Goal: Task Accomplishment & Management: Manage account settings

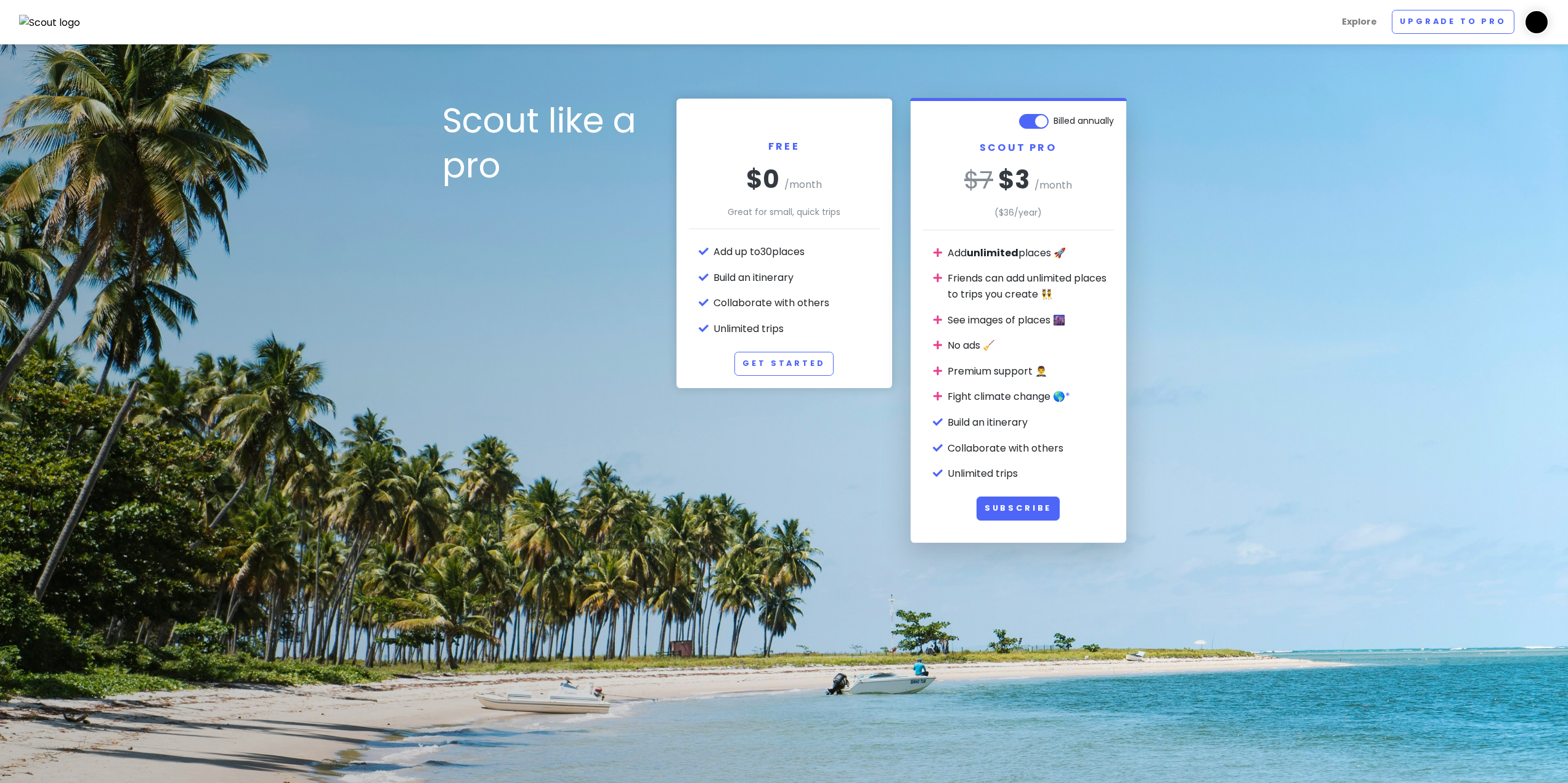
click at [70, 20] on img at bounding box center [50, 23] width 62 height 16
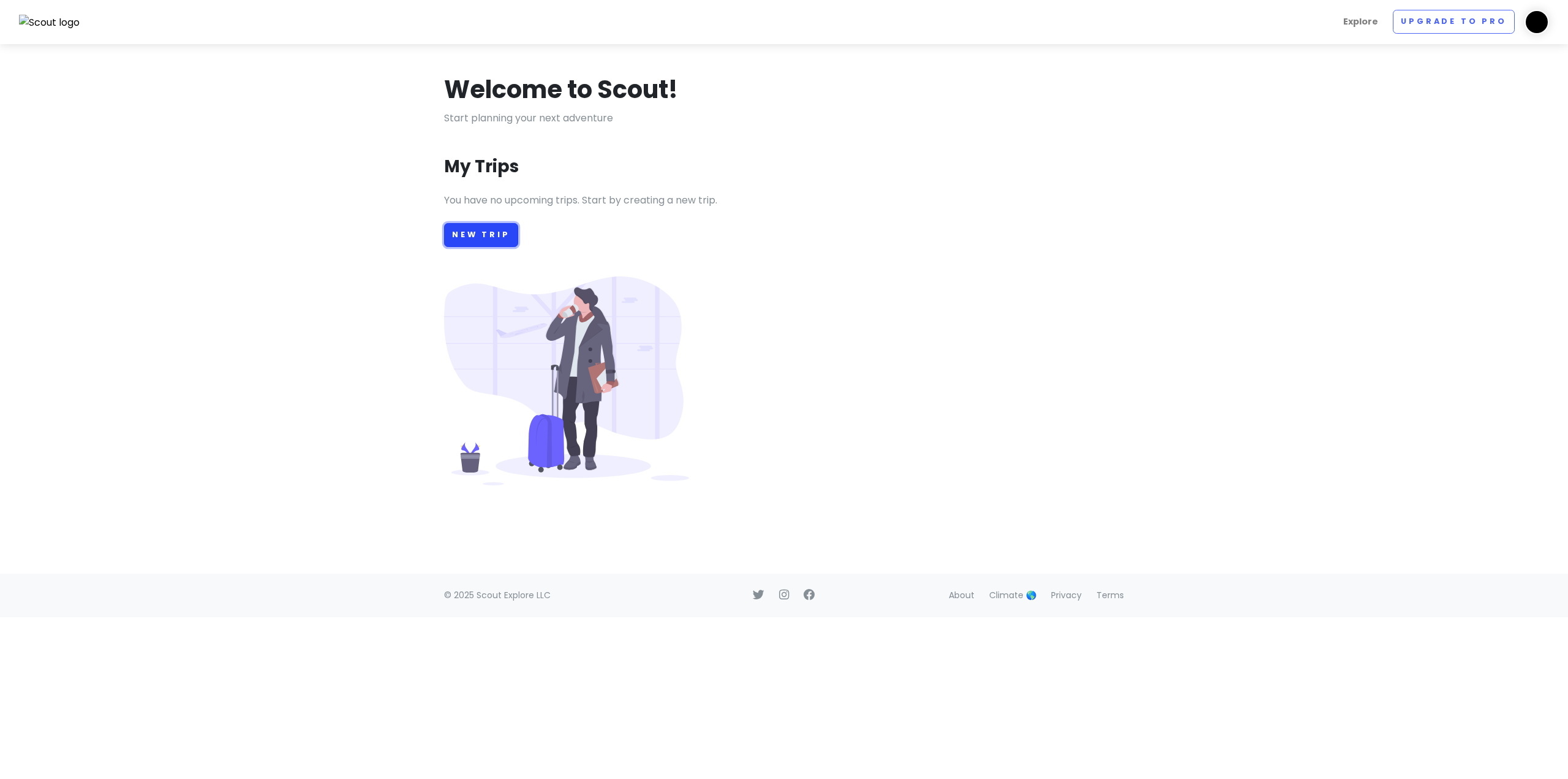
click at [490, 233] on link "New Trip" at bounding box center [481, 235] width 74 height 24
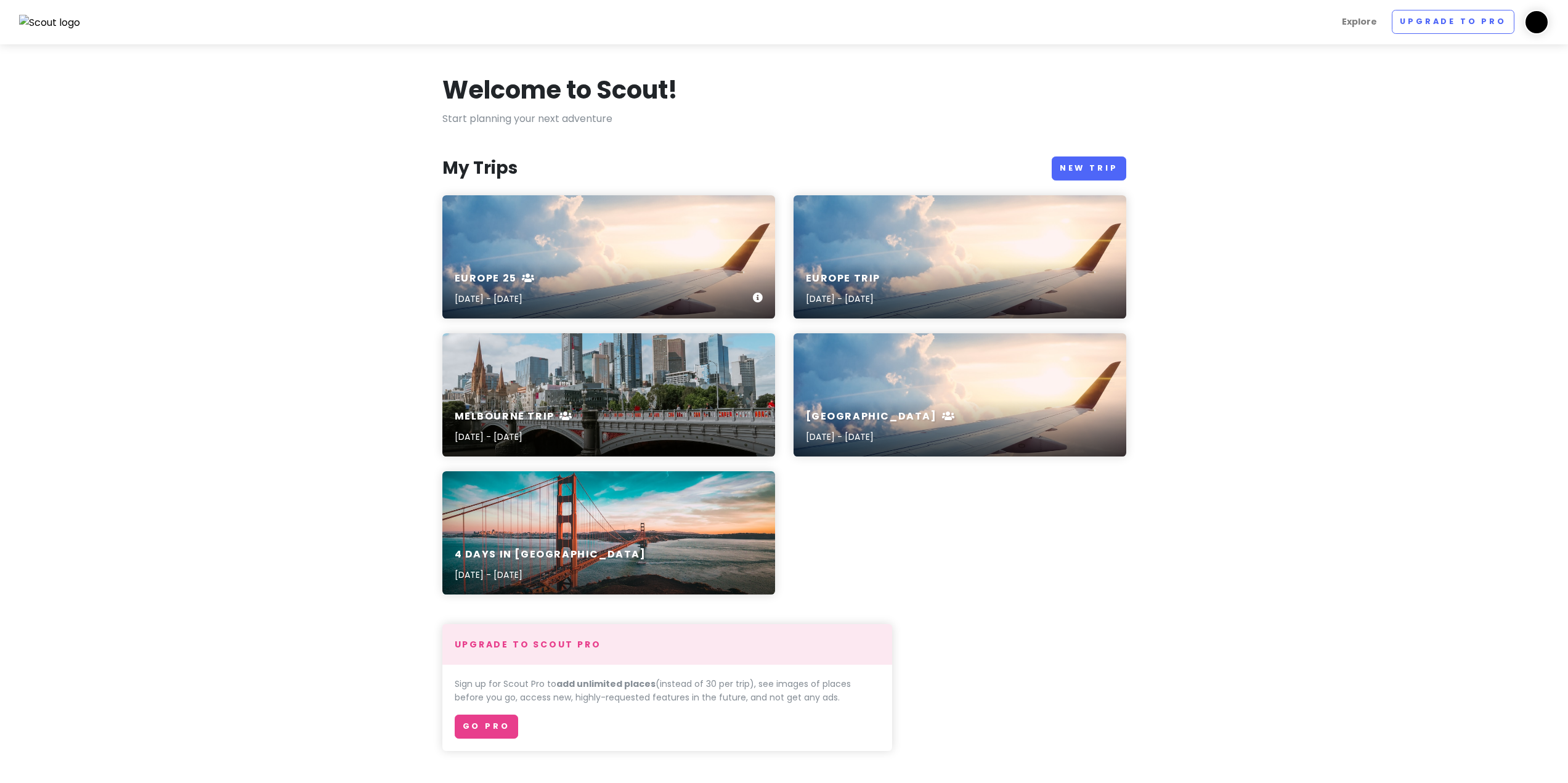
click at [617, 271] on div "Europe 25 Oct 27, 2025 - Nov 18, 2025" at bounding box center [609, 289] width 333 height 59
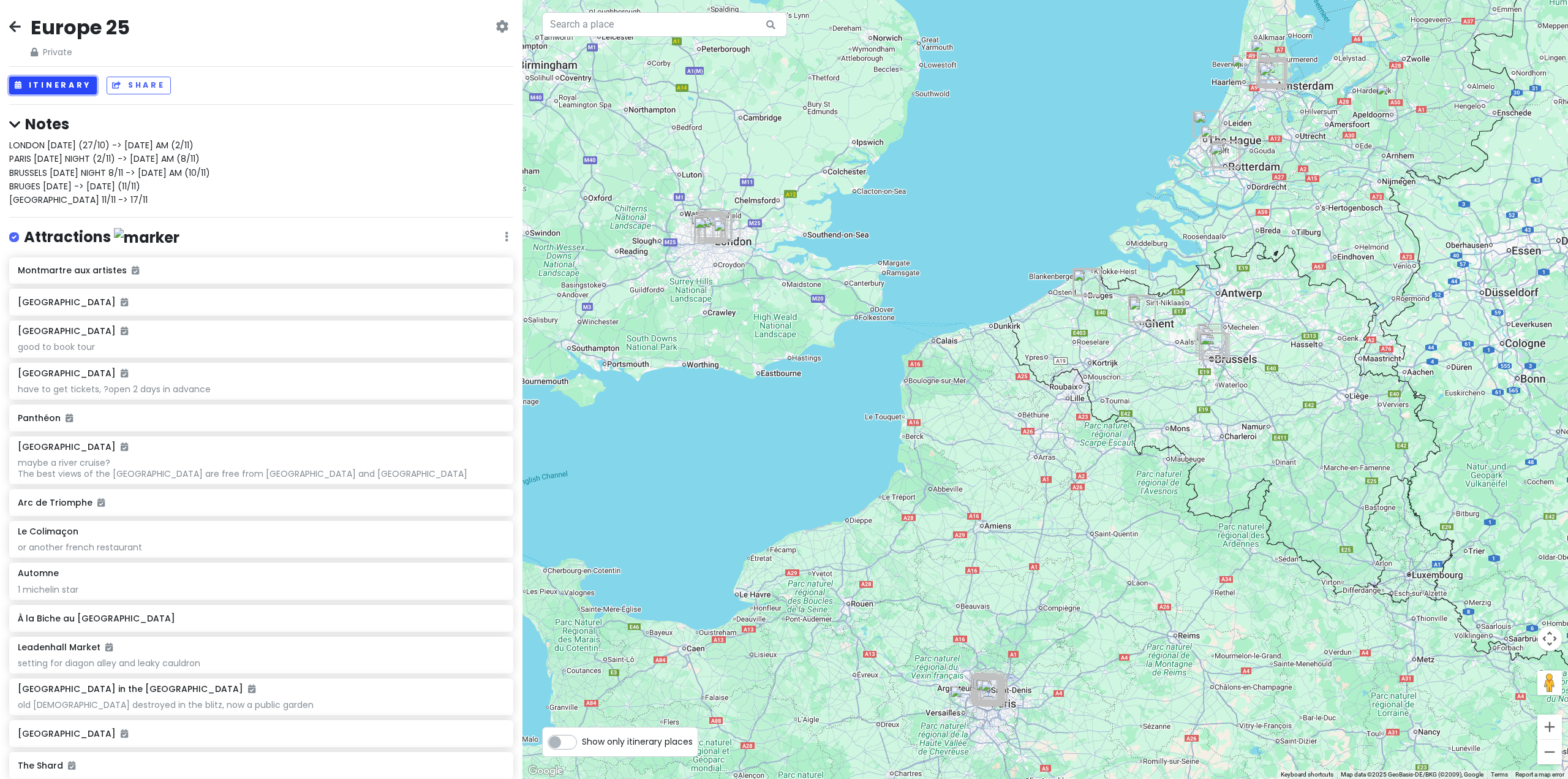
click at [62, 84] on button "Itinerary" at bounding box center [53, 85] width 87 height 18
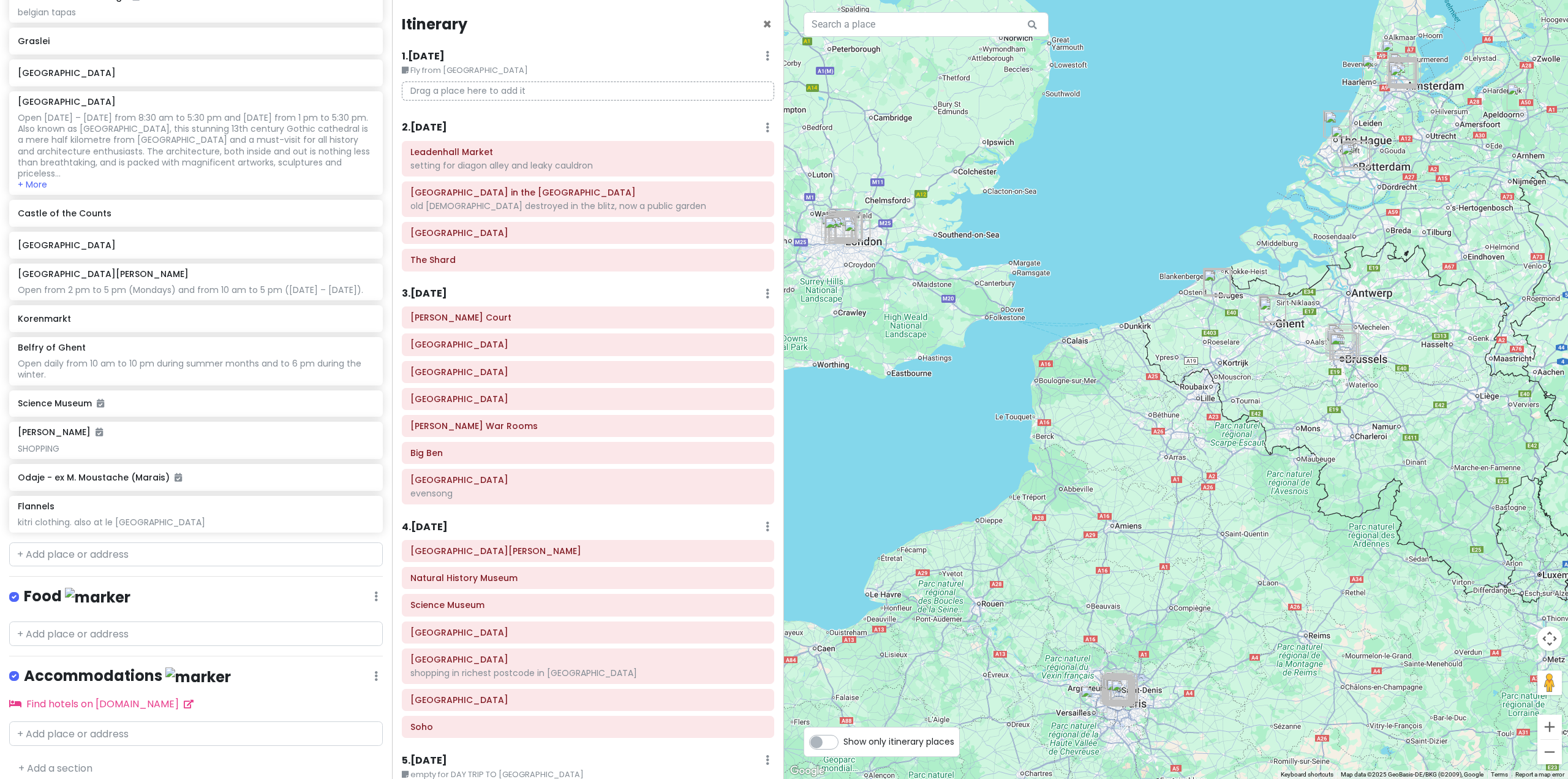
scroll to position [5596, 0]
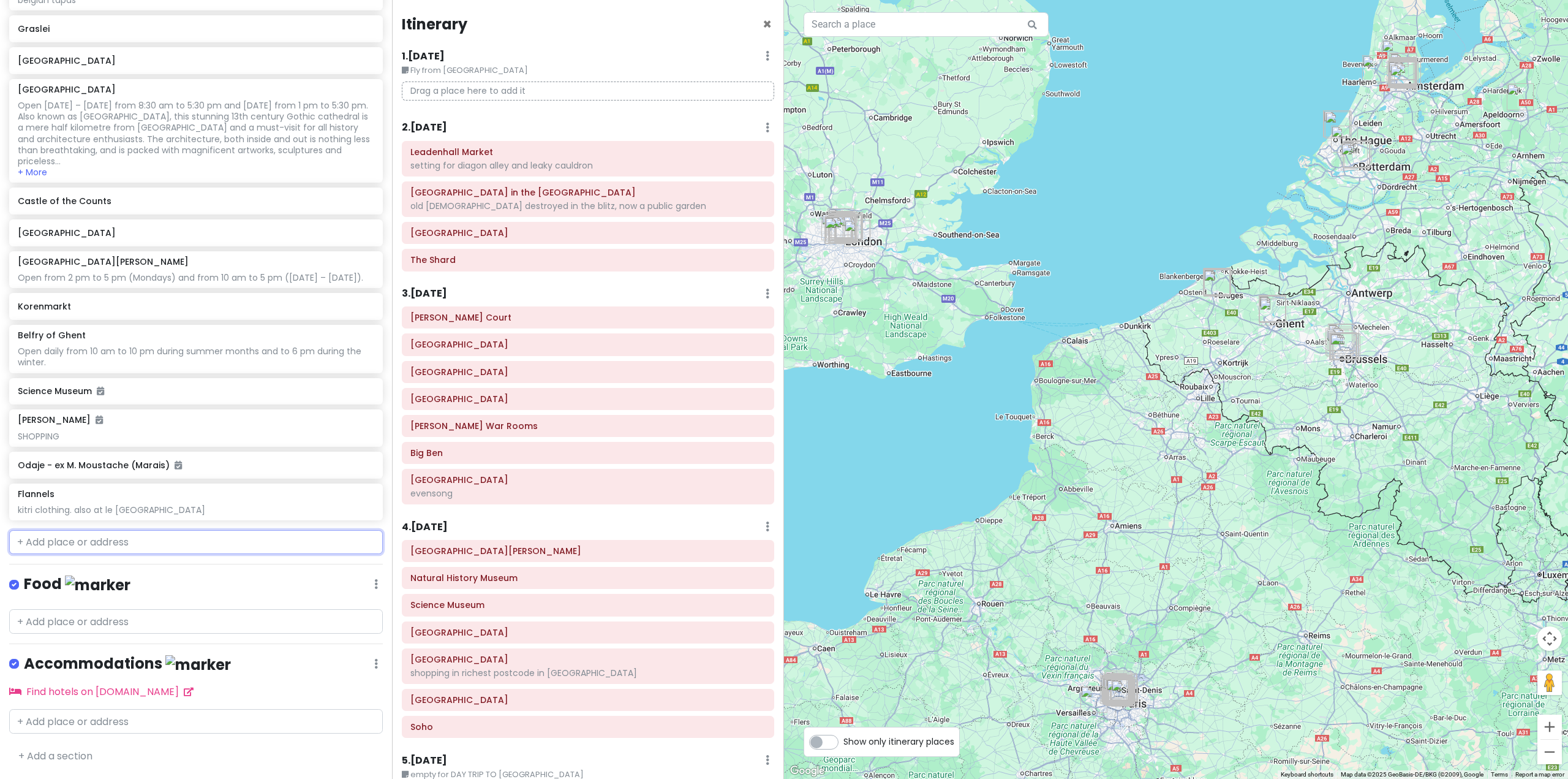
click at [120, 548] on input "text" at bounding box center [196, 542] width 374 height 25
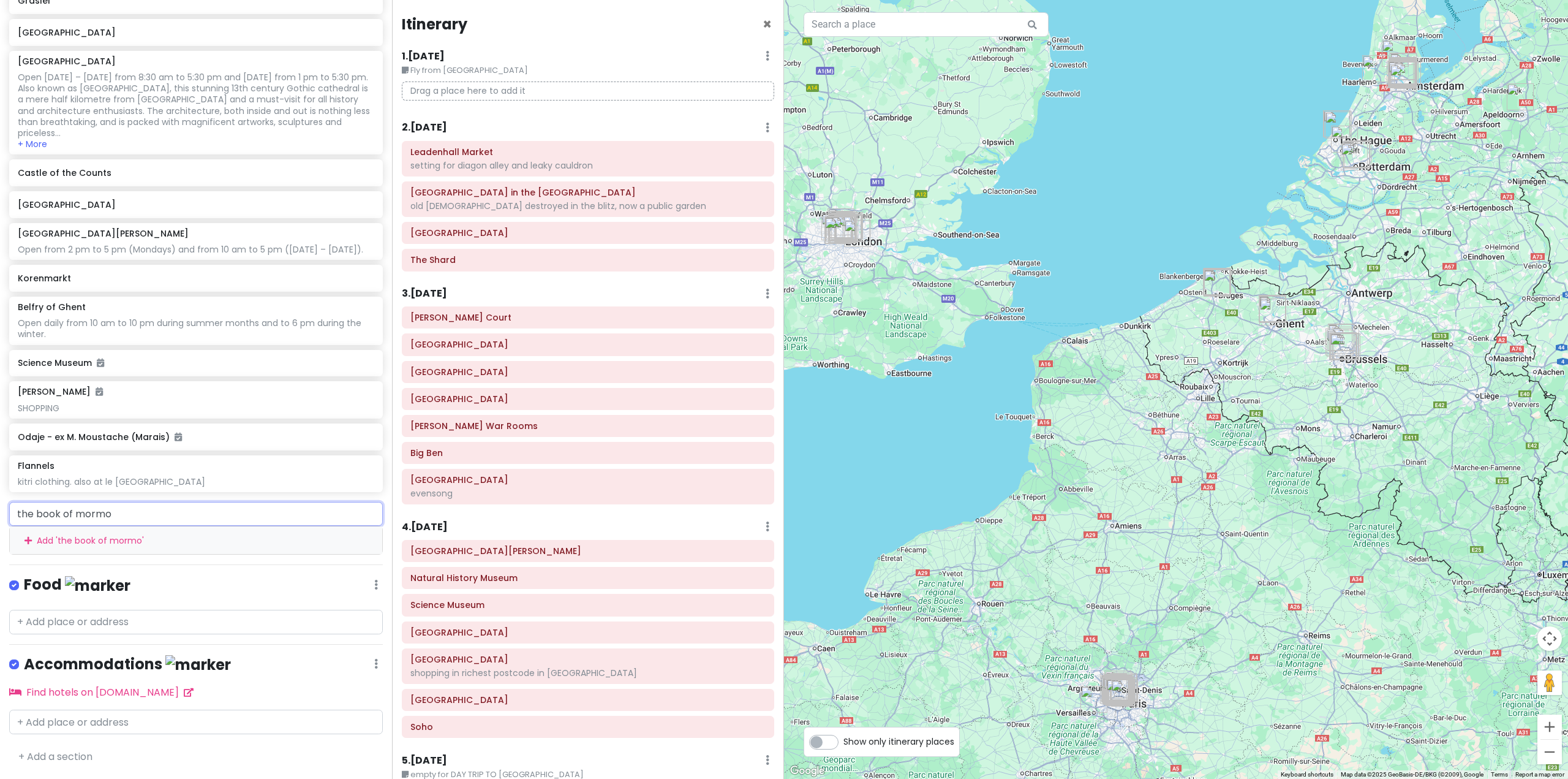
type input "the book of mormon"
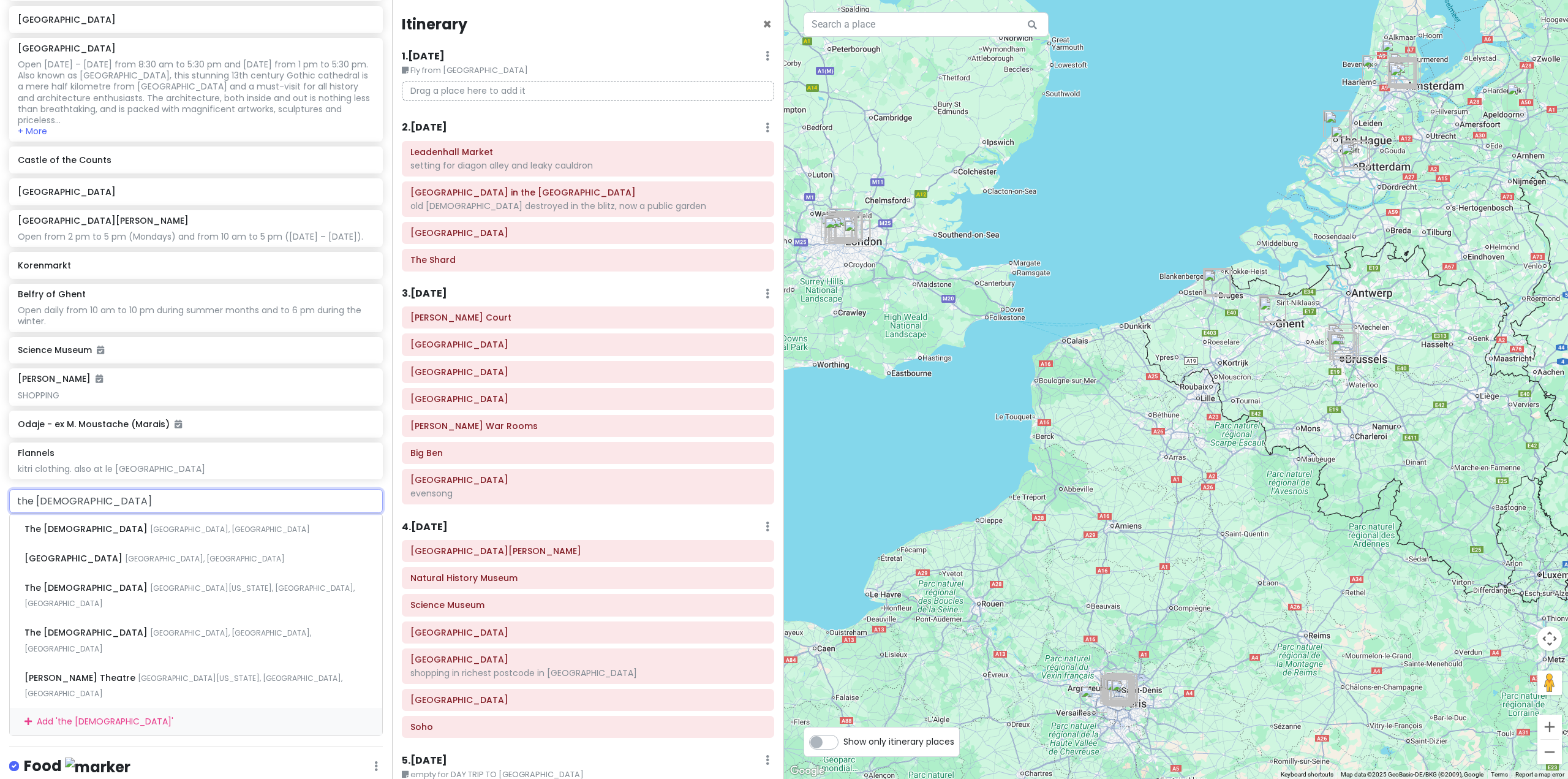
drag, startPoint x: 149, startPoint y: 542, endPoint x: 0, endPoint y: 539, distance: 149.0
click at [0, 538] on div "the book of mormon The Book Of Mormon Oxendon Street, London, UK Prince of Wale…" at bounding box center [196, 612] width 392 height 247
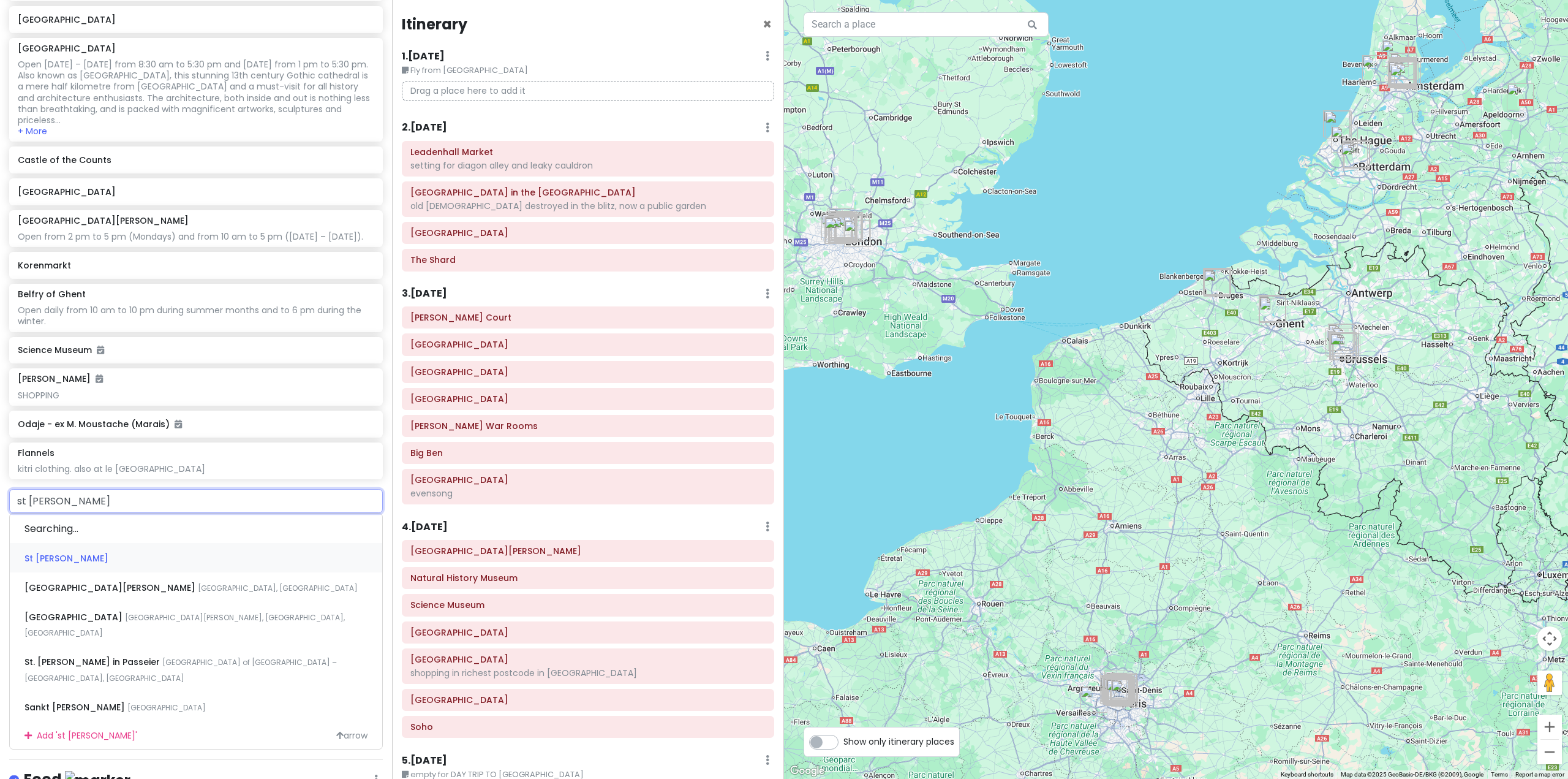
type input "st martin's theat"
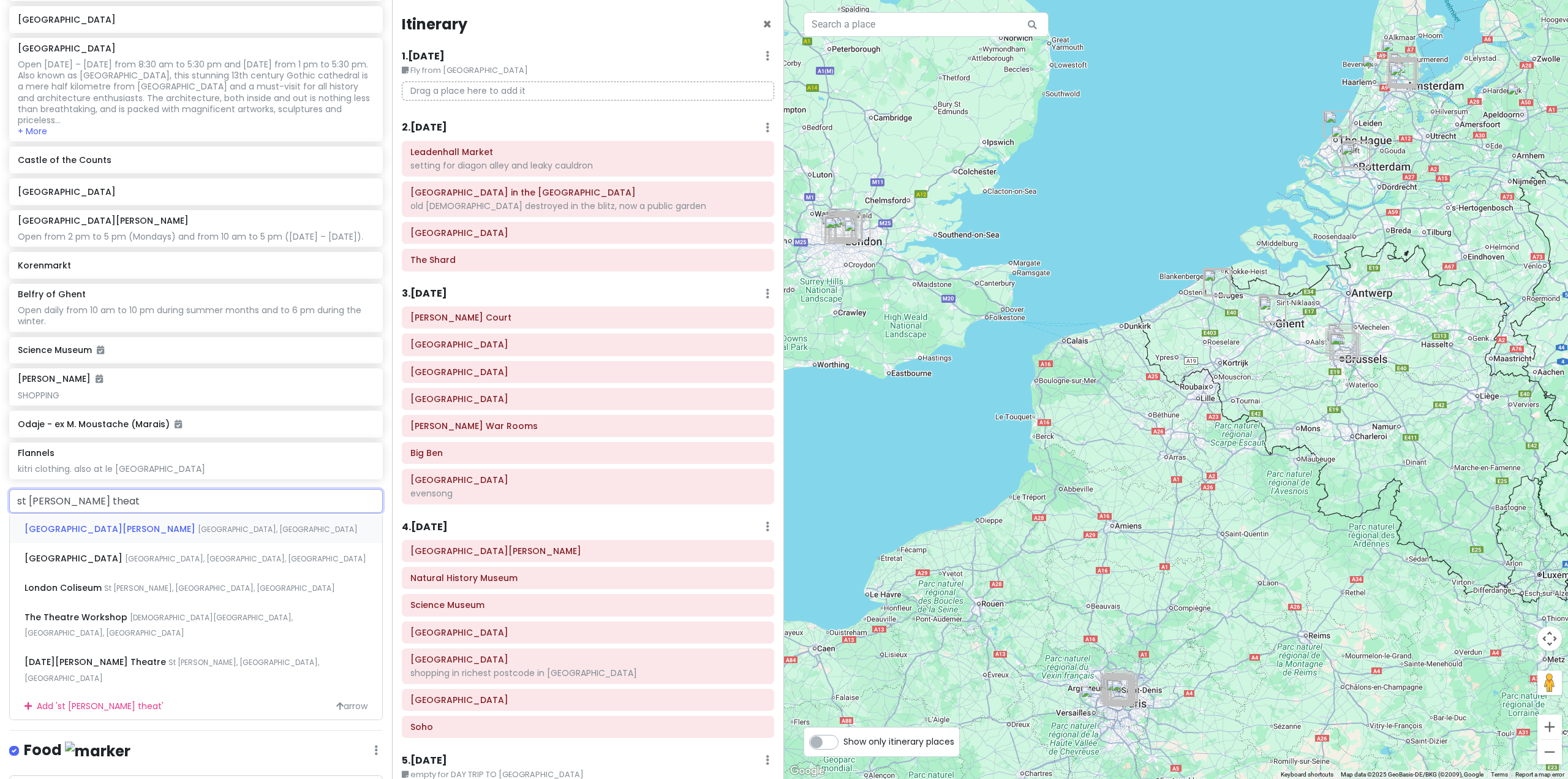
click at [198, 534] on span "West Street, London, UK" at bounding box center [278, 529] width 160 height 11
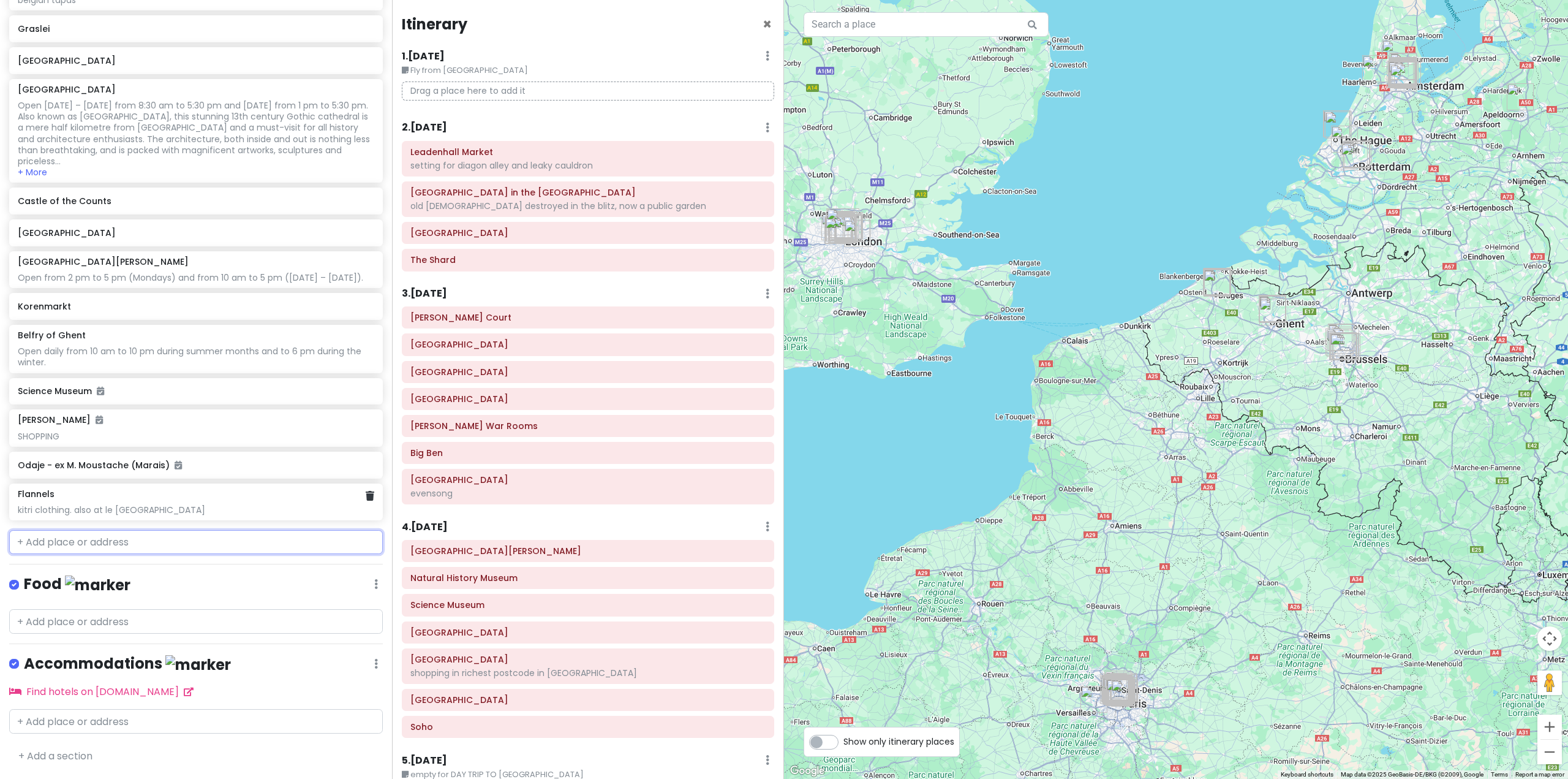
scroll to position [5628, 0]
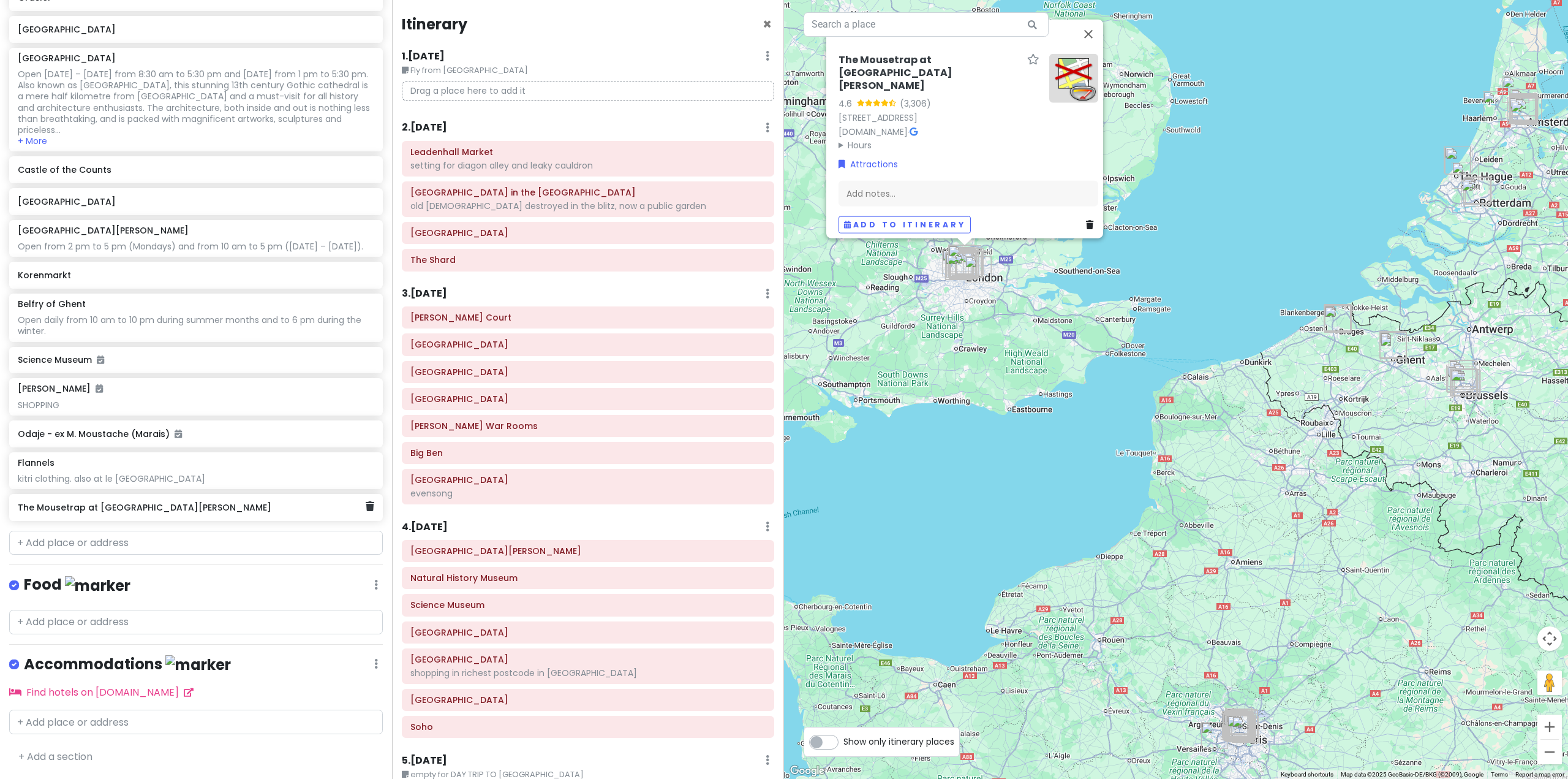
click at [190, 516] on div "The Mousetrap at St. [GEOGRAPHIC_DATA]" at bounding box center [191, 507] width 347 height 17
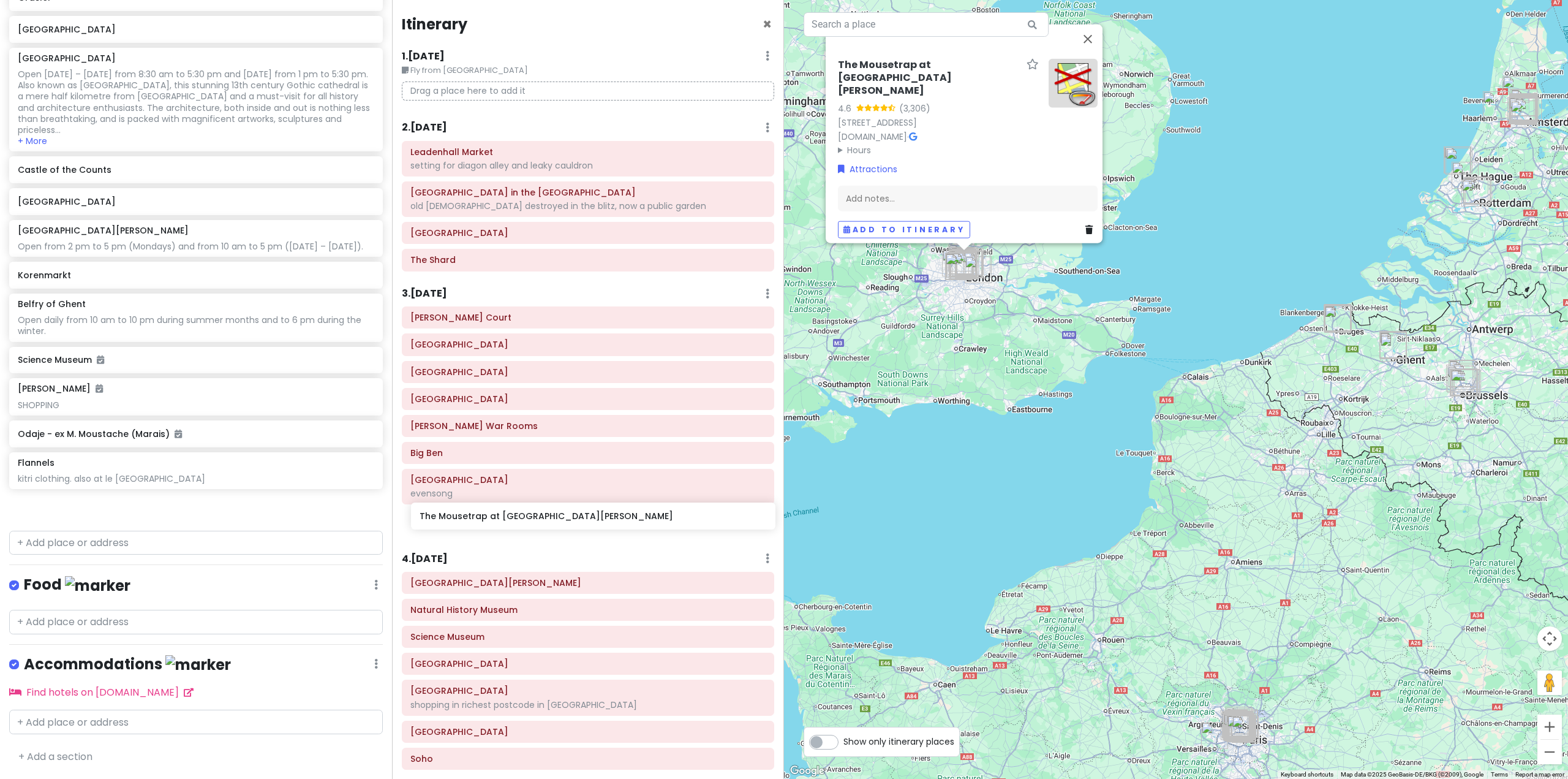
drag, startPoint x: 195, startPoint y: 515, endPoint x: 597, endPoint y: 521, distance: 402.0
click at [597, 521] on div "Europe 25 Private Change Dates Make a Copy Delete Trip Go Pro ⚡️ Give Feedback …" at bounding box center [784, 390] width 1568 height 779
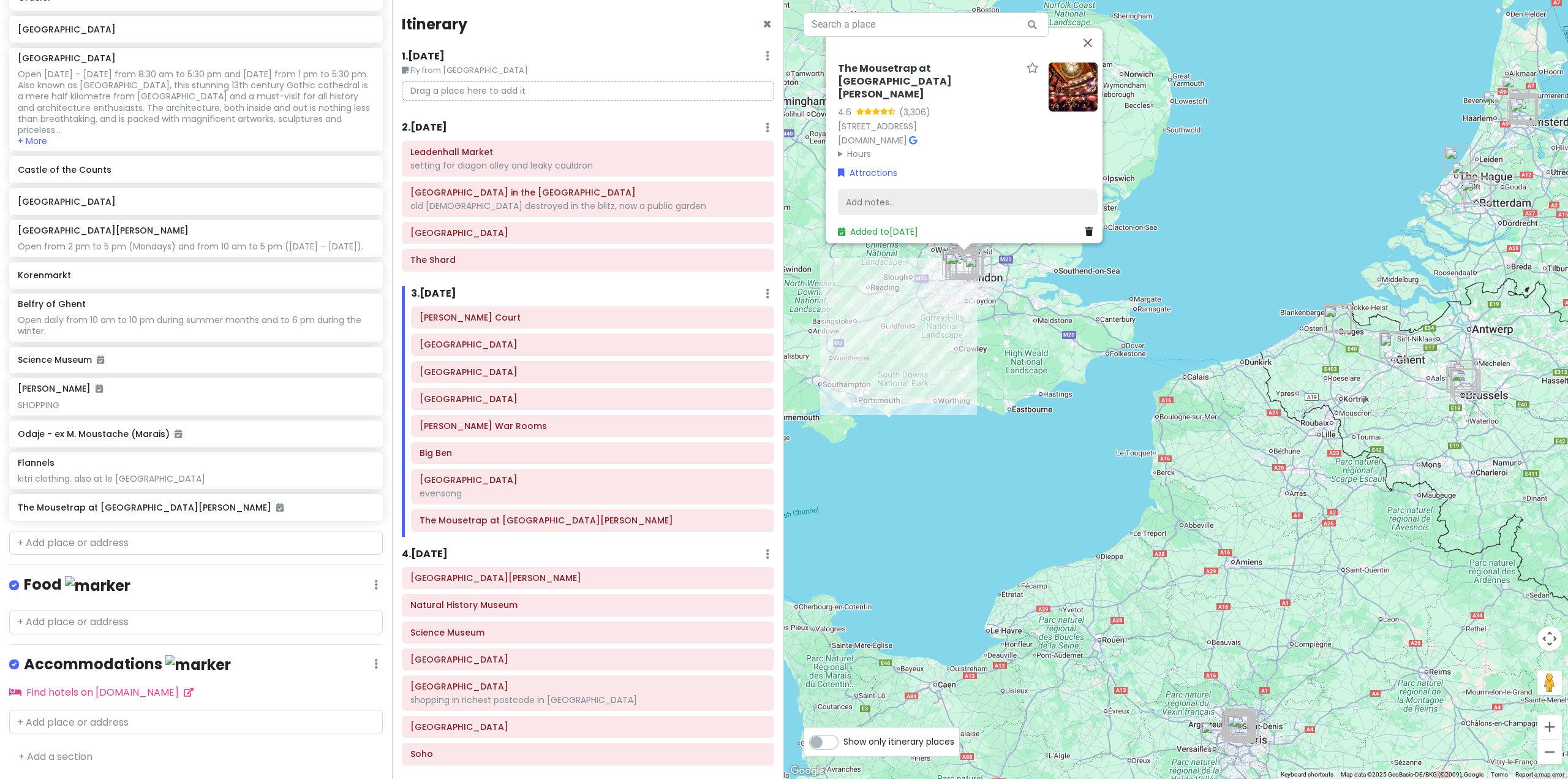
click at [929, 193] on div "Add notes..." at bounding box center [968, 202] width 260 height 25
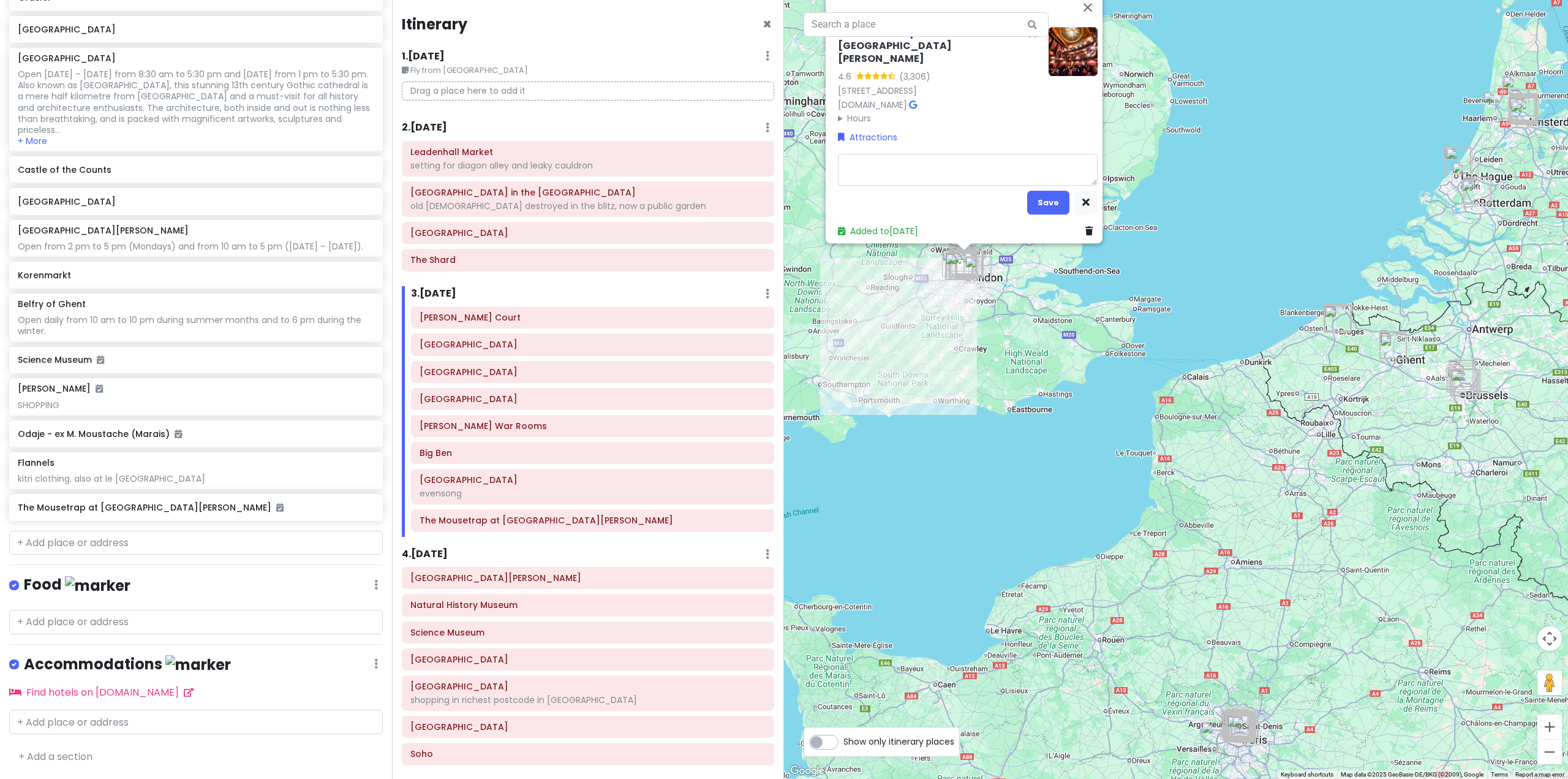
type textarea "x"
type textarea "1"
type textarea "x"
type textarea "19"
type textarea "x"
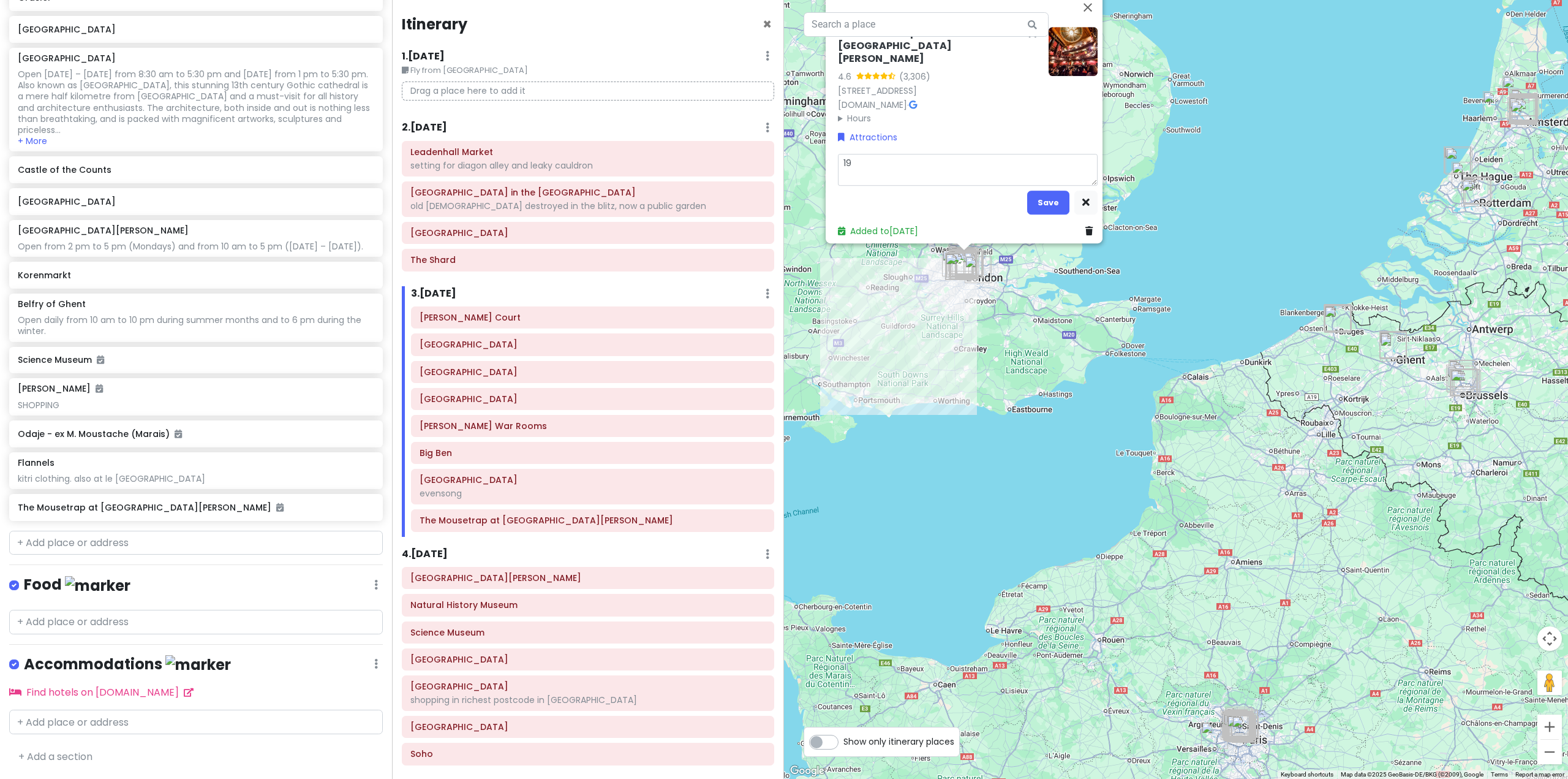
type textarea "19:"
type textarea "x"
type textarea "19:3"
type textarea "x"
type textarea "19:30"
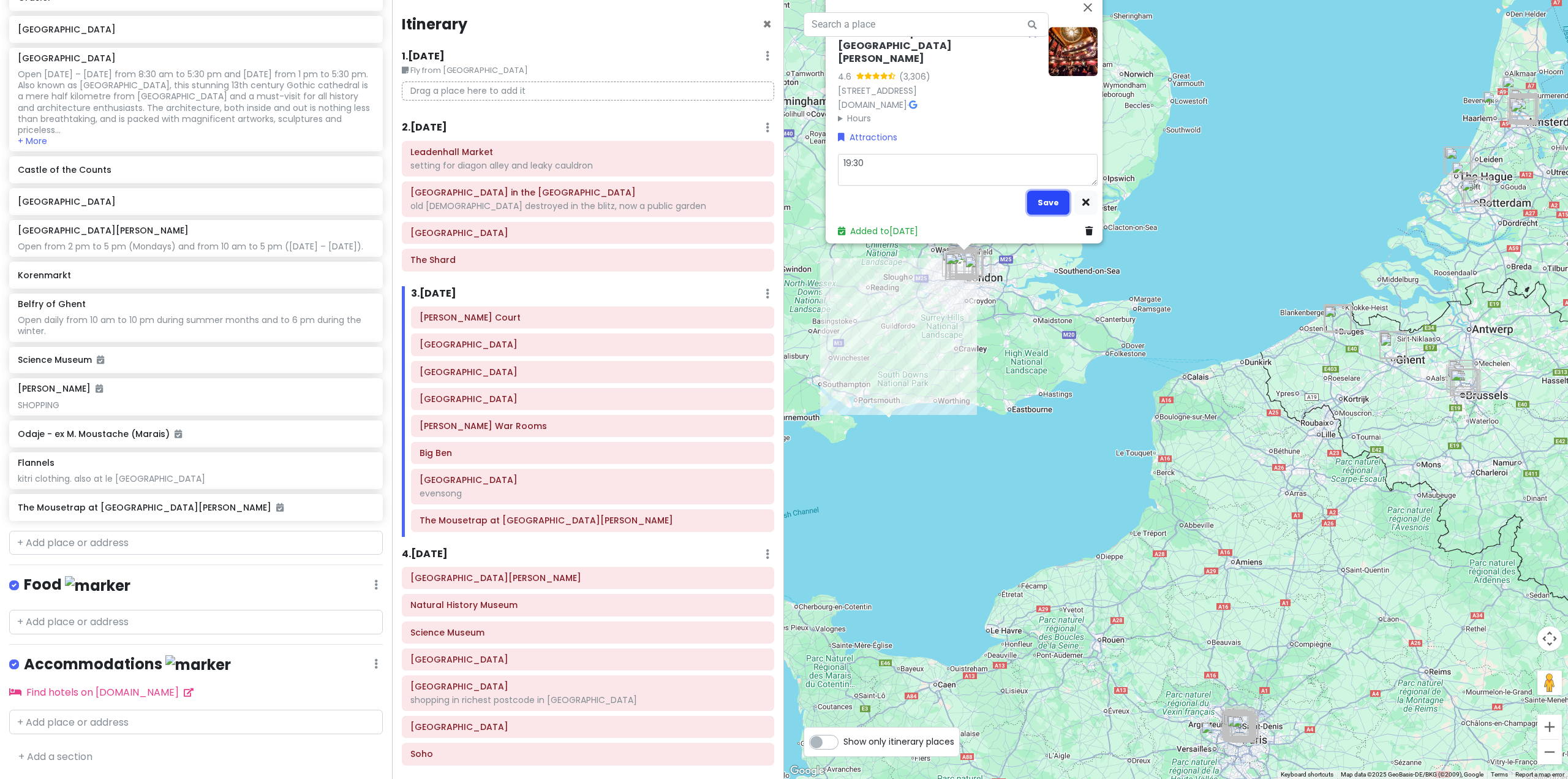
click at [1043, 194] on button "Save" at bounding box center [1048, 203] width 42 height 24
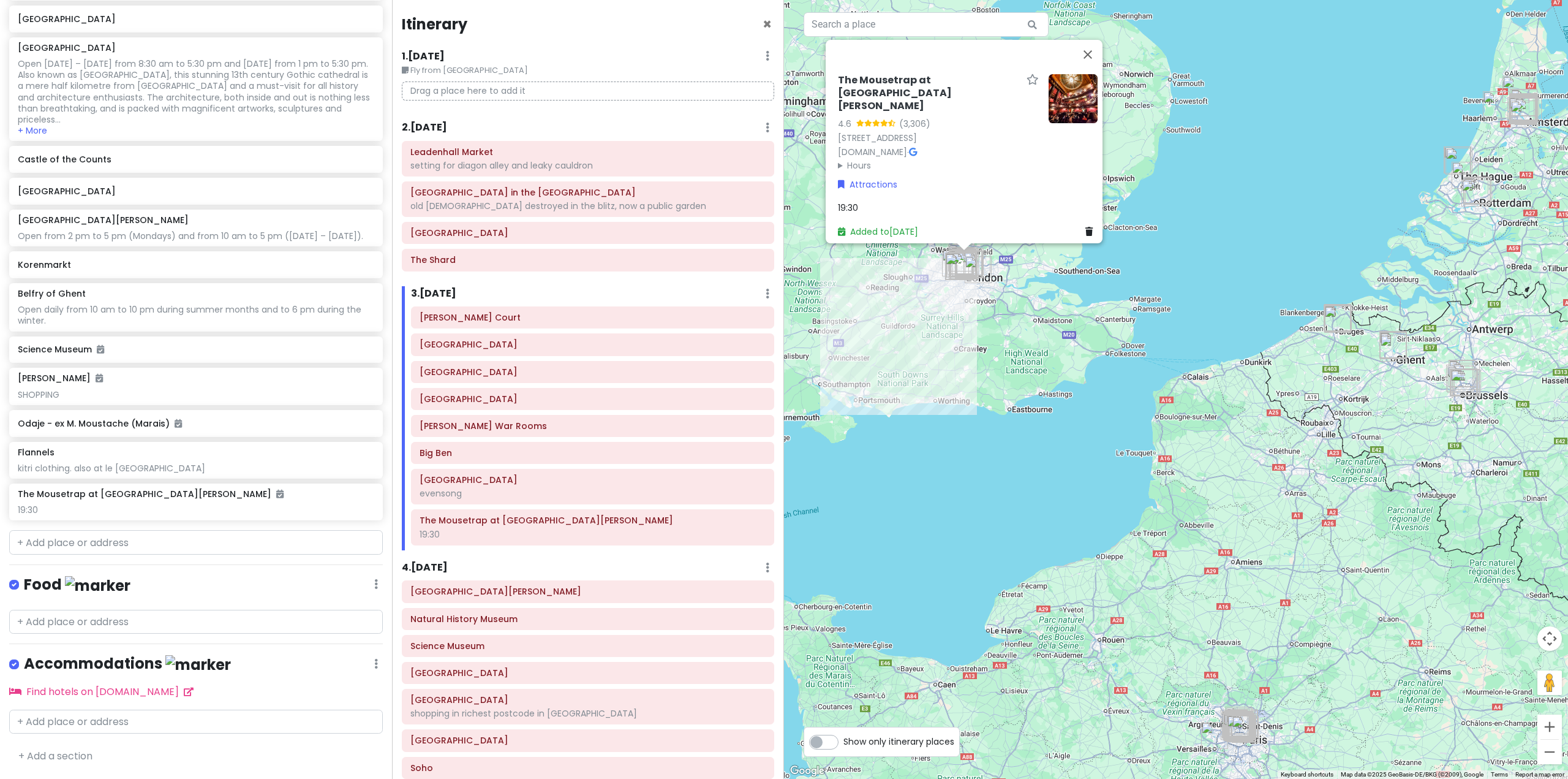
drag, startPoint x: 978, startPoint y: 358, endPoint x: 983, endPoint y: 399, distance: 41.3
click at [983, 399] on div "The Mousetrap at St. Martin's Theatre 4.6 (3,306) West St, London WC2H 9NZ, UK …" at bounding box center [1177, 390] width 784 height 779
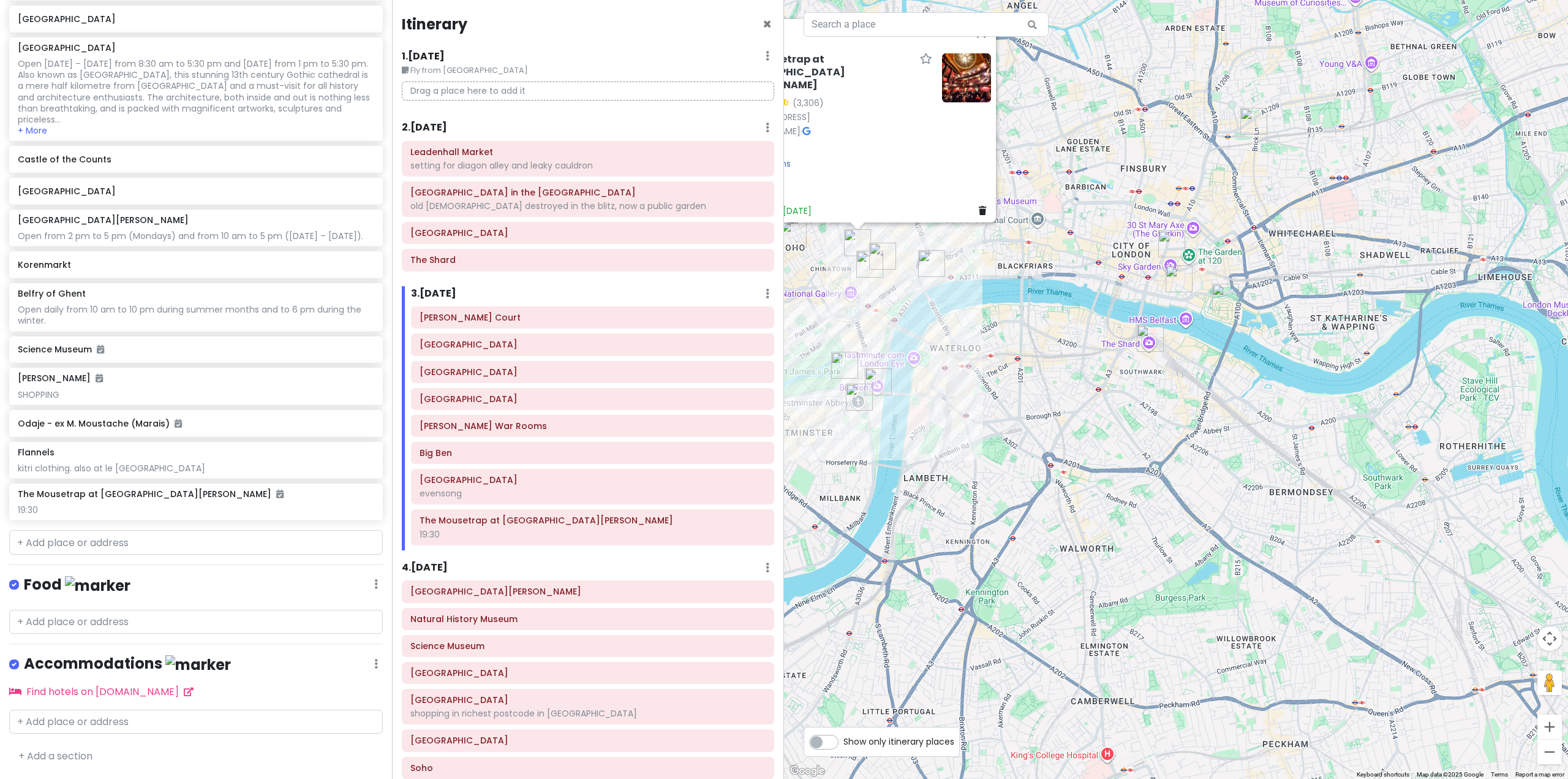
drag, startPoint x: 911, startPoint y: 366, endPoint x: 1011, endPoint y: 469, distance: 143.6
click at [1001, 468] on div "The Mousetrap at St. Martin's Theatre 4.6 (3,306) West St, London WC2H 9NZ, UK …" at bounding box center [1177, 390] width 784 height 779
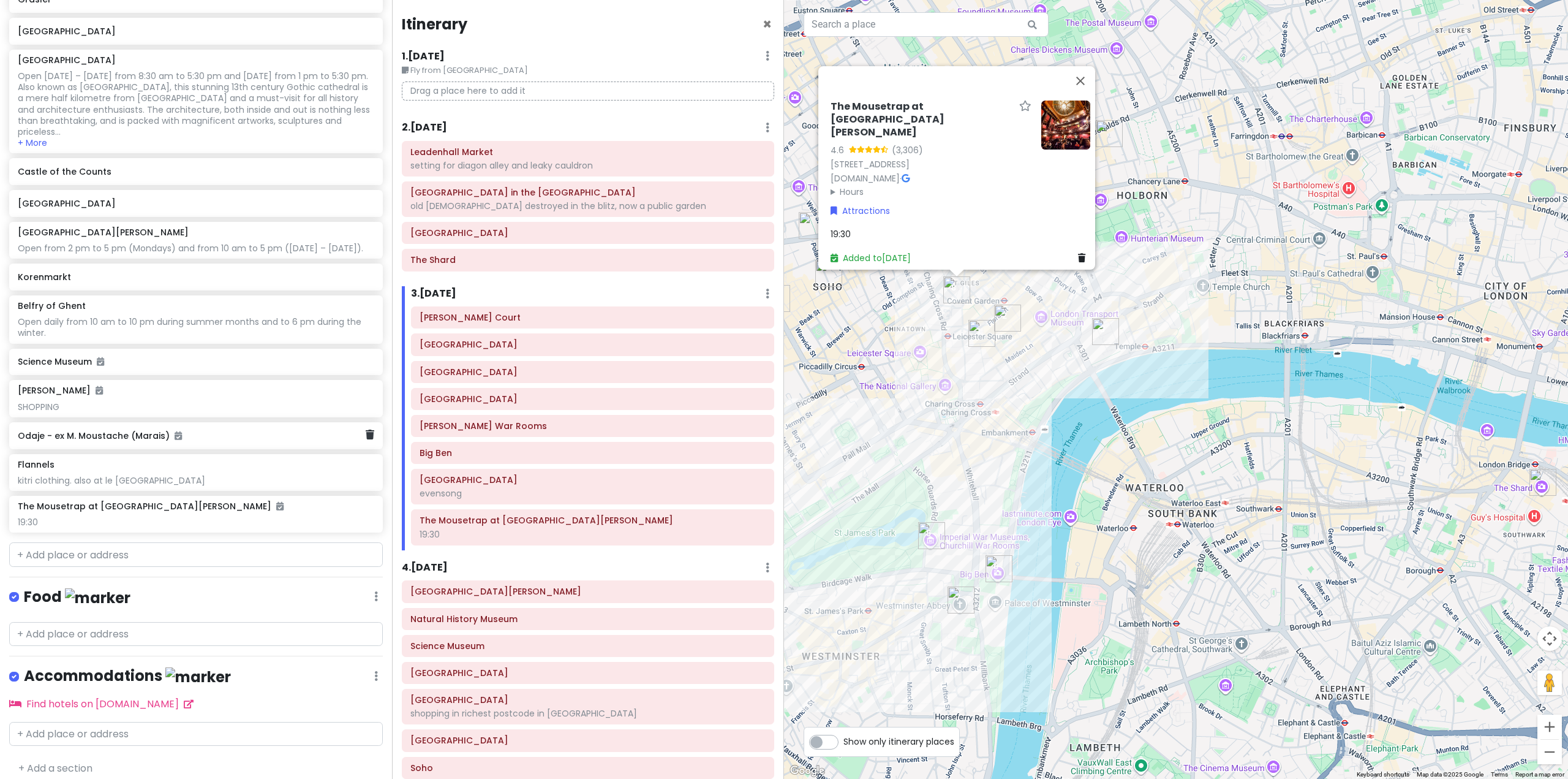
scroll to position [5545, 0]
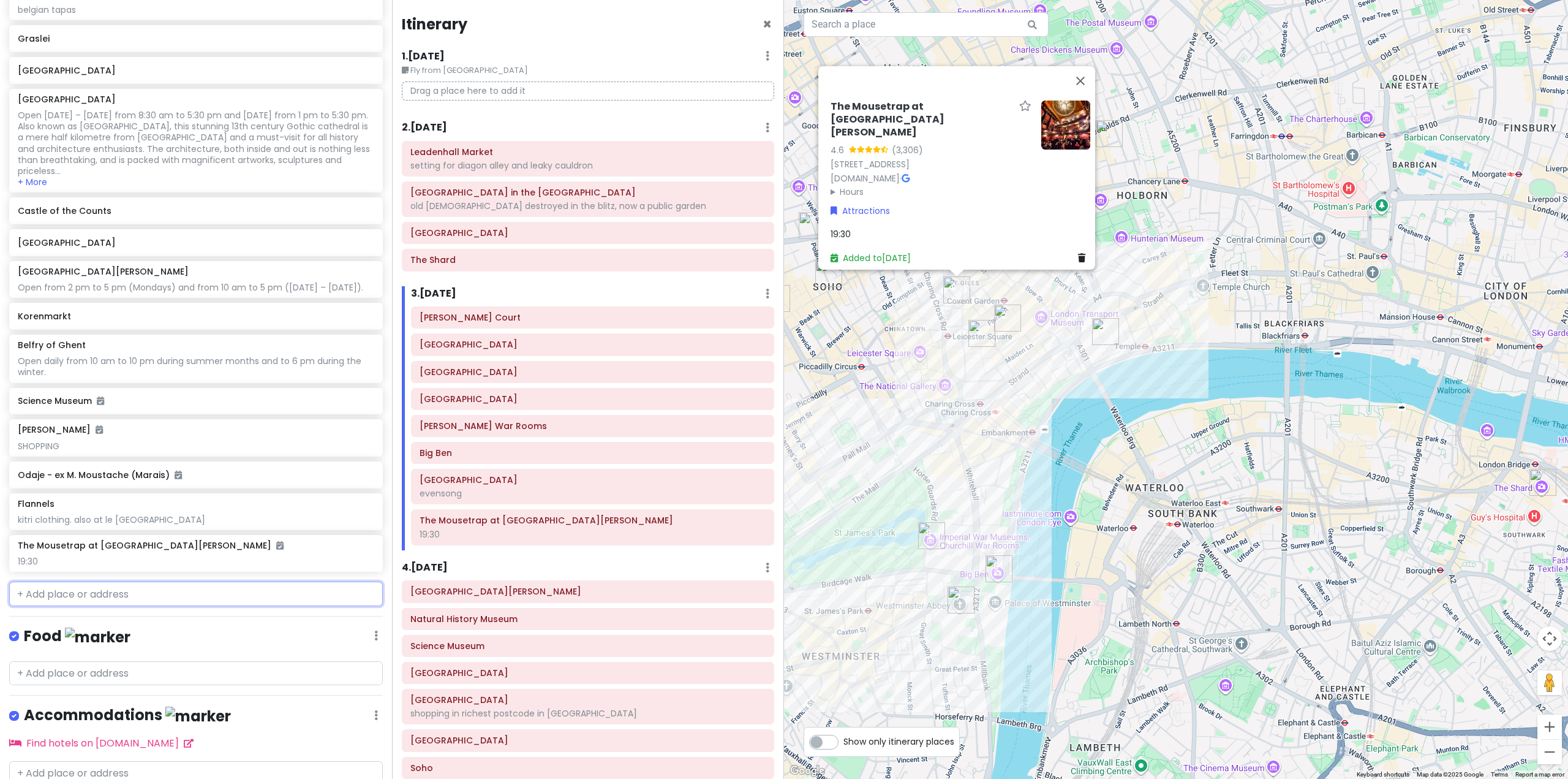
click at [135, 606] on input "text" at bounding box center [196, 593] width 374 height 25
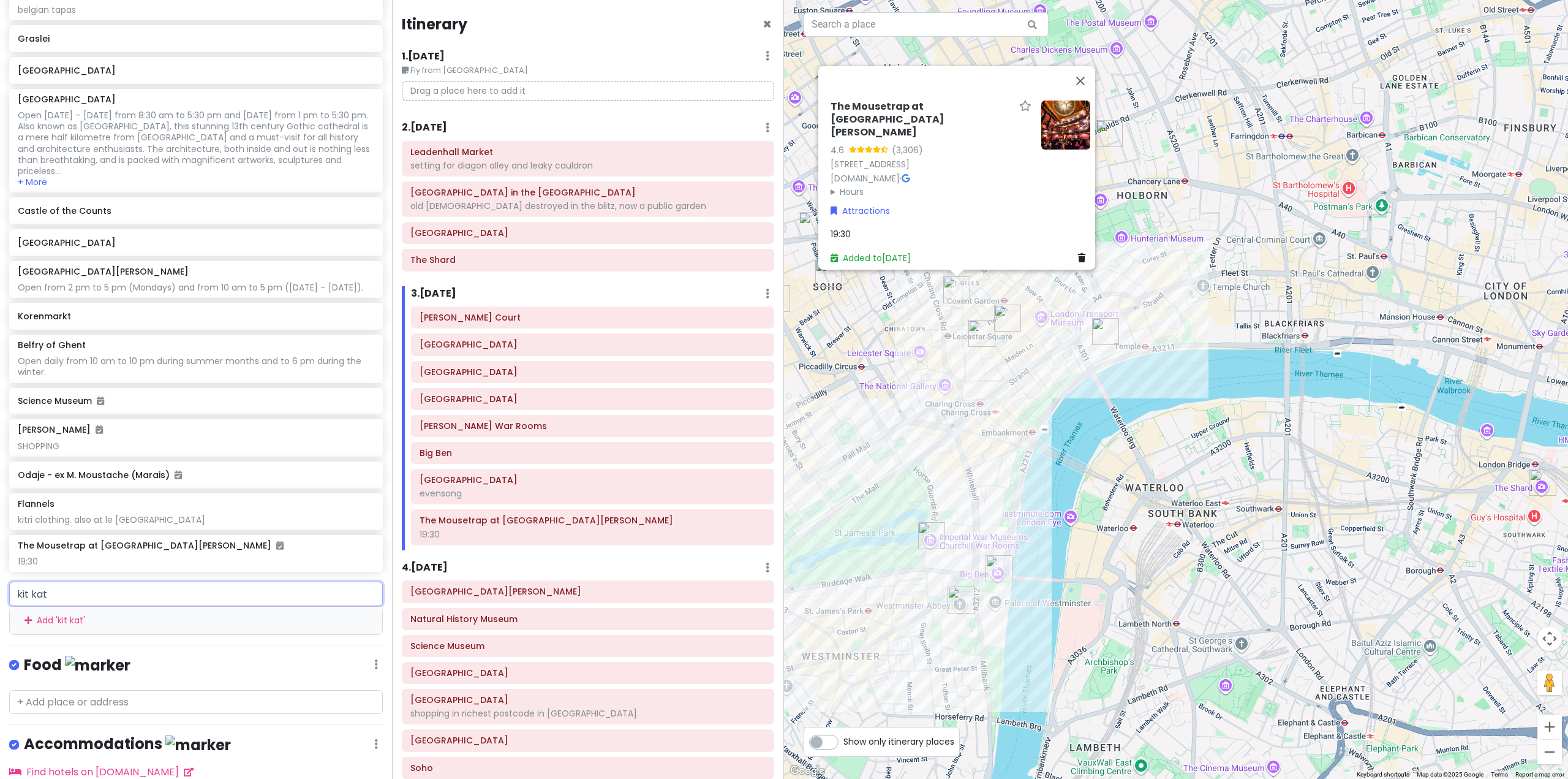
type input "kit kat c"
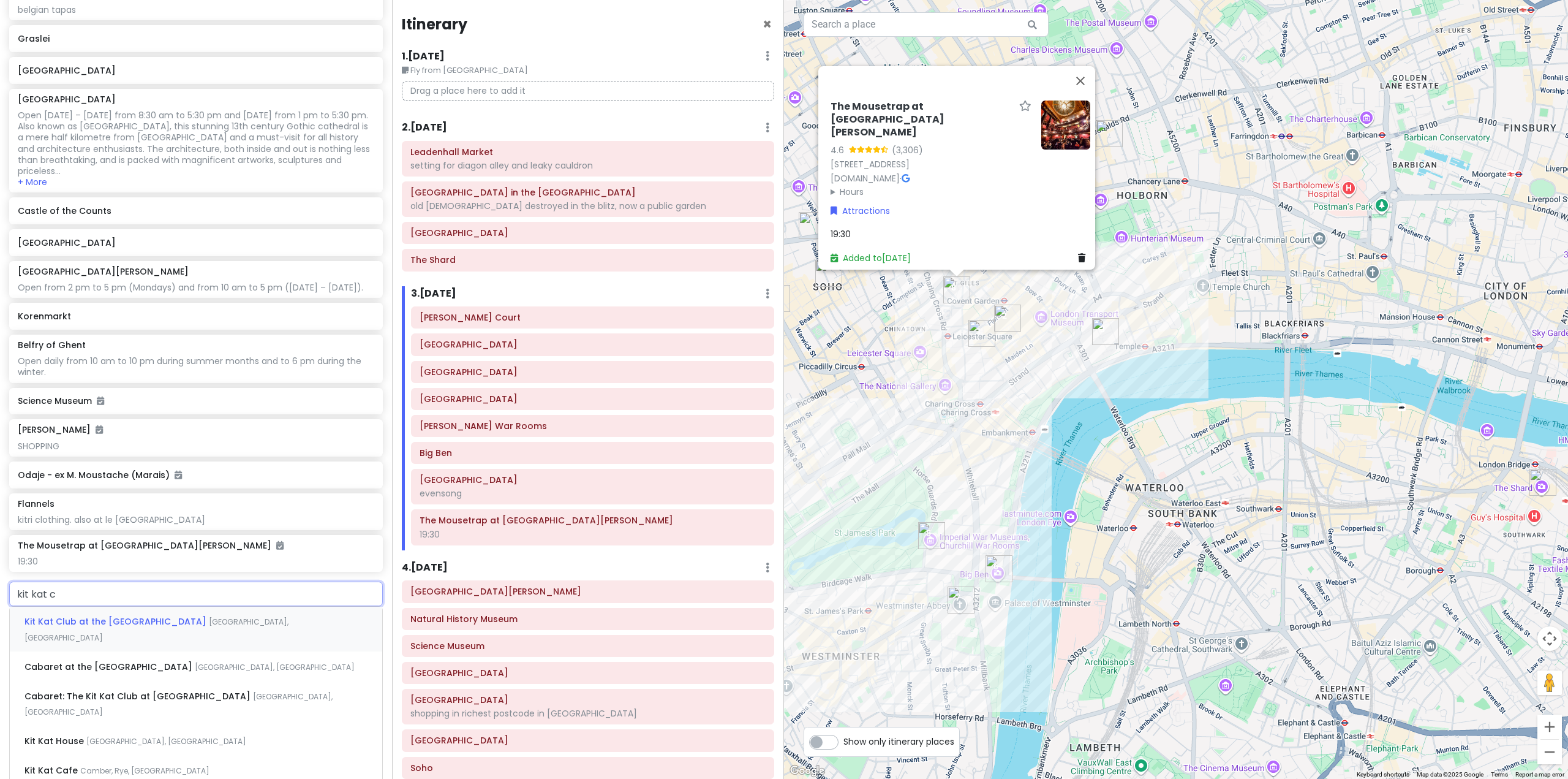
click at [169, 627] on span "Kit Kat Club at the [GEOGRAPHIC_DATA]" at bounding box center [116, 621] width 184 height 12
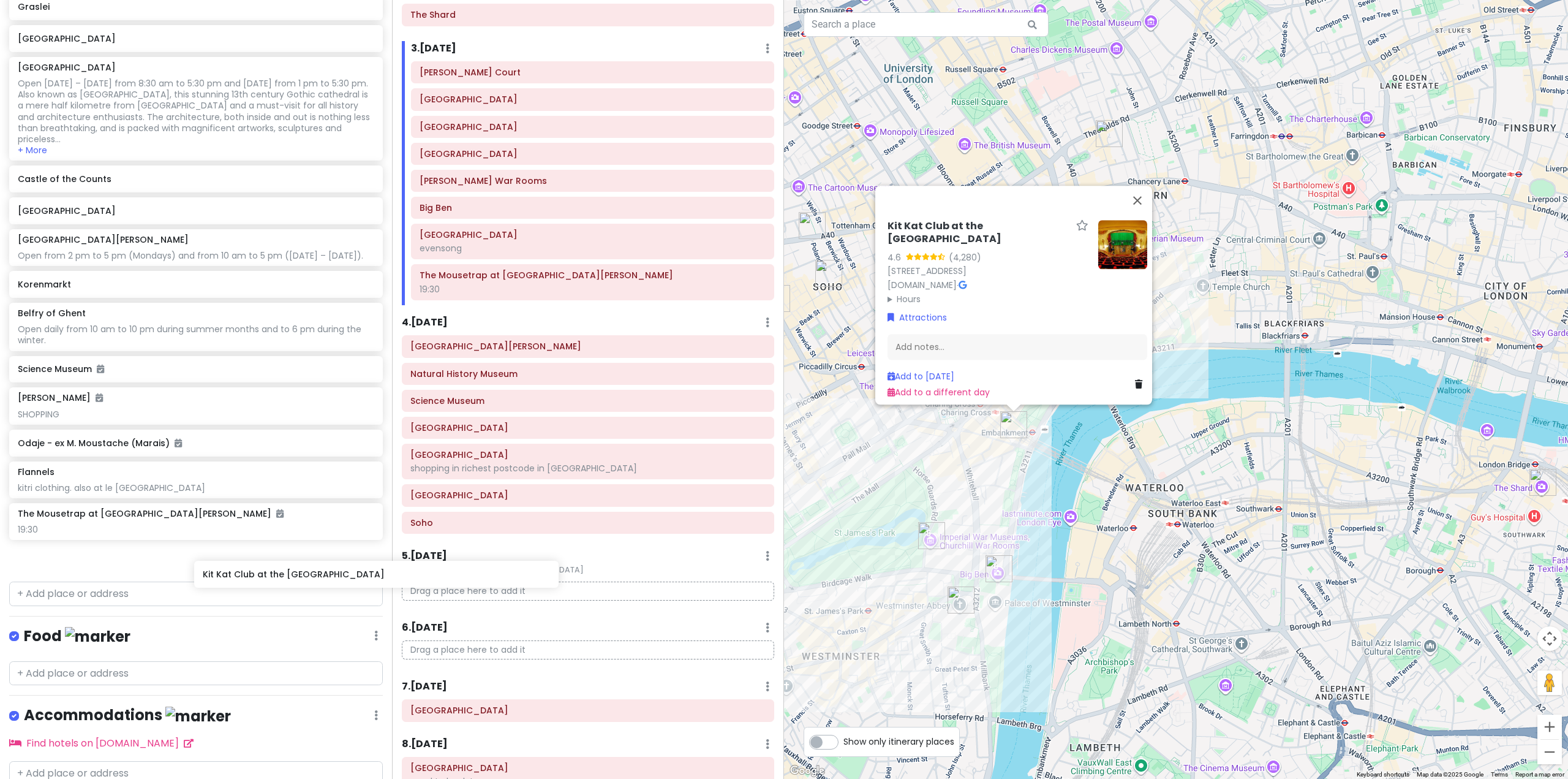
scroll to position [5582, 0]
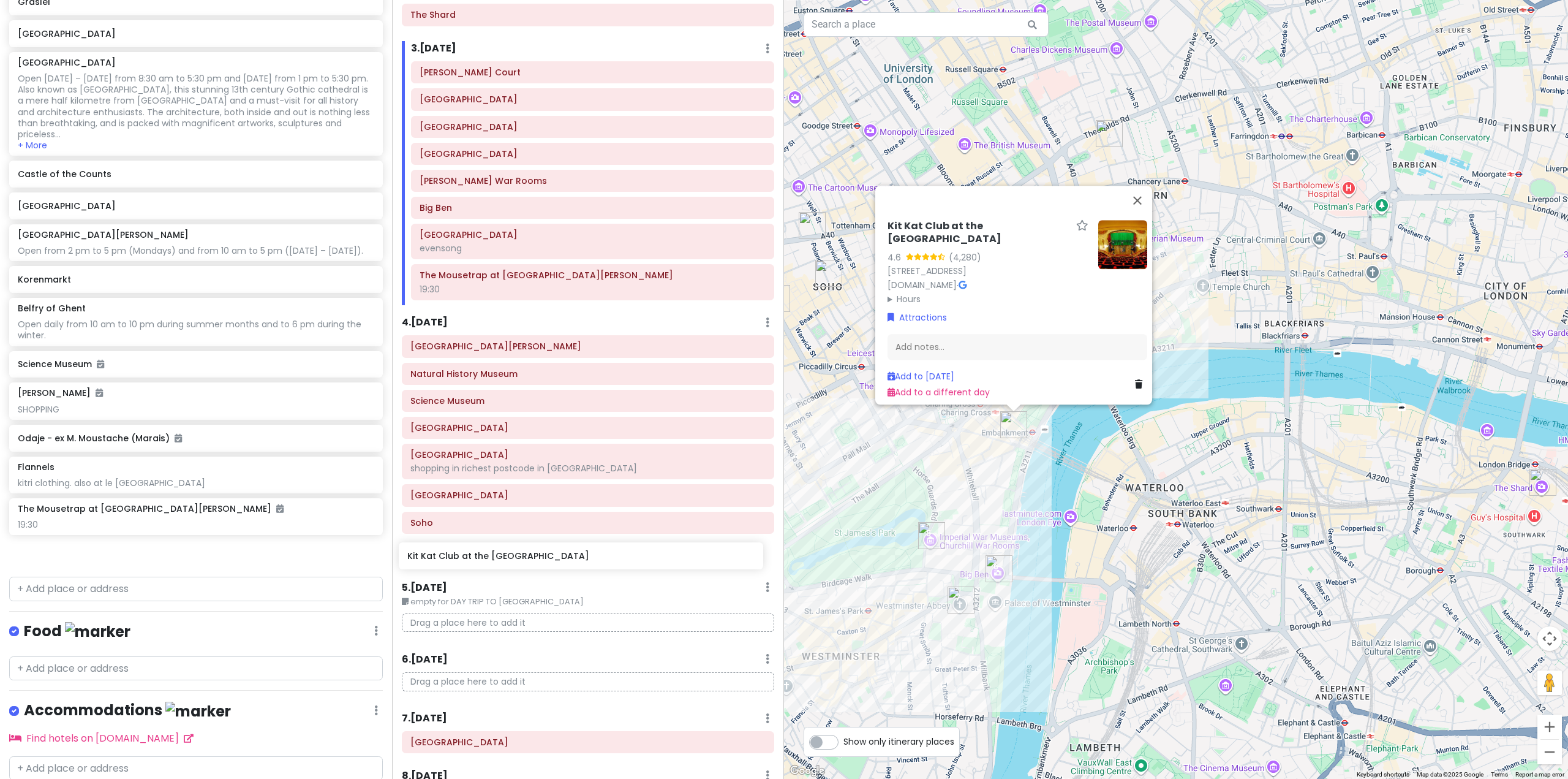
drag, startPoint x: 138, startPoint y: 608, endPoint x: 528, endPoint y: 562, distance: 392.7
click at [528, 562] on div "Europe 25 Private Change Dates Make a Copy Delete Trip Go Pro ⚡️ Give Feedback …" at bounding box center [784, 390] width 1568 height 779
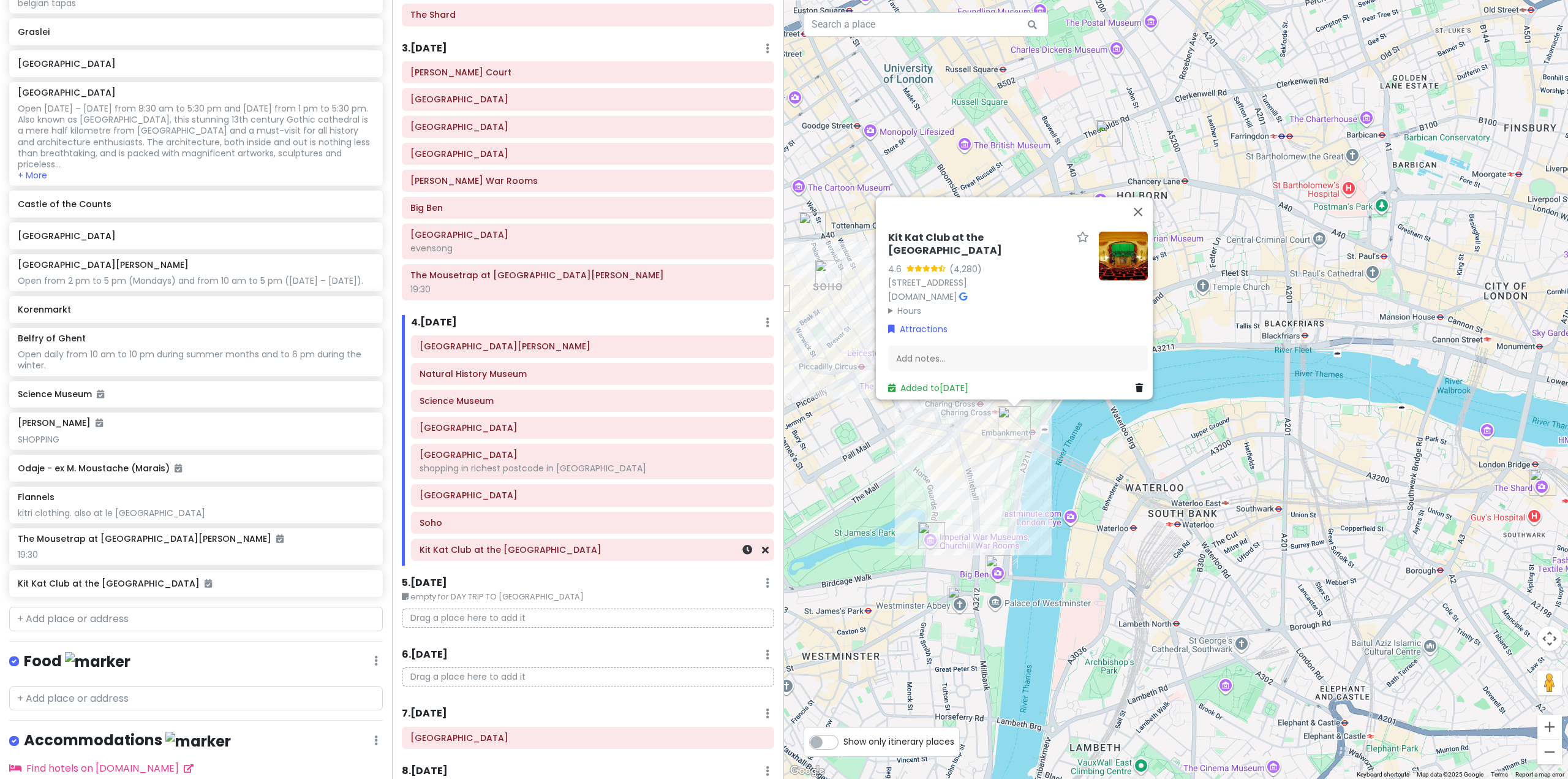
scroll to position [5550, 0]
click at [1007, 527] on div "Kit Kat Club at the Playhouse Theatre 4.6 (4,280) Northumberland Ave, London WC…" at bounding box center [1177, 390] width 784 height 779
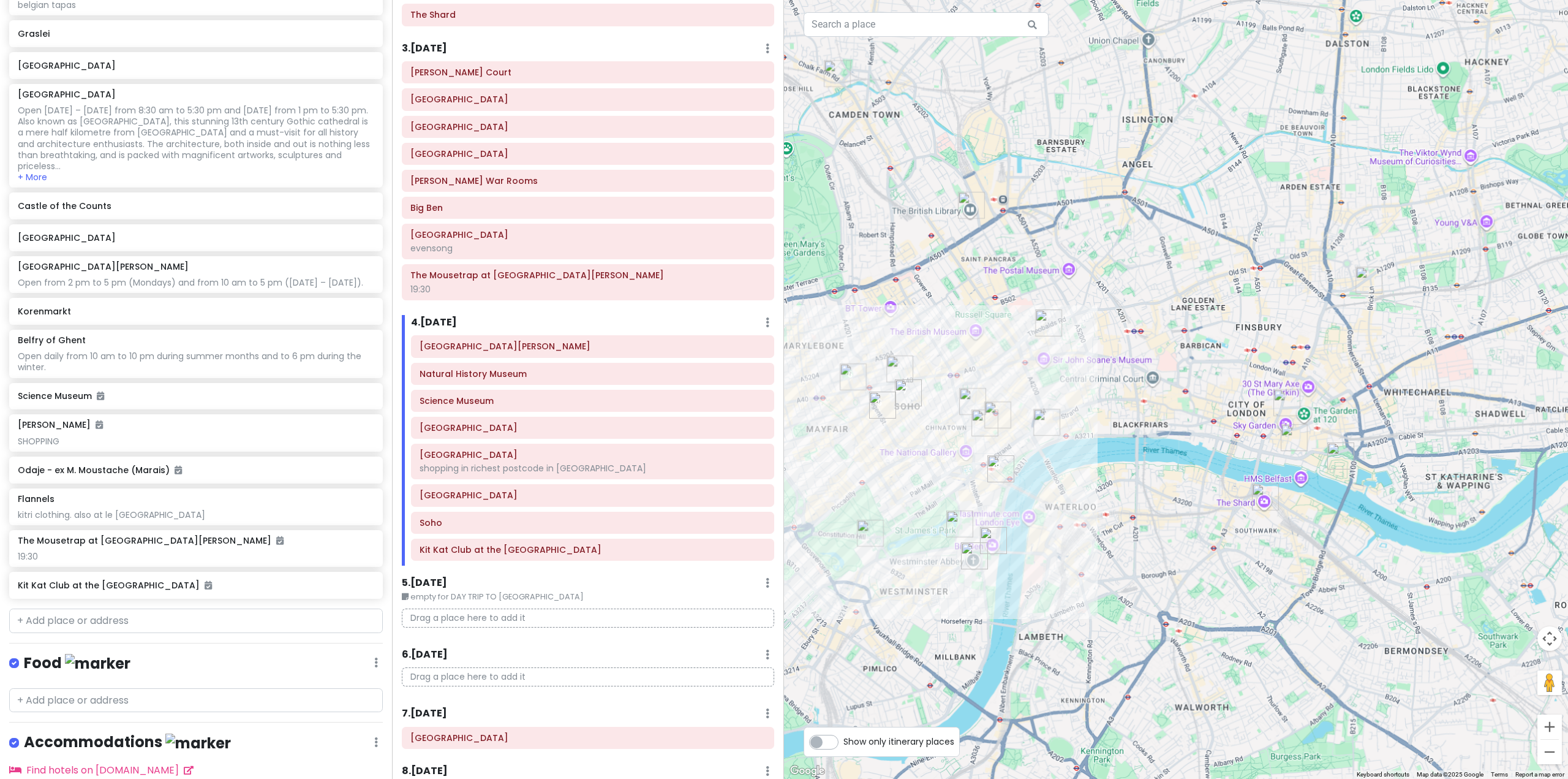
drag, startPoint x: 979, startPoint y: 520, endPoint x: 1008, endPoint y: 536, distance: 33.1
click at [1007, 536] on div at bounding box center [1177, 390] width 784 height 779
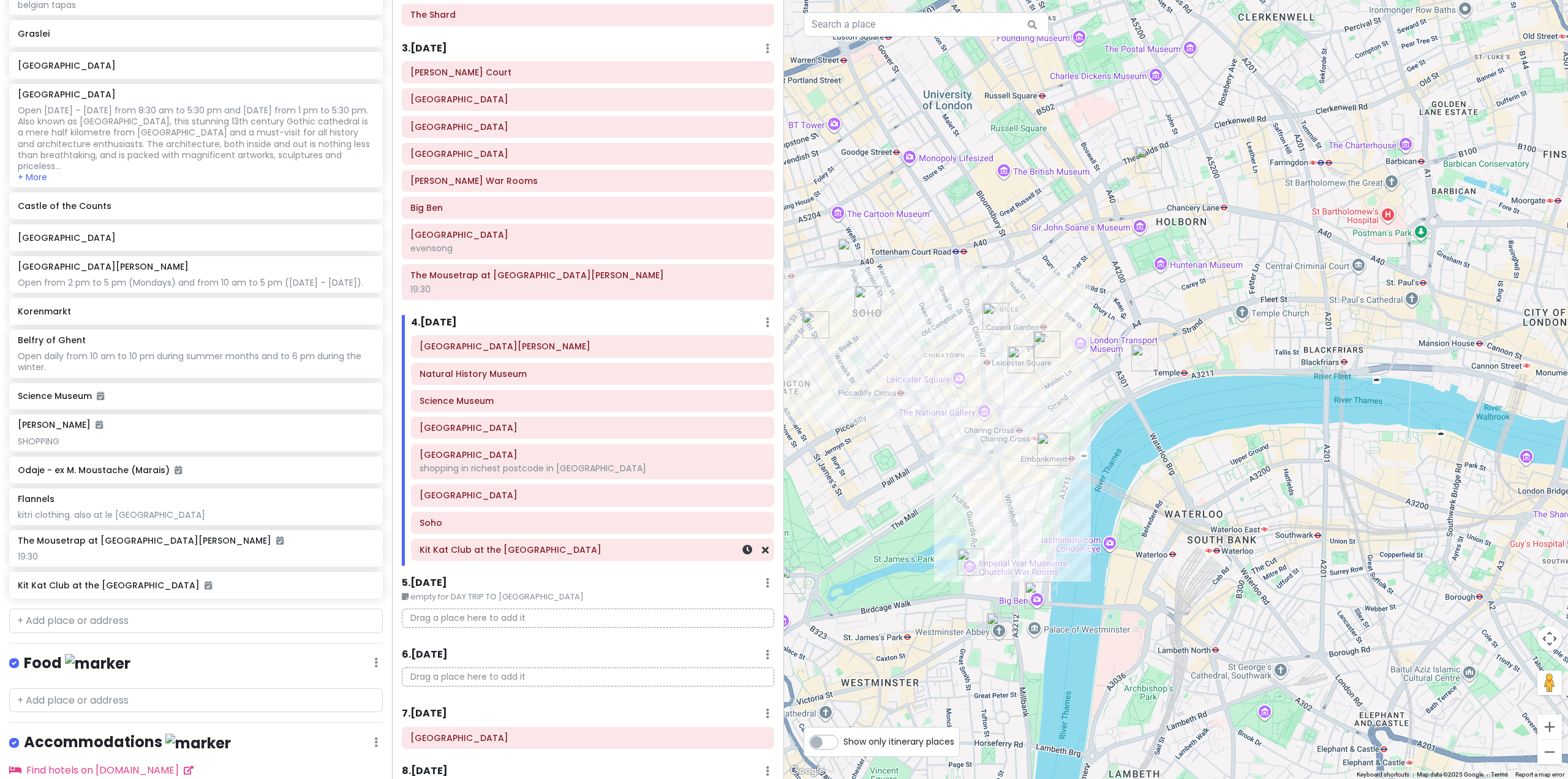
click at [494, 554] on h6 "Kit Kat Club at the [GEOGRAPHIC_DATA]" at bounding box center [592, 550] width 346 height 11
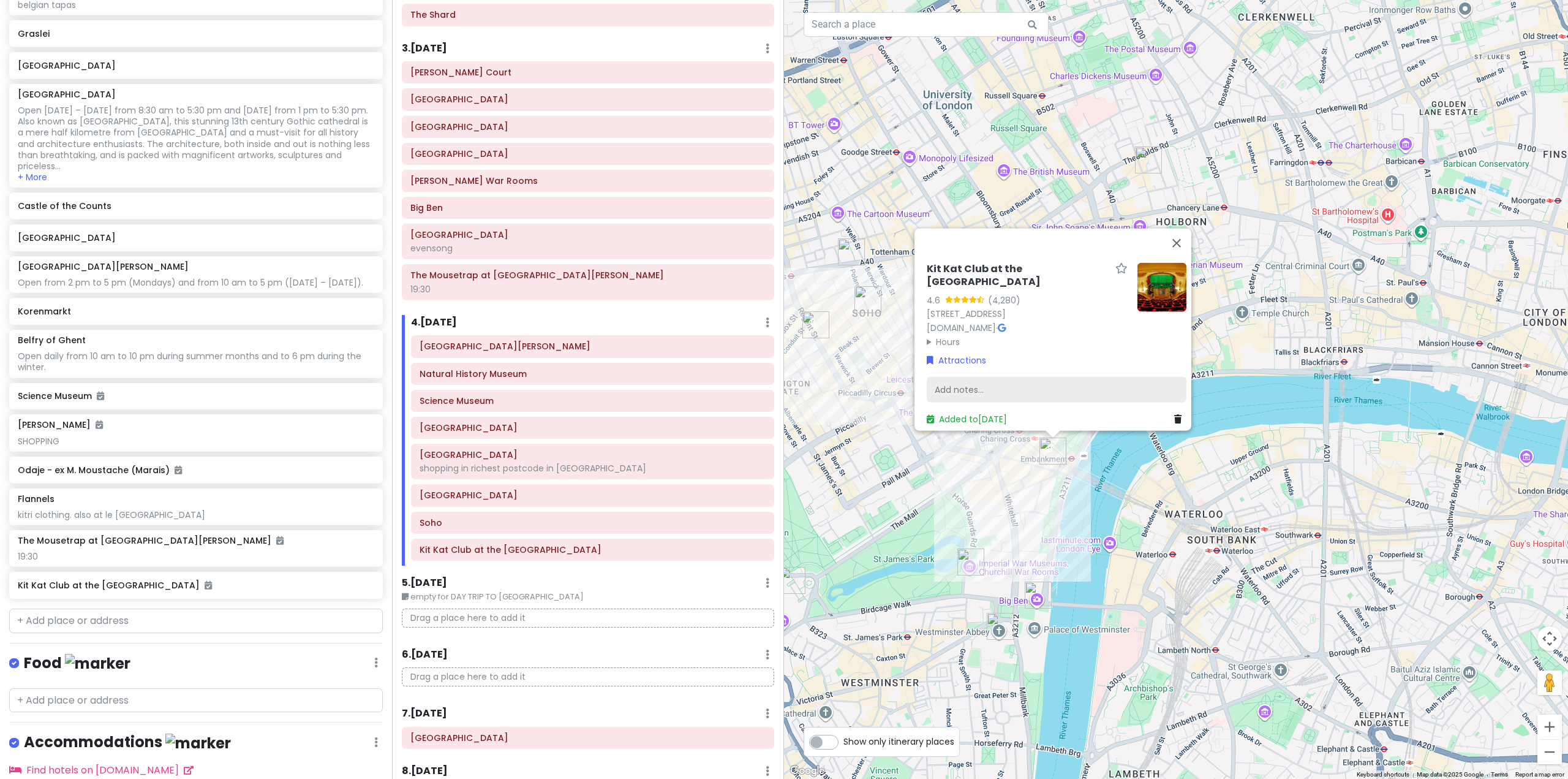
click at [1052, 380] on div "Add notes..." at bounding box center [1057, 390] width 260 height 25
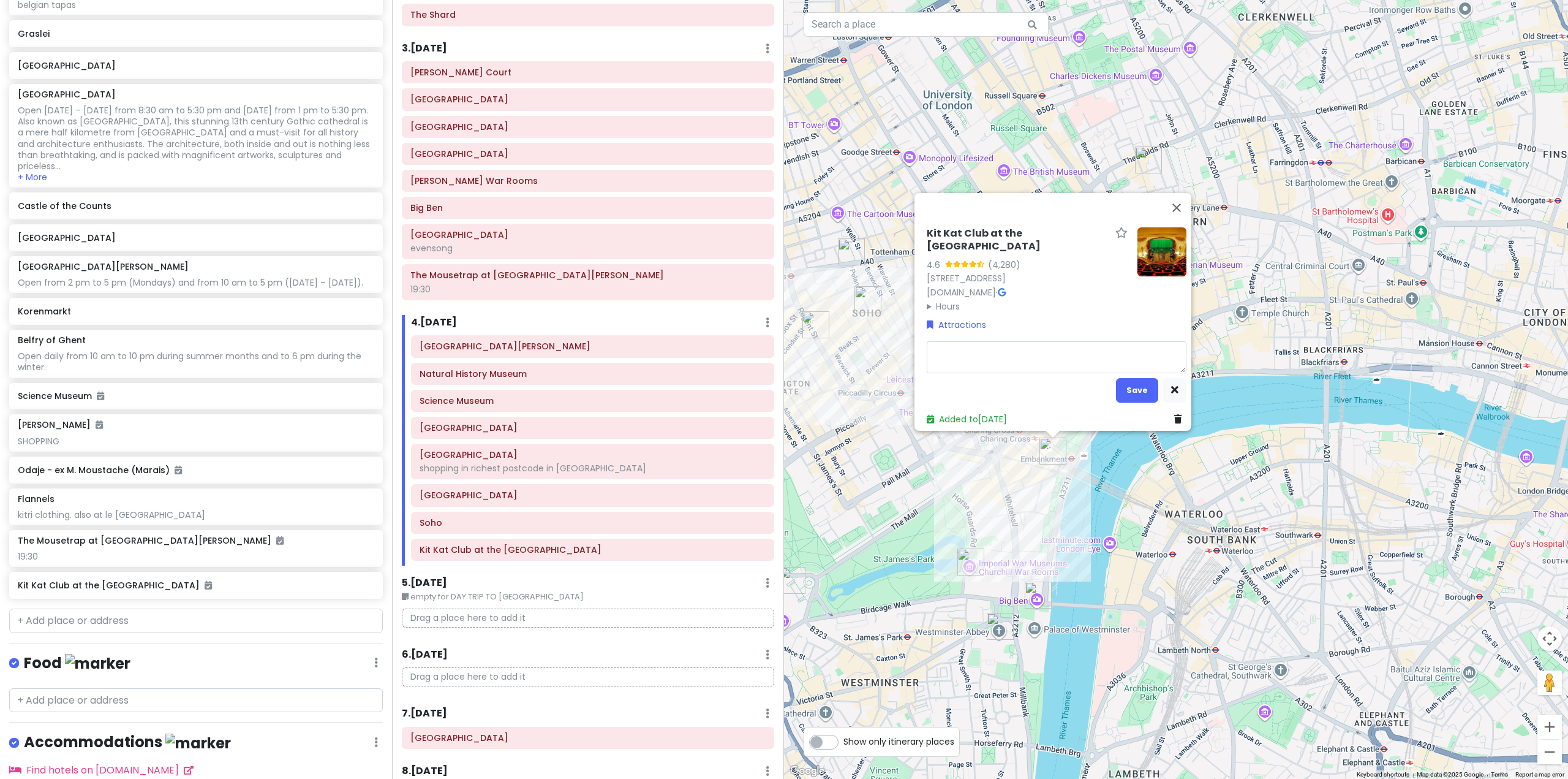
type textarea "x"
type textarea "1"
type textarea "x"
type textarea "19"
type textarea "x"
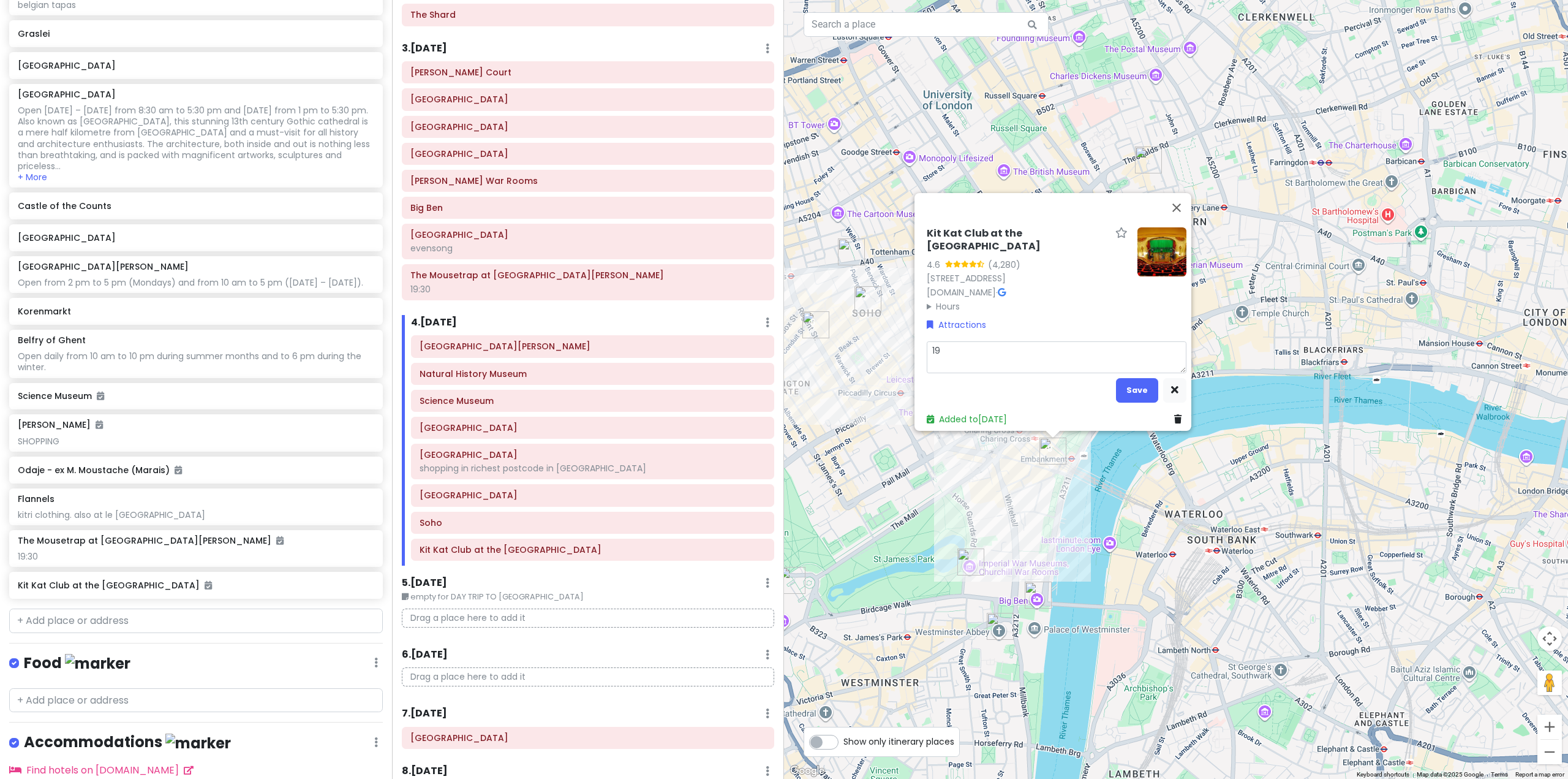
type textarea "19:"
type textarea "x"
type textarea "19:3"
type textarea "x"
type textarea "19:30"
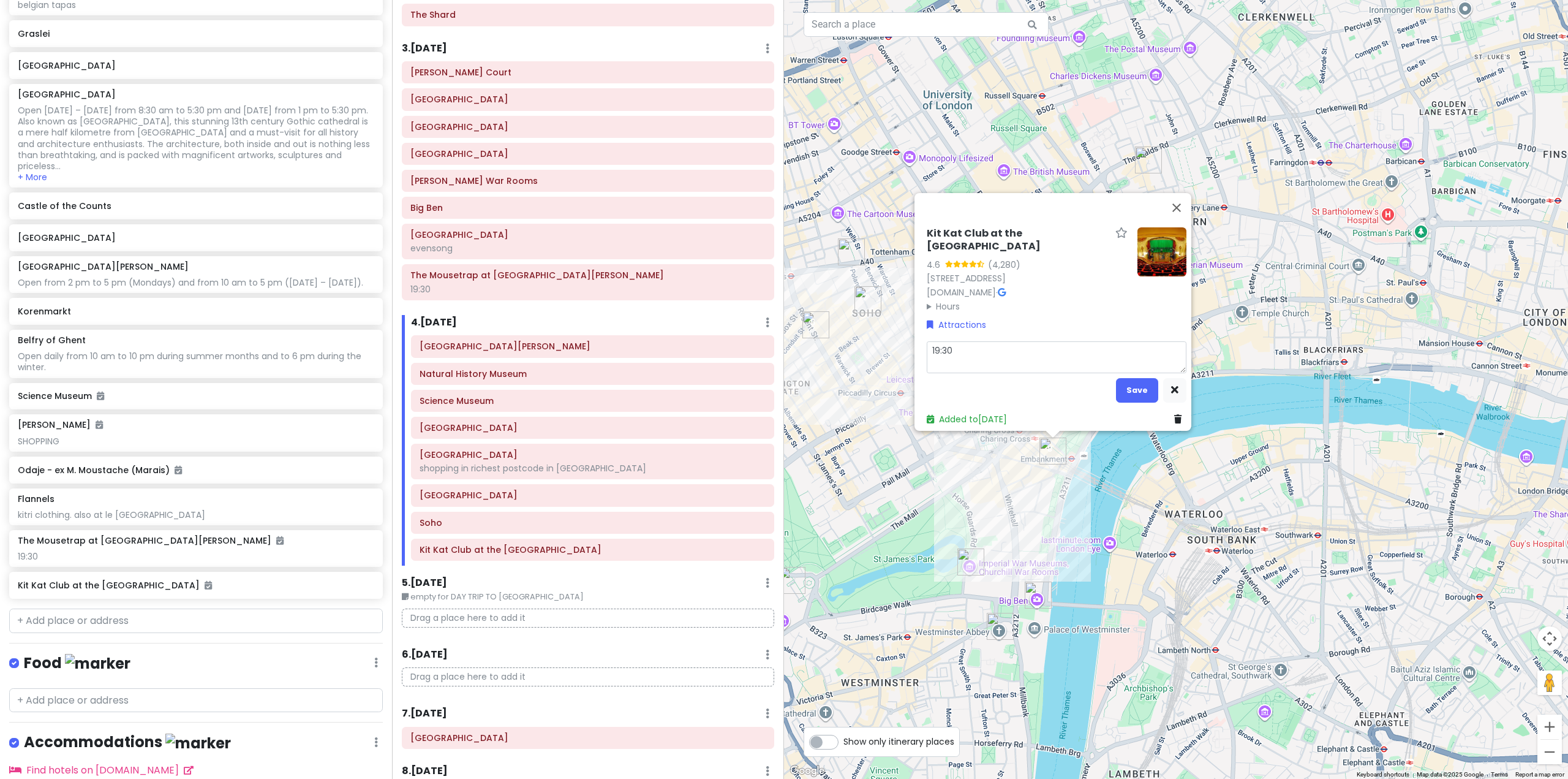
type textarea "x"
type textarea "19:30"
type textarea "x"
type textarea "19:30 b"
type textarea "x"
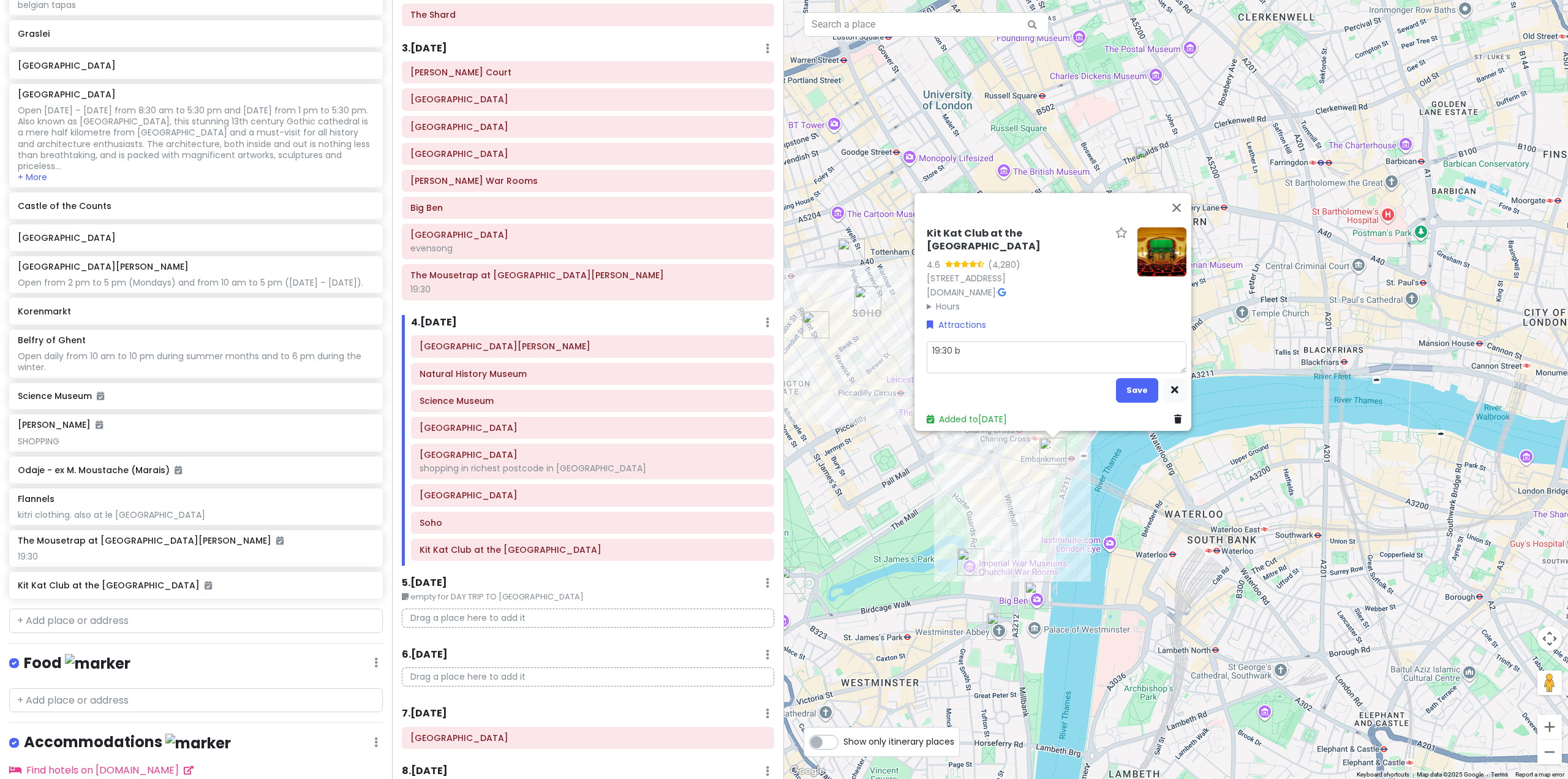
type textarea "19:30 bu"
type textarea "x"
type textarea "19:30 but"
type textarea "x"
type textarea "19:30 but"
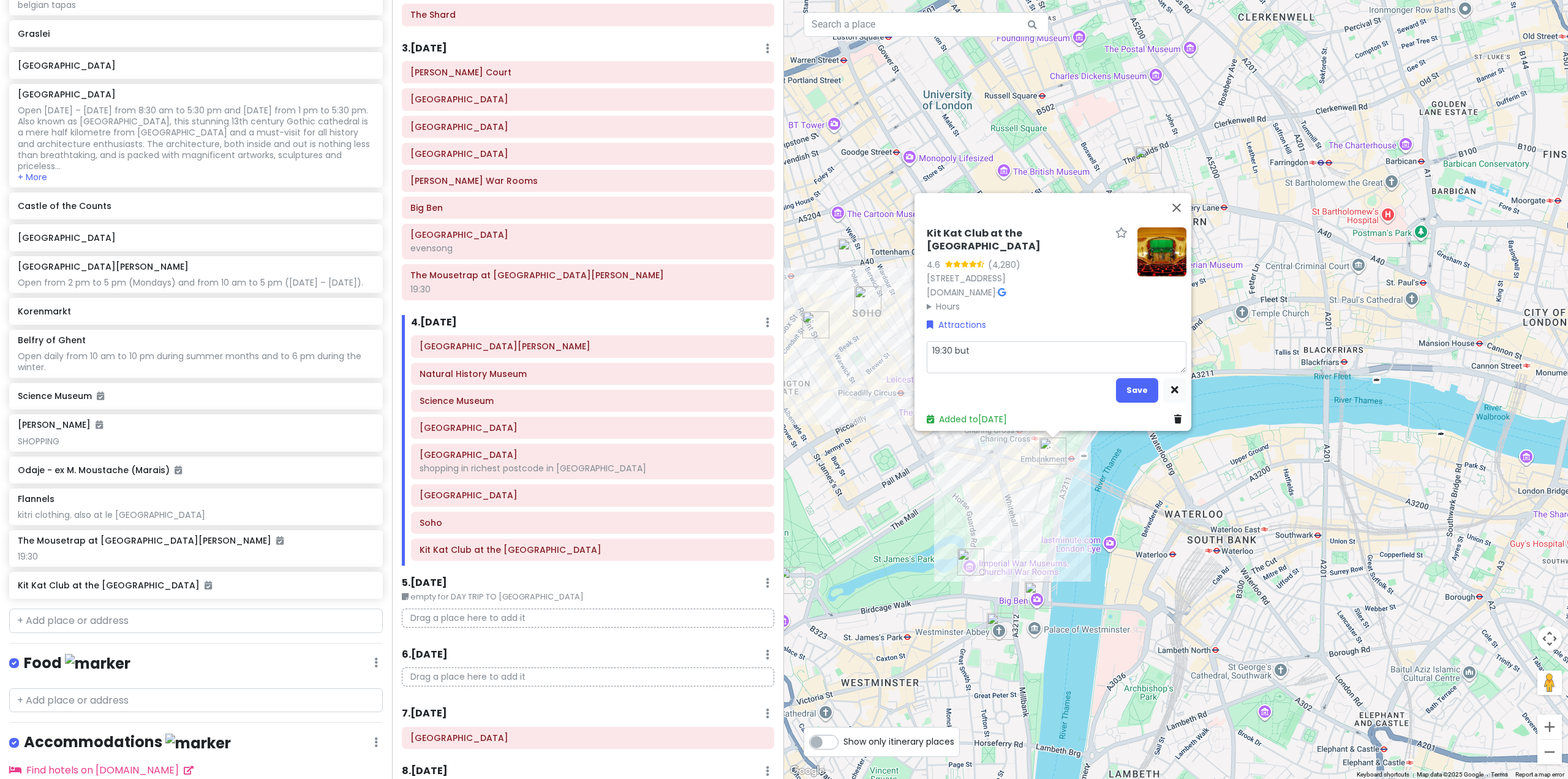
type textarea "x"
type textarea "19:30 but a"
type textarea "x"
type textarea "19:30 but ad"
type textarea "x"
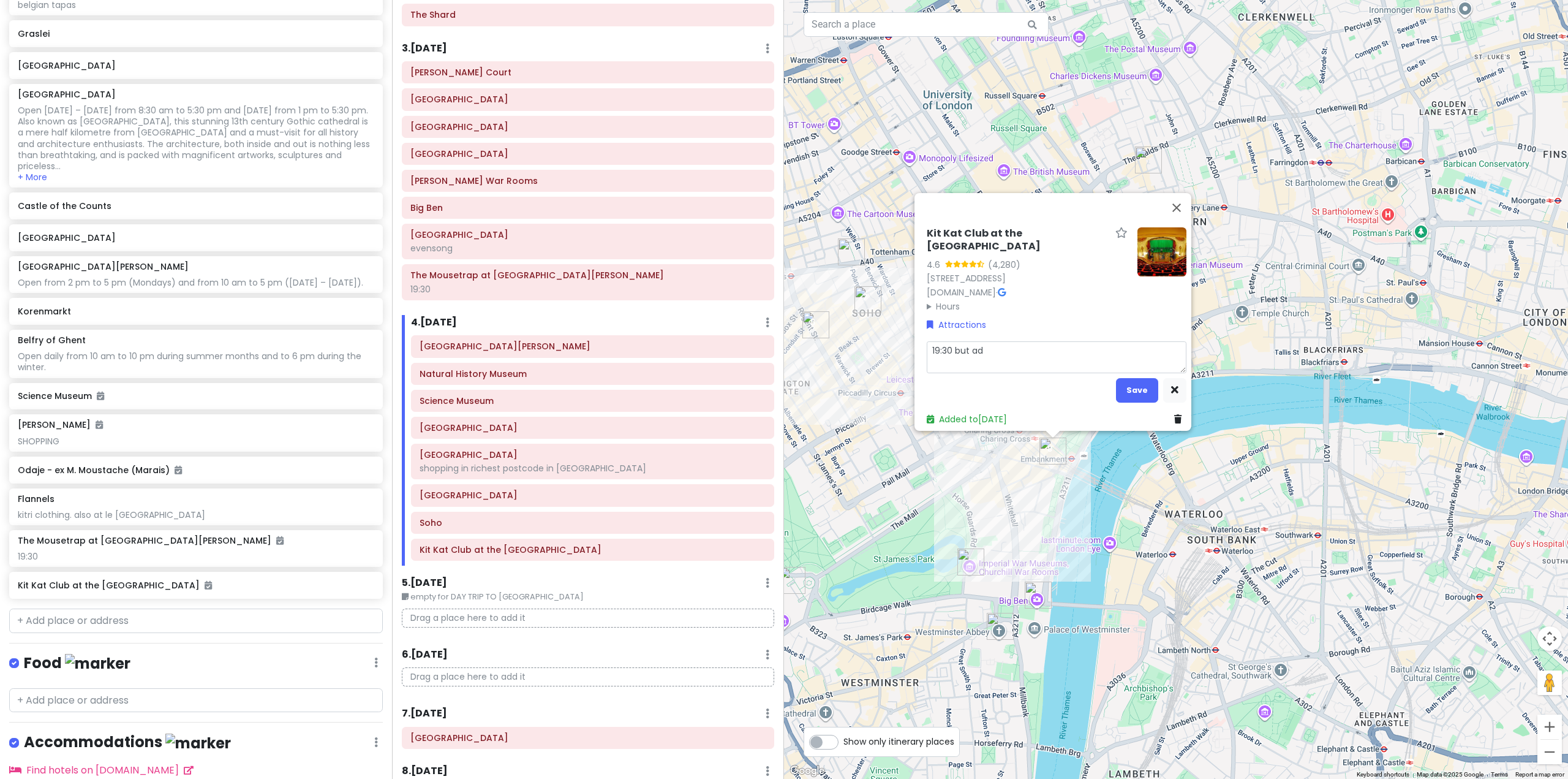
type textarea "19:30 but adv"
type textarea "x"
type textarea "19:30 but advi"
type textarea "x"
type textarea "19:30 but advis"
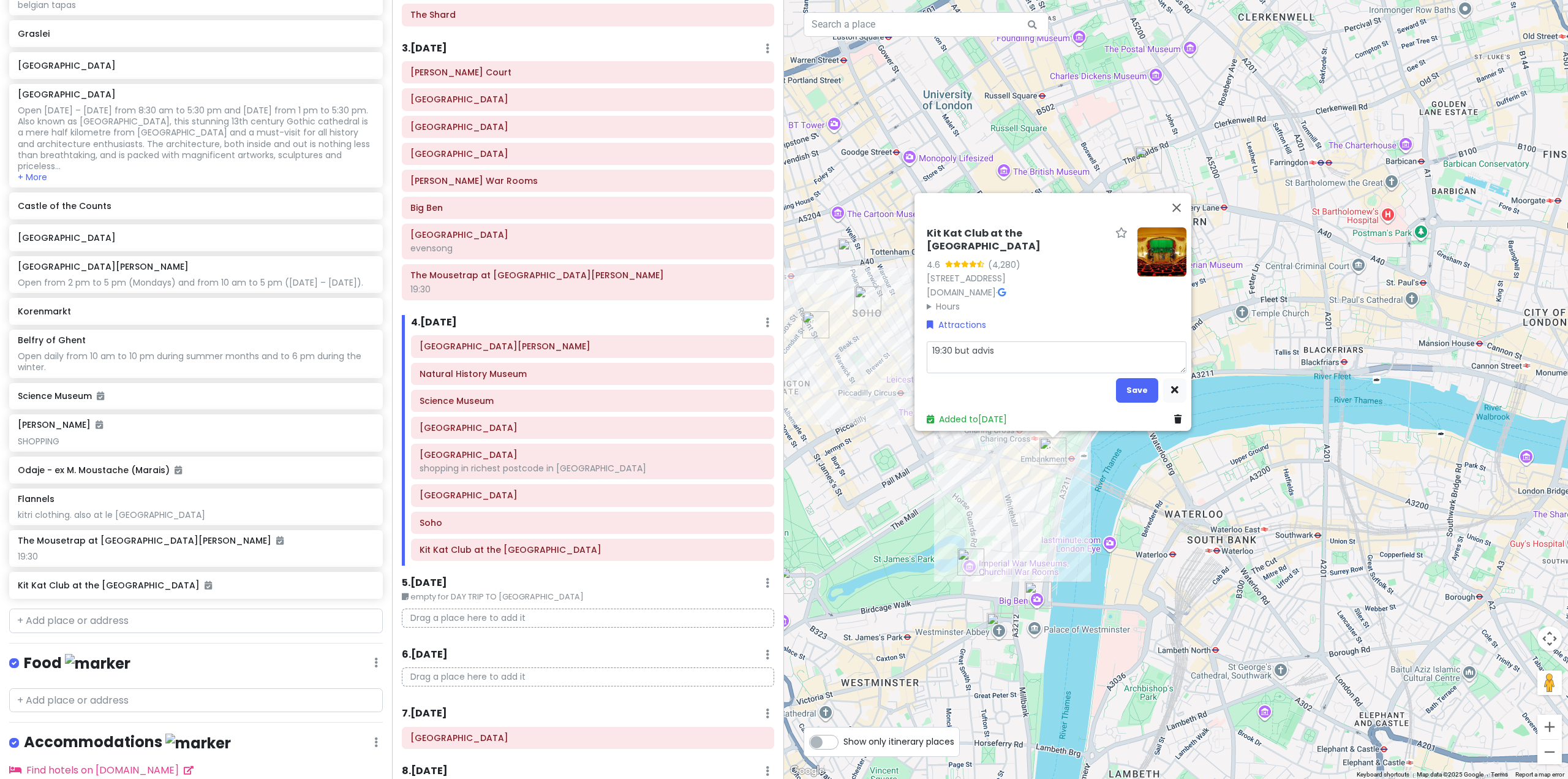
type textarea "x"
type textarea "19:30 but advise"
type textarea "x"
type textarea "19:30 but advised"
type textarea "x"
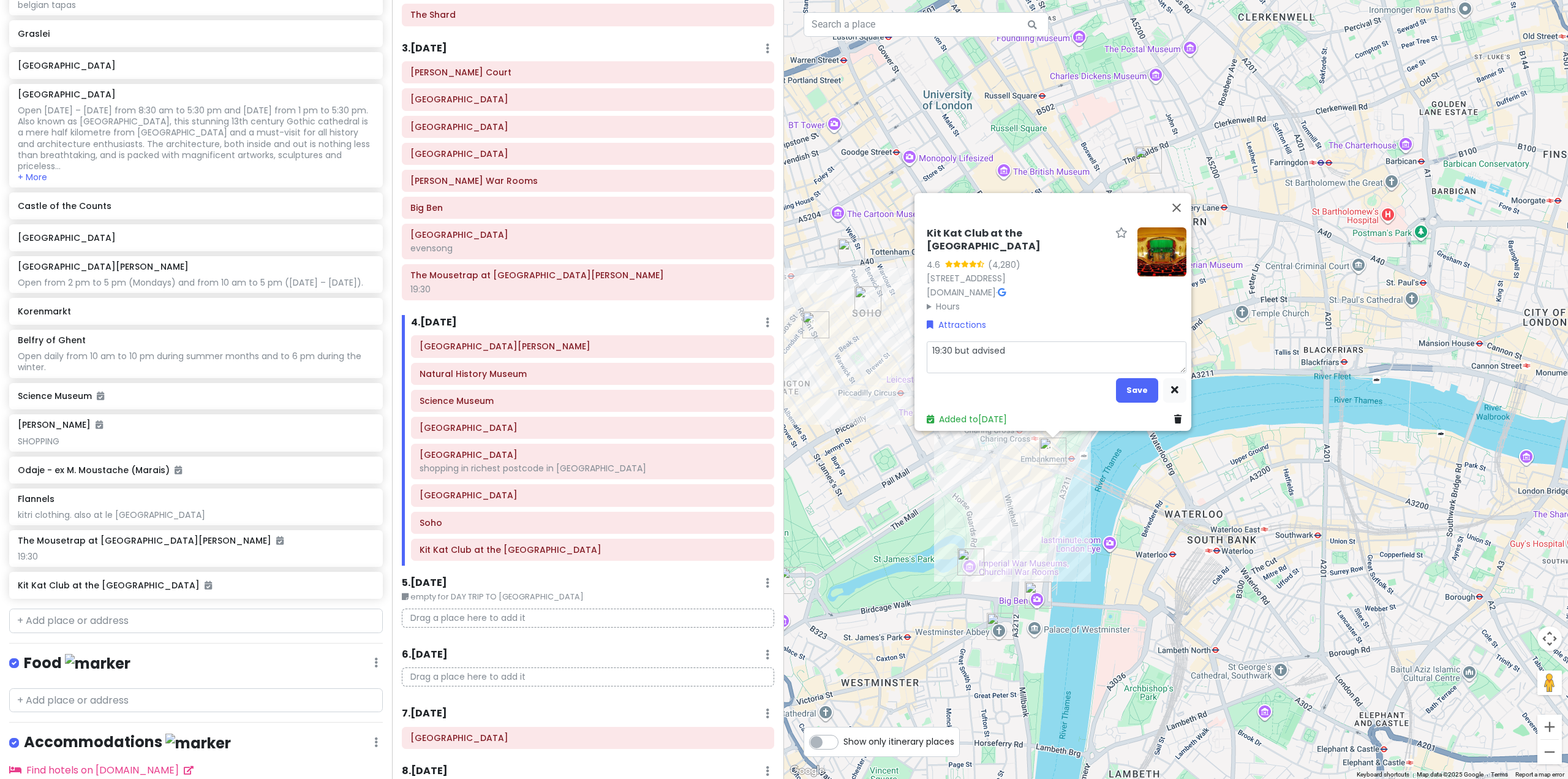
type textarea "19:30 but advised"
type textarea "x"
type textarea "19:30 but advised t"
type textarea "x"
type textarea "19:30 but advised to"
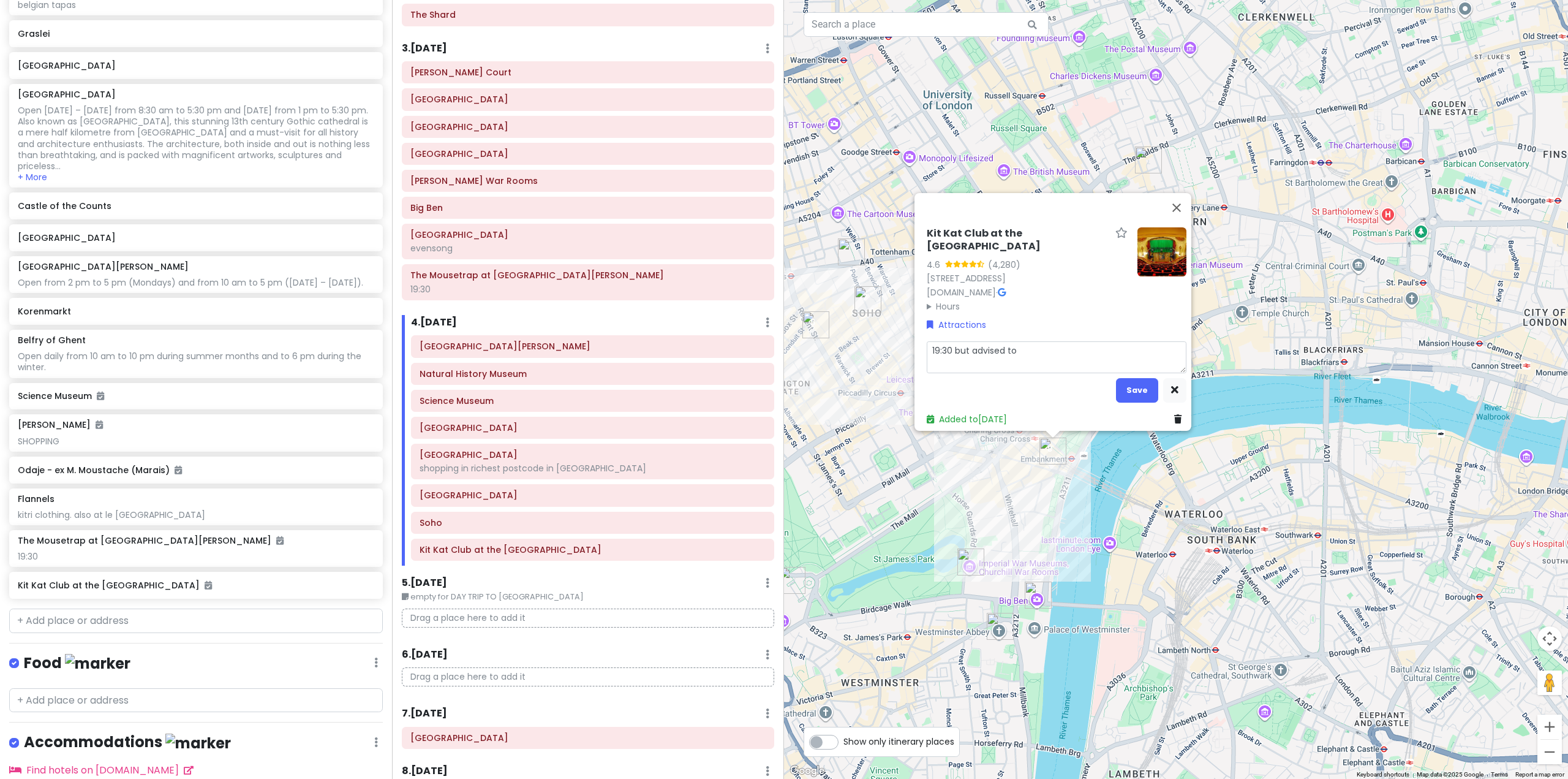
type textarea "x"
type textarea "19:30 but advised to"
type textarea "x"
type textarea "19:30 but advised to a"
type textarea "x"
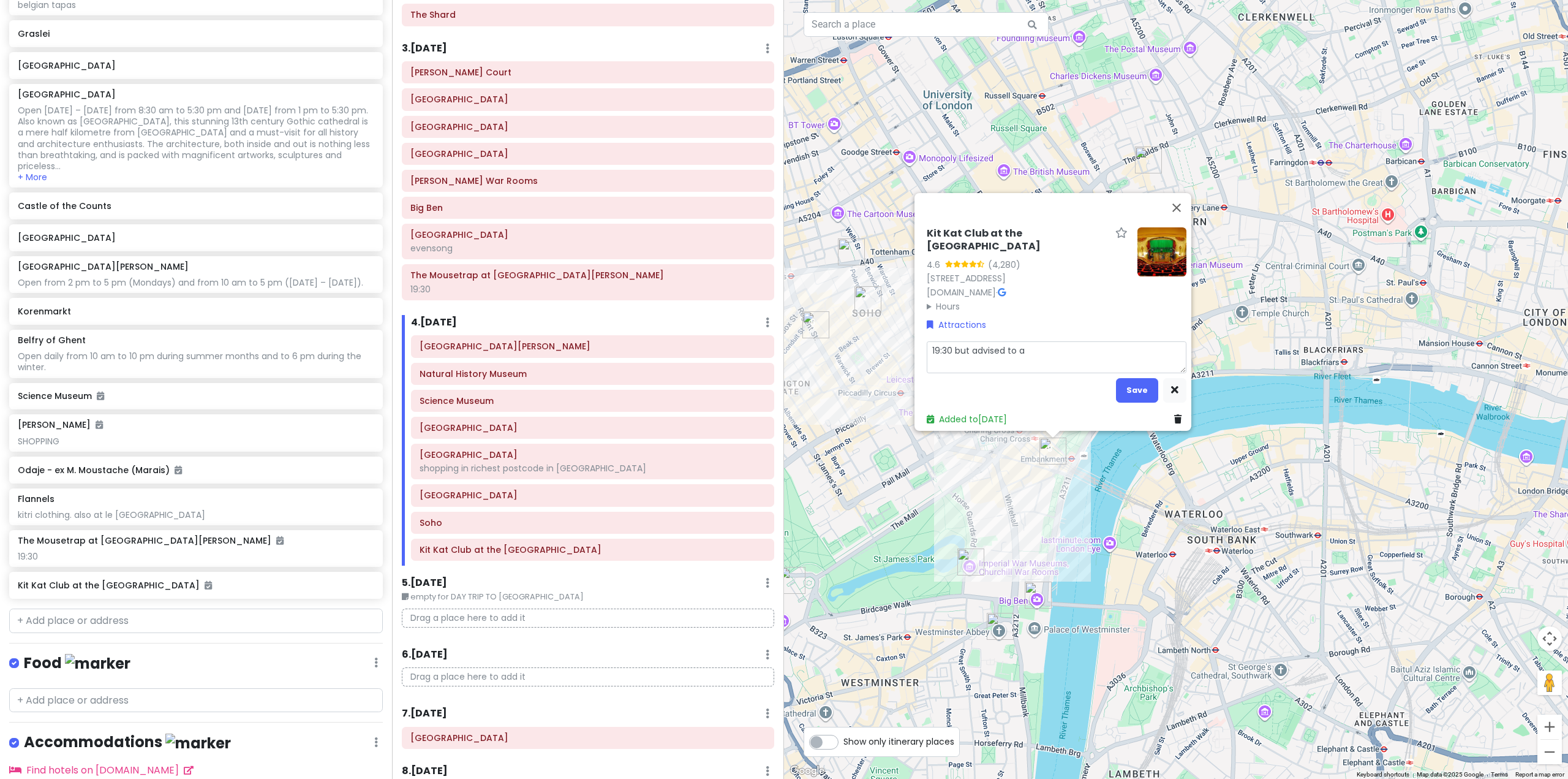
type textarea "19:30 but advised to ar"
type textarea "x"
type textarea "19:30 but advised to arr"
type textarea "x"
type textarea "19:30 but advised to arri"
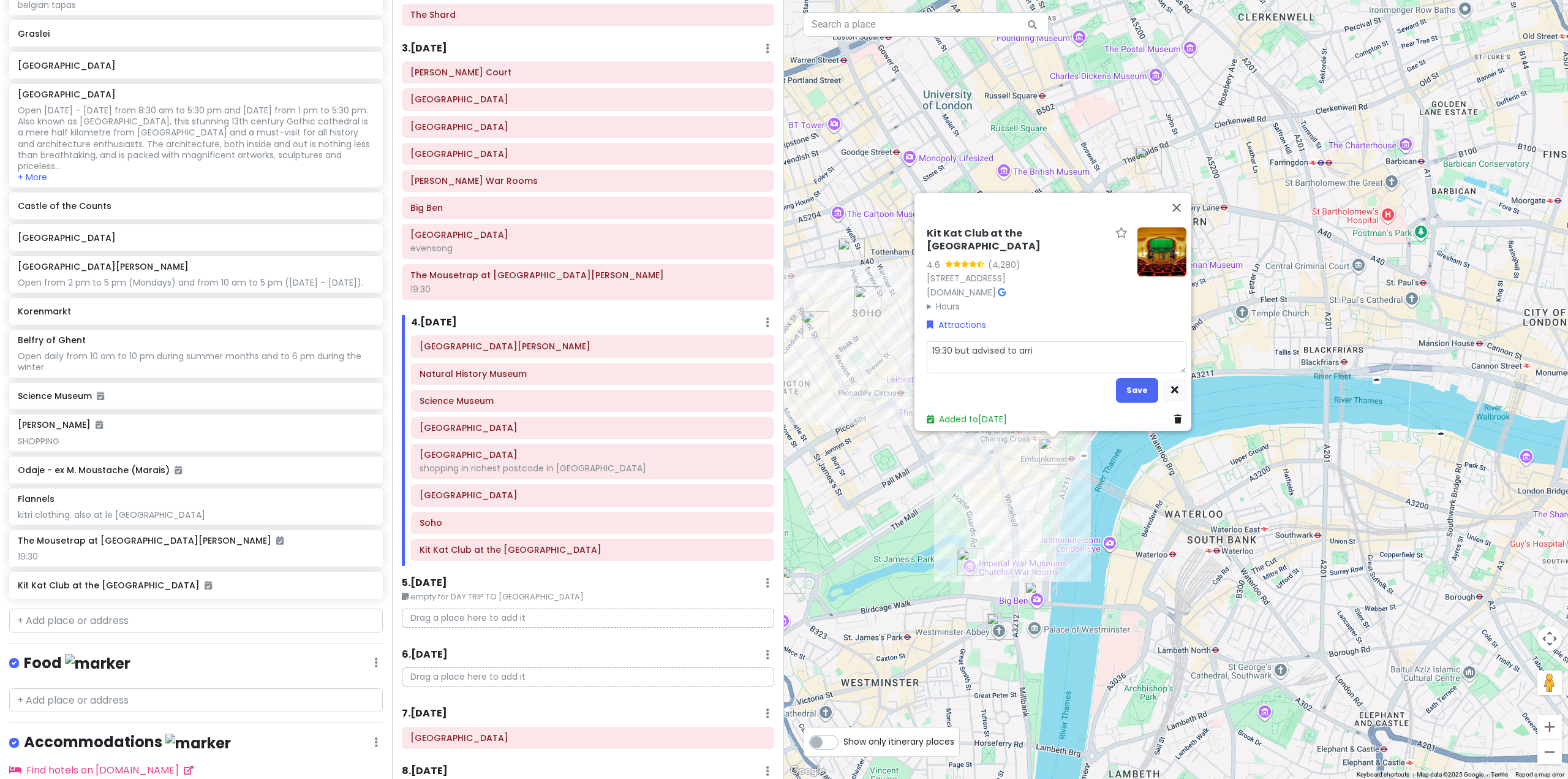
type textarea "x"
type textarea "19:30 but advised to arriv"
type textarea "x"
type textarea "19:30 but advised to arrive"
type textarea "x"
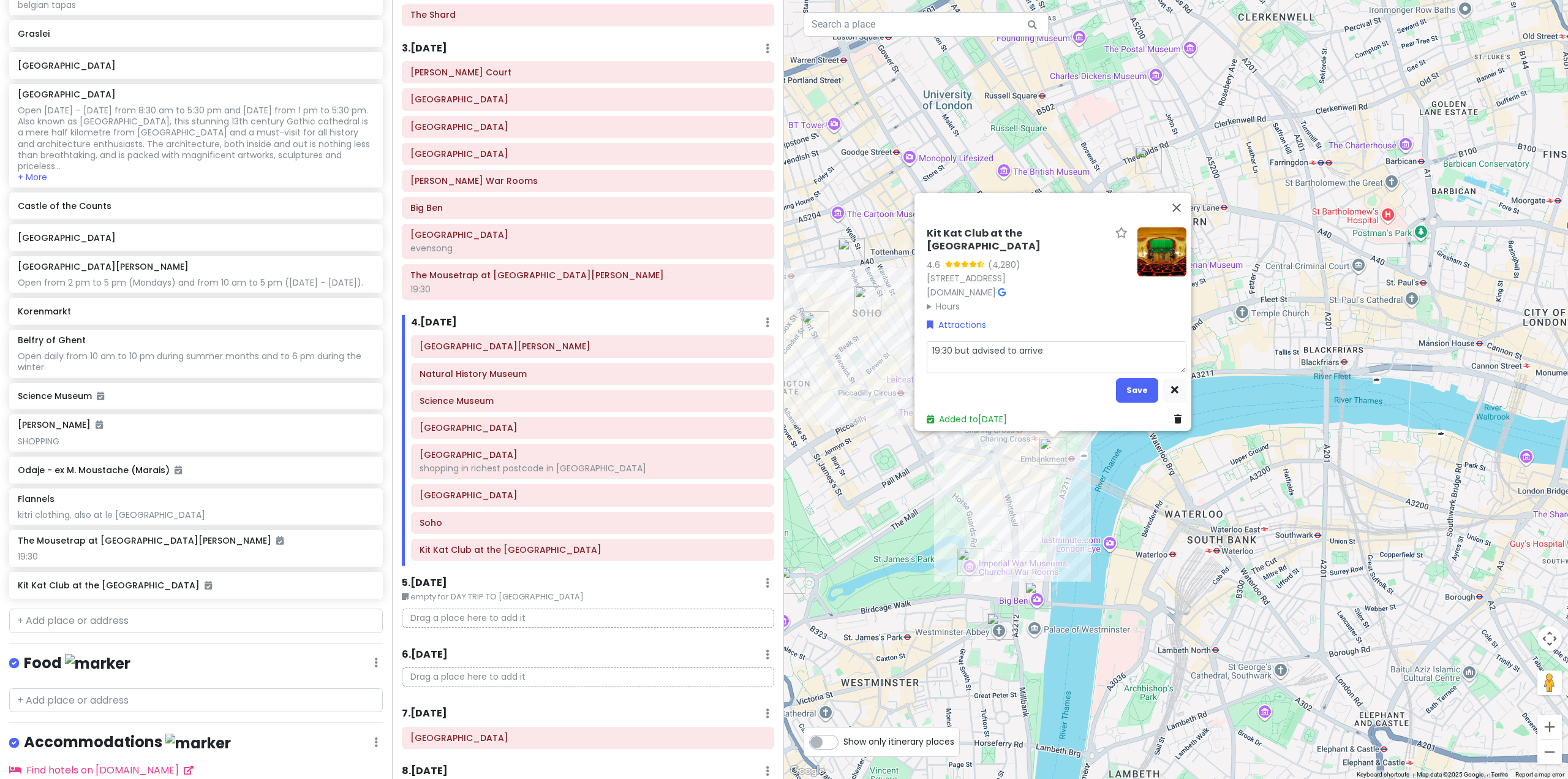
type textarea "19:30 but advised to arrive"
type textarea "x"
type textarea "19:30 but advised to arrive 1"
type textarea "x"
type textarea "19:30 but advised to arrive 1"
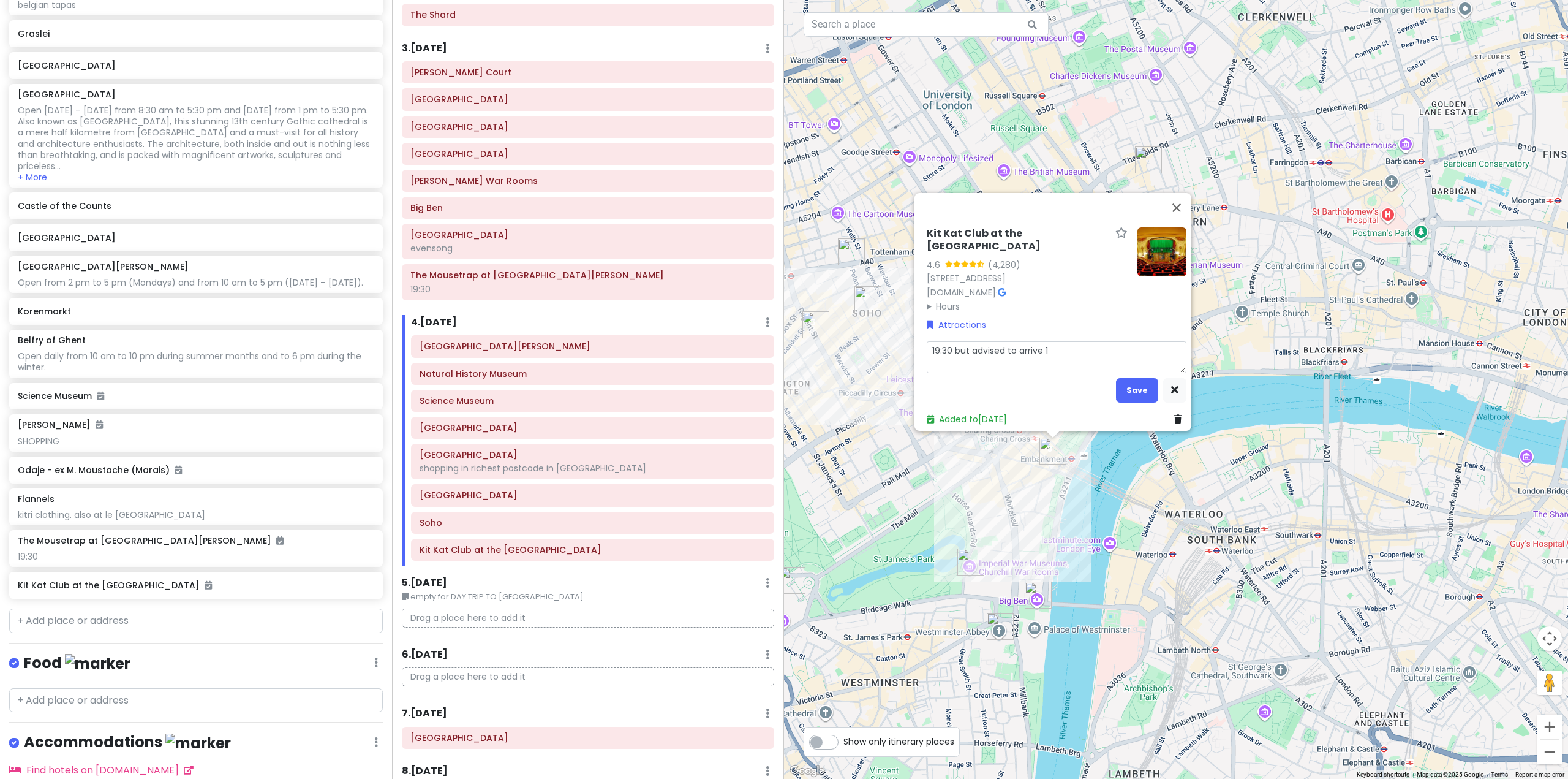
type textarea "x"
type textarea "19:30 but advised to arrive 1 h"
type textarea "x"
type textarea "19:30 but advised to arrive 1 hr"
type textarea "x"
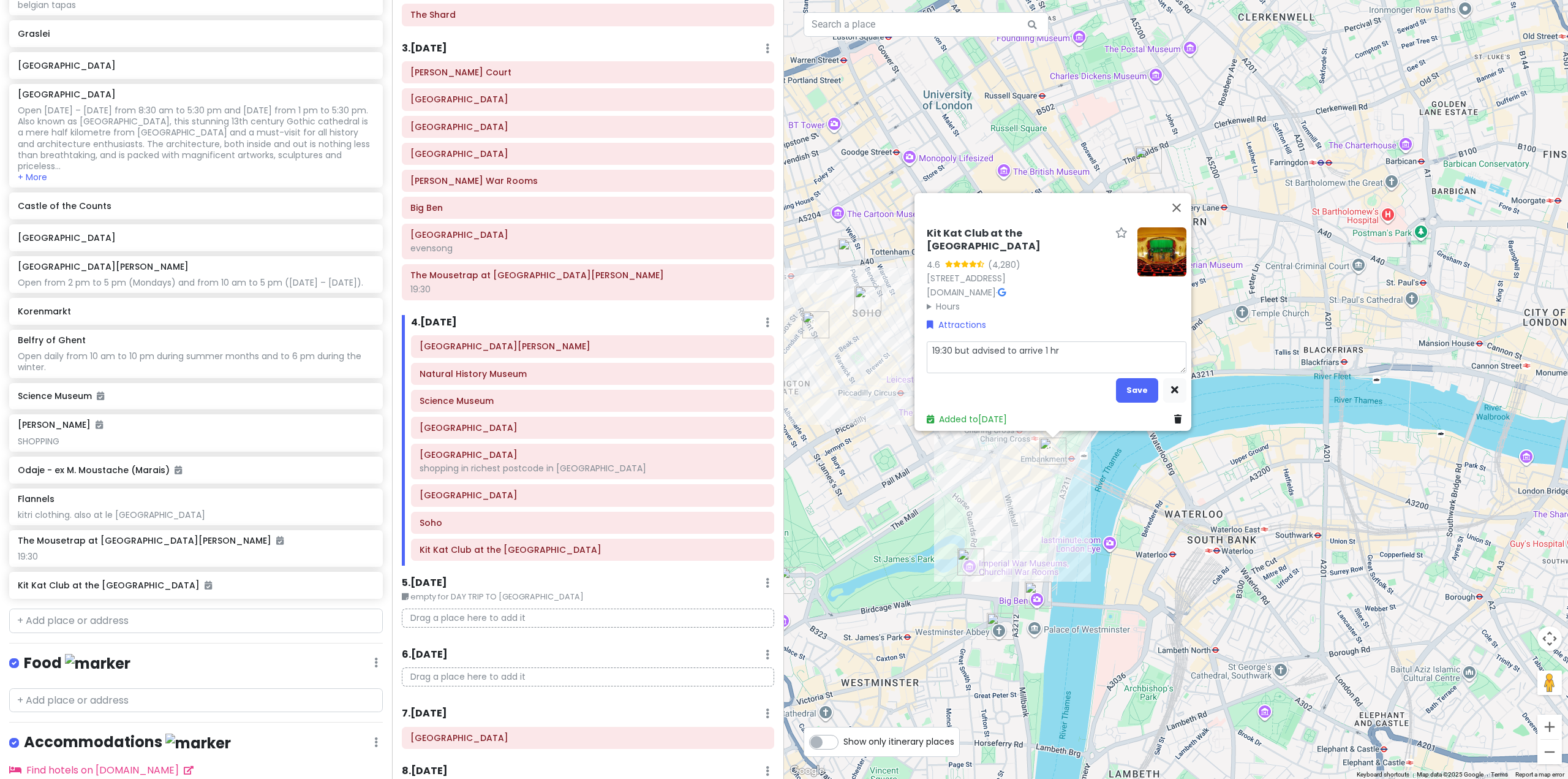
type textarea "19:30 but advised to arrive 1 hr"
type textarea "x"
type textarea "19:30 but advised to arrive 1 hr b"
type textarea "x"
type textarea "19:30 but advised to arrive 1 hr be"
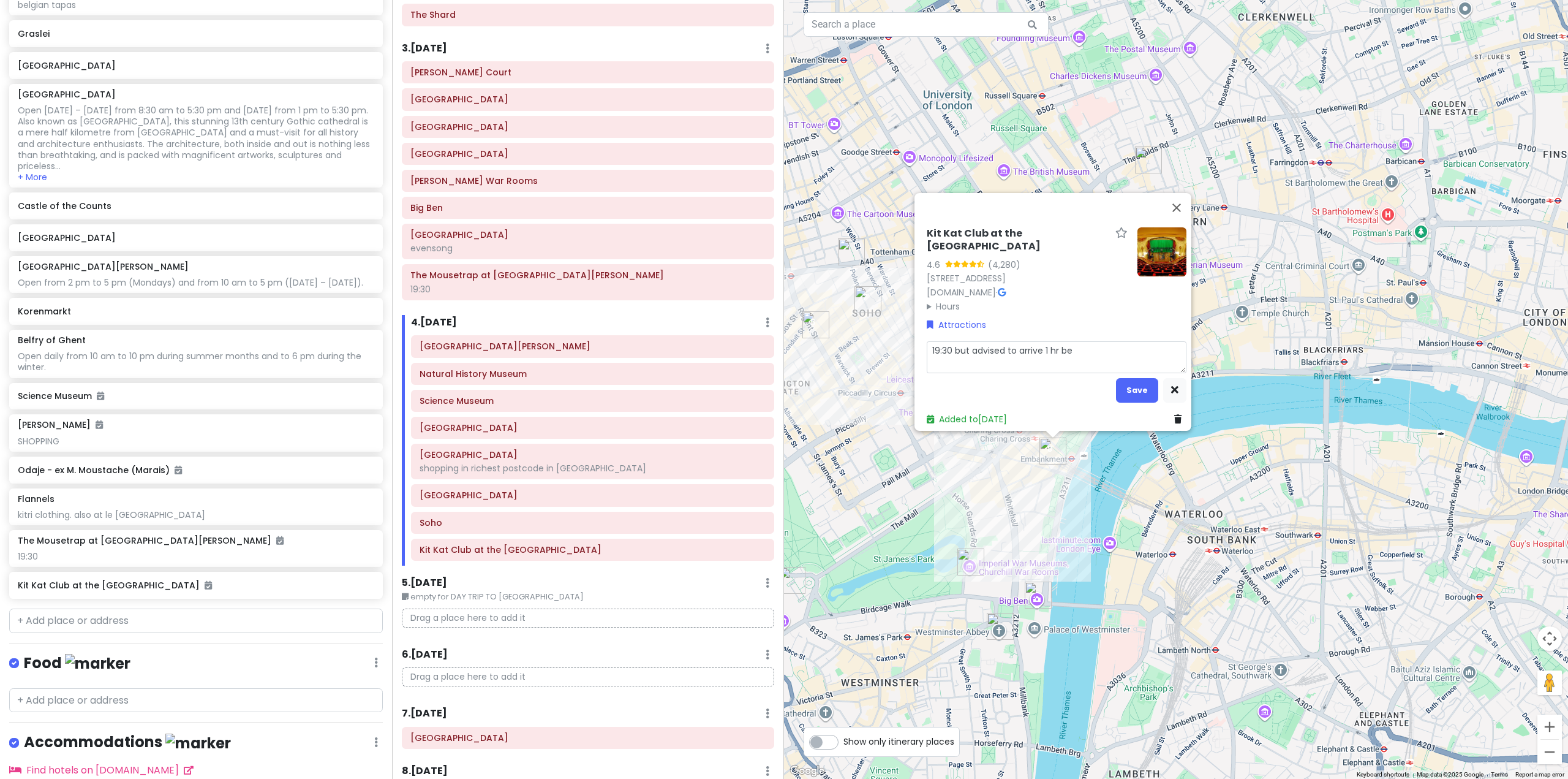
type textarea "x"
type textarea "19:30 but advised to arrive 1 hr bef"
type textarea "x"
type textarea "19:30 but advised to arrive 1 hr befo"
type textarea "x"
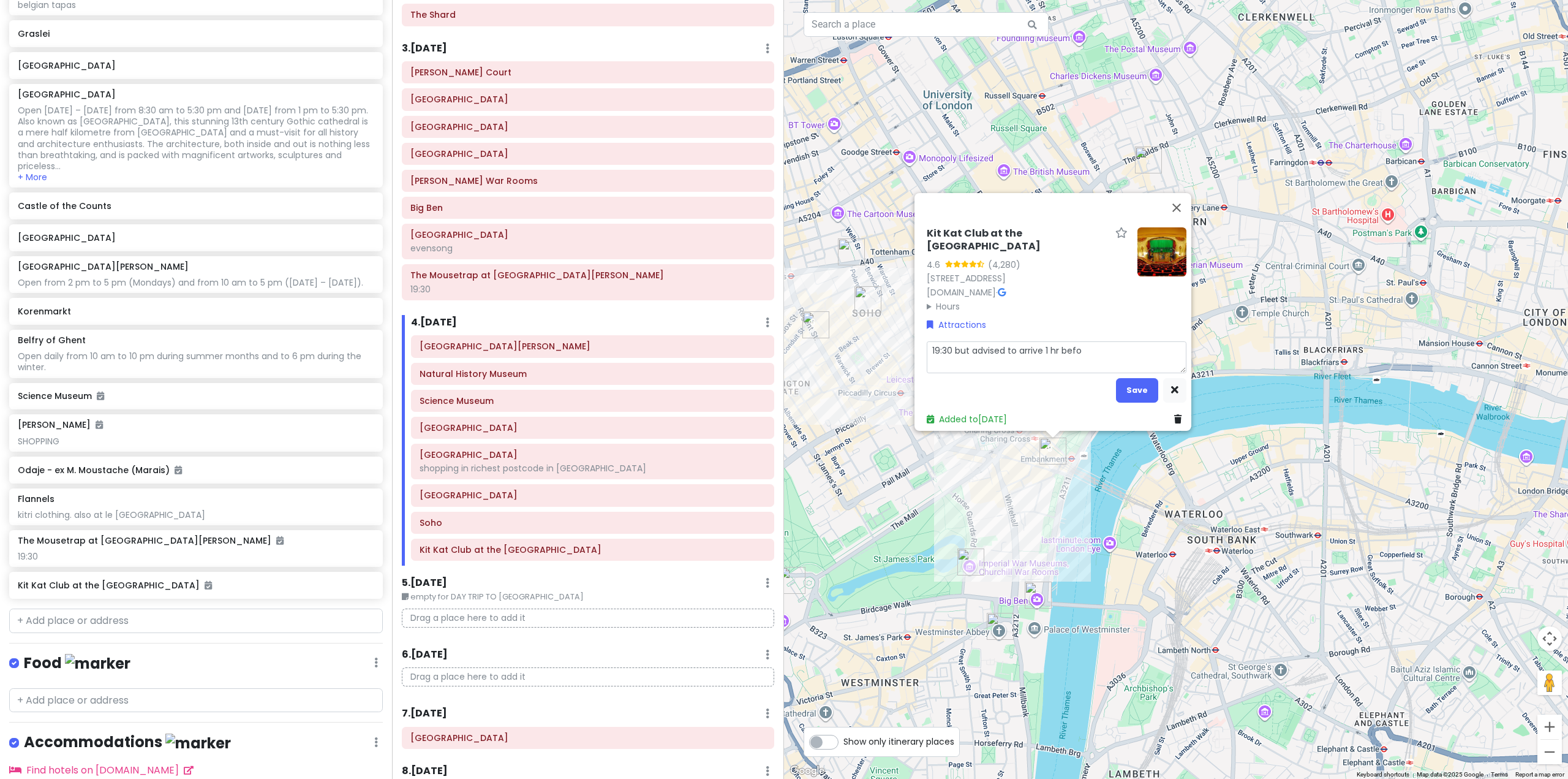
type textarea "19:30 but advised to arrive 1 hr befor"
type textarea "x"
type textarea "19:30 but advised to arrive 1 hr before"
type textarea "x"
type textarea "19:30 but advised to arrive 1 hr beforeh"
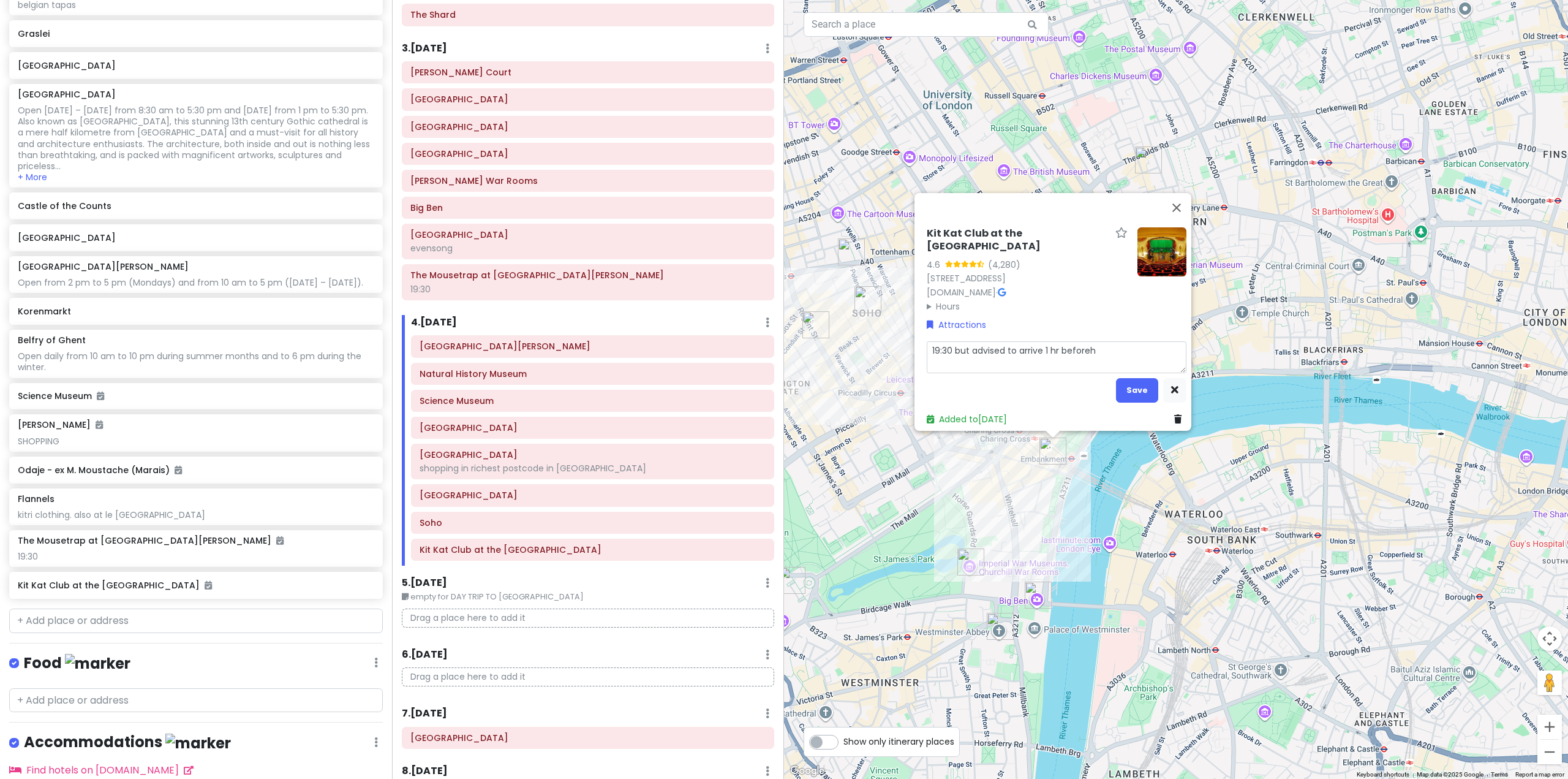
type textarea "x"
type textarea "19:30 but advised to arrive 1 hr beforeha"
type textarea "x"
type textarea "19:30 but advised to arrive 1 hr beforehan"
type textarea "x"
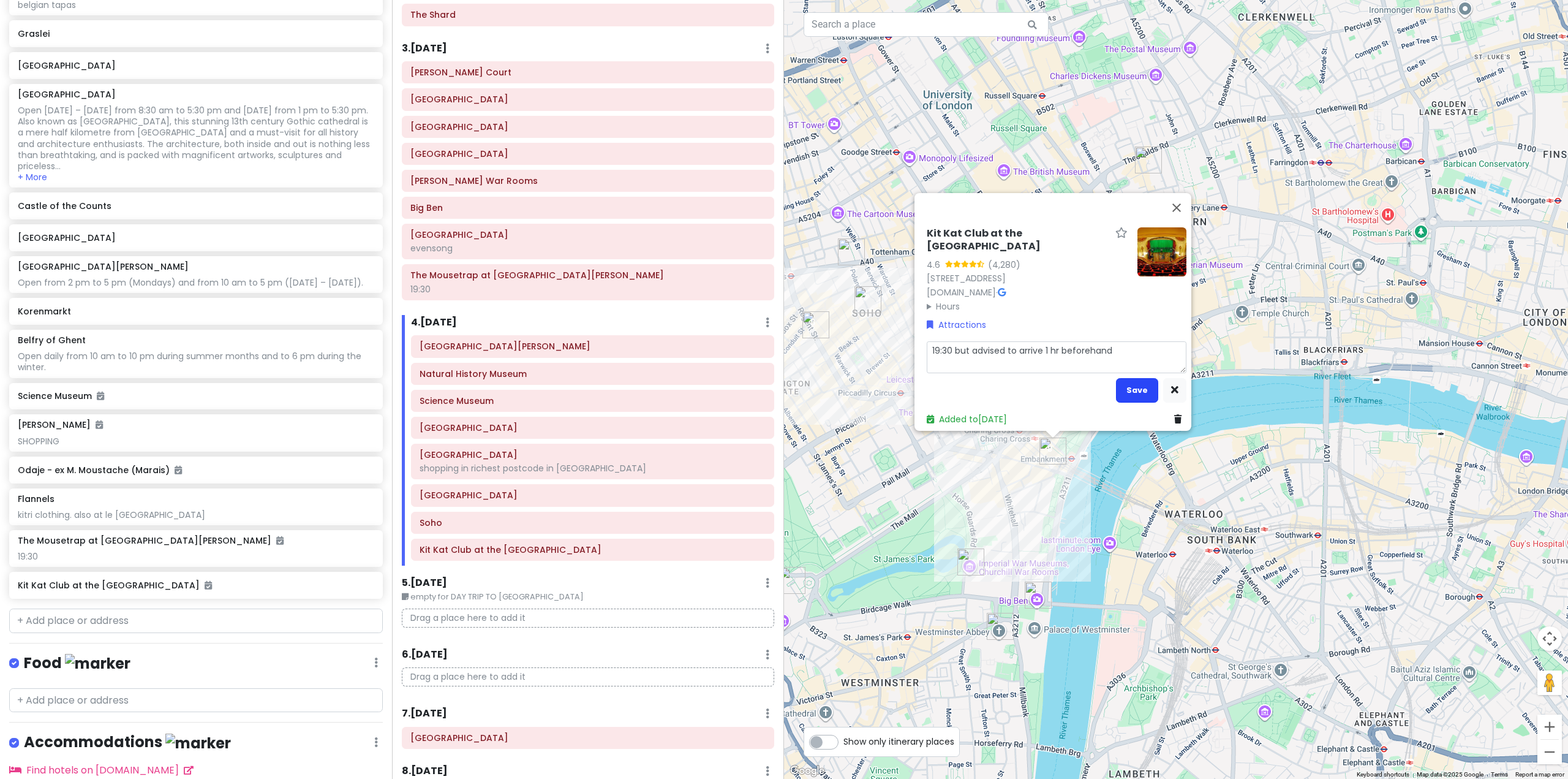
type textarea "19:30 but advised to arrive 1 hr beforehand"
click at [1117, 387] on button "Save" at bounding box center [1137, 390] width 42 height 24
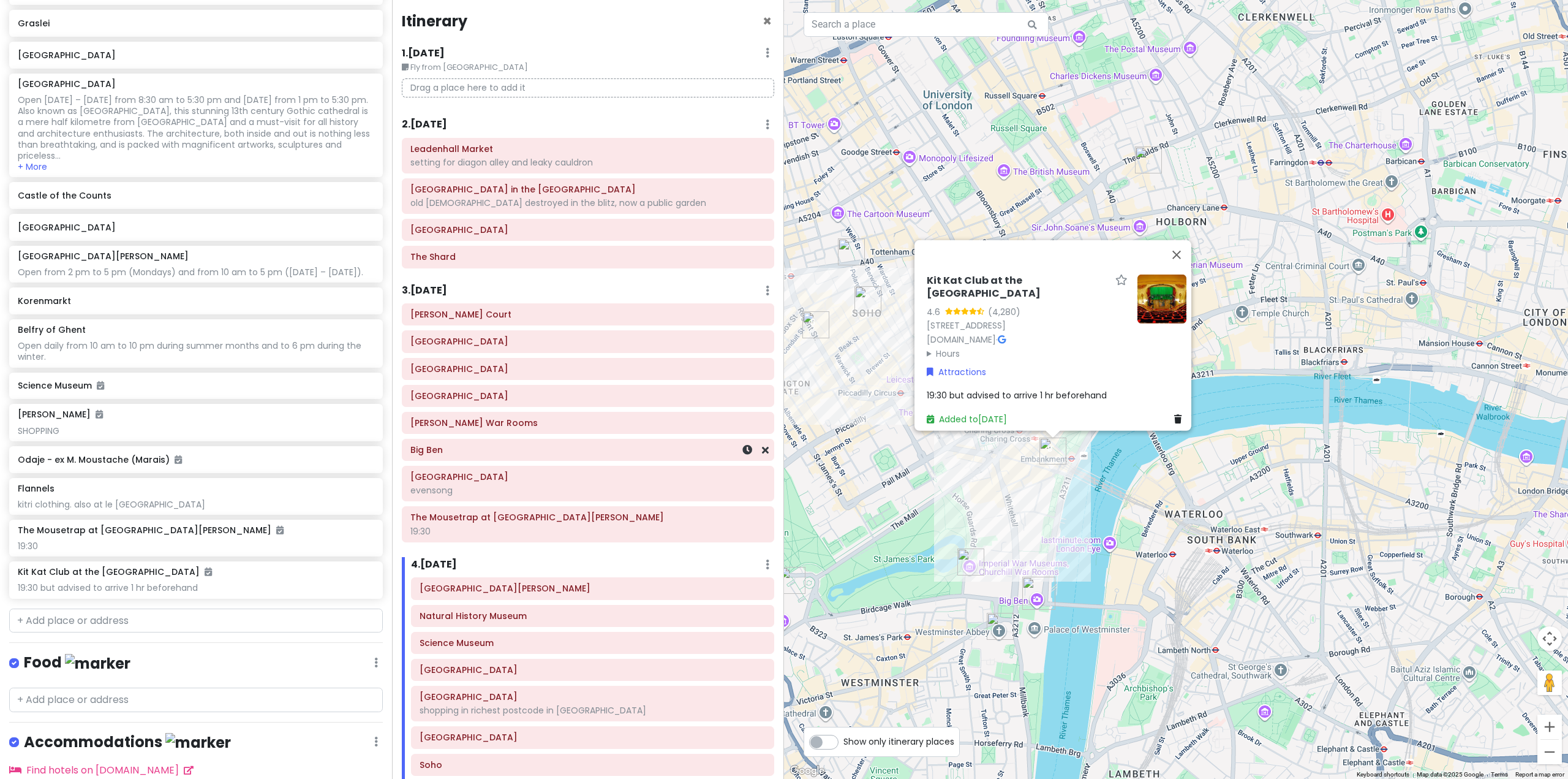
scroll to position [0, 0]
click at [571, 282] on div "Itinerary × 1 . Mon 10/27 Edit Day Notes Delete Day Fly from Perth Drag a place…" at bounding box center [588, 390] width 392 height 779
click at [569, 293] on div "3 . Wed 10/29 Add Day Notes Delete Day" at bounding box center [588, 297] width 372 height 21
click at [1179, 249] on button "Close" at bounding box center [1177, 255] width 30 height 30
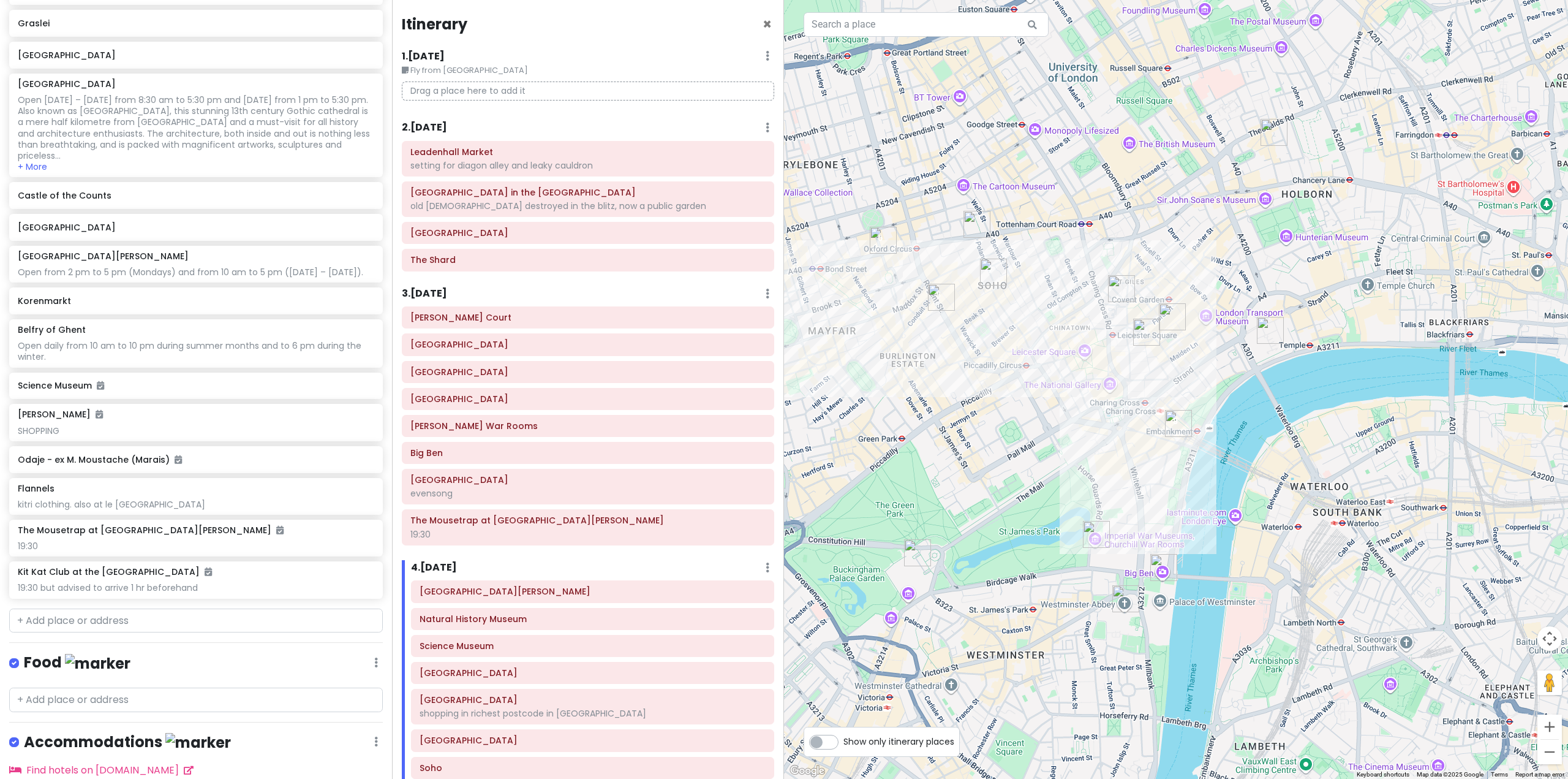
drag, startPoint x: 1036, startPoint y: 459, endPoint x: 1079, endPoint y: 454, distance: 43.3
click at [1079, 454] on div at bounding box center [1177, 390] width 784 height 779
click at [1064, 455] on div at bounding box center [1177, 390] width 784 height 779
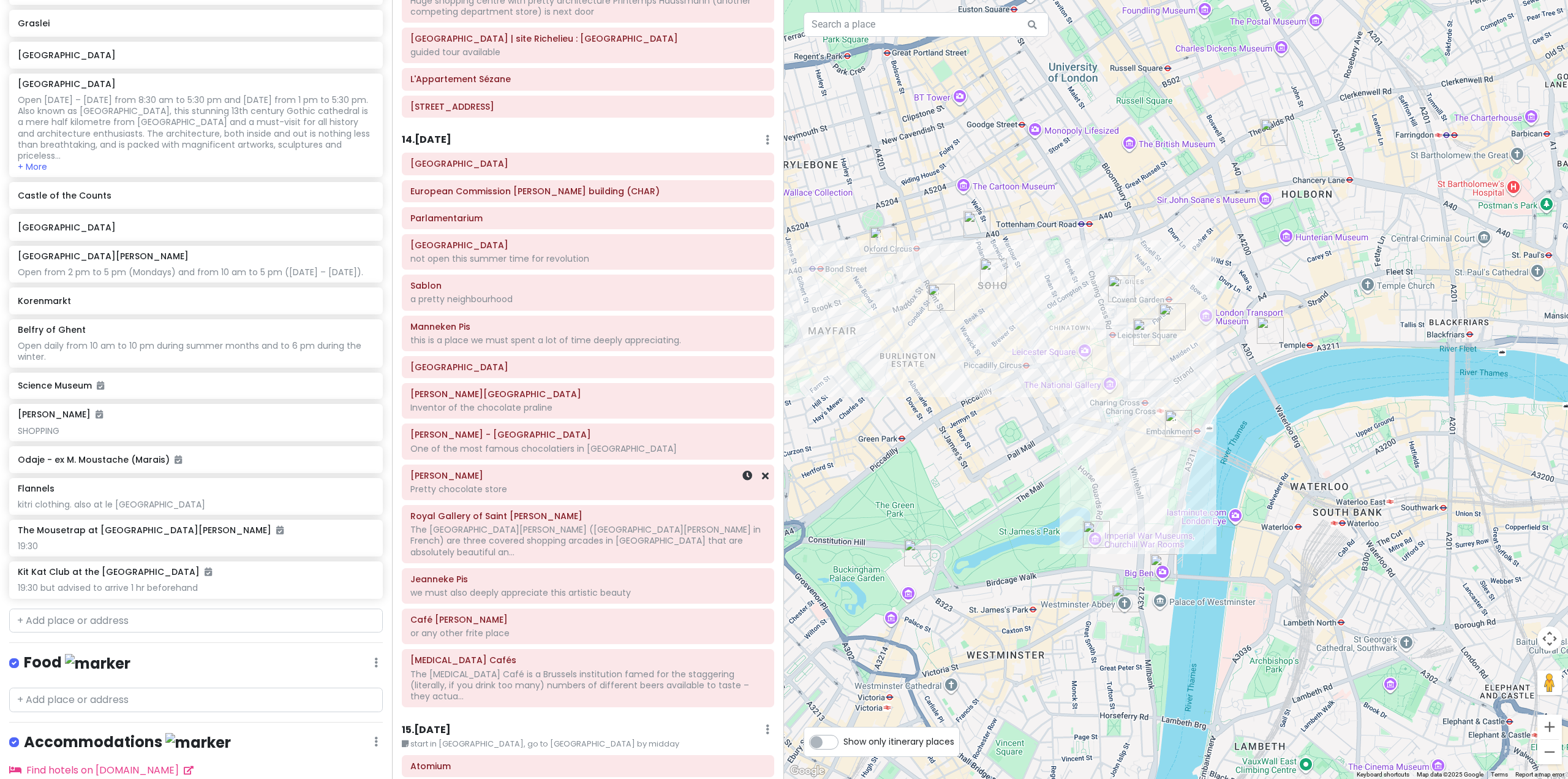
scroll to position [2206, 0]
click at [669, 467] on h6 "[PERSON_NAME]" at bounding box center [588, 473] width 355 height 11
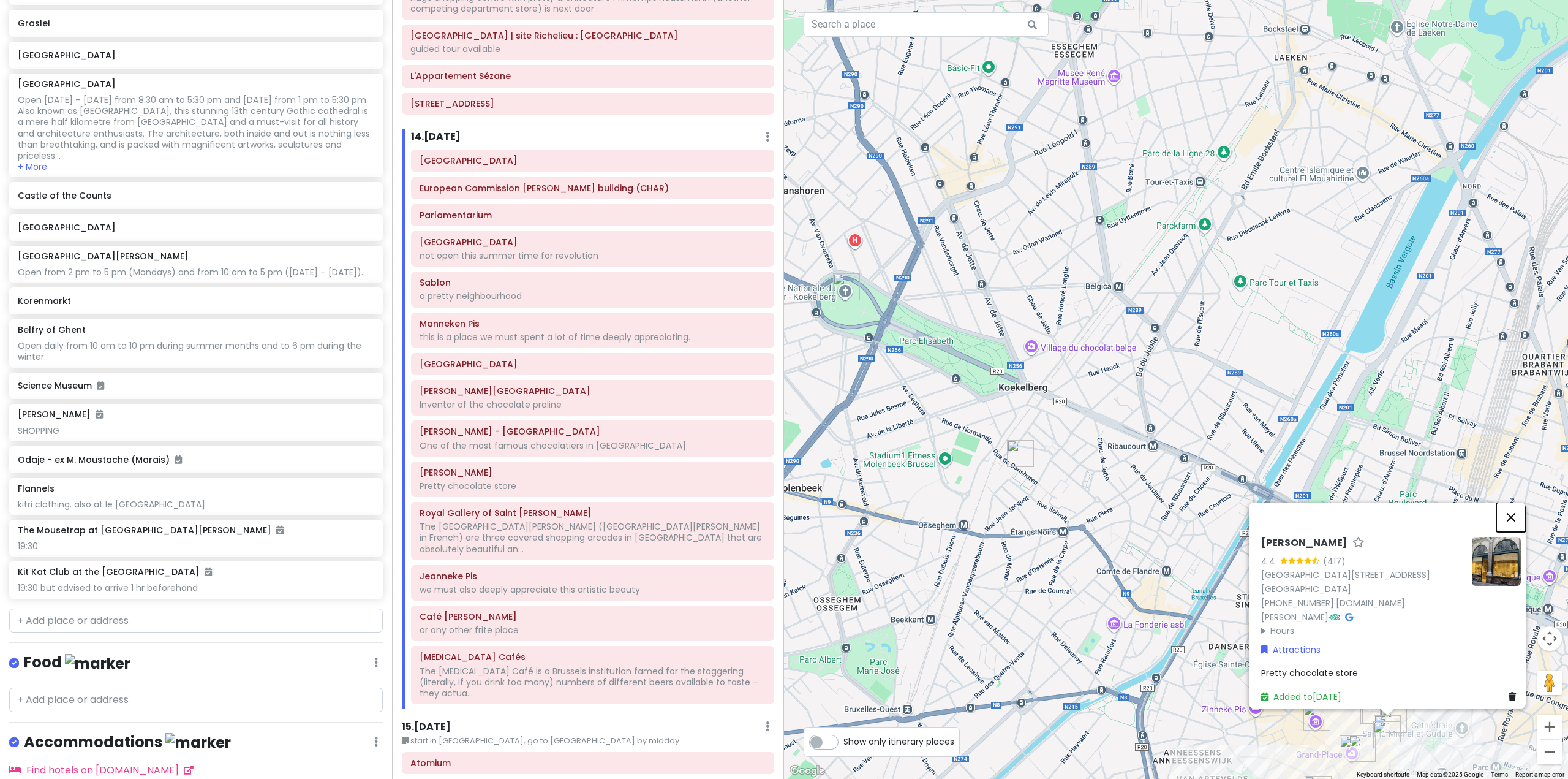
click at [1519, 532] on button "Close" at bounding box center [1512, 517] width 30 height 30
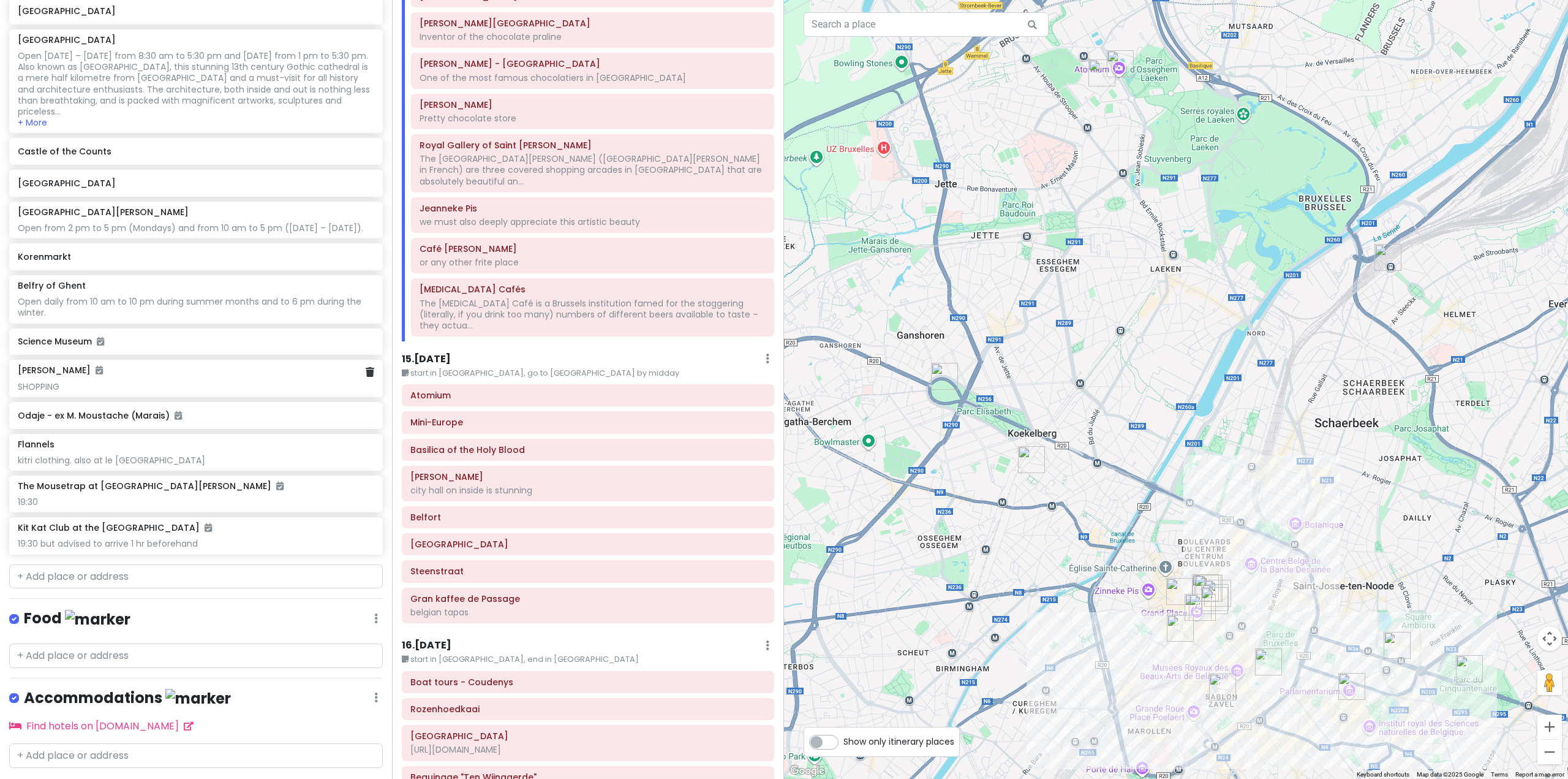
scroll to position [5680, 0]
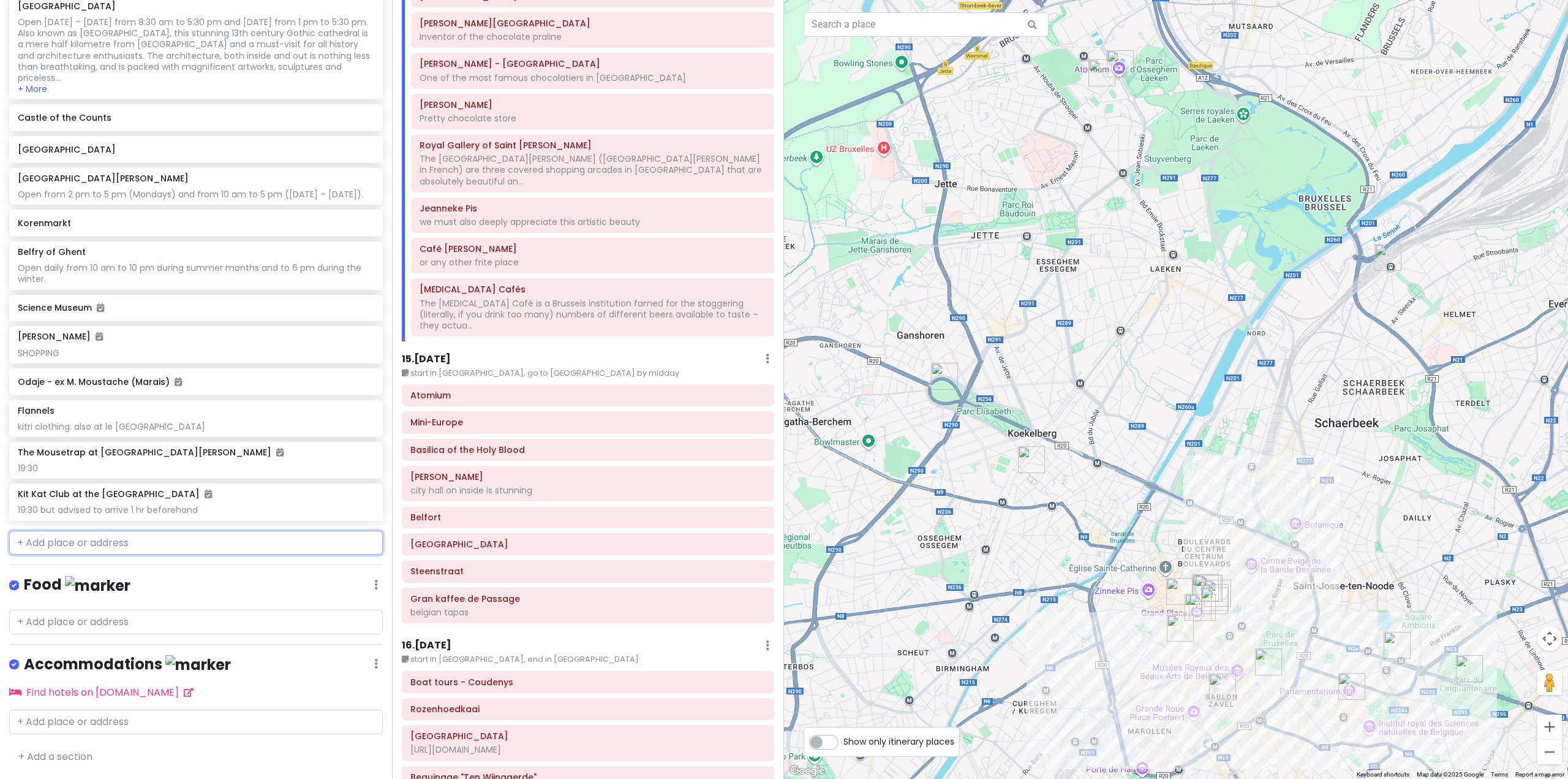
click at [185, 548] on input "text" at bounding box center [196, 543] width 374 height 25
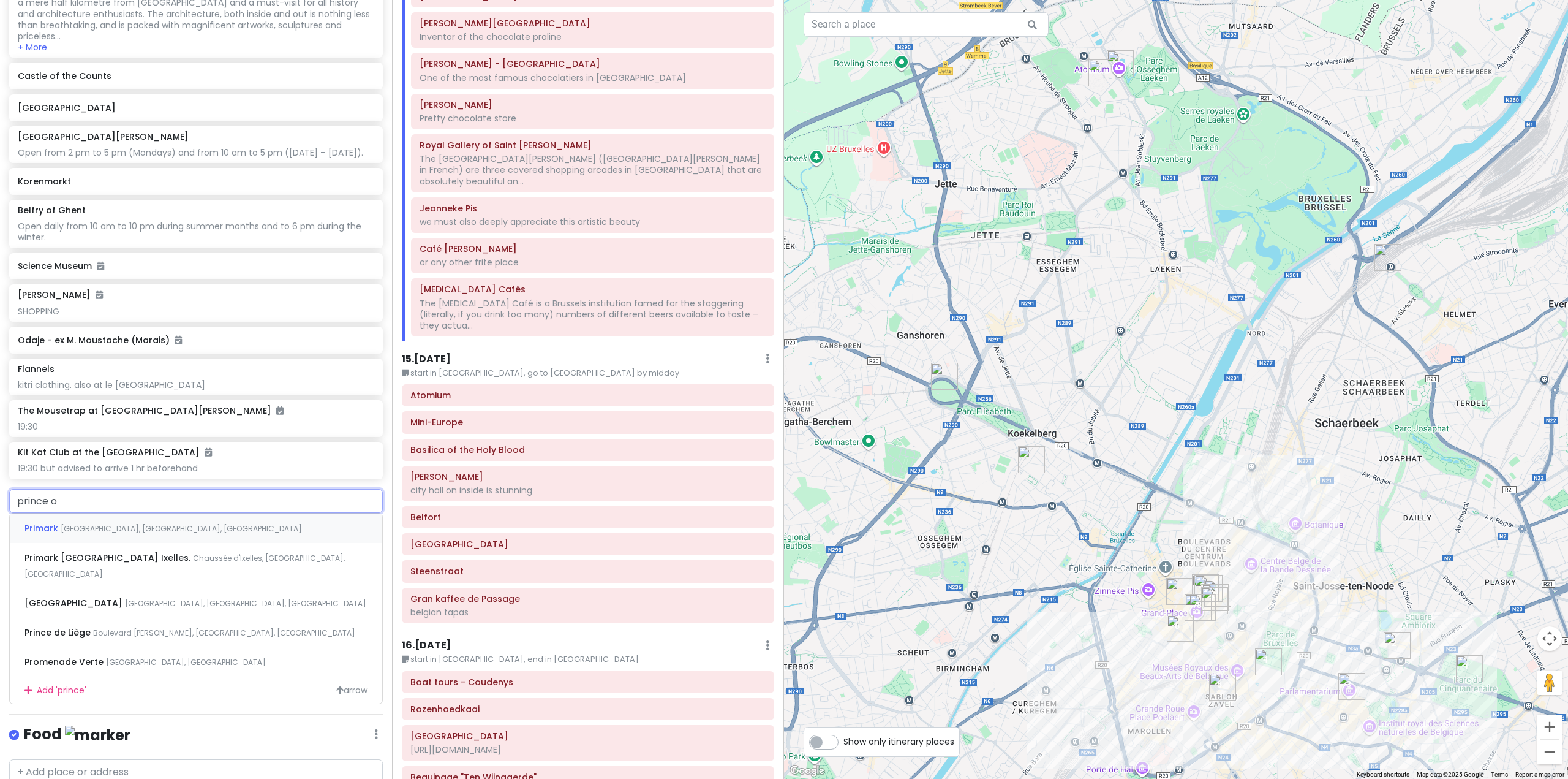
type input "prince of"
click at [174, 533] on span "Coventry Street, London, UK" at bounding box center [205, 529] width 160 height 11
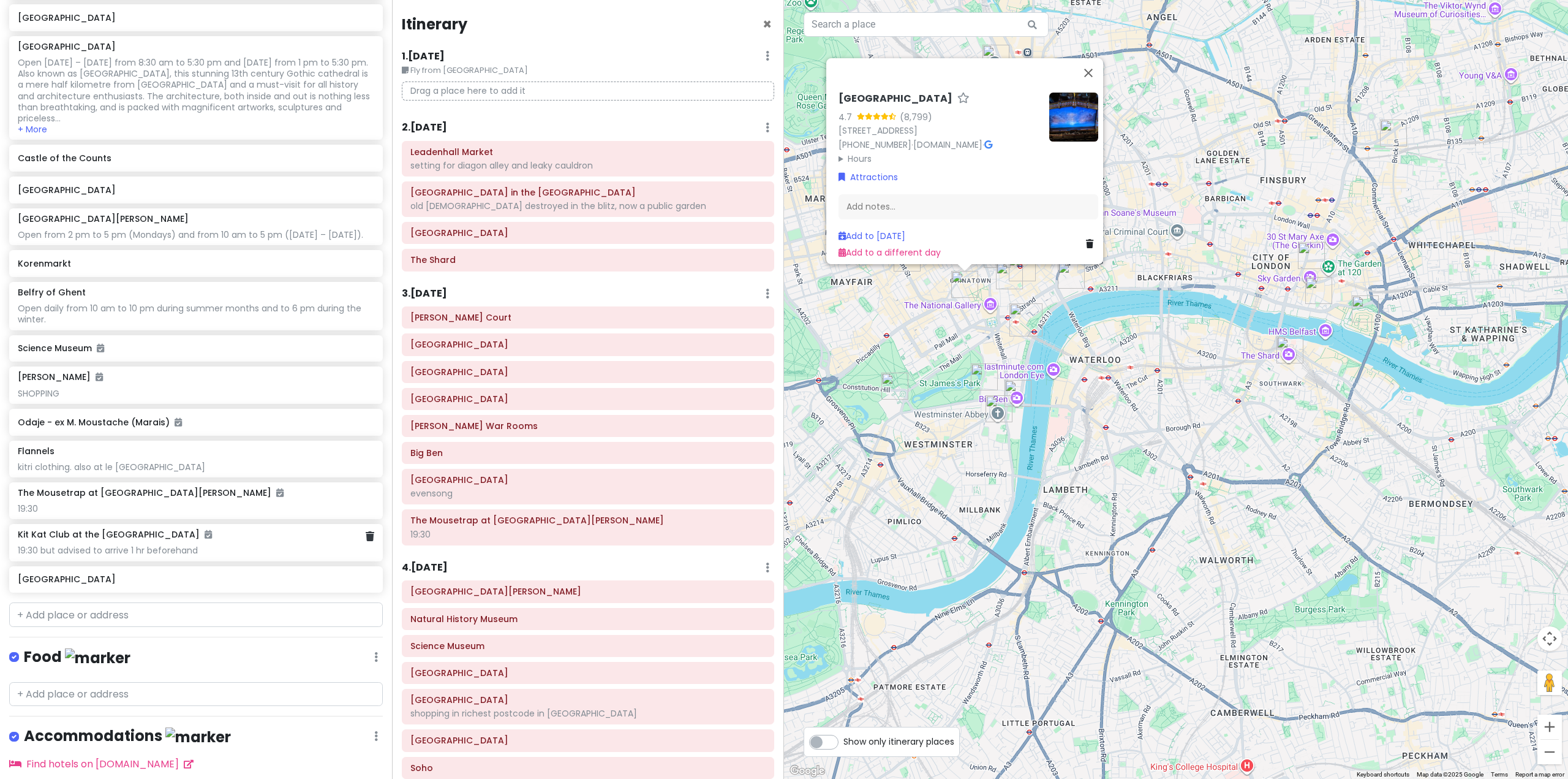
scroll to position [5651, 0]
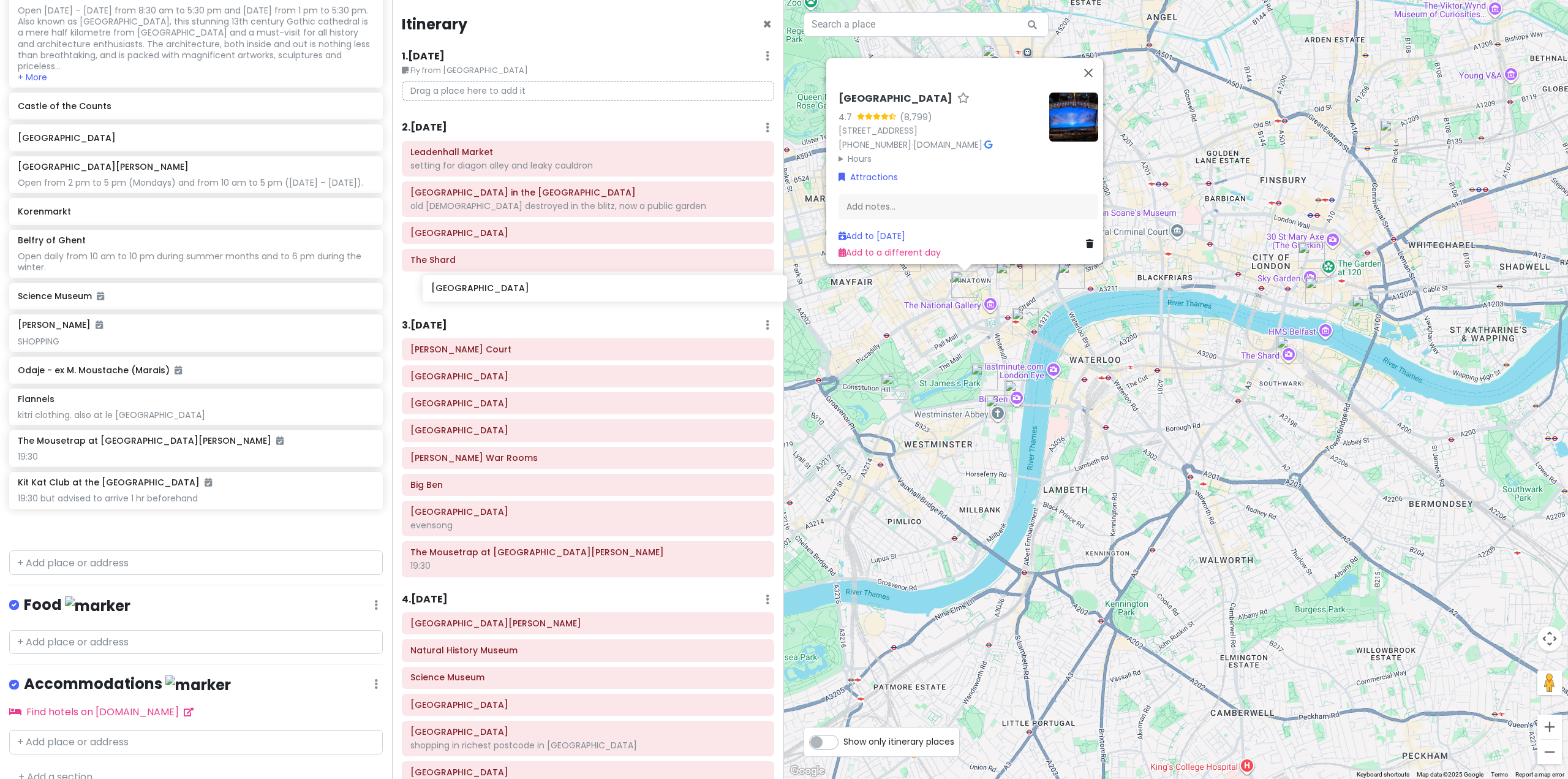
drag, startPoint x: 116, startPoint y: 574, endPoint x: 530, endPoint y: 291, distance: 501.5
click at [530, 291] on div "Europe 25 Private Change Dates Make a Copy Delete Trip Go Pro ⚡️ Give Feedback …" at bounding box center [784, 390] width 1568 height 779
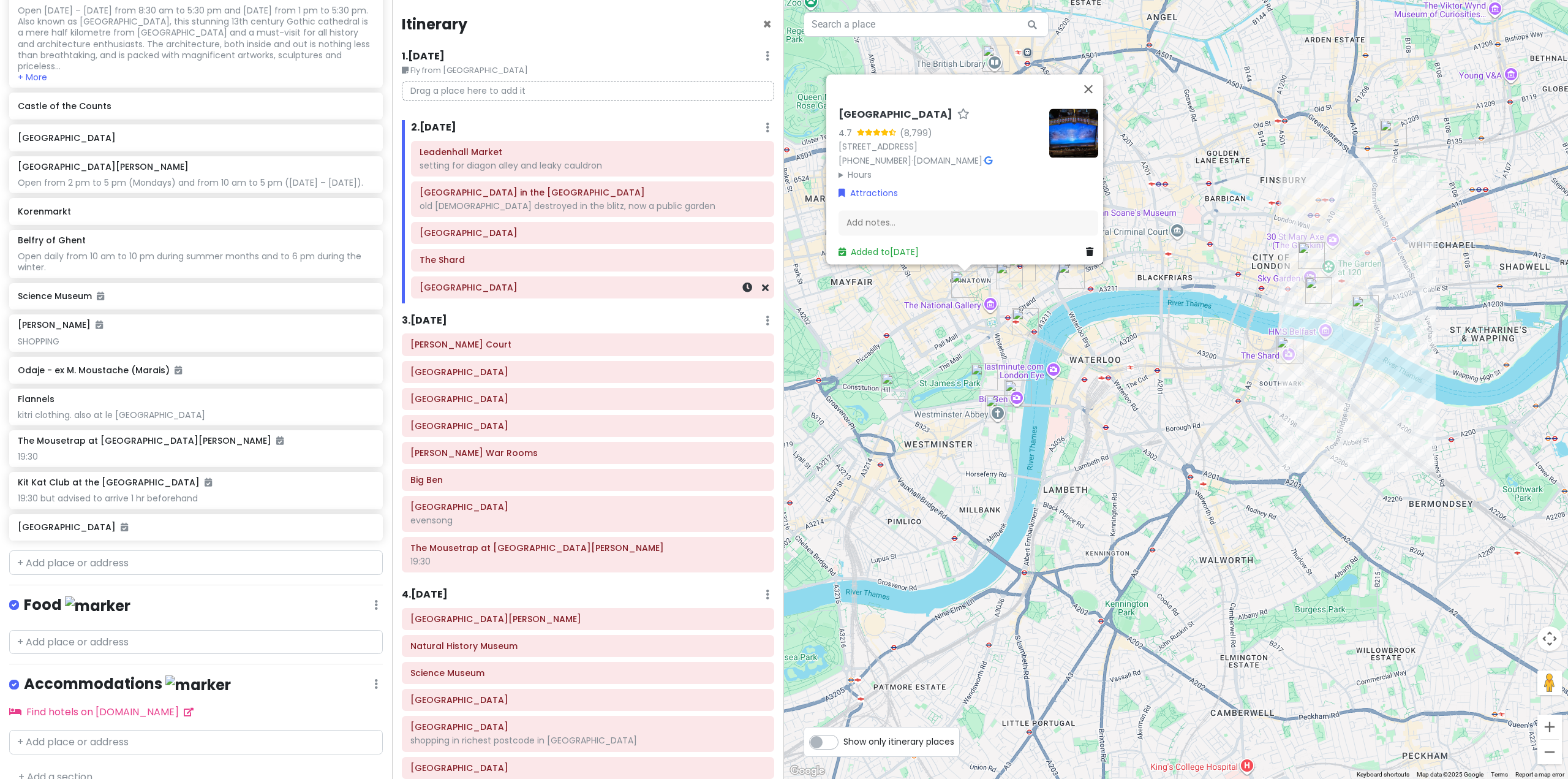
scroll to position [5618, 0]
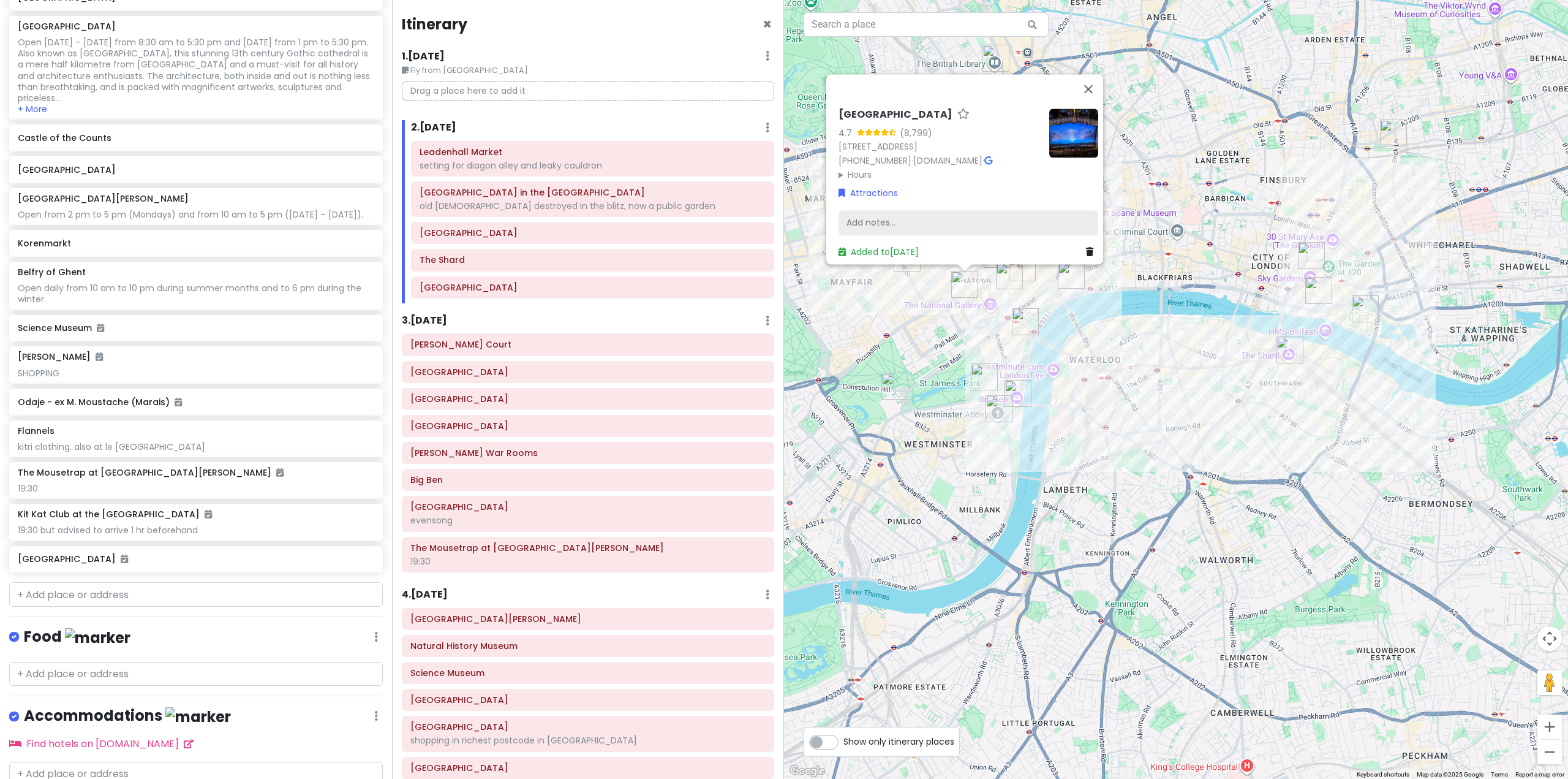
click at [925, 214] on div "Add notes..." at bounding box center [968, 223] width 260 height 25
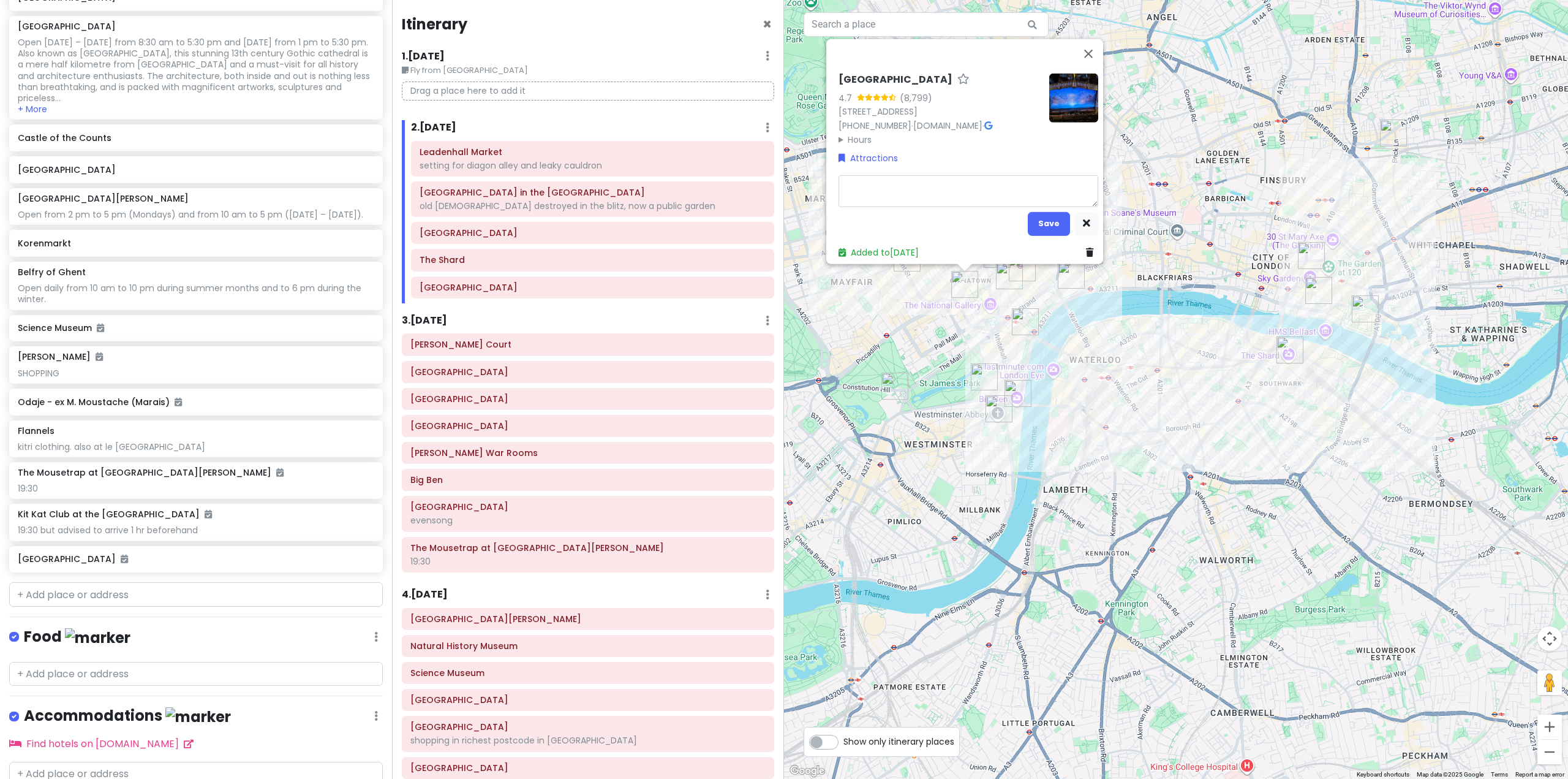
type textarea "x"
type textarea "T"
type textarea "x"
type textarea "Th"
type textarea "x"
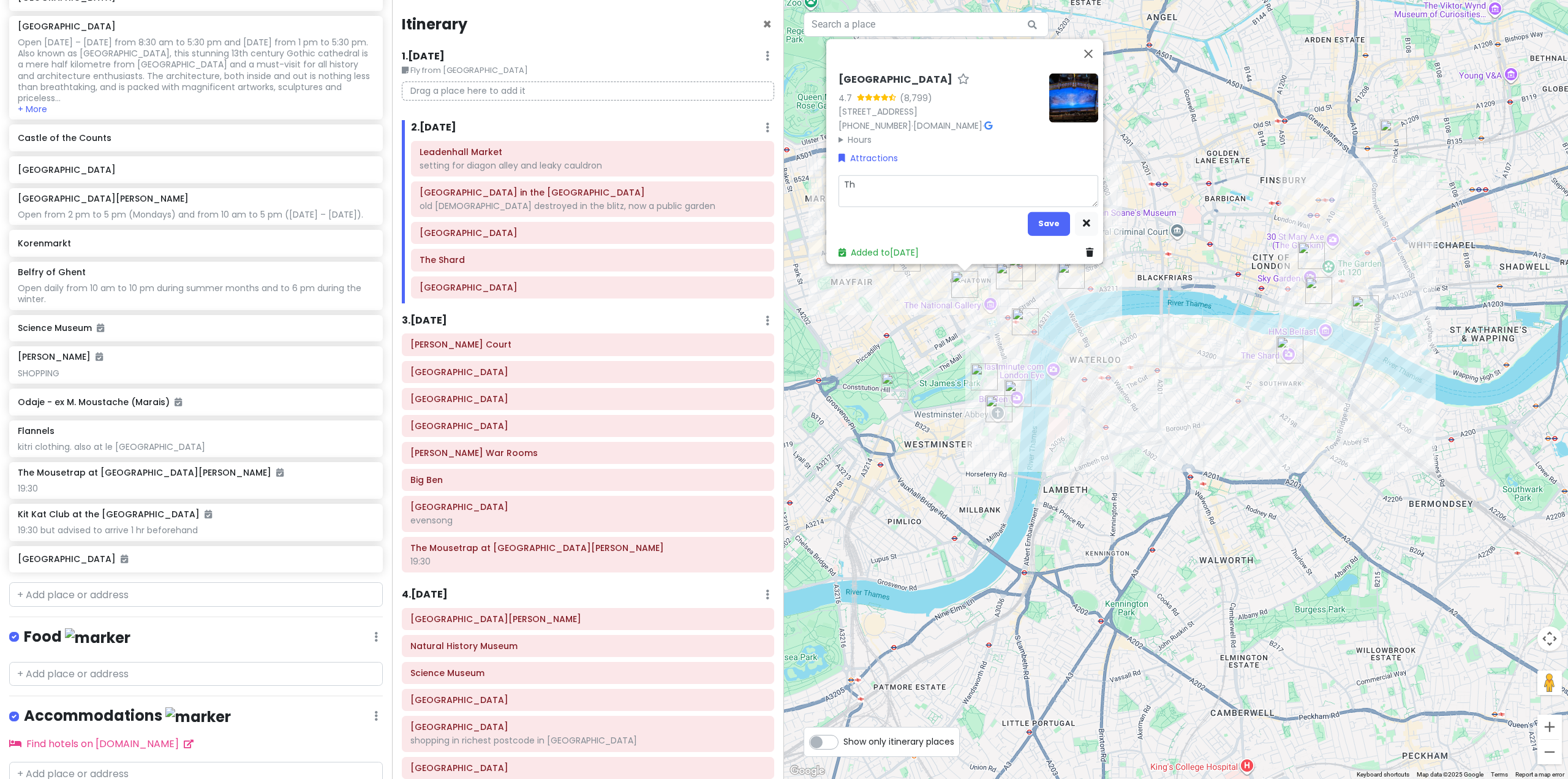
type textarea "The"
type textarea "x"
type textarea "The"
type textarea "x"
type textarea "The O"
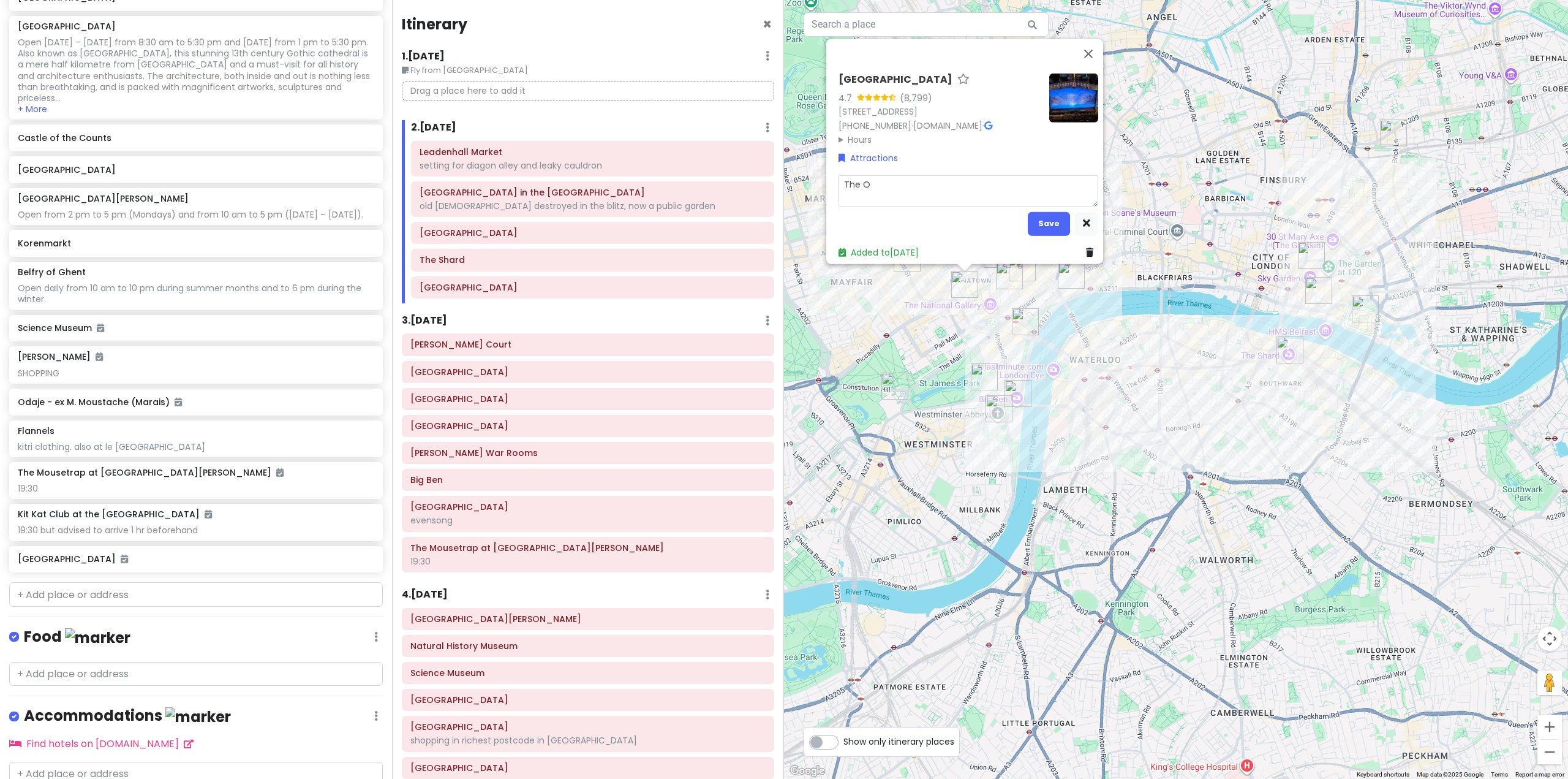
type textarea "x"
type textarea "The Oo"
type textarea "x"
type textarea "The Ook"
type textarea "x"
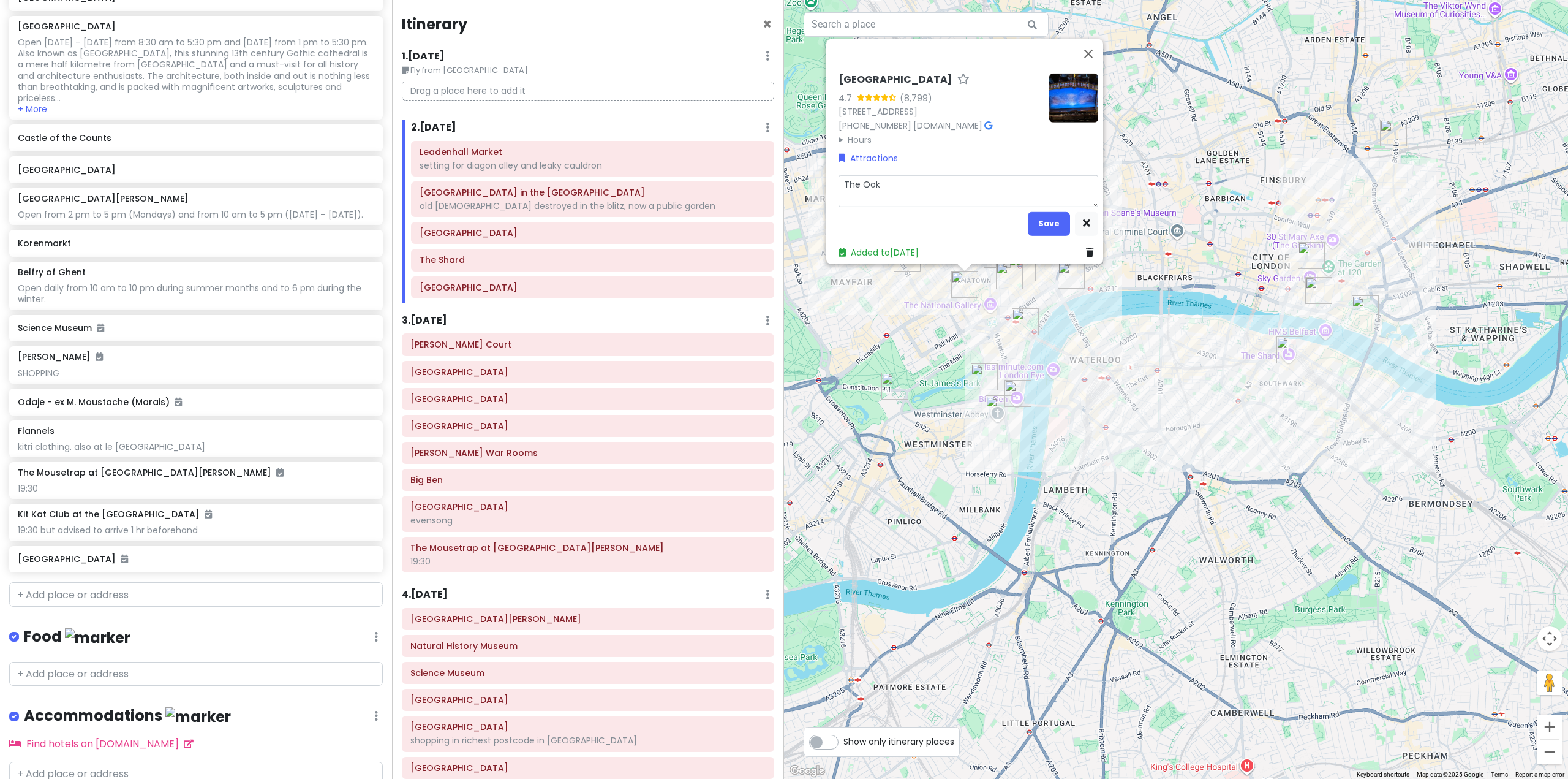
type textarea "The Oo"
type textarea "x"
type textarea "The O"
type textarea "x"
type textarea "The"
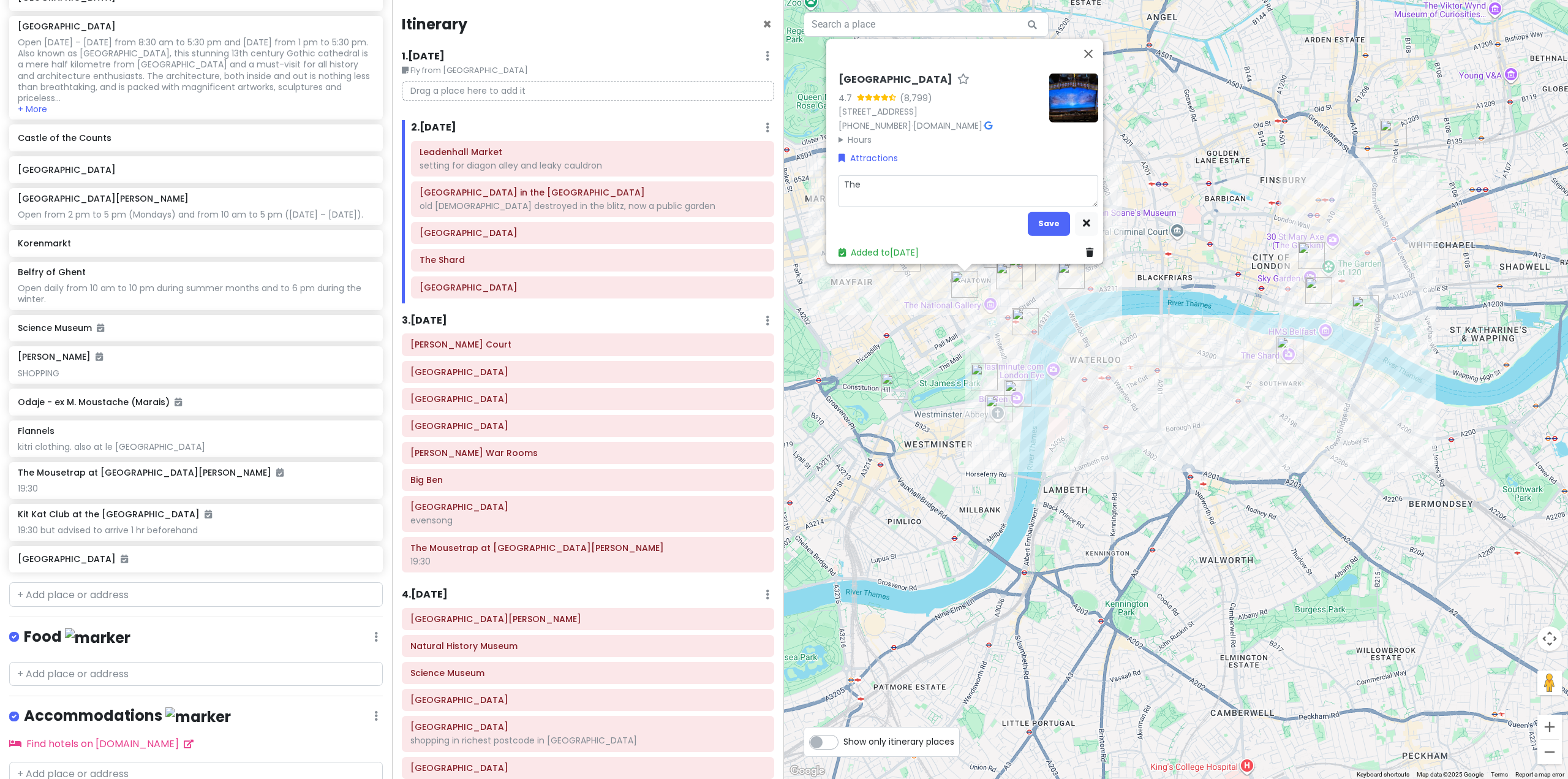
type textarea "x"
type textarea "The B"
type textarea "x"
type textarea "The Bo"
type textarea "x"
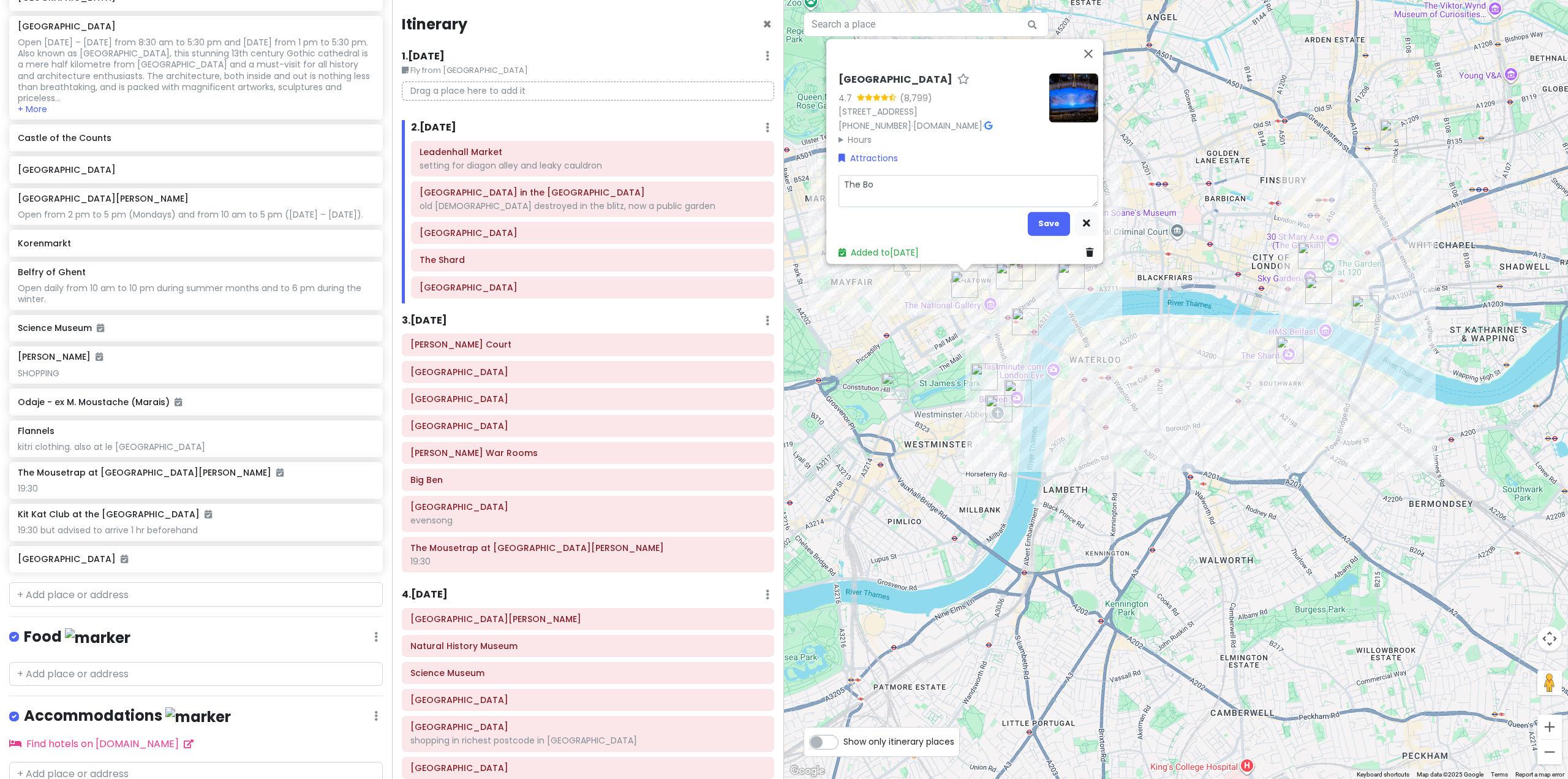
type textarea "The Boo"
type textarea "x"
type textarea "The Book"
type textarea "x"
type textarea "The Book"
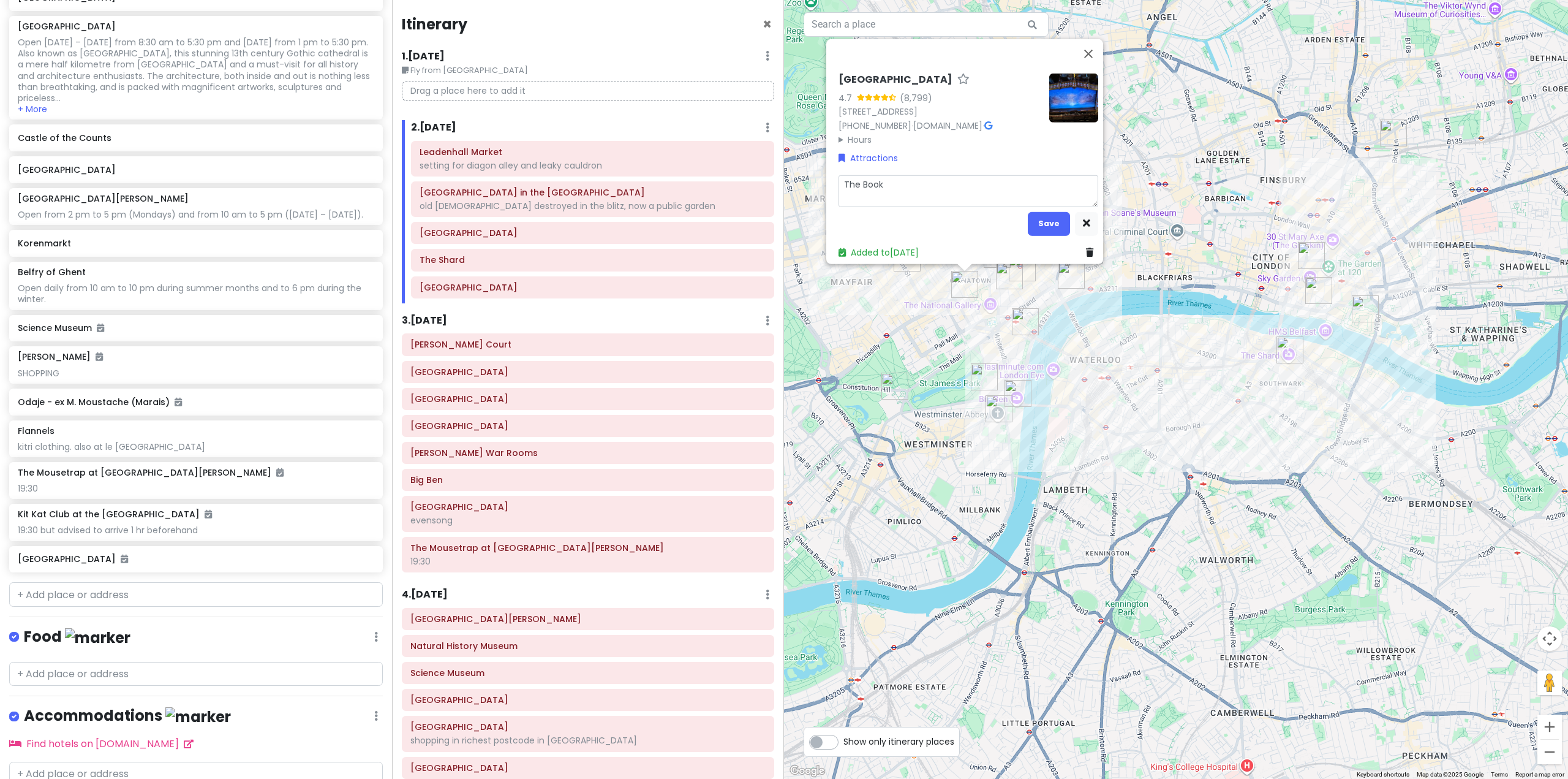
type textarea "x"
type textarea "The Book o"
type textarea "x"
type textarea "The Book of"
type textarea "x"
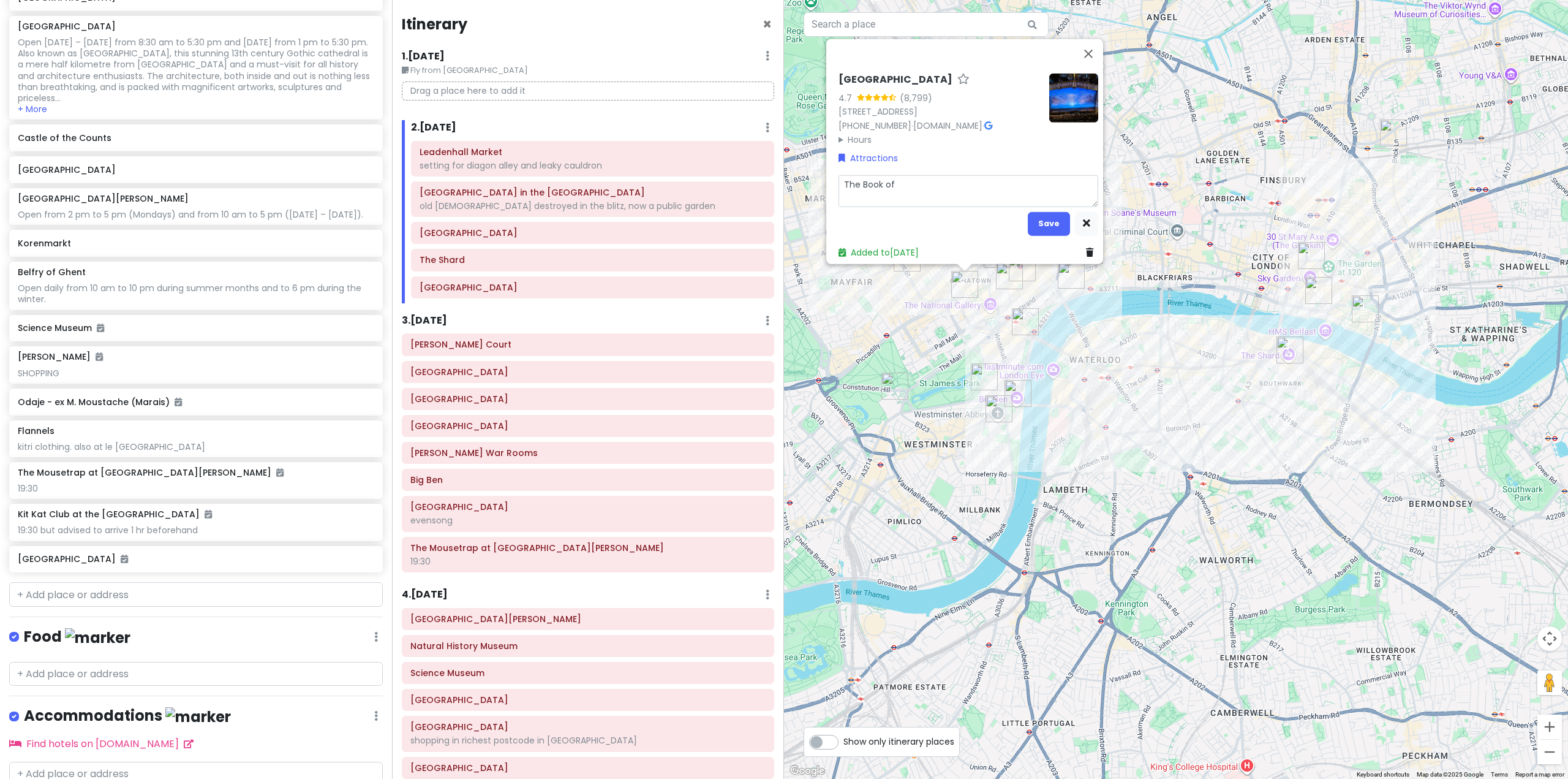
type textarea "The Book of"
type textarea "x"
type textarea "The Book of M"
type textarea "x"
type textarea "The Book of Mo"
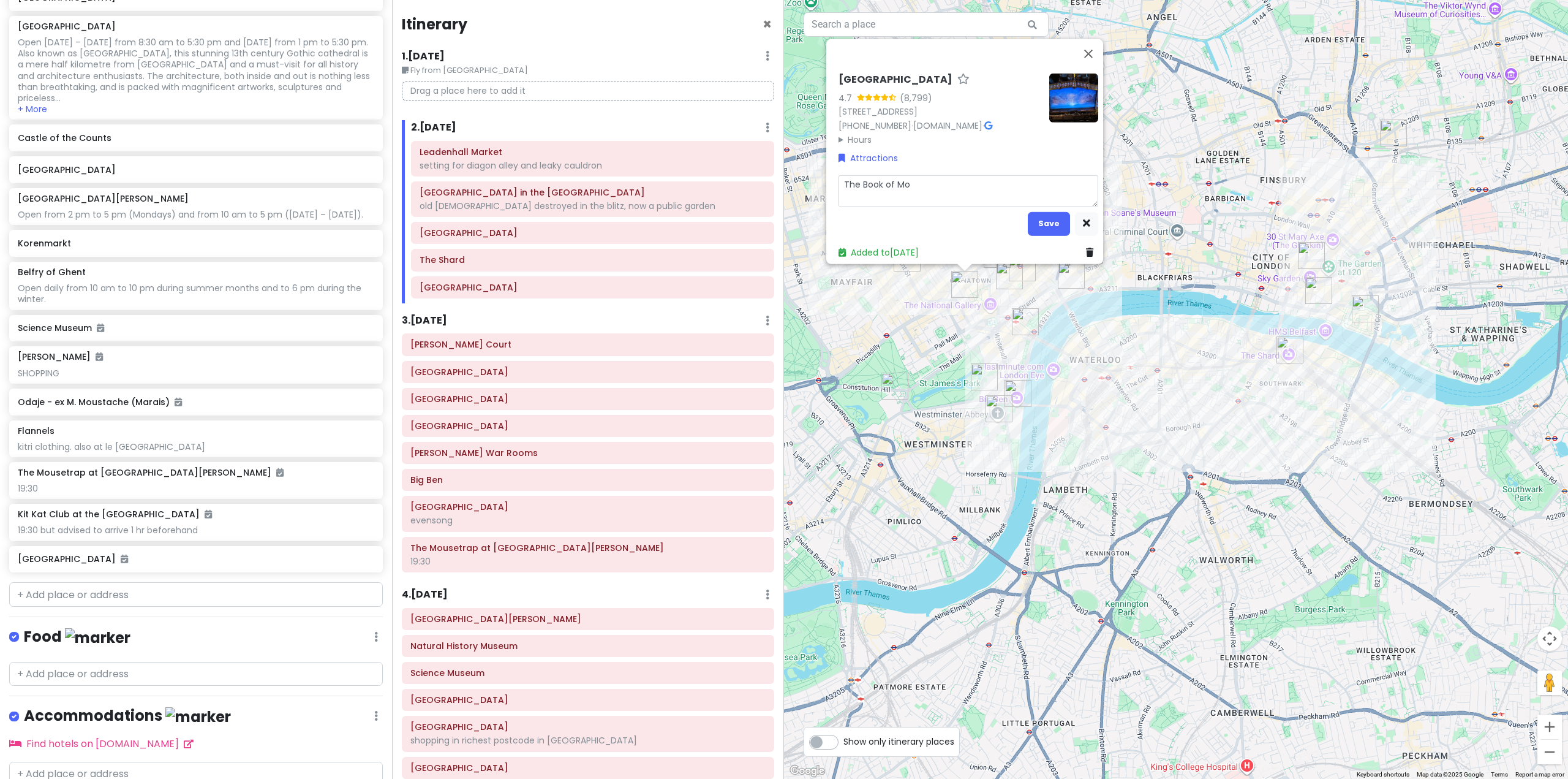
type textarea "x"
type textarea "The Book of Mor"
type textarea "x"
type textarea "The Book of Morn"
type textarea "x"
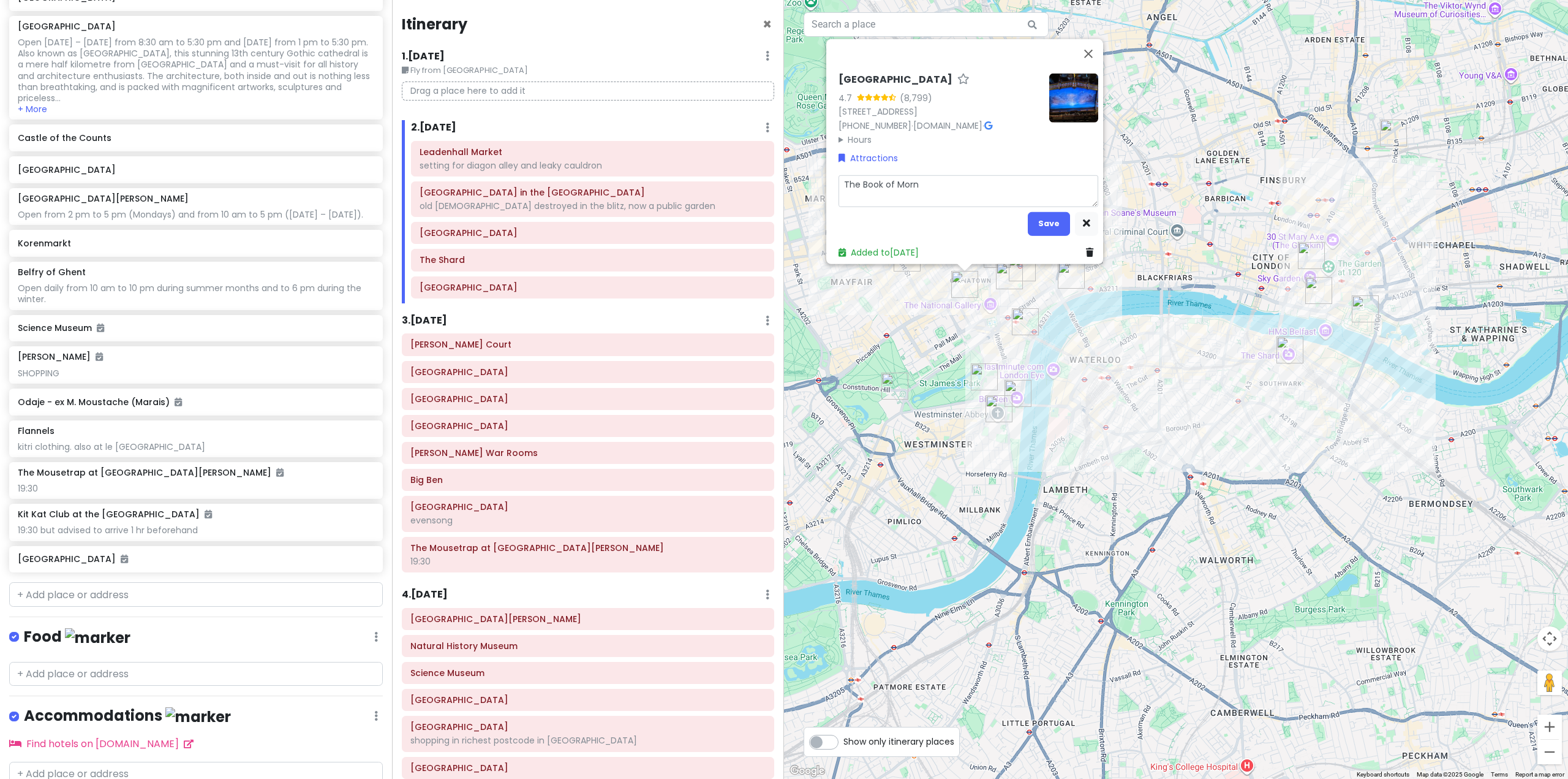
type textarea "The Book of Mor"
type textarea "x"
type textarea "The Book of Morm"
type textarea "x"
type textarea "The Book of Mormo"
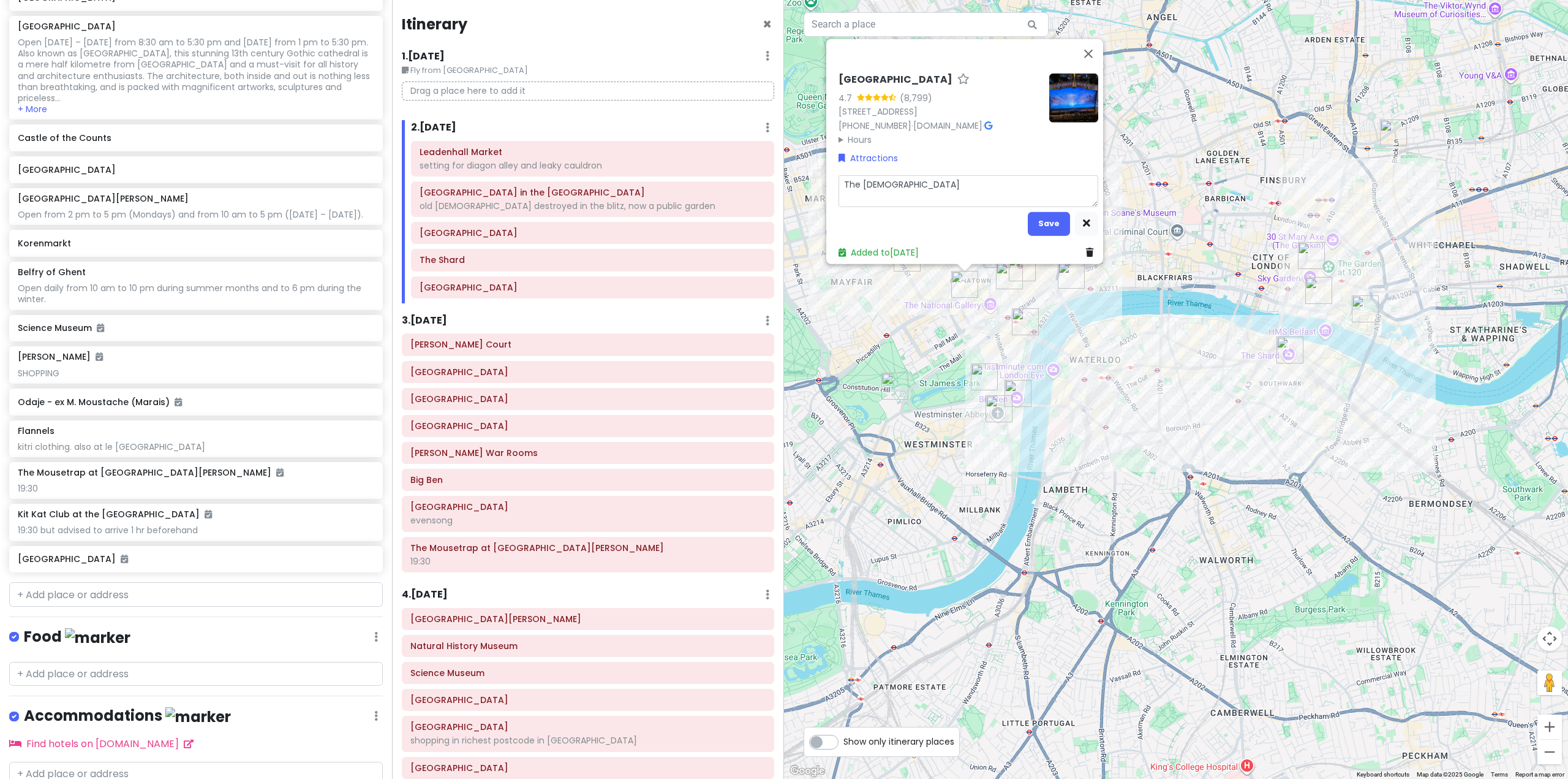
type textarea "x"
type textarea "The Book of Mormon"
type textarea "x"
type textarea "The Book of Mormon,"
type textarea "x"
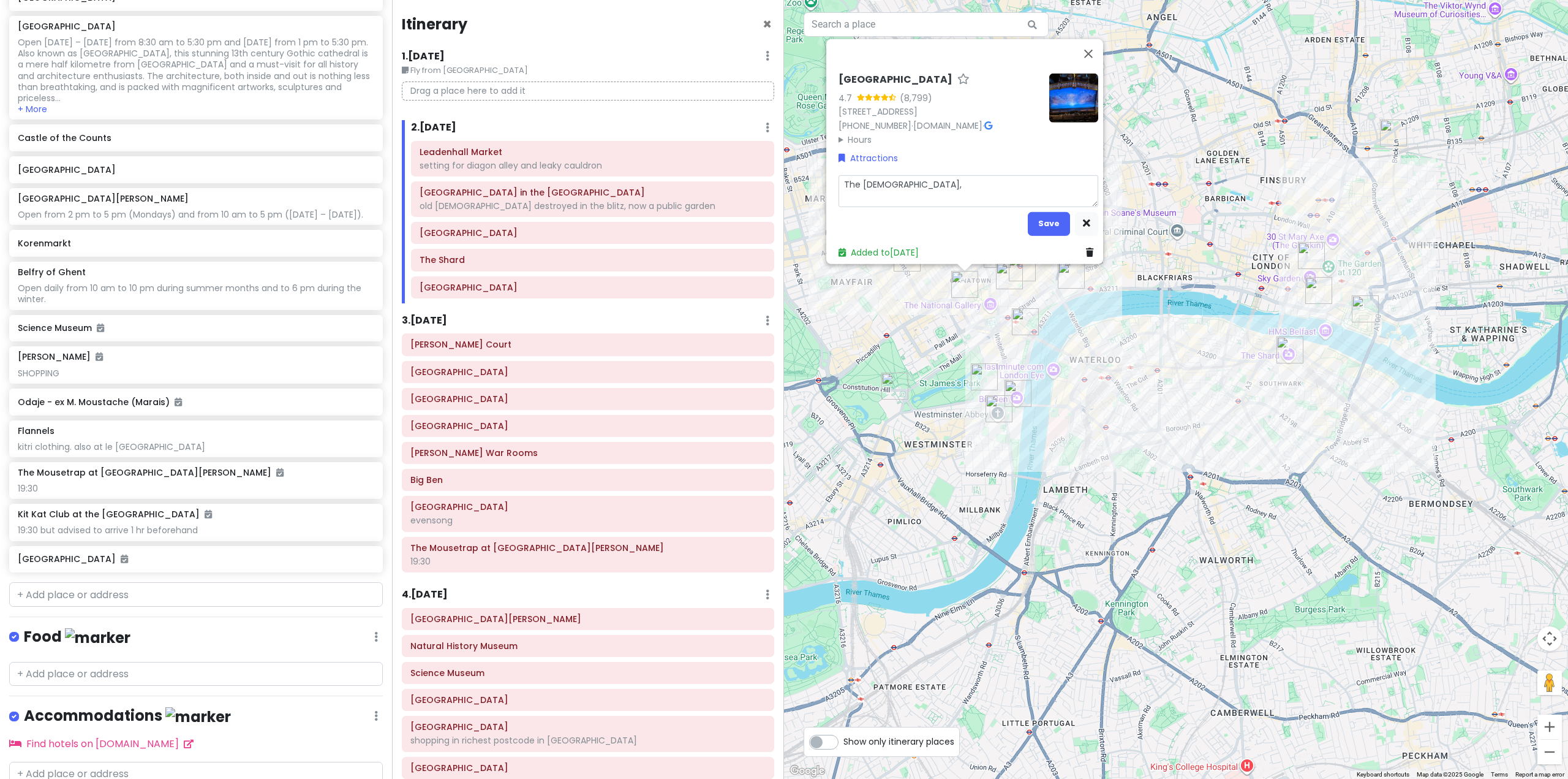
type textarea "The Book of Mormon,"
type textarea "x"
type textarea "The Book of Mormon, 1"
type textarea "x"
type textarea "The Book of Mormon, 19"
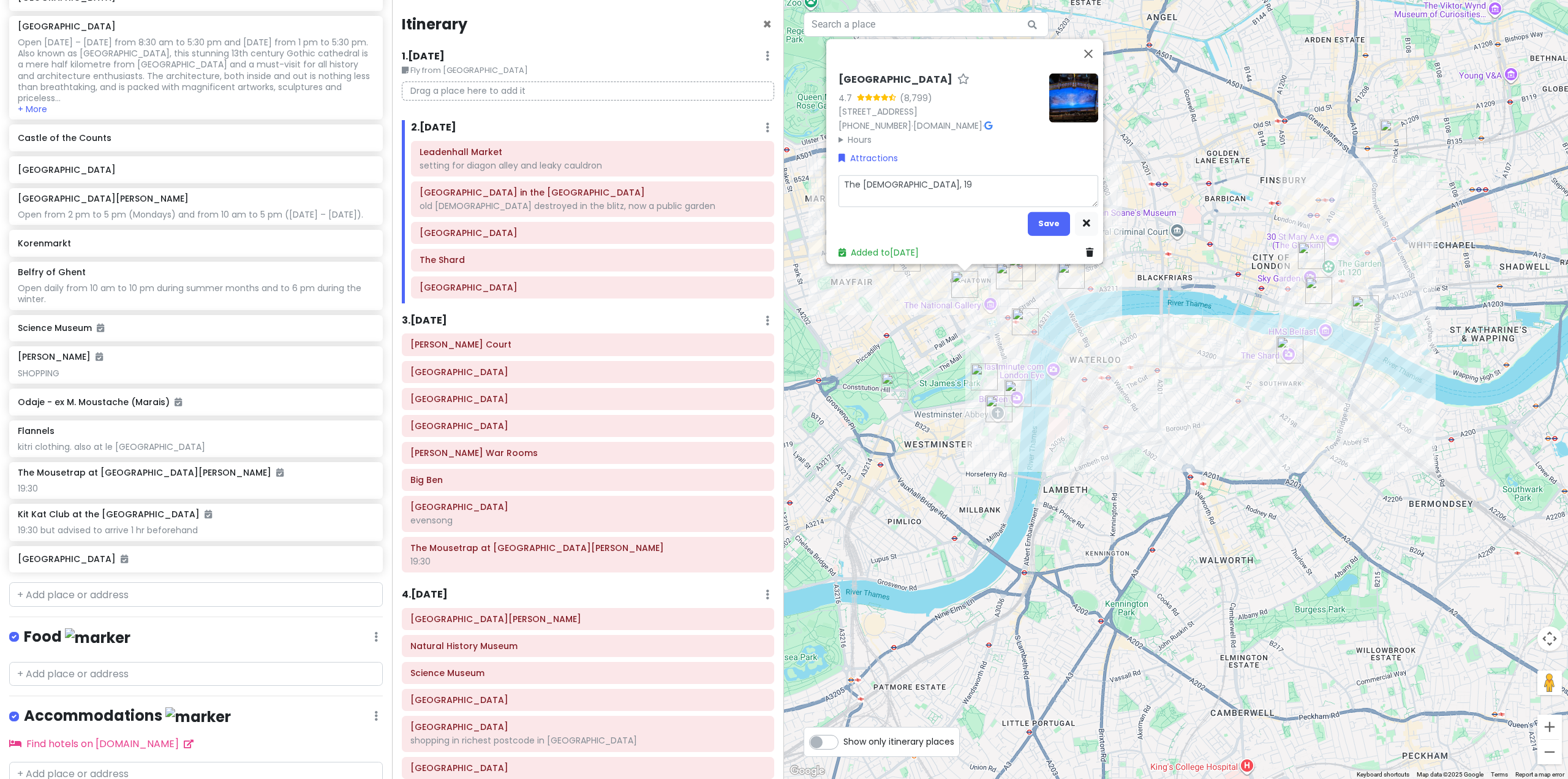
type textarea "x"
type textarea "The Book of Mormon, 19:"
type textarea "x"
type textarea "The Book of Mormon, 19:3"
type textarea "x"
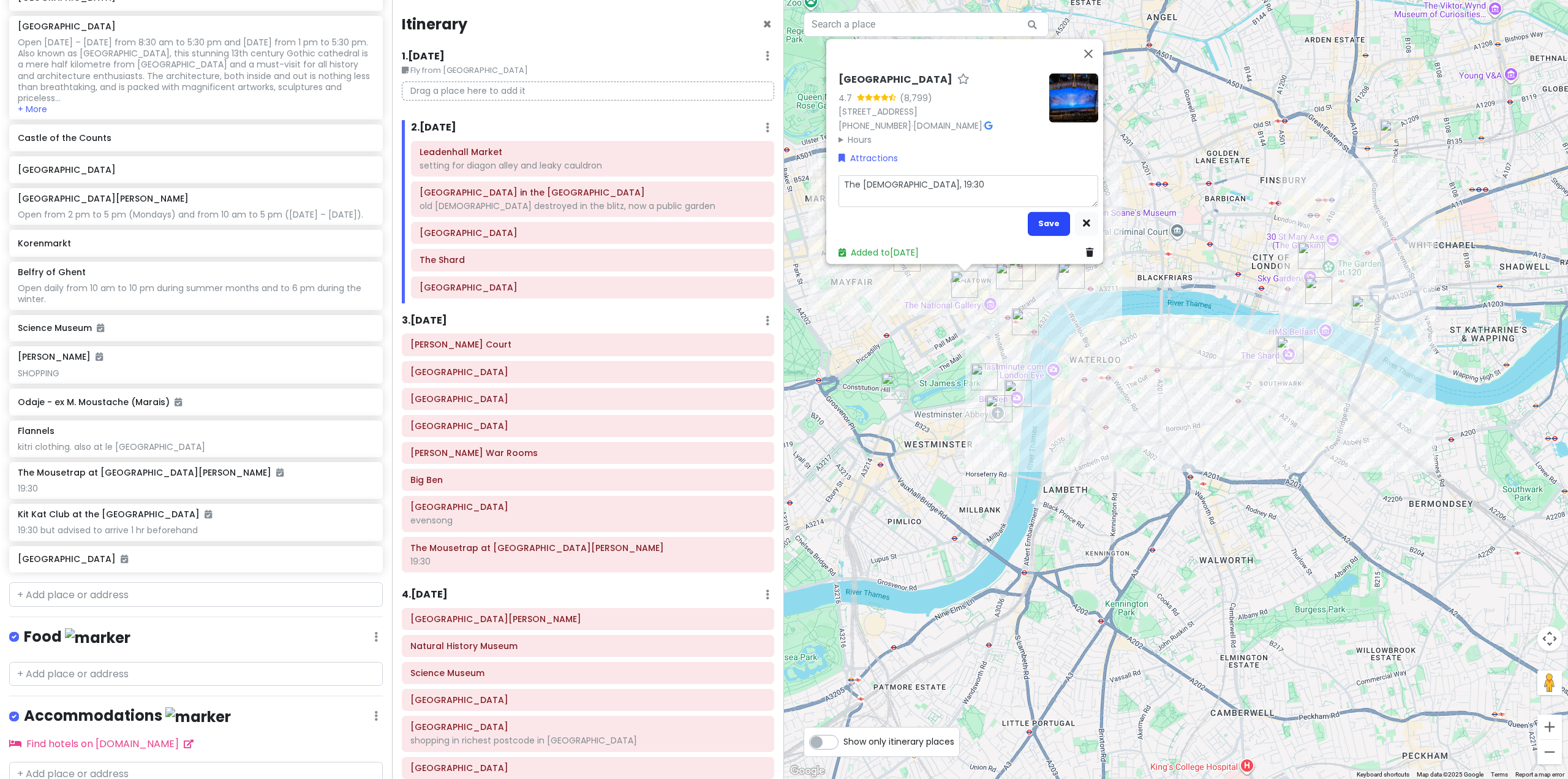
type textarea "The [DEMOGRAPHIC_DATA], 19:30"
click at [1050, 217] on button "Save" at bounding box center [1049, 224] width 42 height 24
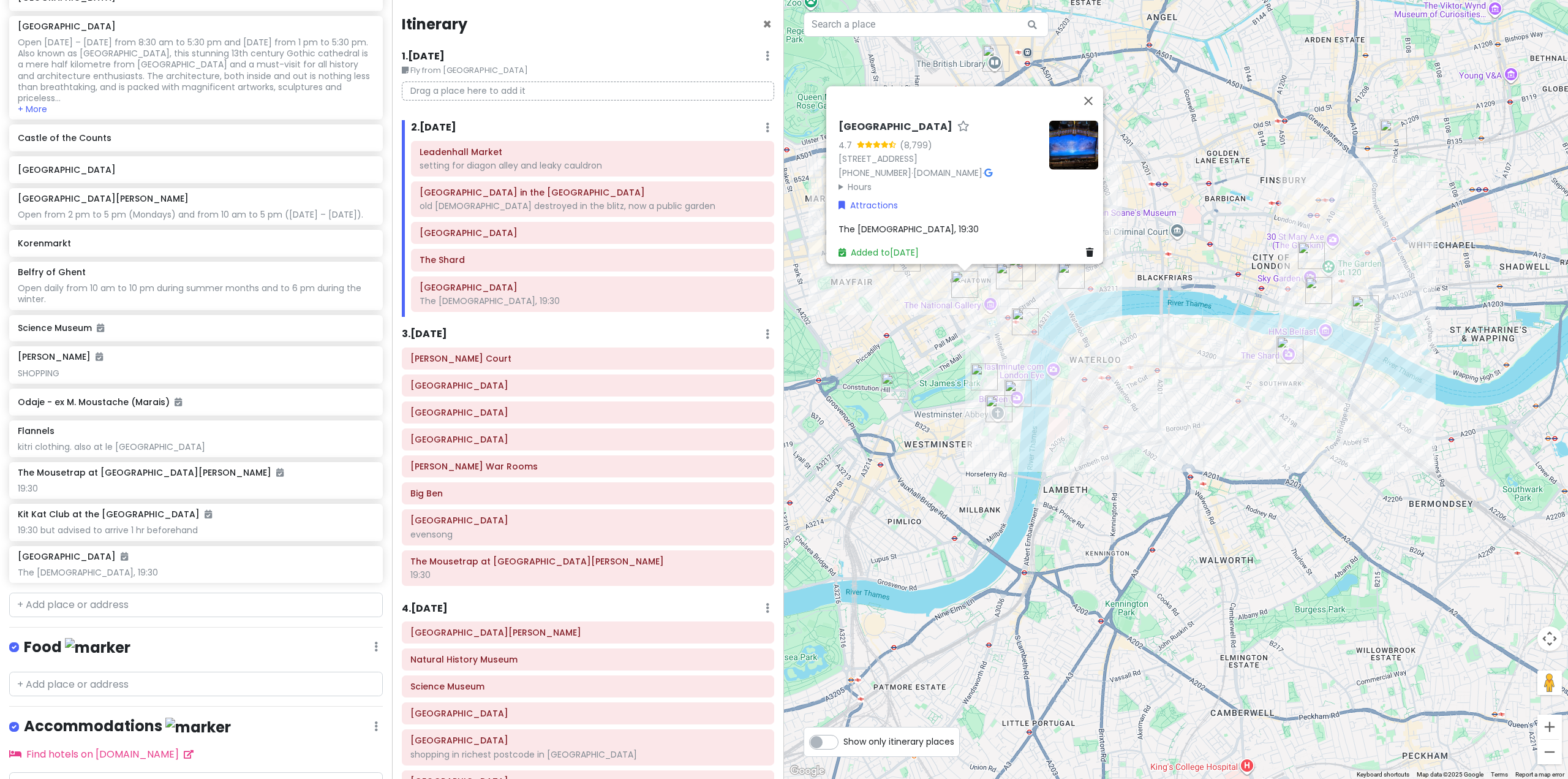
scroll to position [5629, 0]
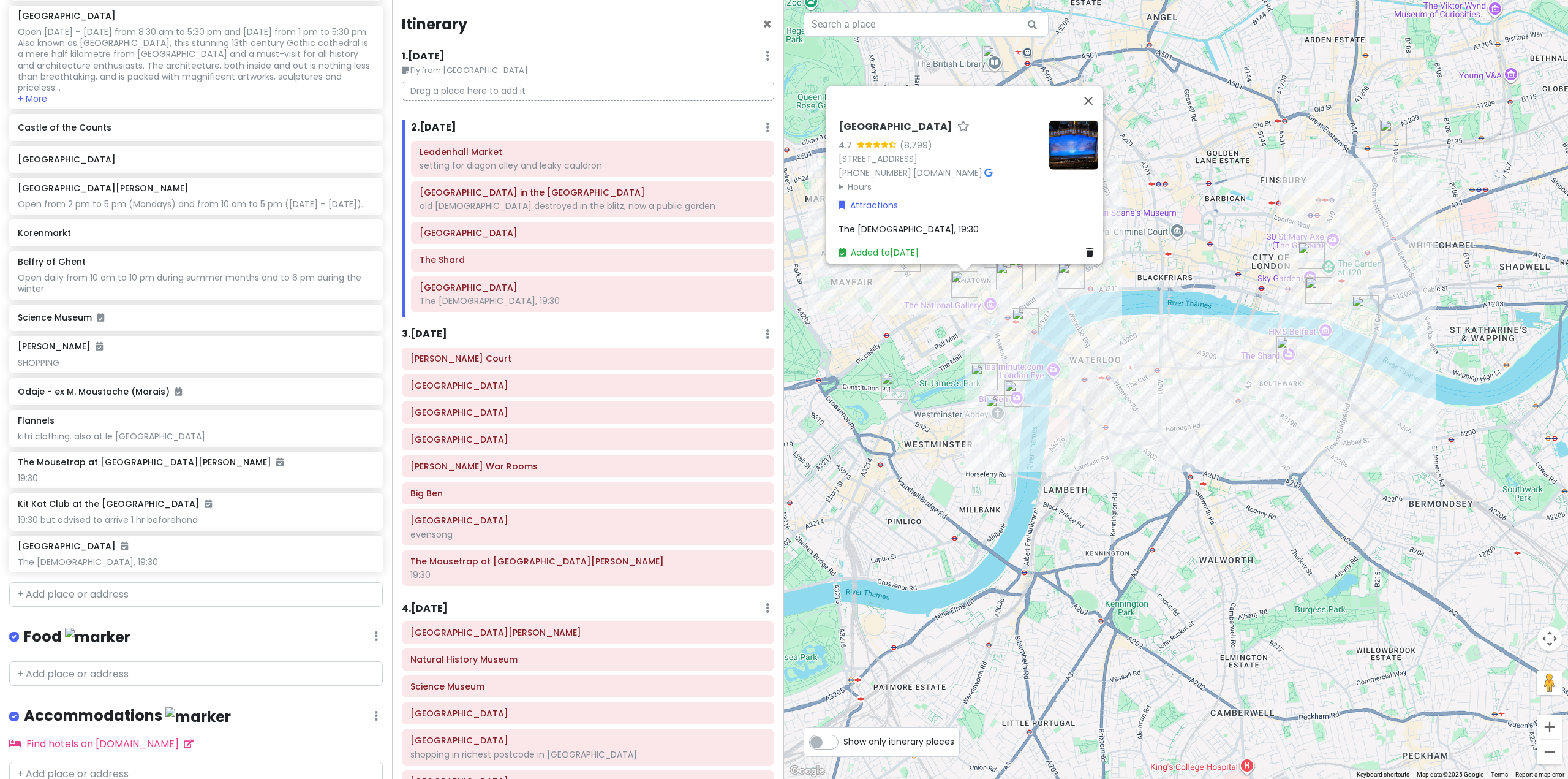
click at [689, 327] on div "3 . Wed 10/29 Add Day Notes Delete Day" at bounding box center [588, 337] width 372 height 21
click at [1093, 86] on button "Close" at bounding box center [1088, 101] width 30 height 30
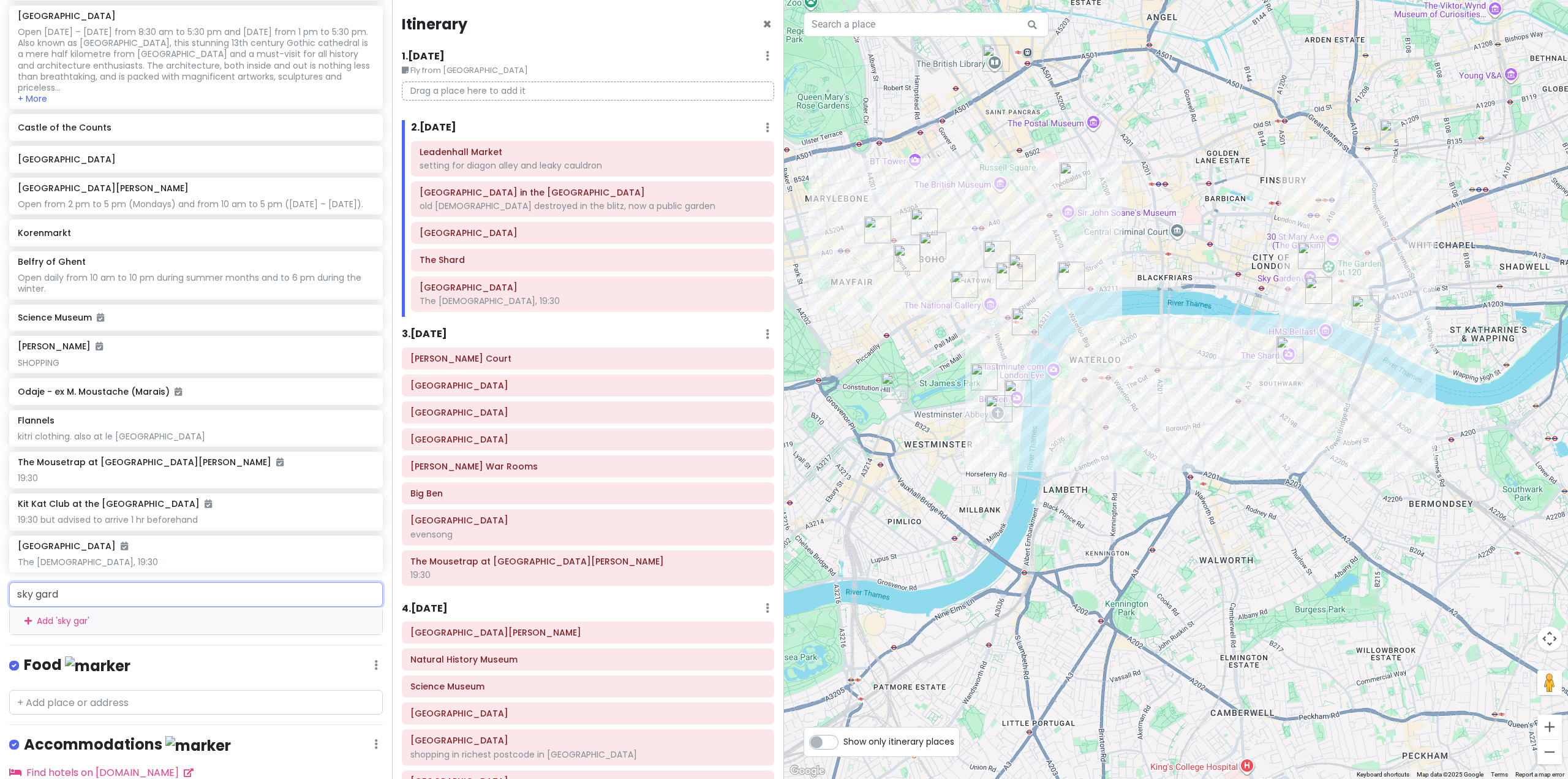
type input "sky garde"
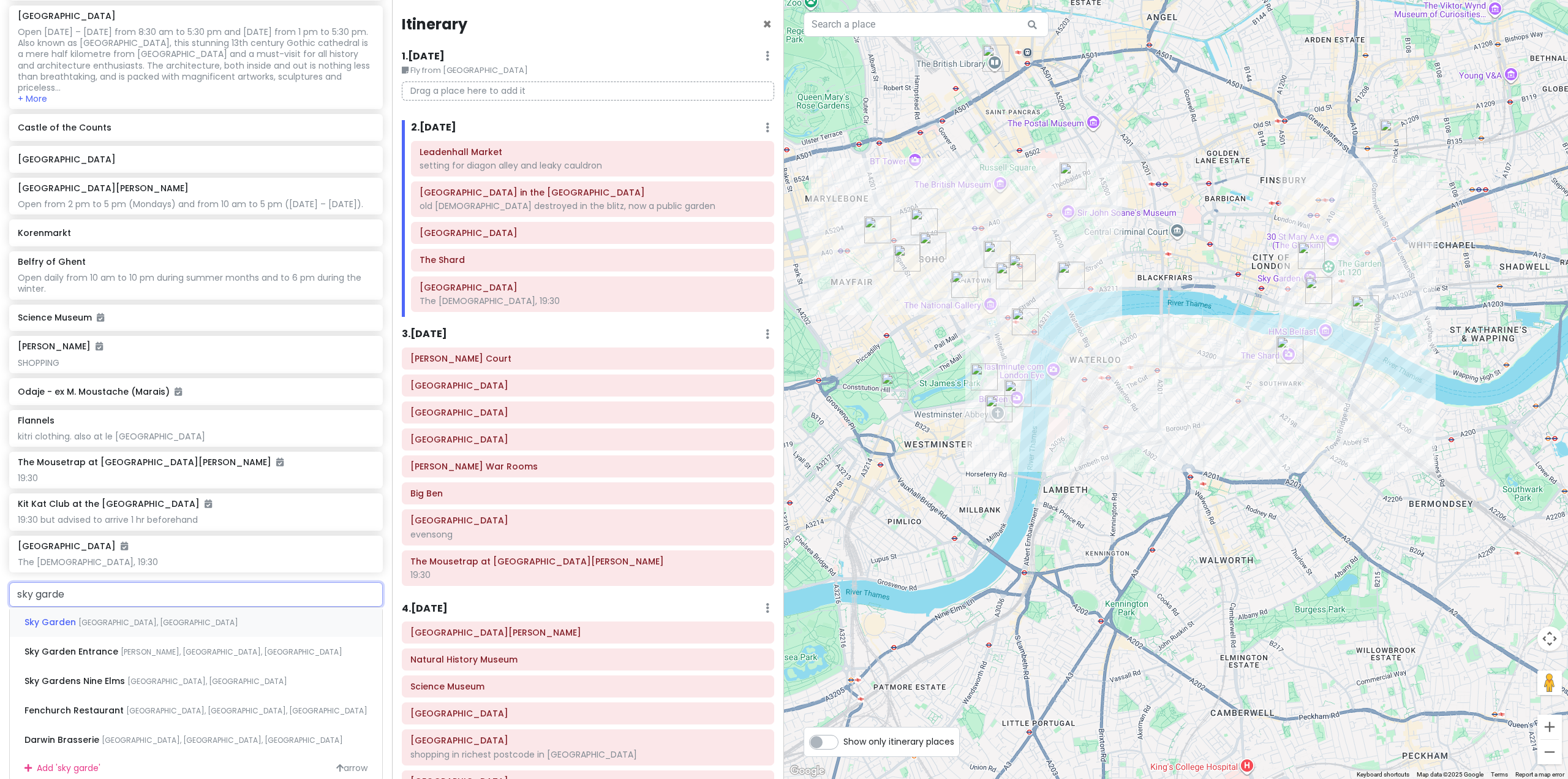
click at [168, 636] on div "Sky Garden London, UK" at bounding box center [196, 622] width 372 height 30
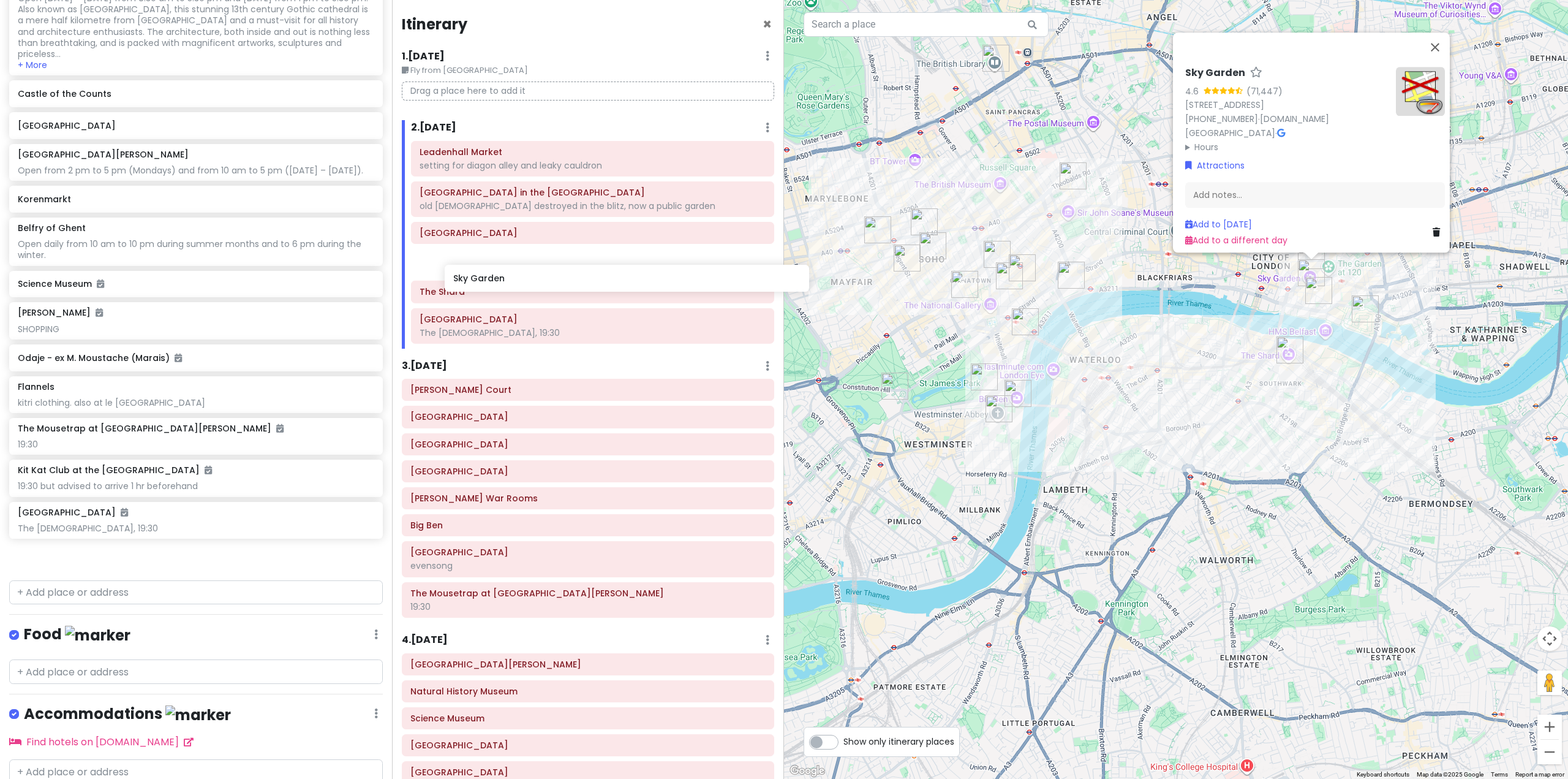
drag, startPoint x: 226, startPoint y: 609, endPoint x: 653, endPoint y: 293, distance: 531.2
click at [653, 293] on div "Europe 25 Private Change Dates Make a Copy Delete Trip Go Pro ⚡️ Give Feedback …" at bounding box center [784, 390] width 1568 height 779
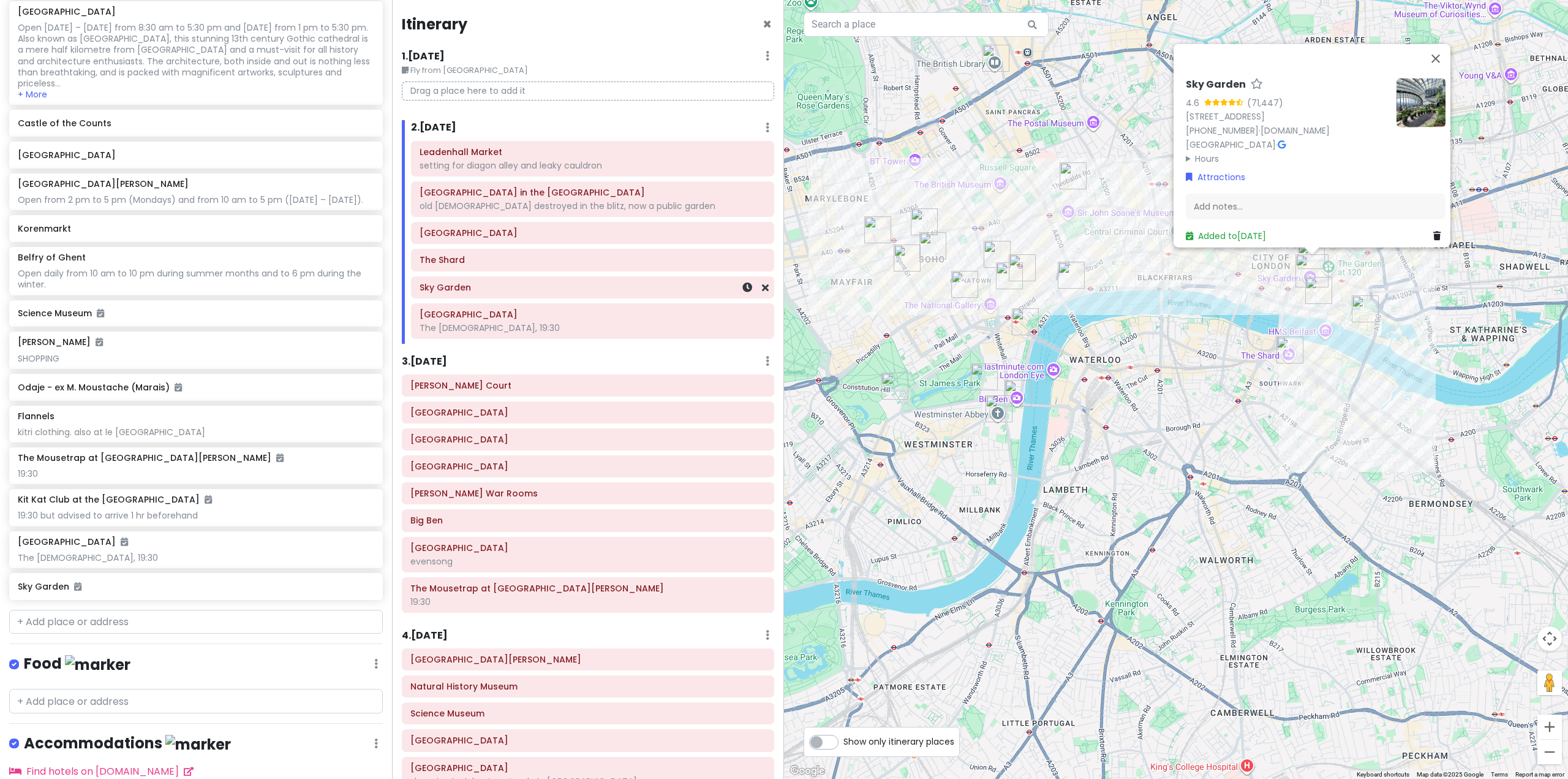
scroll to position [5631, 0]
drag, startPoint x: 630, startPoint y: 292, endPoint x: 632, endPoint y: 267, distance: 25.1
click at [632, 267] on div "Leadenhall Market setting for diagon alley and leaky cauldron St Dunstan in the…" at bounding box center [592, 242] width 382 height 203
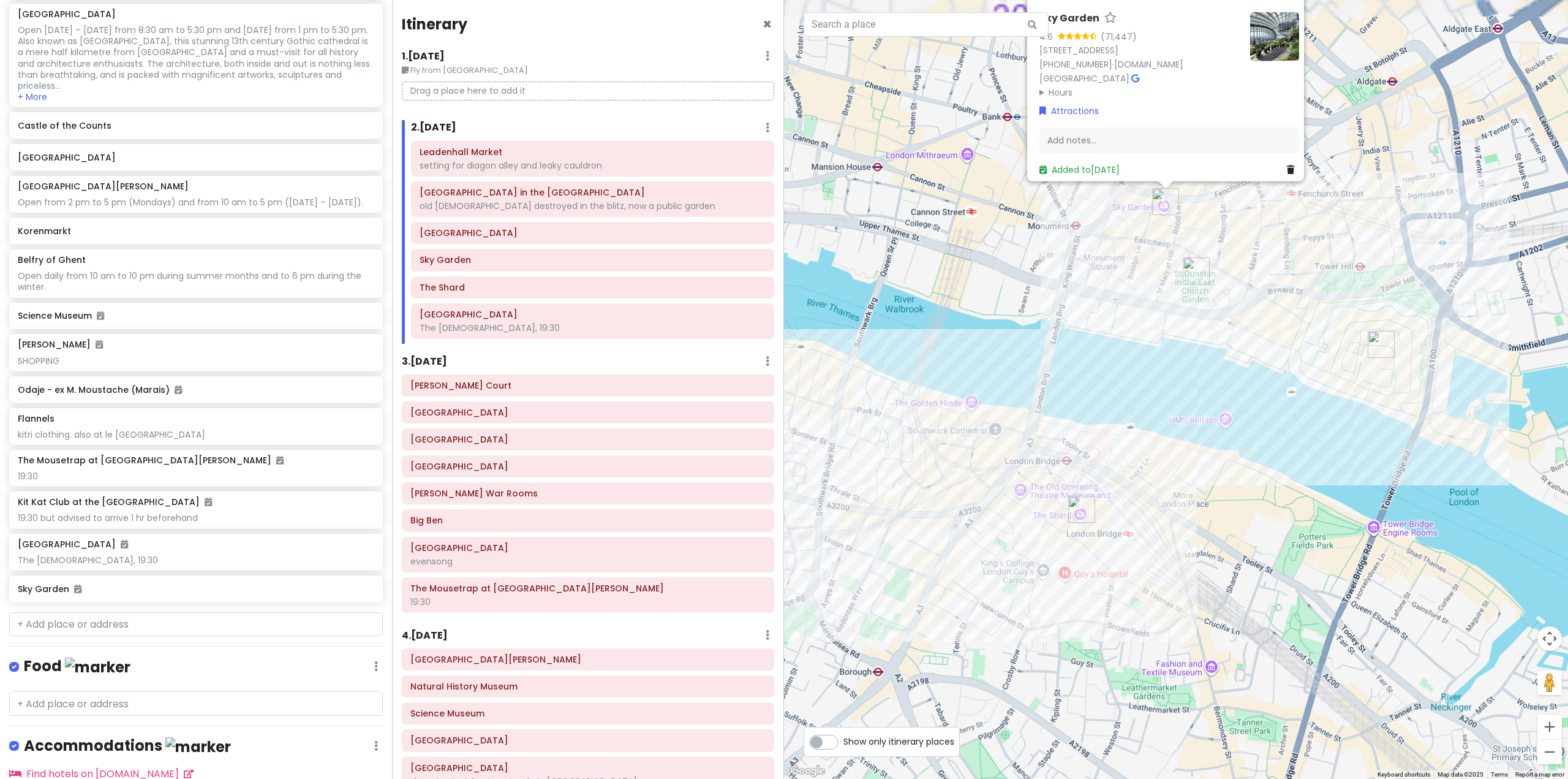
drag, startPoint x: 1286, startPoint y: 349, endPoint x: 1270, endPoint y: 440, distance: 92.4
click at [1270, 440] on div "Sky Garden 4.6 (71,447) 1, Sky Garden Walk, London EC3M 8AF, UK +44 333 772 002…" at bounding box center [1177, 390] width 784 height 779
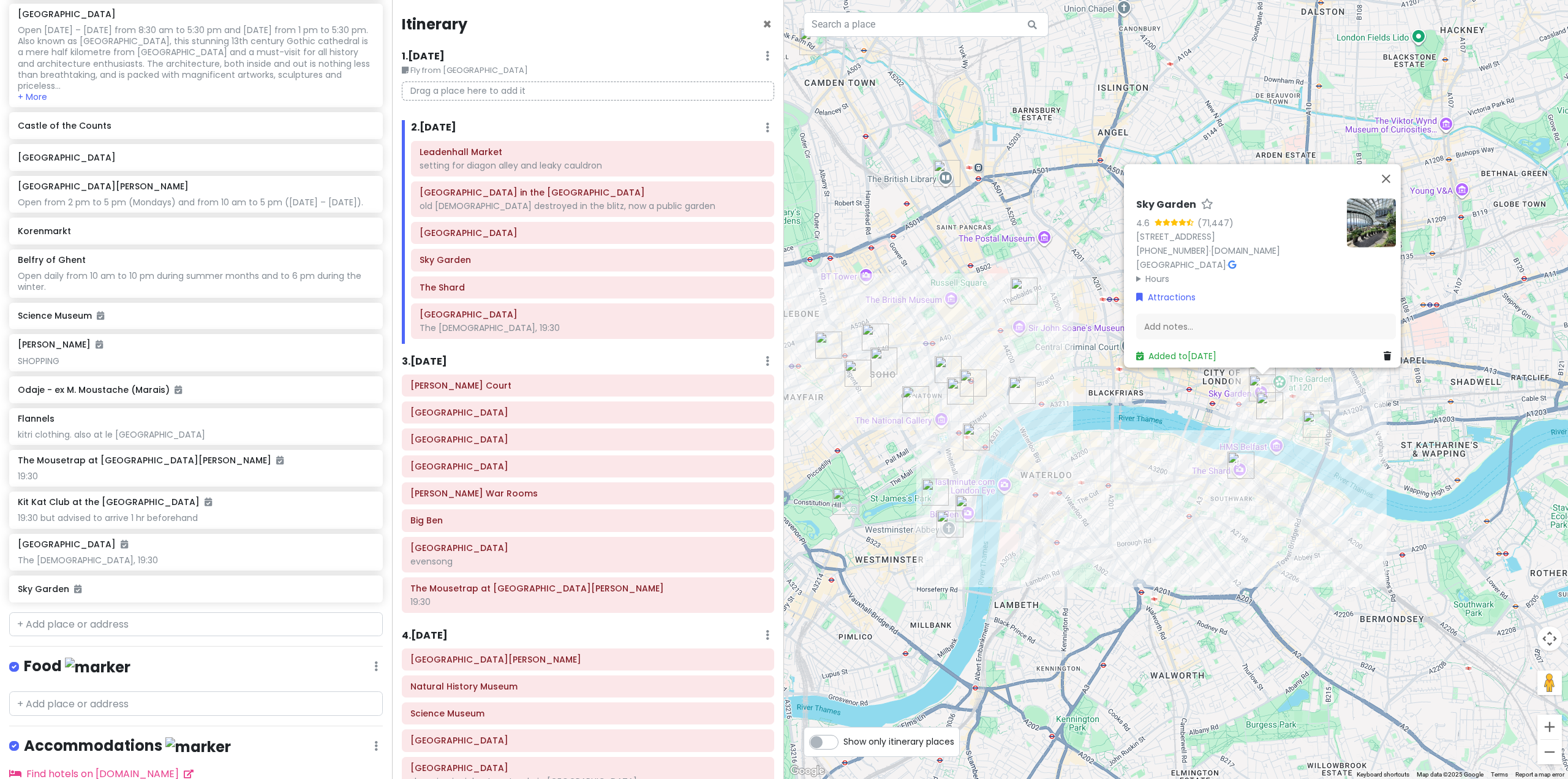
drag, startPoint x: 1112, startPoint y: 420, endPoint x: 1138, endPoint y: 454, distance: 42.8
click at [1138, 454] on div "Sky Garden 4.6 (71,447) 1, Sky Garden Walk, London EC3M 8AF, UK +44 333 772 002…" at bounding box center [1177, 390] width 784 height 779
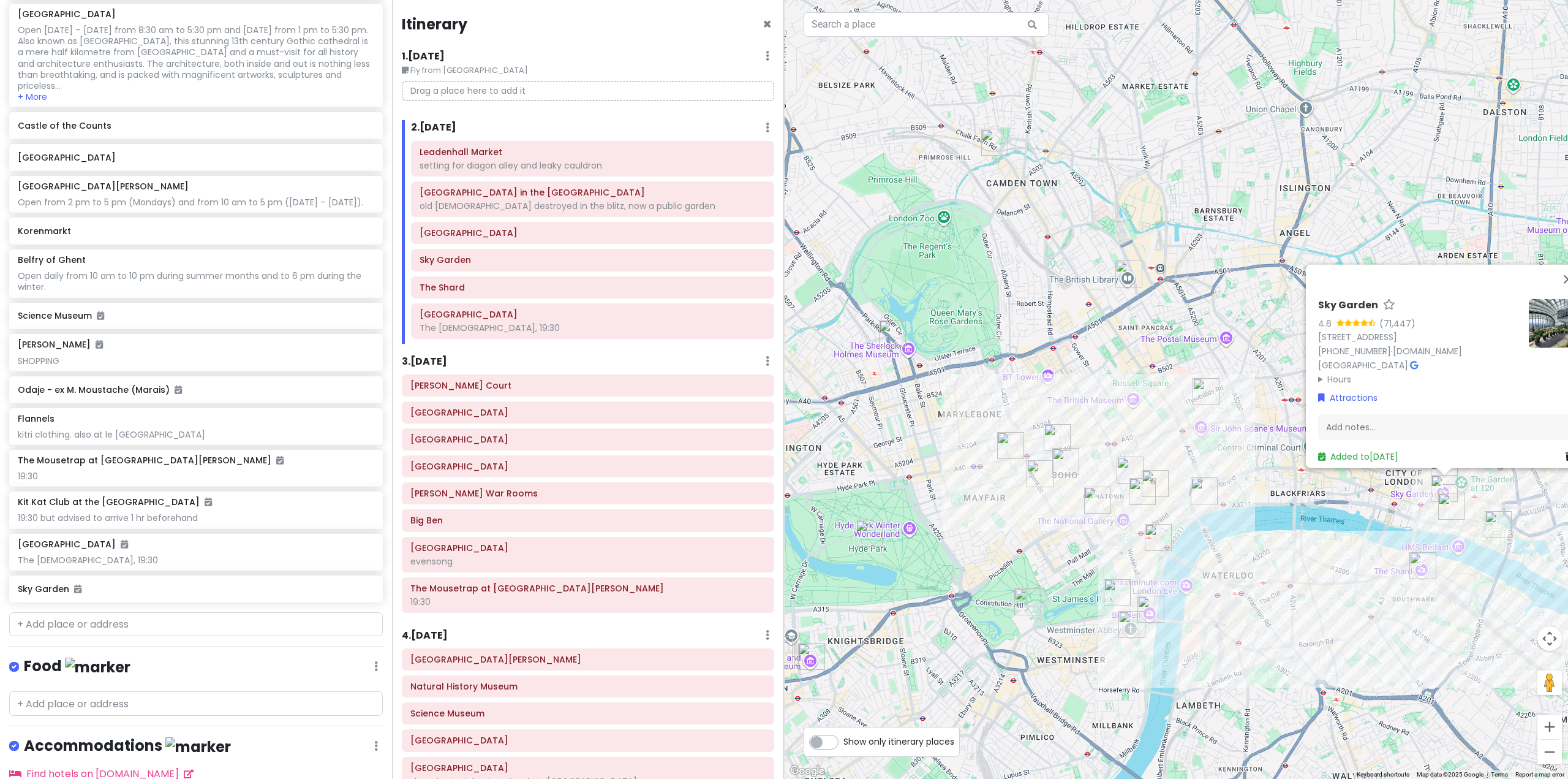
drag, startPoint x: 864, startPoint y: 466, endPoint x: 1049, endPoint y: 565, distance: 209.8
click at [1048, 566] on div "Sky Garden 4.6 (71,447) 1, Sky Garden Walk, London EC3M 8AF, UK +44 333 772 002…" at bounding box center [1177, 390] width 784 height 779
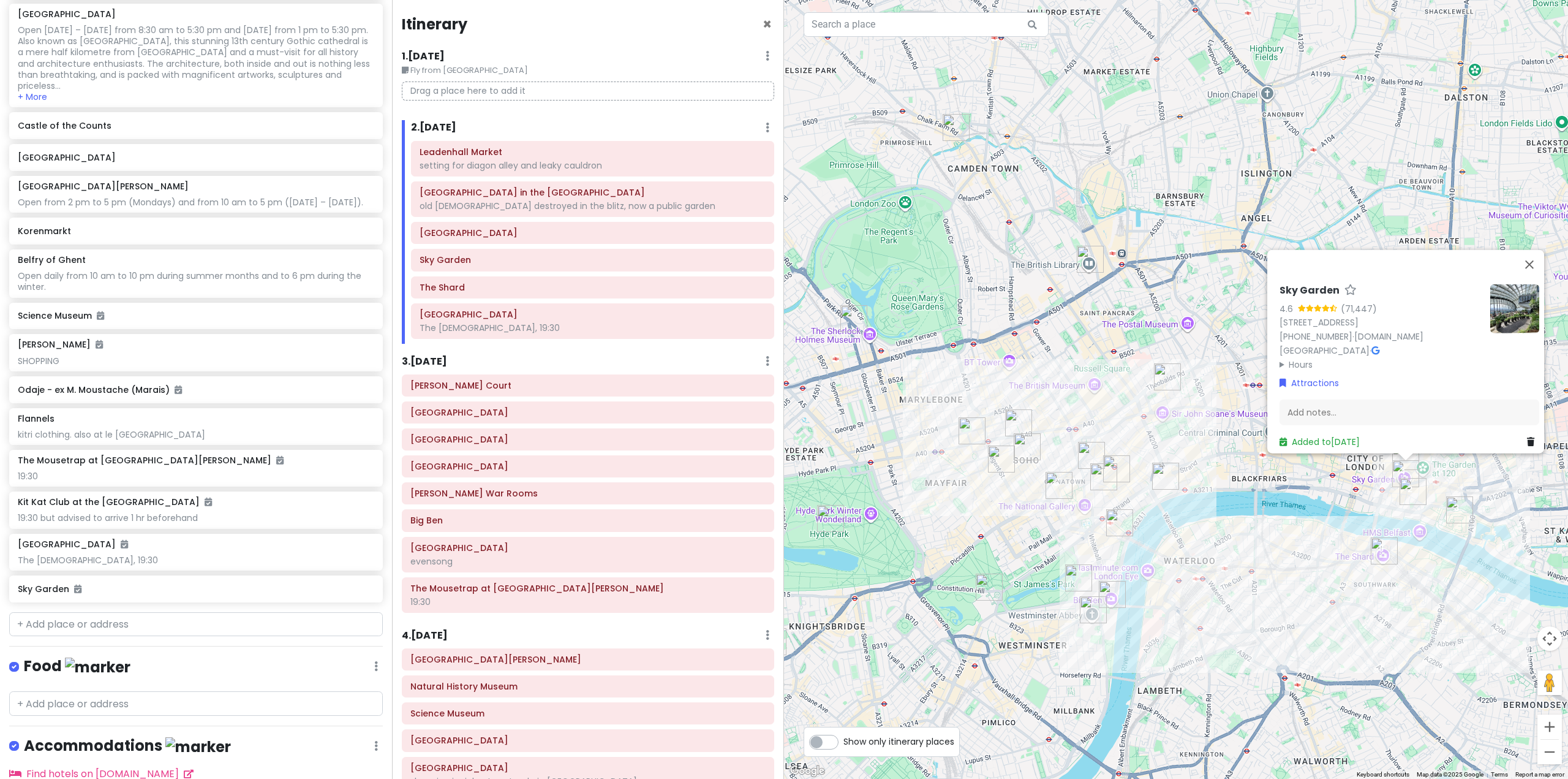
drag, startPoint x: 1111, startPoint y: 542, endPoint x: 1055, endPoint y: 527, distance: 58.0
click at [1055, 527] on div "Sky Garden 4.6 (71,447) 1, Sky Garden Walk, London EC3M 8AF, UK +44 333 772 002…" at bounding box center [1177, 390] width 784 height 779
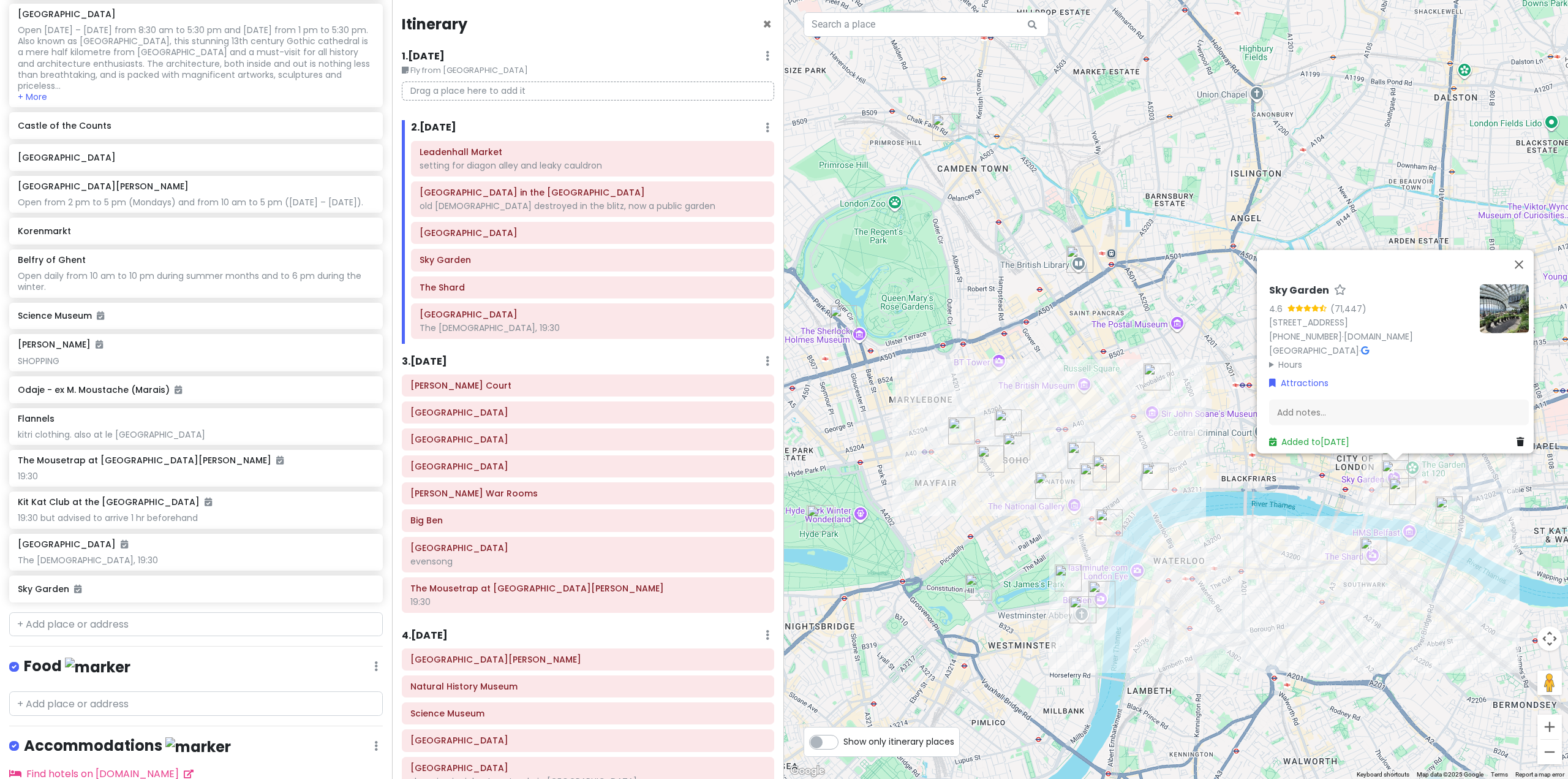
click at [447, 366] on h6 "3 . Wed 10/29" at bounding box center [425, 362] width 45 height 13
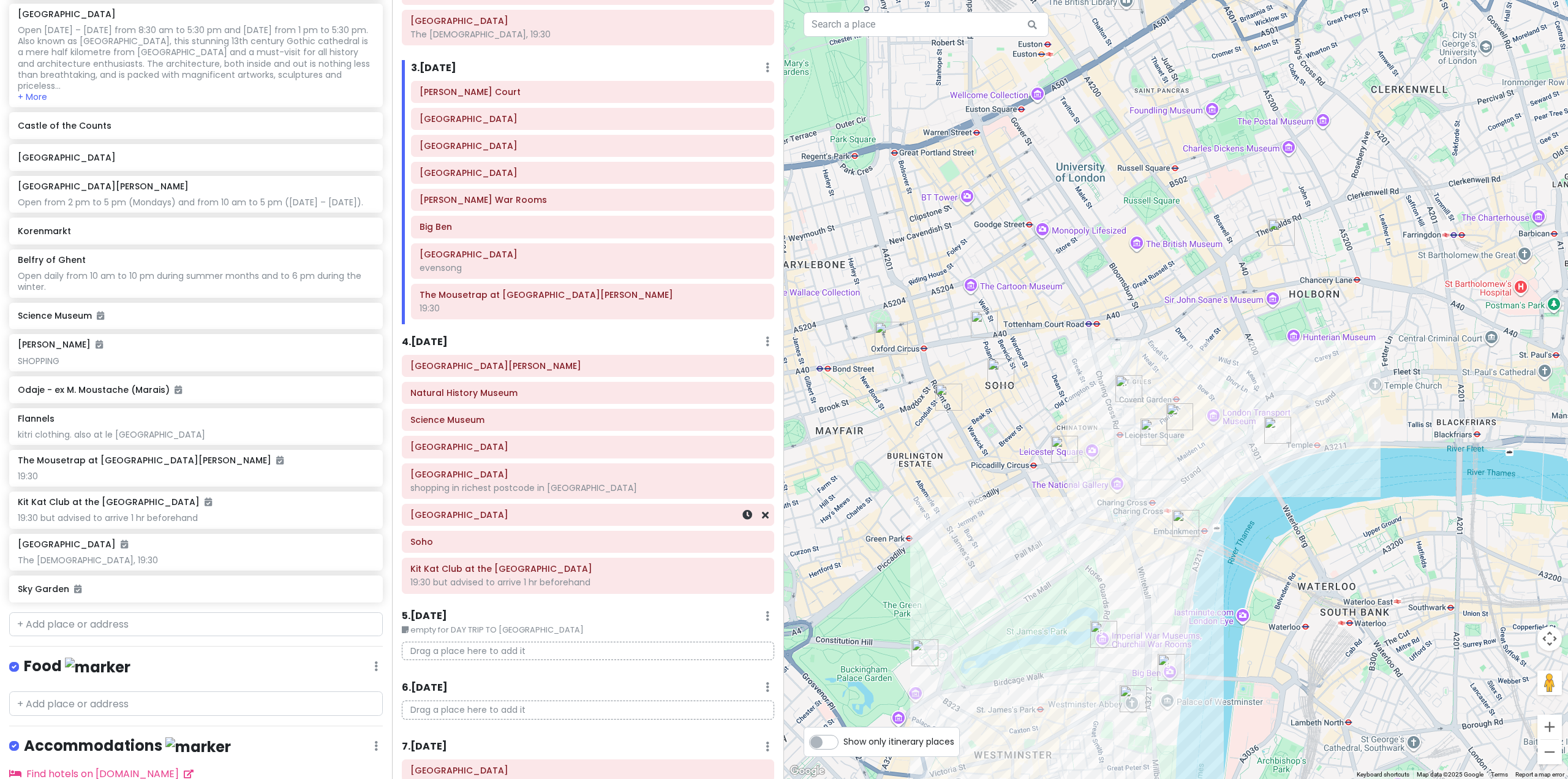
scroll to position [306, 0]
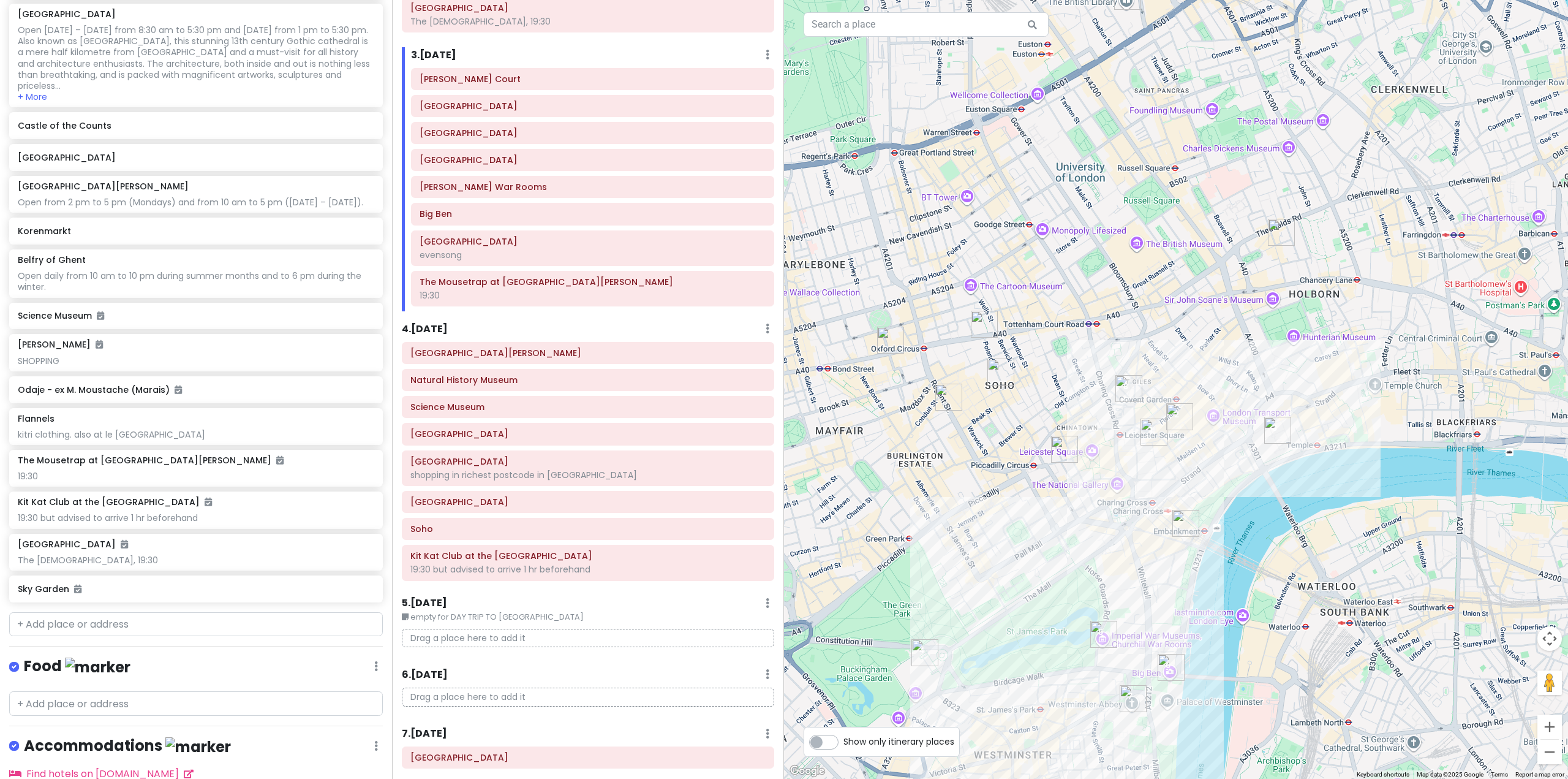
click at [448, 334] on h6 "4 . Thu 10/30" at bounding box center [425, 330] width 46 height 13
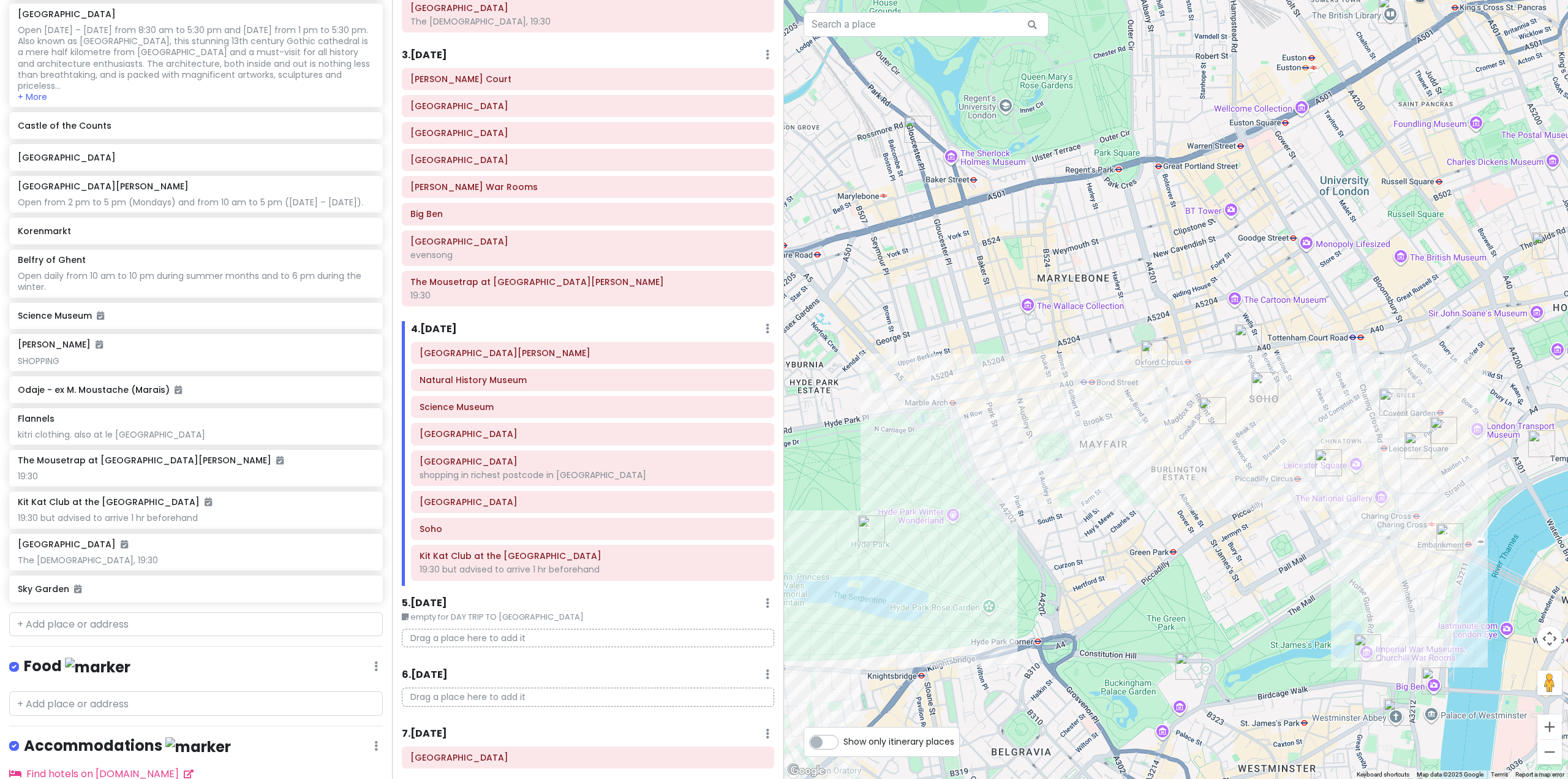
drag, startPoint x: 1062, startPoint y: 491, endPoint x: 1325, endPoint y: 483, distance: 263.1
click at [1325, 483] on div "Sky Garden 4.6 (71,447) 1, Sky Garden Walk, London EC3M 8AF, UK +44 333 772 002…" at bounding box center [1177, 390] width 784 height 779
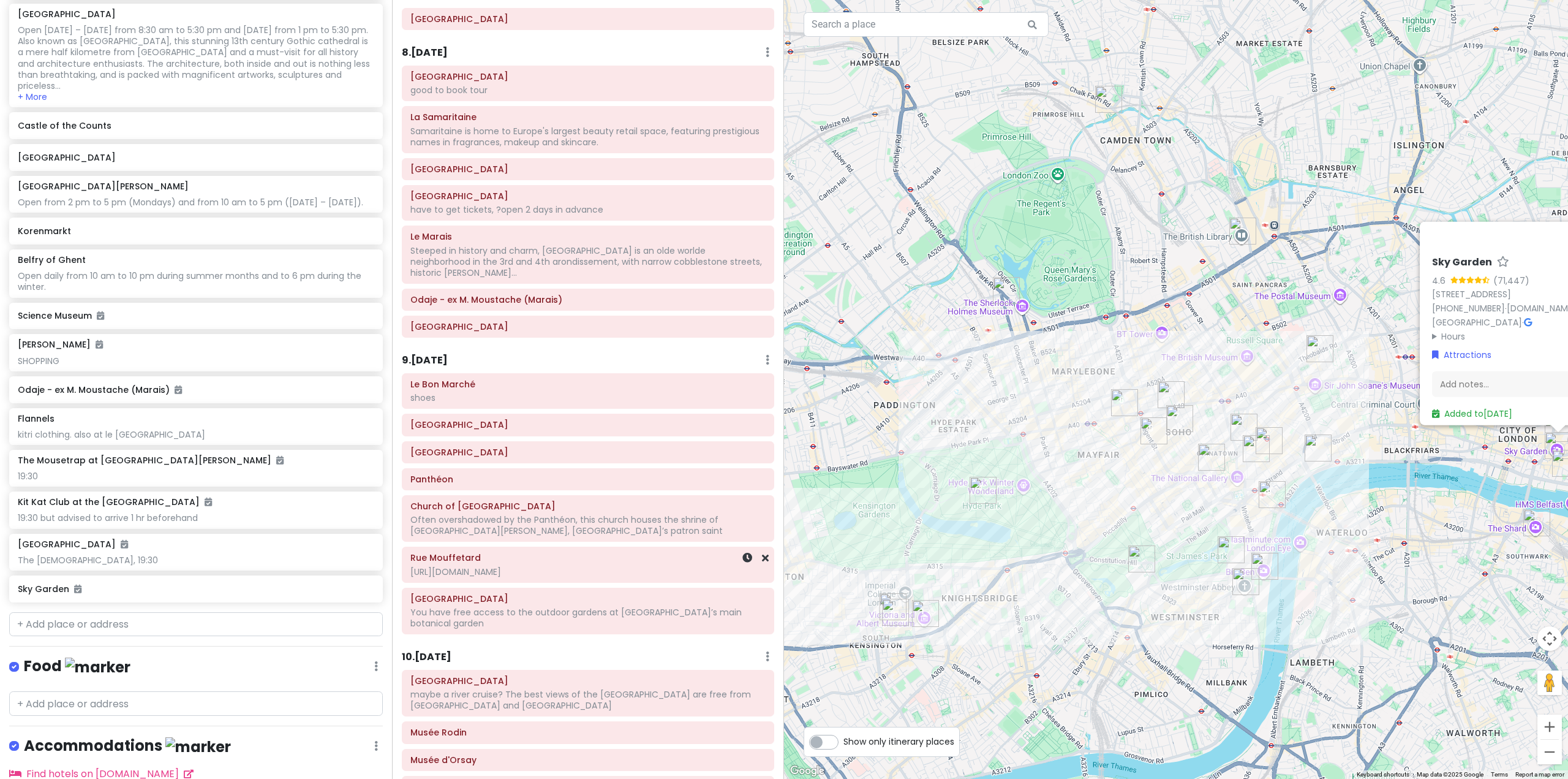
scroll to position [1041, 0]
click at [574, 212] on div "have to get tickets, ?open 2 days in advance" at bounding box center [588, 213] width 355 height 11
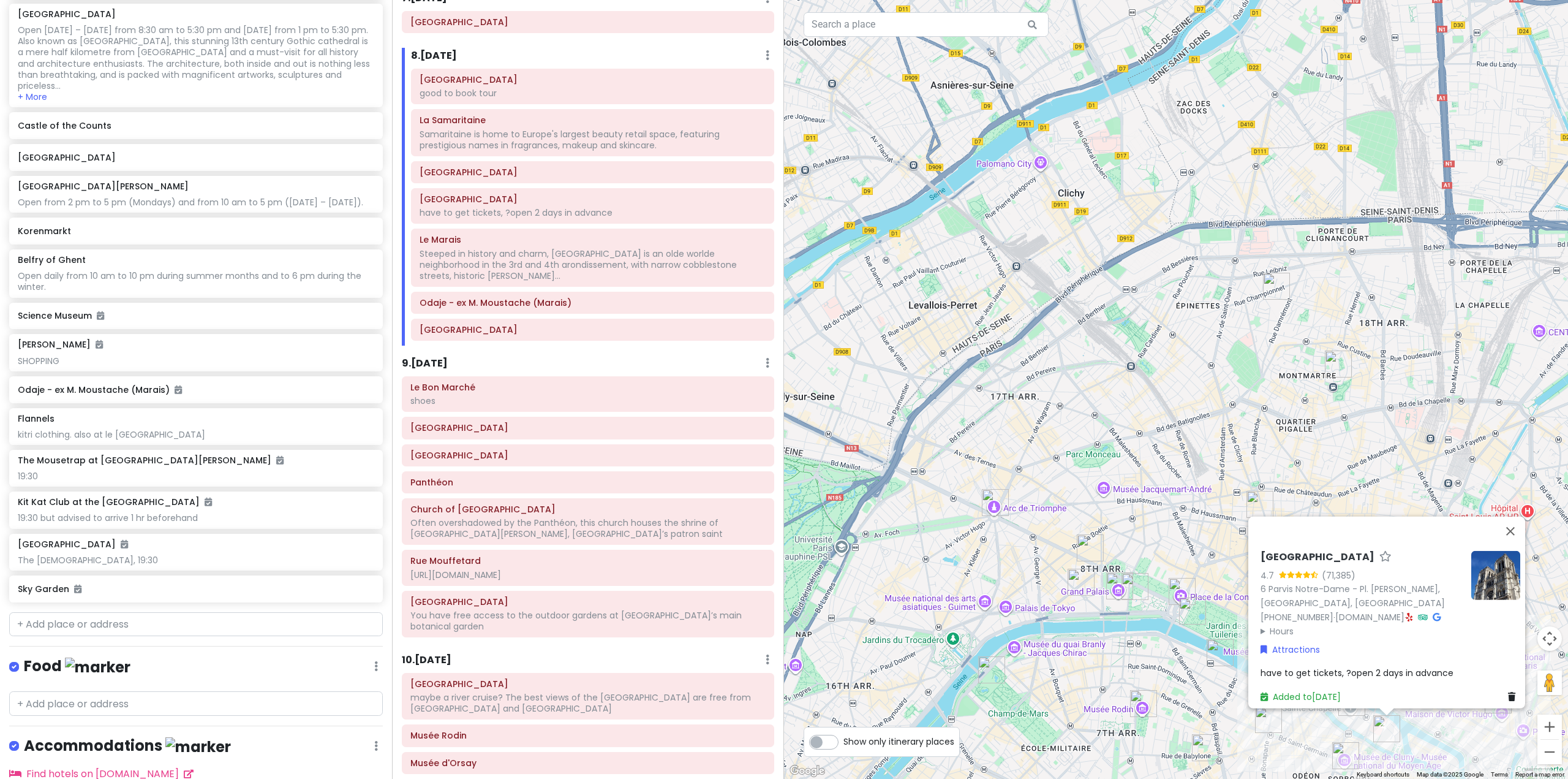
click at [1391, 667] on span "have to get tickets, ?open 2 days in advance" at bounding box center [1357, 672] width 193 height 12
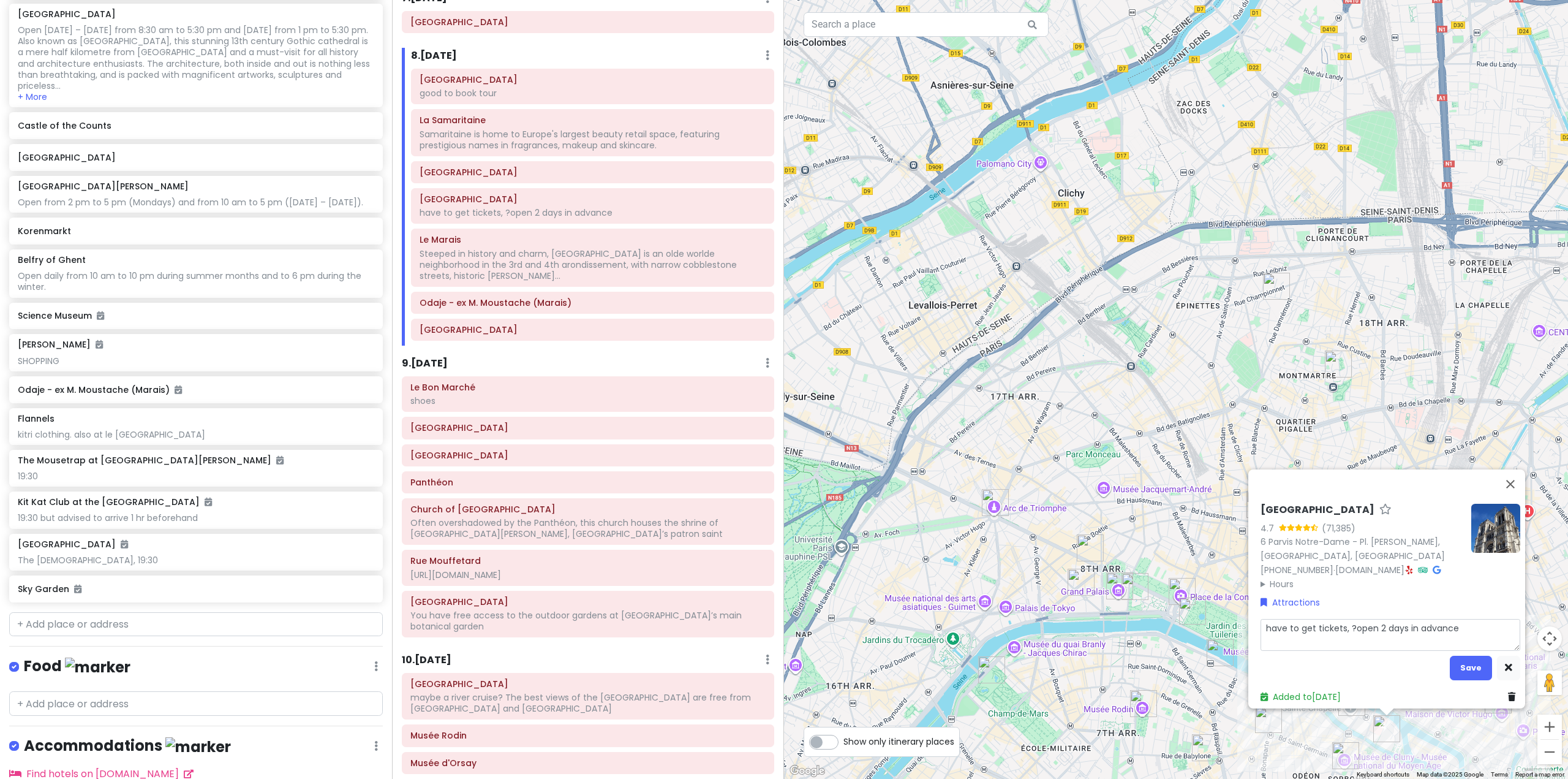
click at [1462, 622] on textarea "have to get tickets, ?open 2 days in advance" at bounding box center [1390, 634] width 260 height 32
type textarea "x"
type textarea "have to get tickets, ?open 2 days in advance"
type textarea "x"
type textarea "have to get tickets, ?open 2 days in advance ("
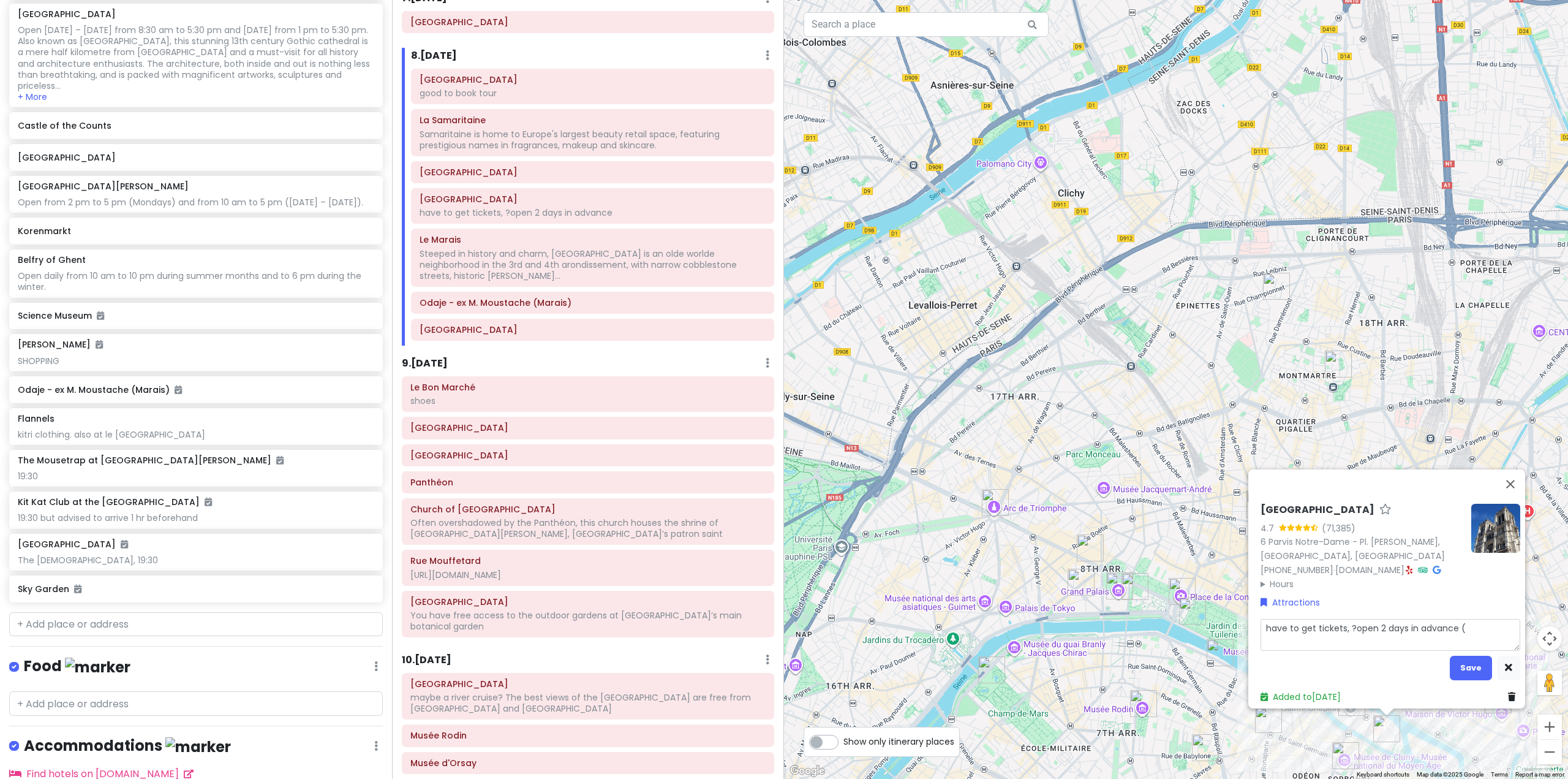
type textarea "x"
type textarea "have to get tickets, ?open 2 days in advance (a"
type textarea "x"
type textarea "have to get tickets, ?open 2 days in advance (ac"
type textarea "x"
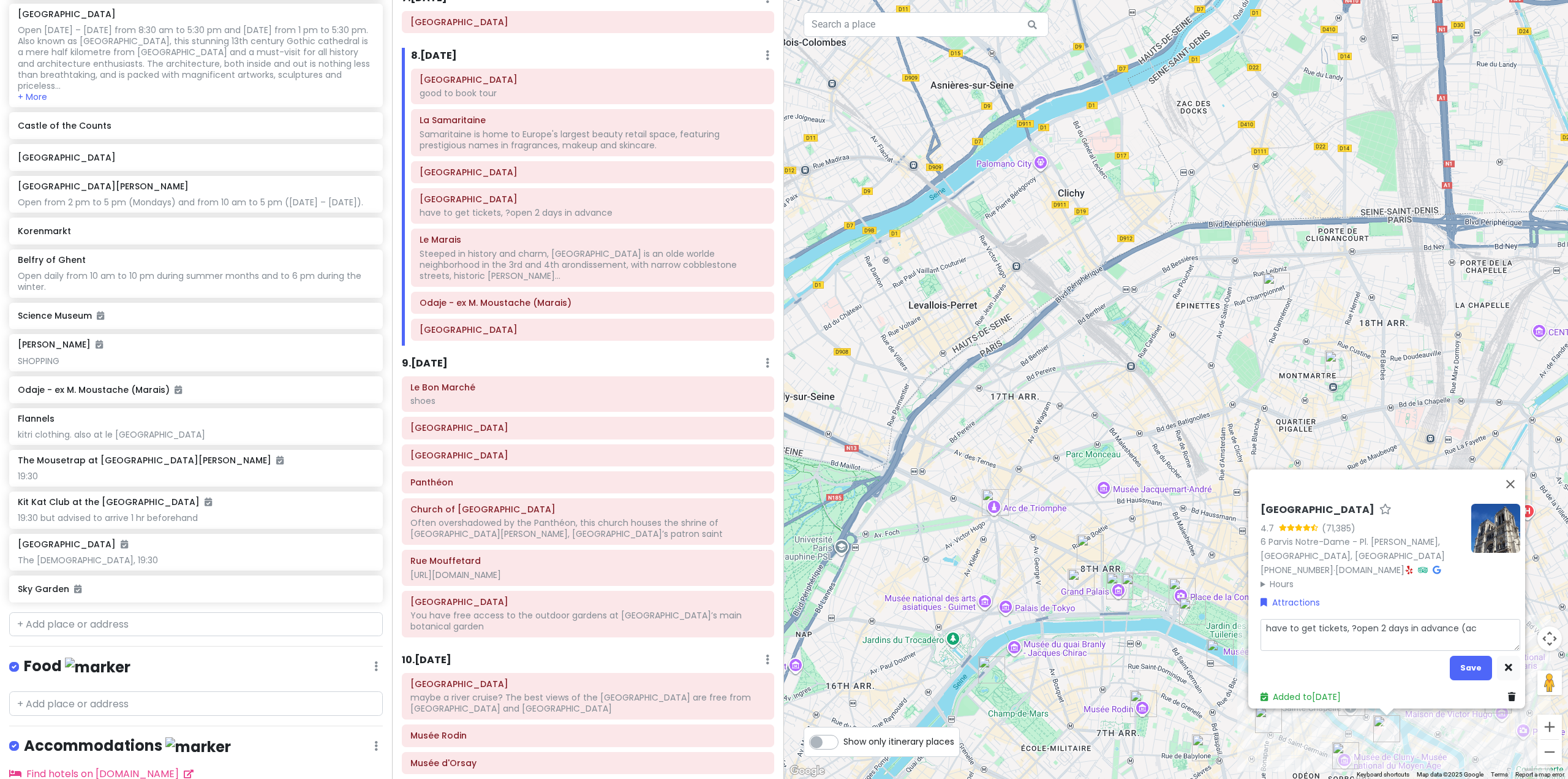
type textarea "have to get tickets, ?open 2 days in advance (acc"
type textarea "x"
type textarea "have to get tickets, ?open 2 days in advance (acco"
type textarea "x"
type textarea "have to get tickets, ?open 2 days in advance (accor"
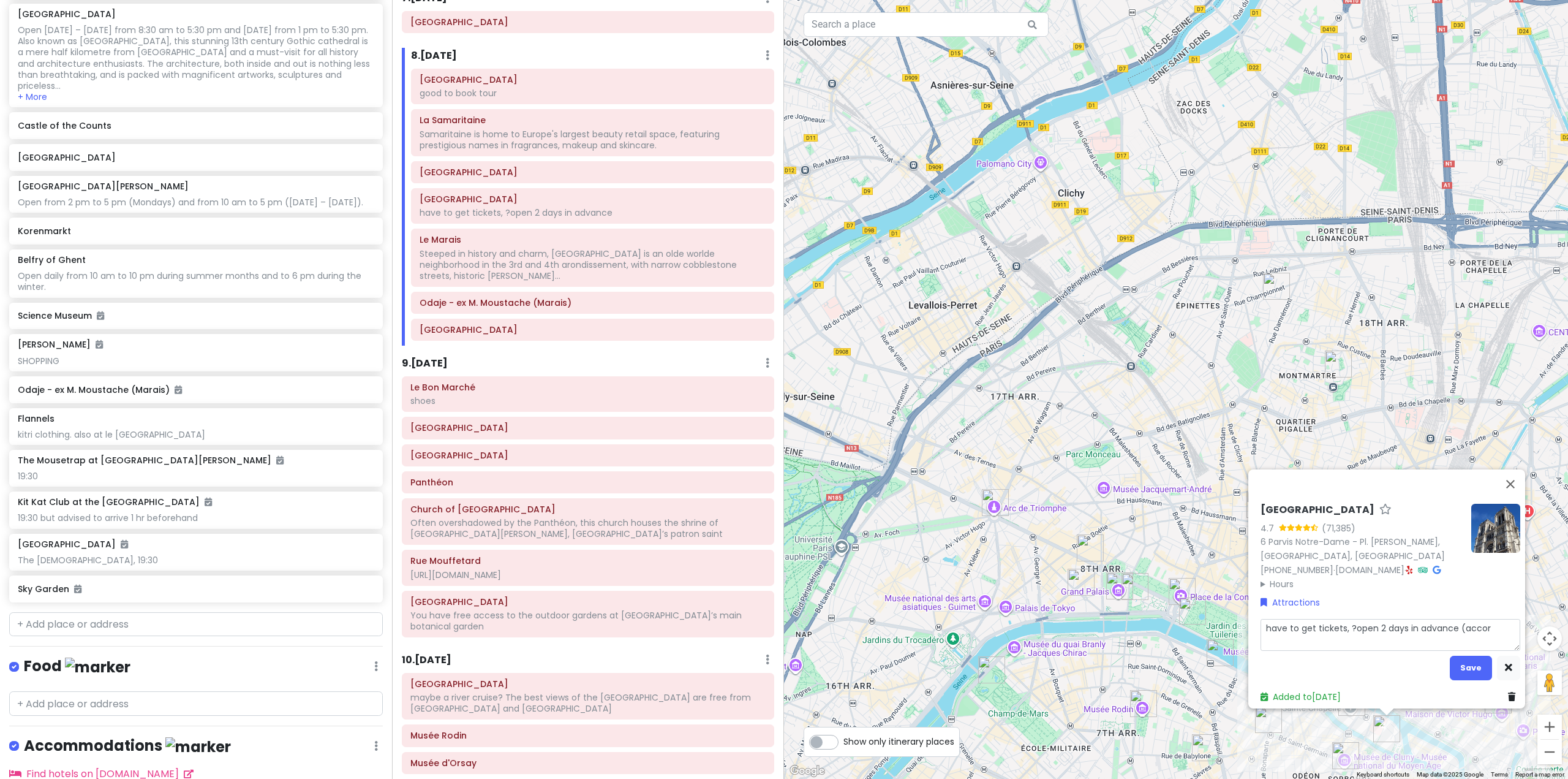
type textarea "x"
type textarea "have to get tickets, ?open 2 days in advance (accord"
type textarea "x"
type textarea "have to get tickets, ?open 2 days in advance (accordi"
type textarea "x"
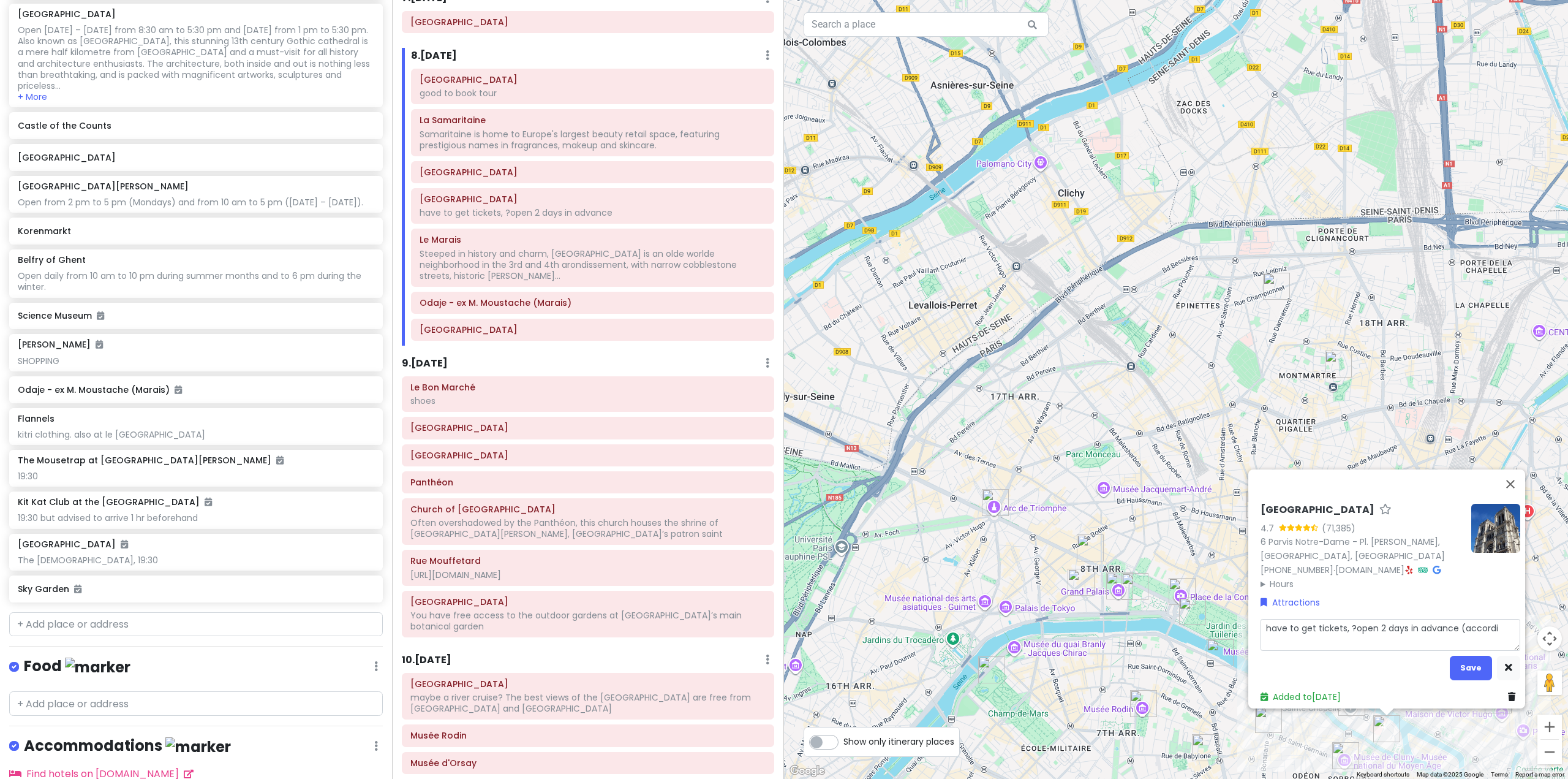
type textarea "have to get tickets, ?open 2 days in advance (accordin"
type textarea "x"
type textarea "have to get tickets, ?open 2 days in advance (according"
type textarea "x"
type textarea "have to get tickets, ?open 2 days in advance (according"
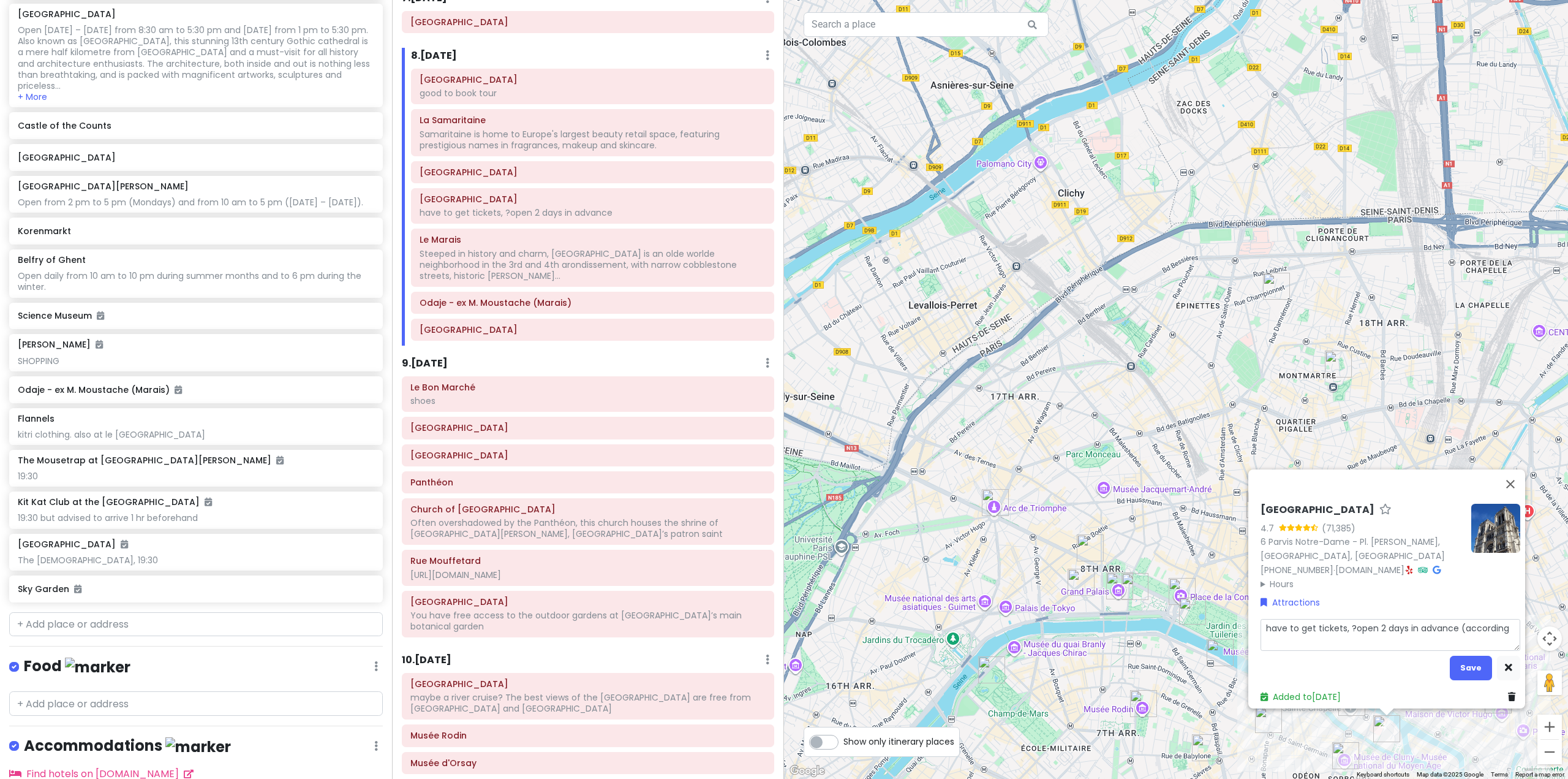
type textarea "x"
type textarea "have to get tickets, ?open 2 days in advance (according t"
type textarea "x"
type textarea "have to get tickets, ?open 2 days in advance (according to"
type textarea "x"
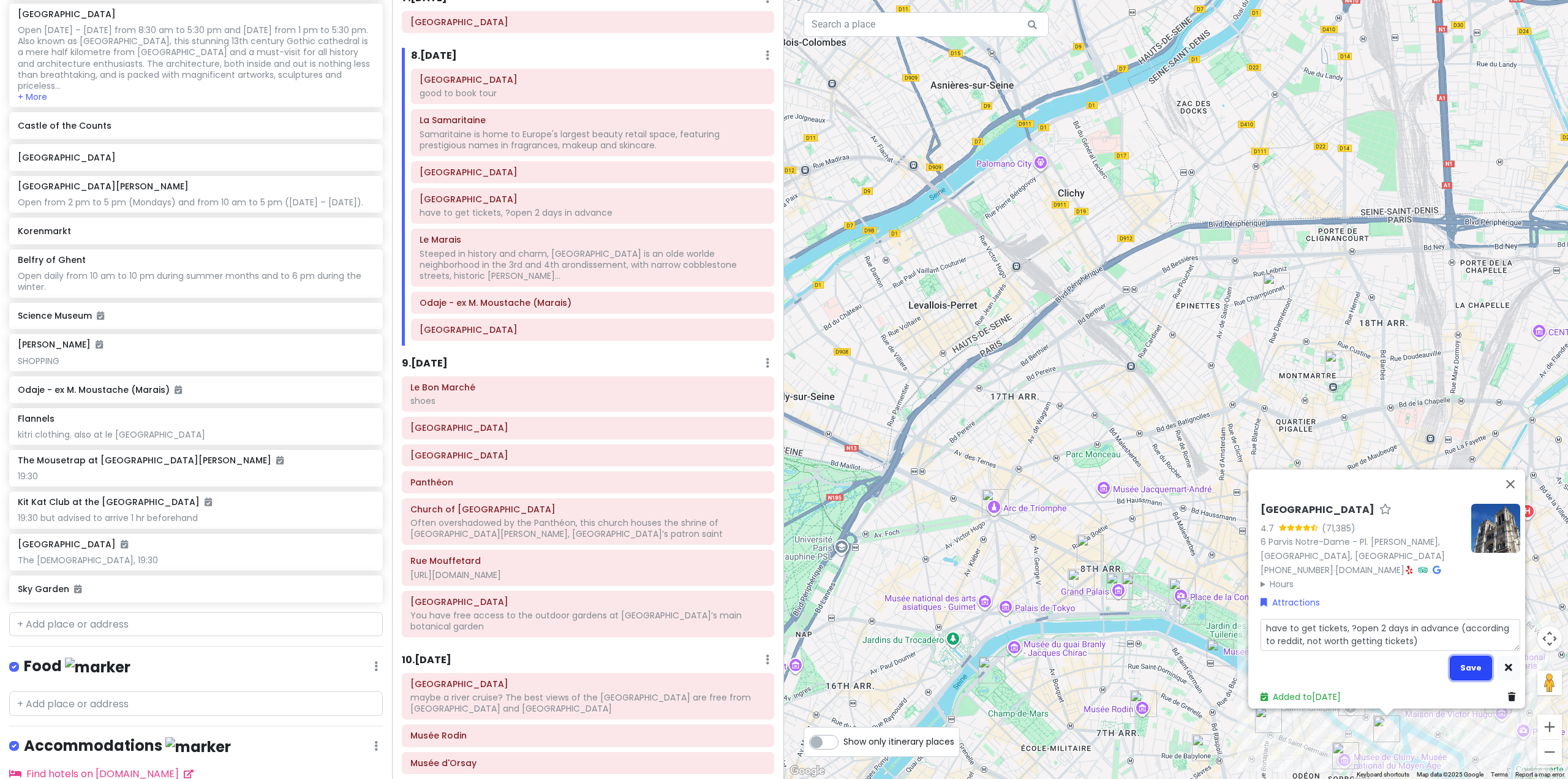
click at [1474, 664] on button "Save" at bounding box center [1471, 668] width 42 height 24
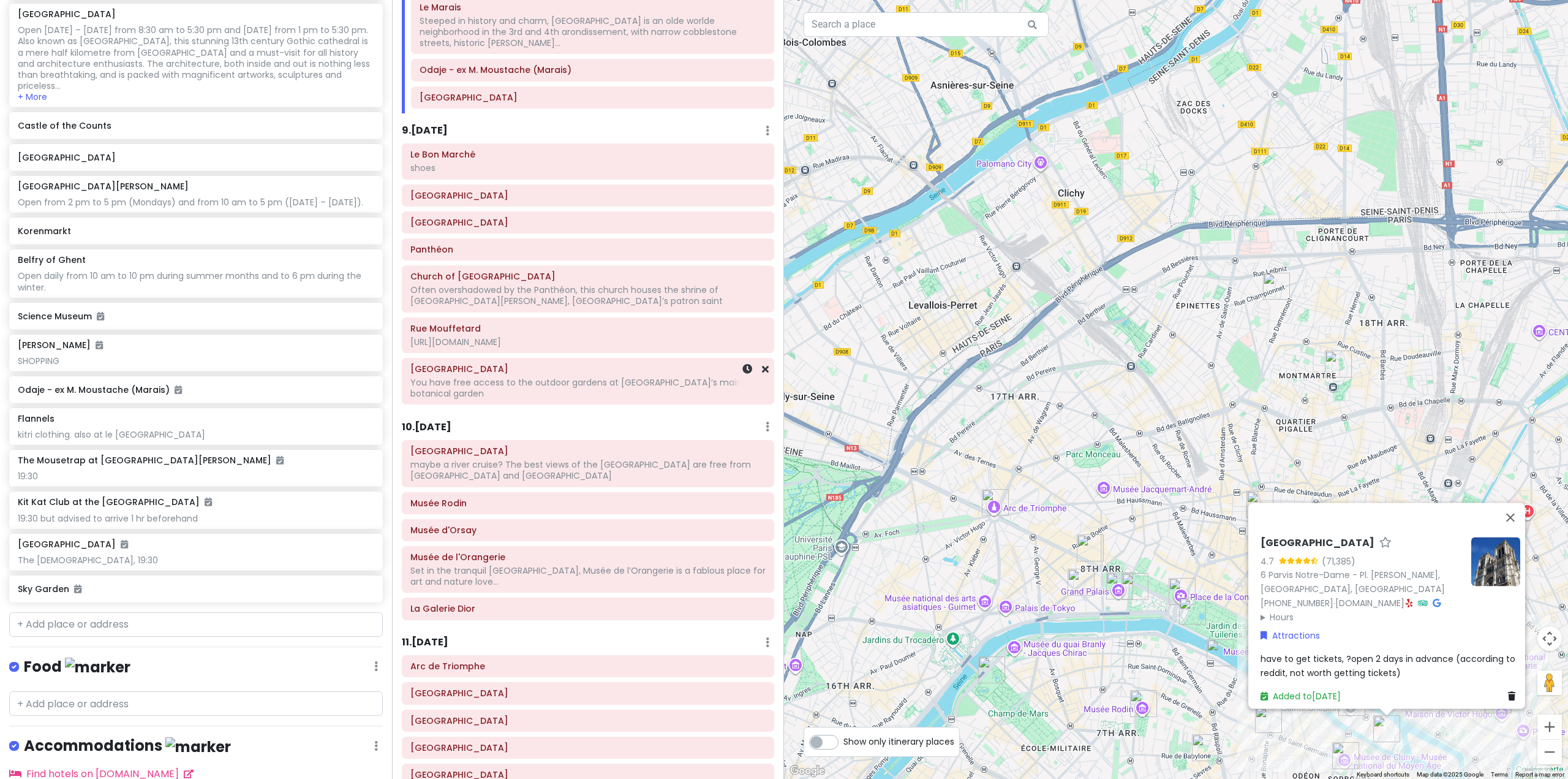
scroll to position [1287, 0]
drag, startPoint x: 427, startPoint y: 112, endPoint x: 429, endPoint y: 120, distance: 8.2
click at [426, 123] on h6 "9 . Tue 11/4" at bounding box center [425, 130] width 46 height 13
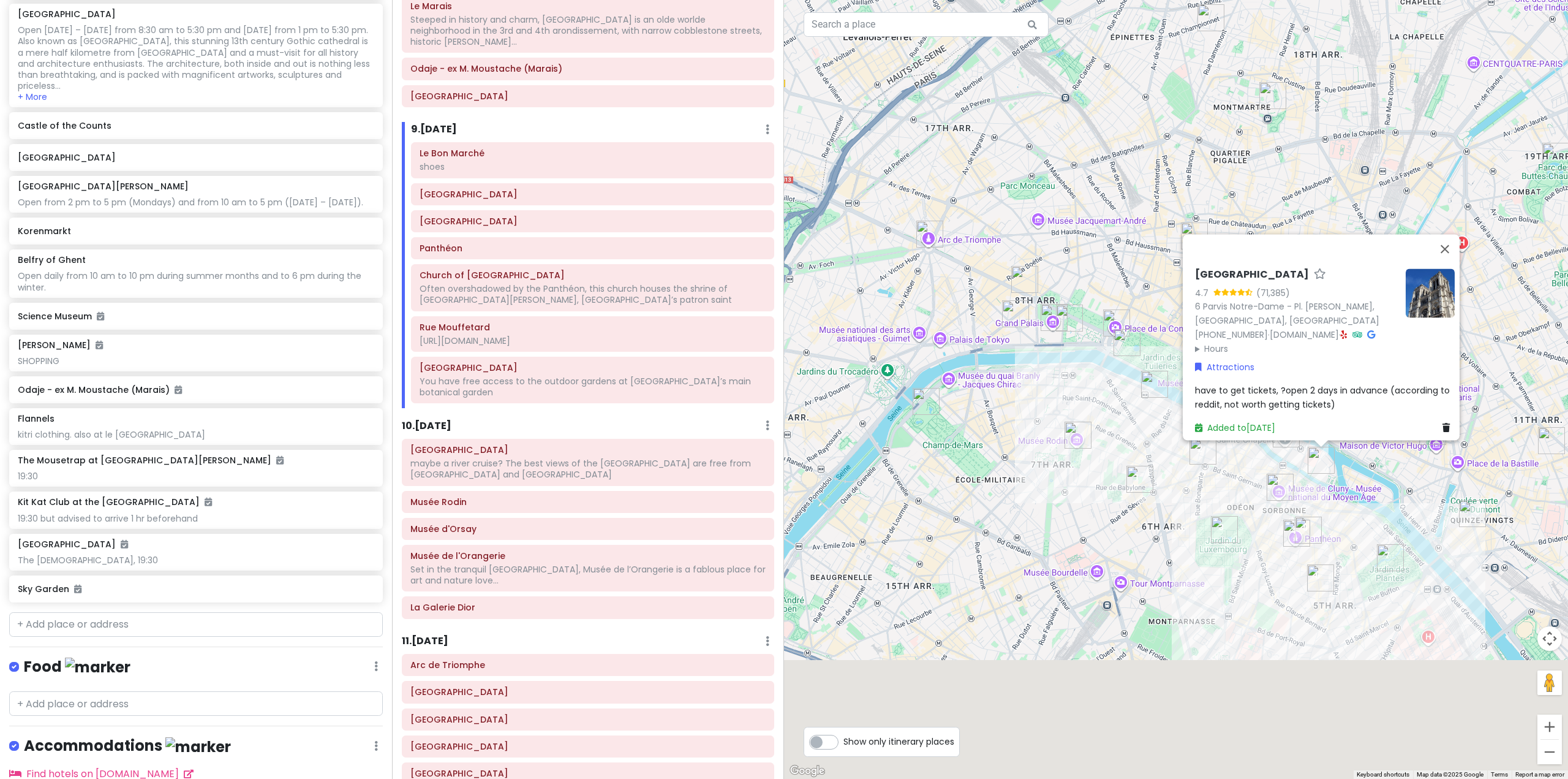
drag, startPoint x: 1142, startPoint y: 420, endPoint x: 1066, endPoint y: 164, distance: 267.0
click at [1066, 167] on div "Notre-Dame Cathedral of Paris 4.7 (71,385) 6 Parvis Notre-Dame - Pl. Jean-Paul …" at bounding box center [1177, 390] width 784 height 779
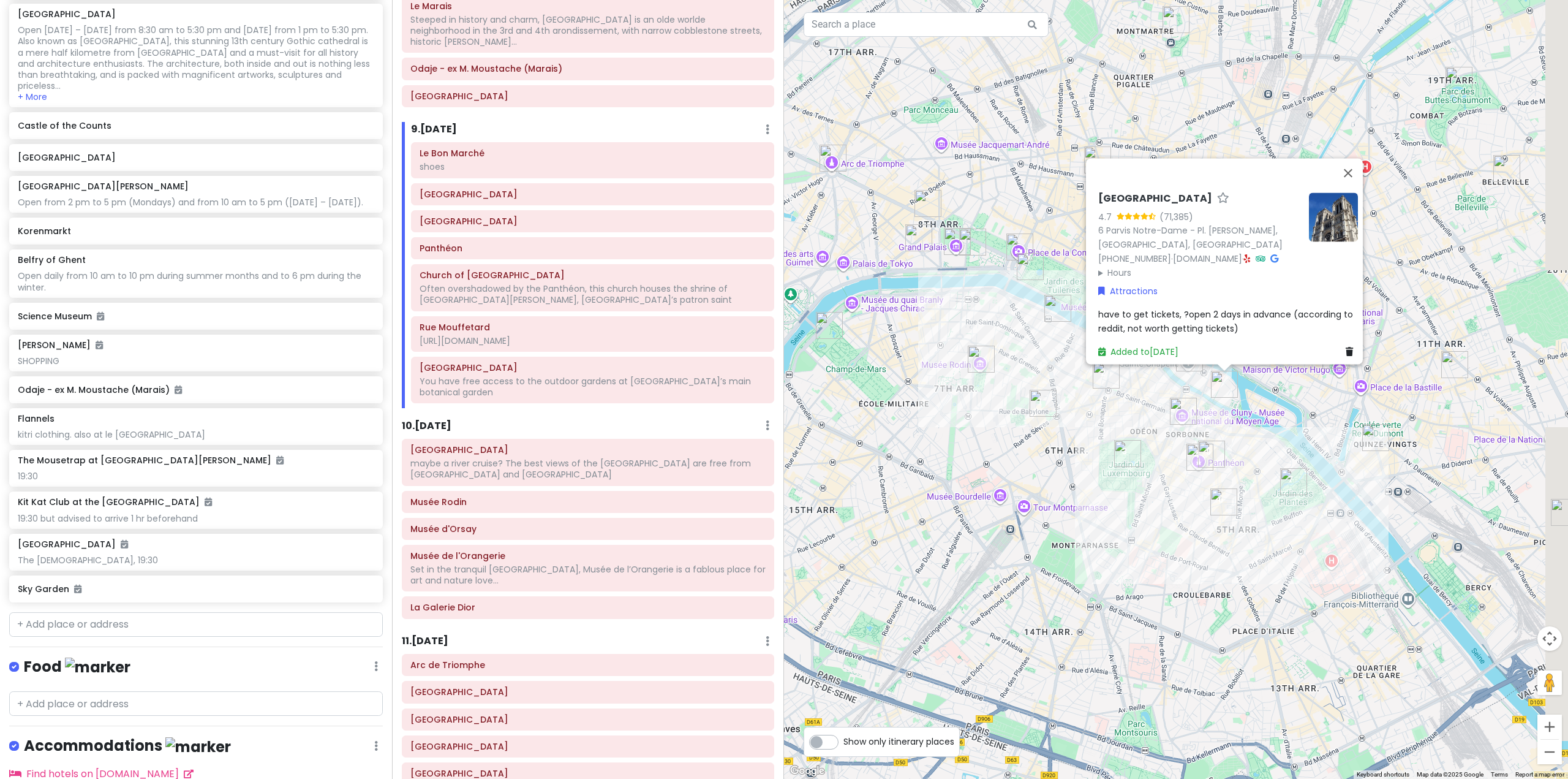
drag, startPoint x: 1068, startPoint y: 359, endPoint x: 993, endPoint y: 337, distance: 78.2
click at [993, 337] on div "Notre-Dame Cathedral of Paris 4.7 (71,385) 6 Parvis Notre-Dame - Pl. Jean-Paul …" at bounding box center [1177, 390] width 784 height 779
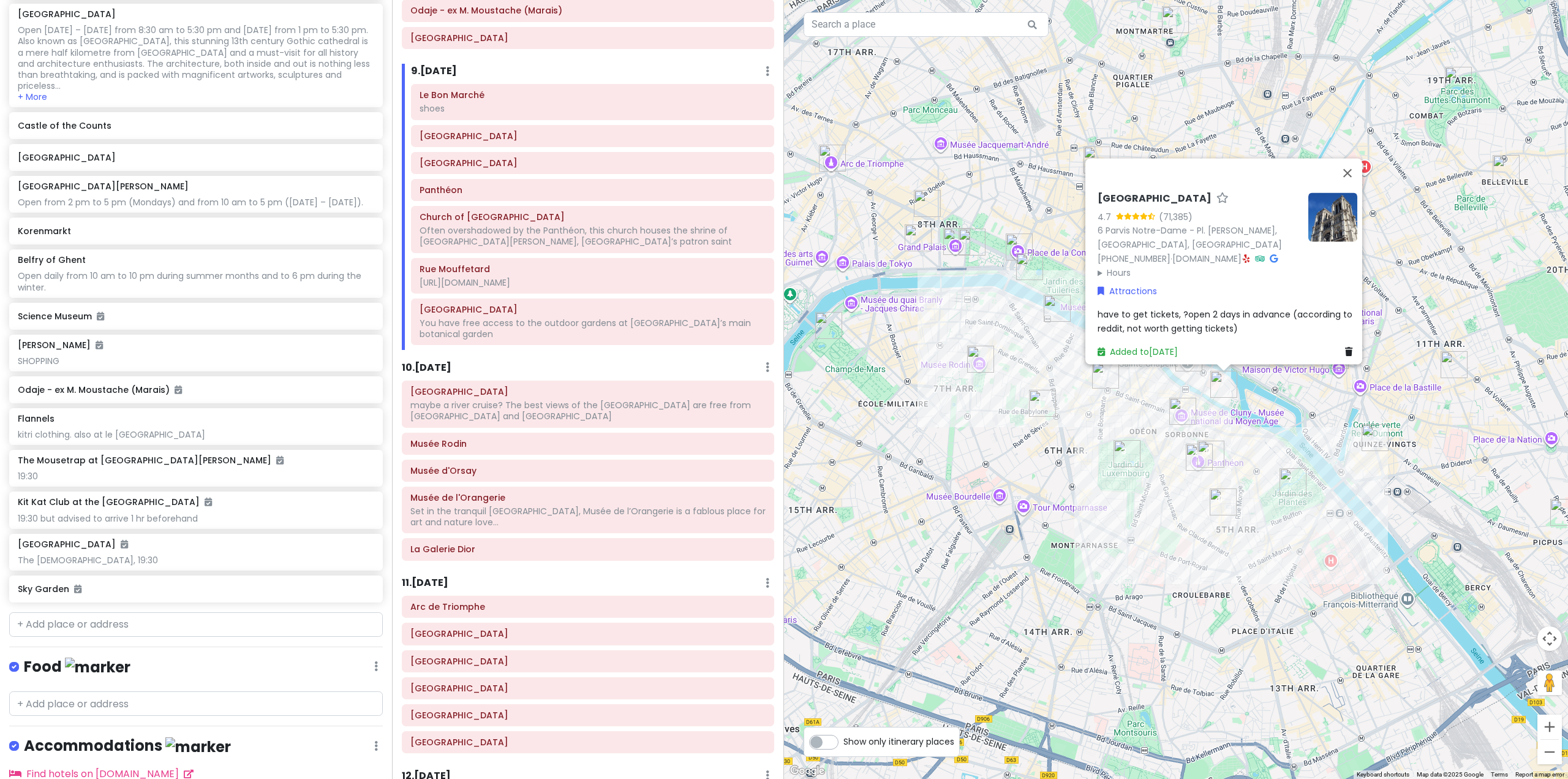
scroll to position [1348, 0]
click at [608, 397] on div "maybe a river cruise? The best views of the [GEOGRAPHIC_DATA] are free from [GE…" at bounding box center [588, 407] width 355 height 22
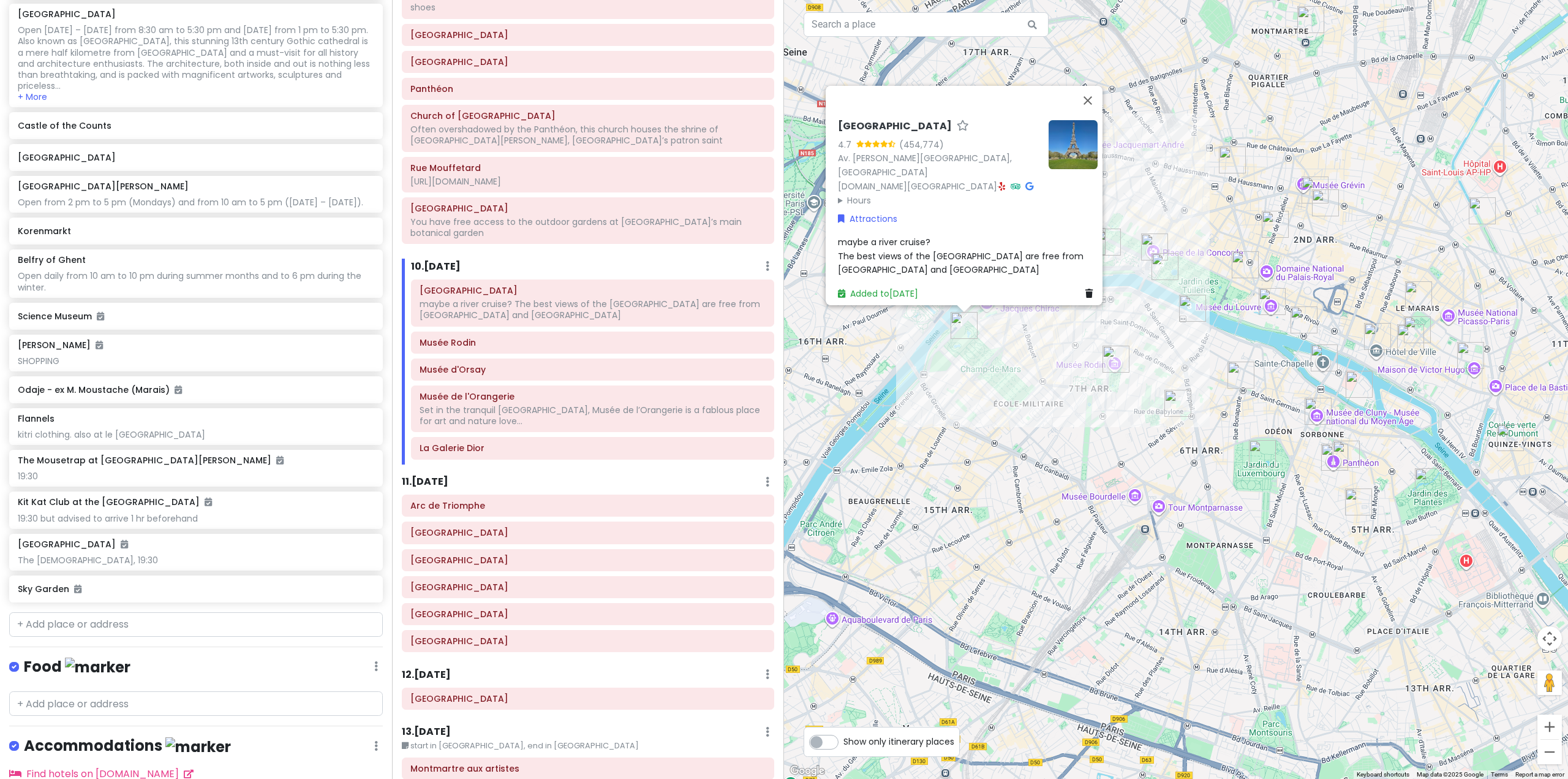
scroll to position [1471, 0]
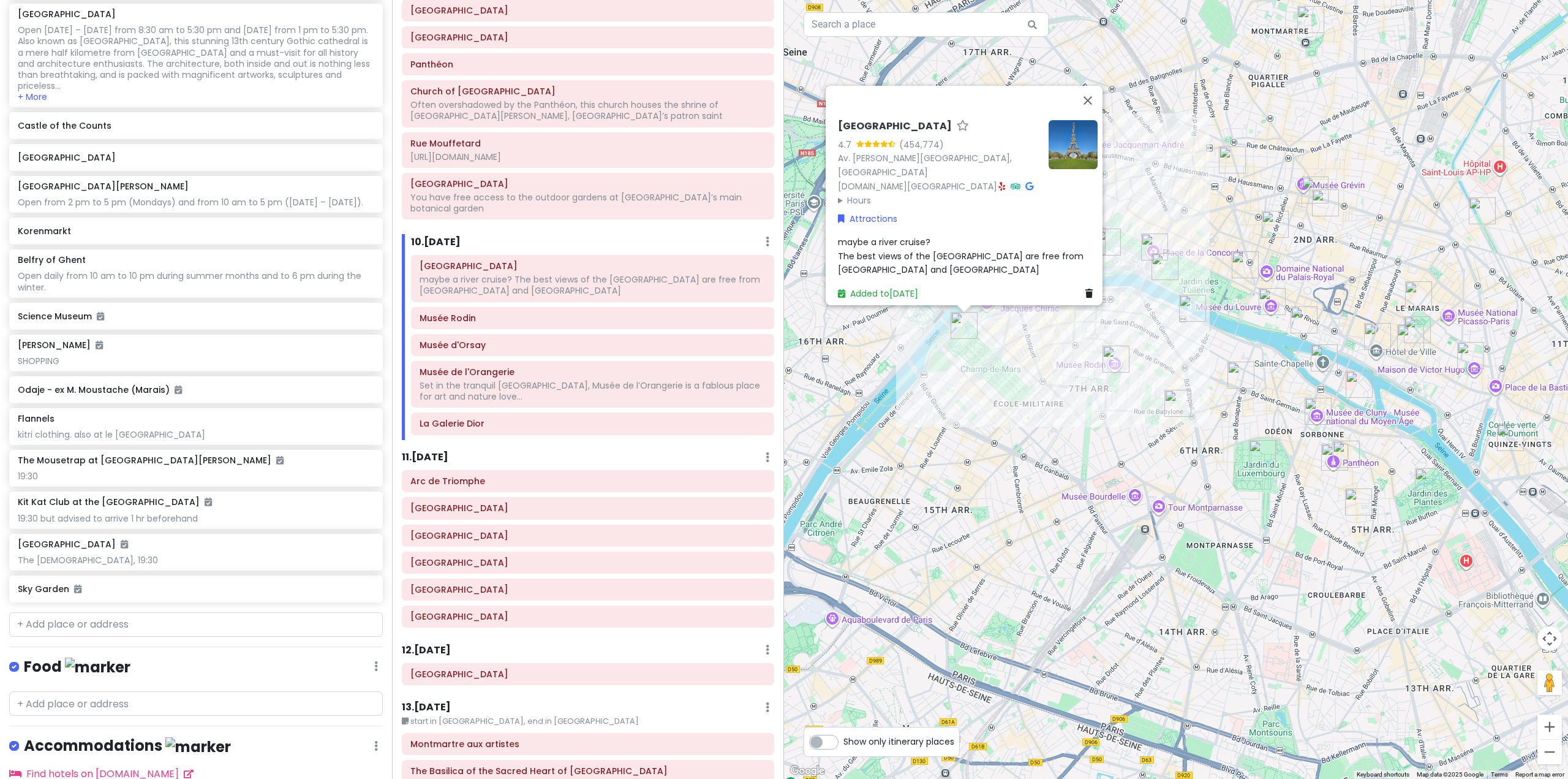
click at [434, 451] on h6 "11 . Thu 11/6" at bounding box center [425, 457] width 47 height 13
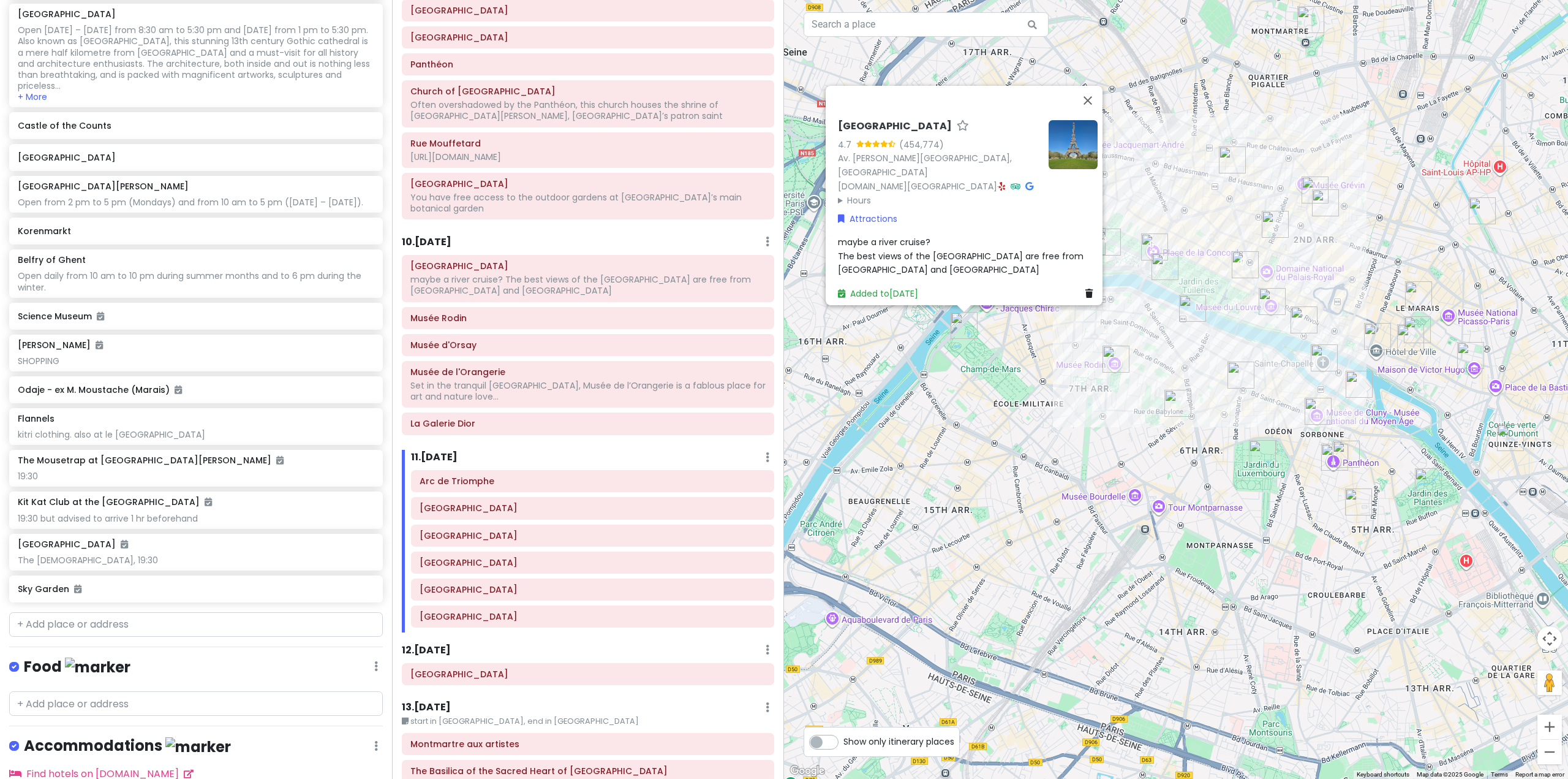
click at [939, 423] on div "Eiffel Tower 4.7 (454,774) Av. Gustave Eiffel, 75007 Paris, France www.toureiff…" at bounding box center [1177, 390] width 784 height 779
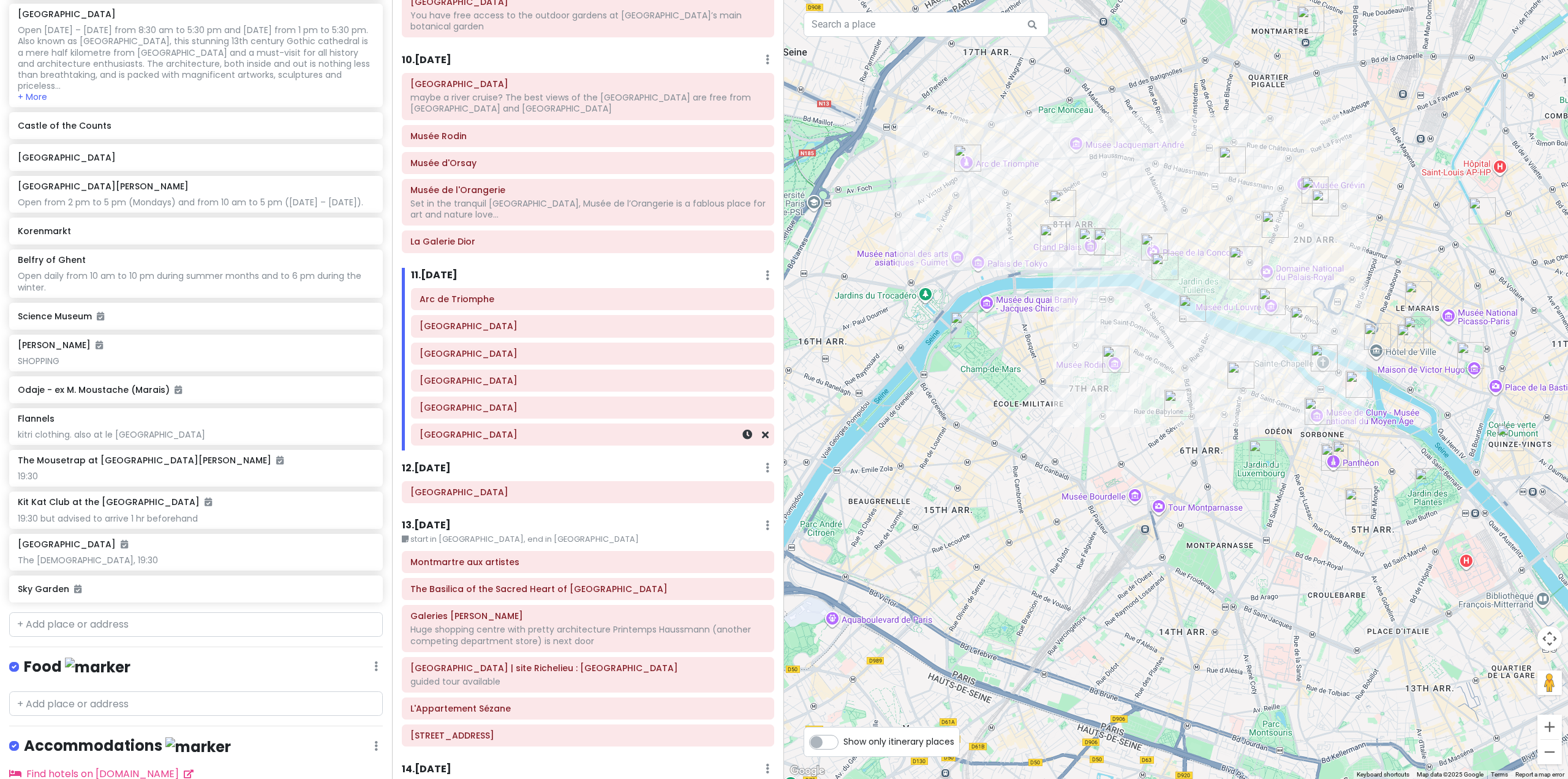
scroll to position [1655, 0]
click at [439, 459] on div "12 . Fri 11/7 Add Day Notes Delete Day" at bounding box center [588, 469] width 372 height 21
click at [439, 460] on h6 "12 . Fri 11/7" at bounding box center [426, 466] width 49 height 13
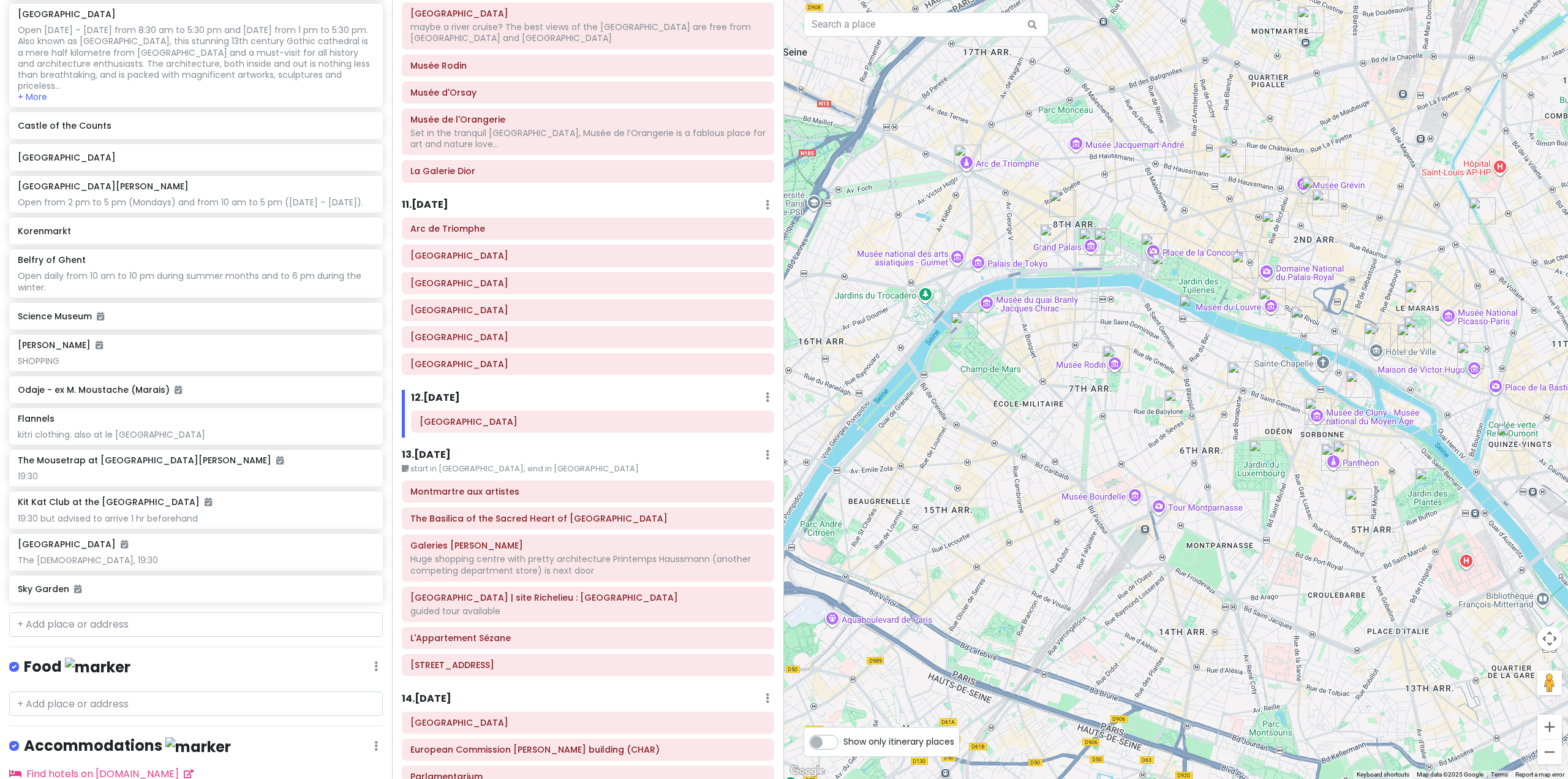
scroll to position [1777, 0]
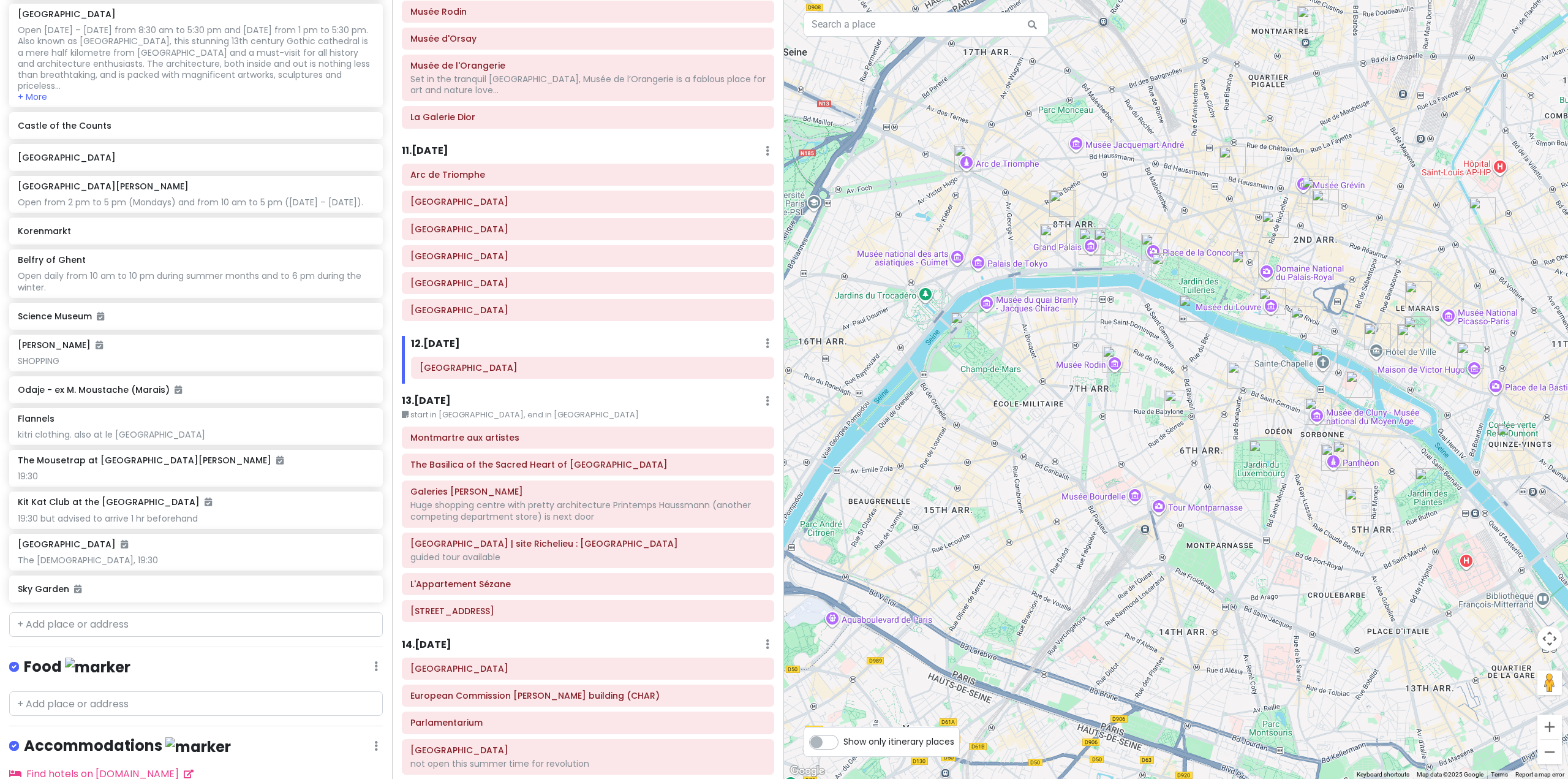
drag, startPoint x: 964, startPoint y: 433, endPoint x: 1138, endPoint y: 365, distance: 186.8
click at [1136, 366] on div at bounding box center [1177, 390] width 784 height 779
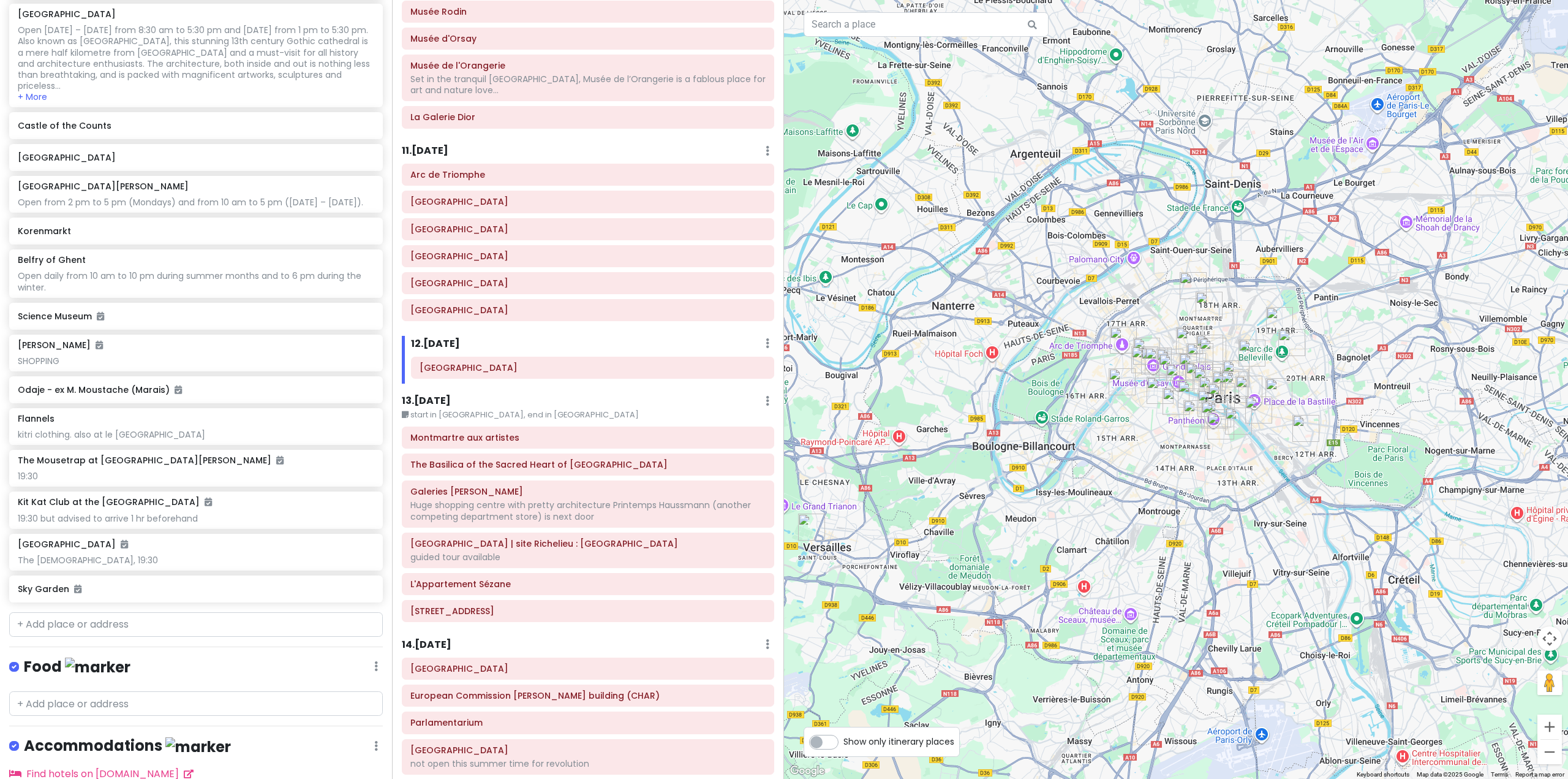
drag, startPoint x: 1081, startPoint y: 451, endPoint x: 983, endPoint y: 505, distance: 111.9
click at [984, 505] on div at bounding box center [1177, 390] width 784 height 779
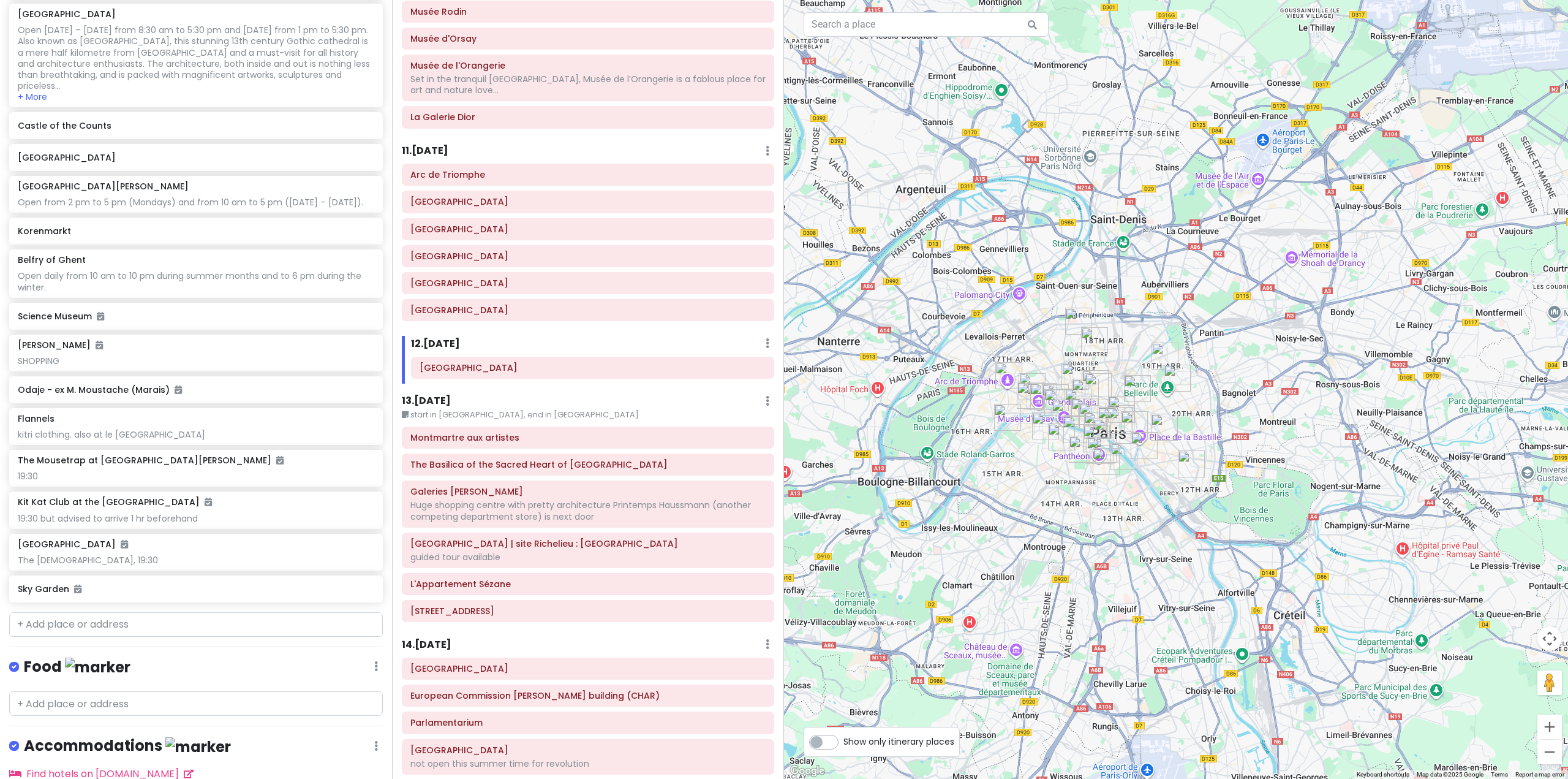
click at [443, 394] on h6 "13 . [DATE]" at bounding box center [426, 401] width 49 height 13
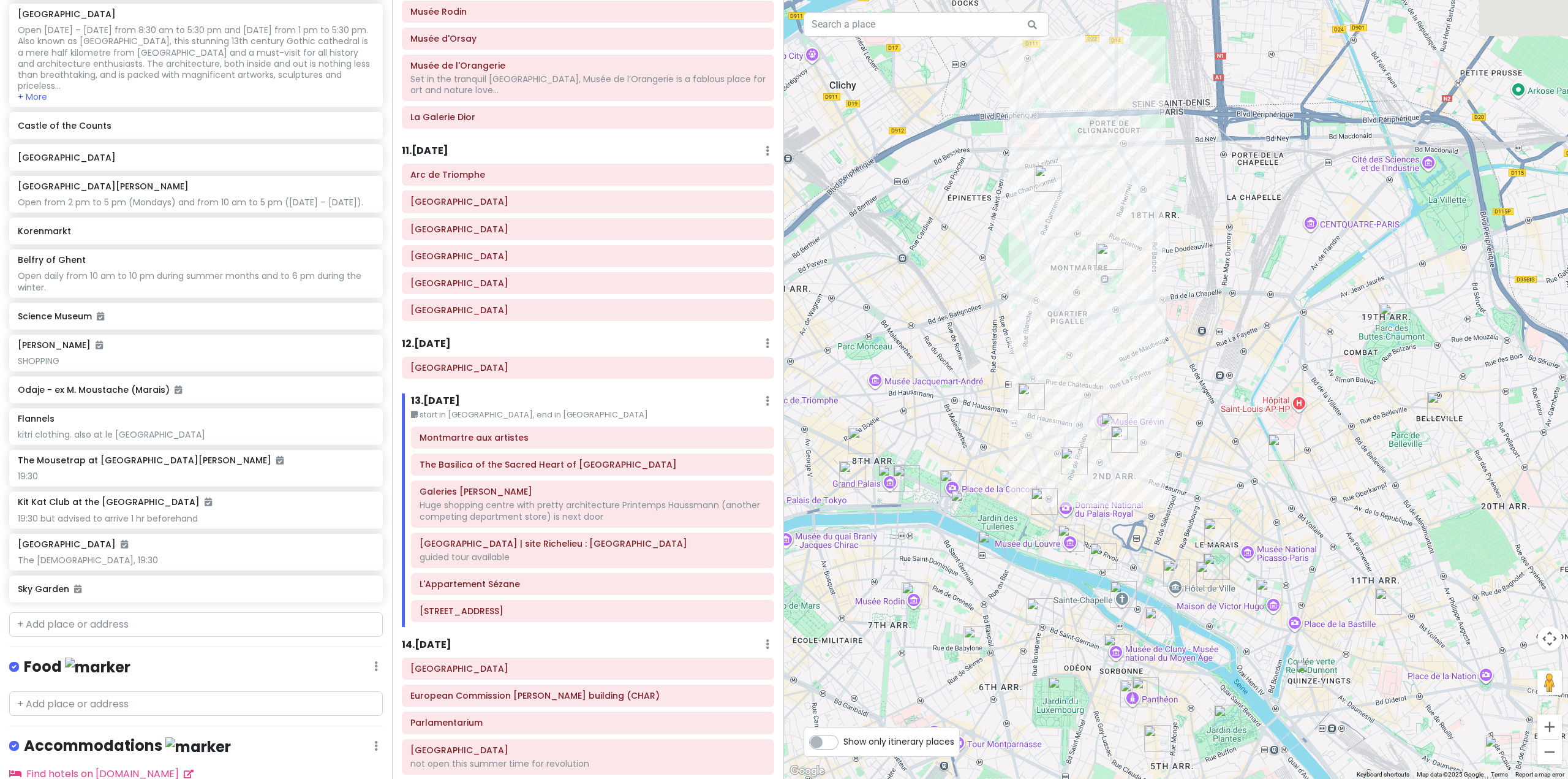
drag, startPoint x: 1196, startPoint y: 272, endPoint x: 1135, endPoint y: 422, distance: 161.9
click at [1135, 422] on div at bounding box center [1177, 390] width 784 height 779
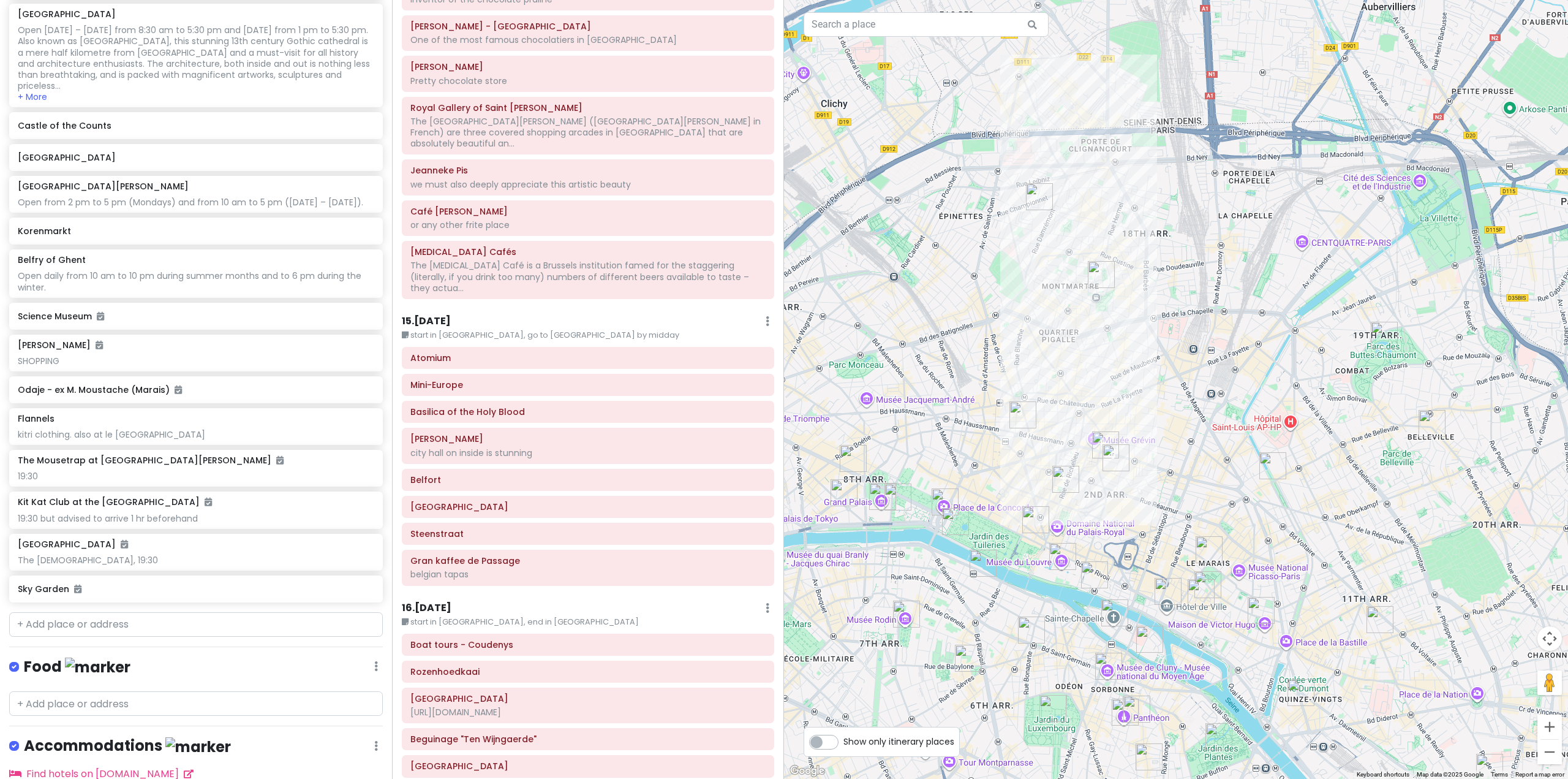
scroll to position [2696, 0]
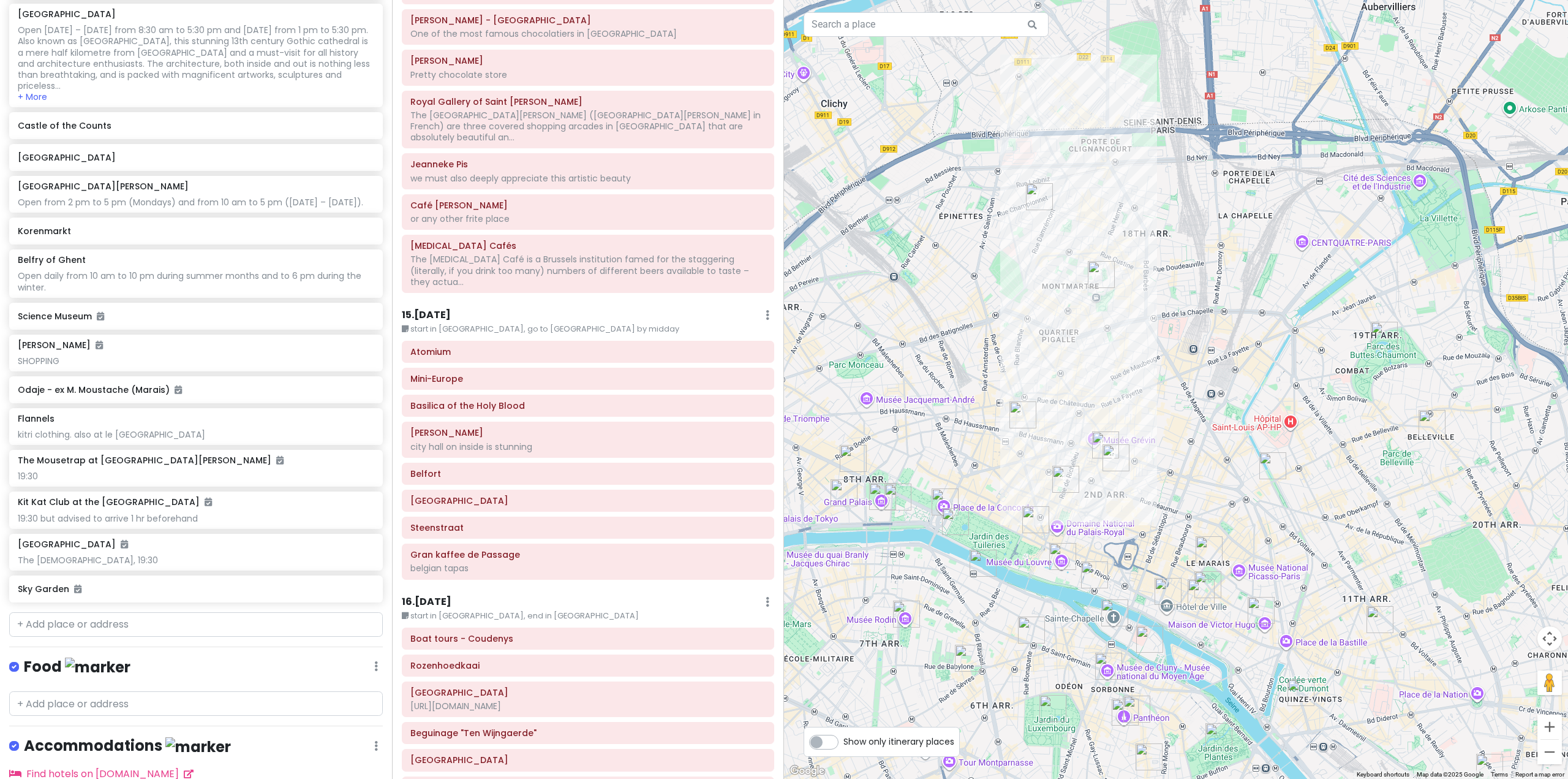
click at [448, 309] on h6 "15 . Mon 11/10" at bounding box center [426, 315] width 49 height 13
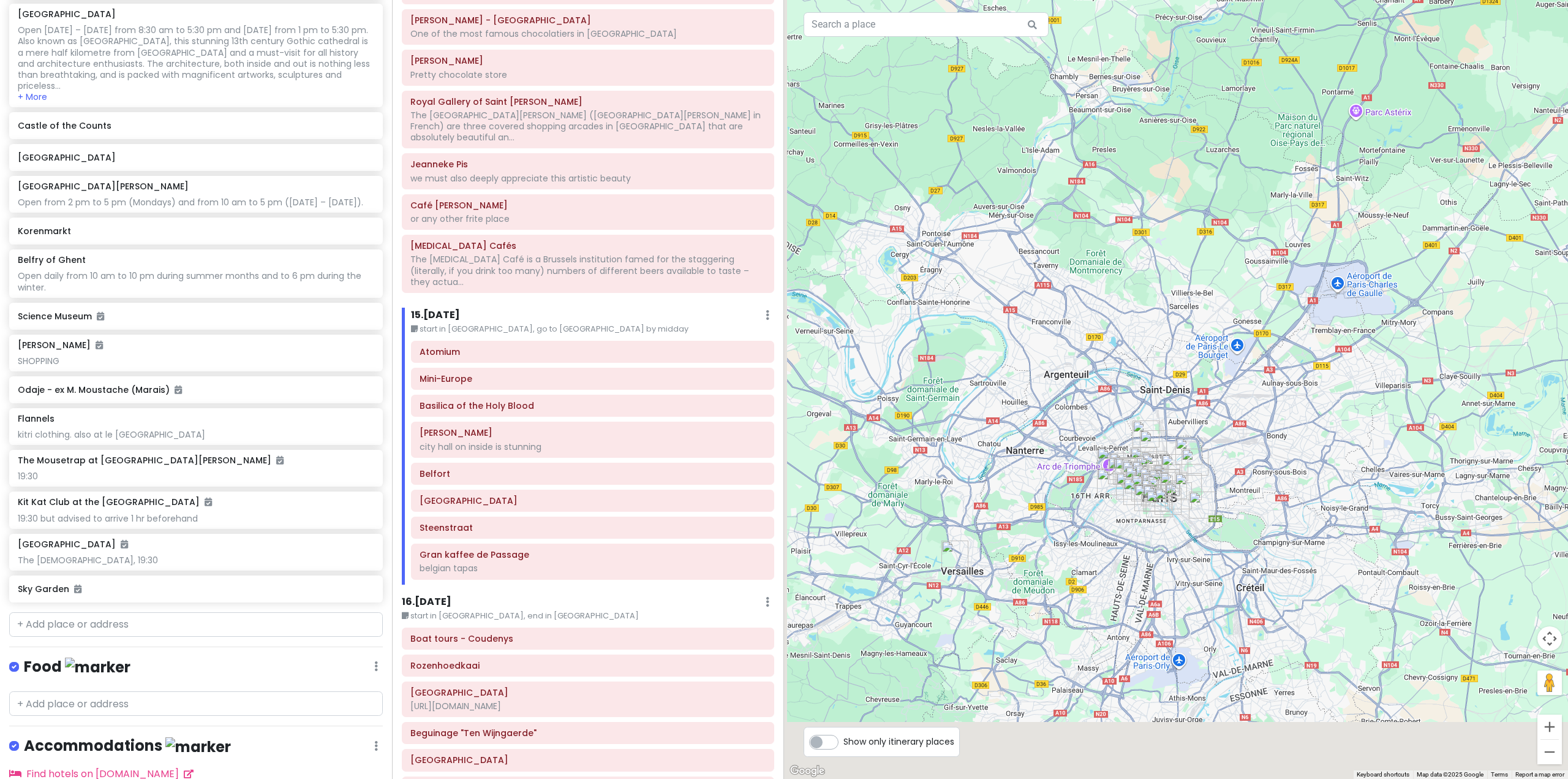
drag, startPoint x: 1040, startPoint y: 575, endPoint x: 1151, endPoint y: 503, distance: 132.3
click at [1150, 504] on div at bounding box center [1177, 390] width 784 height 779
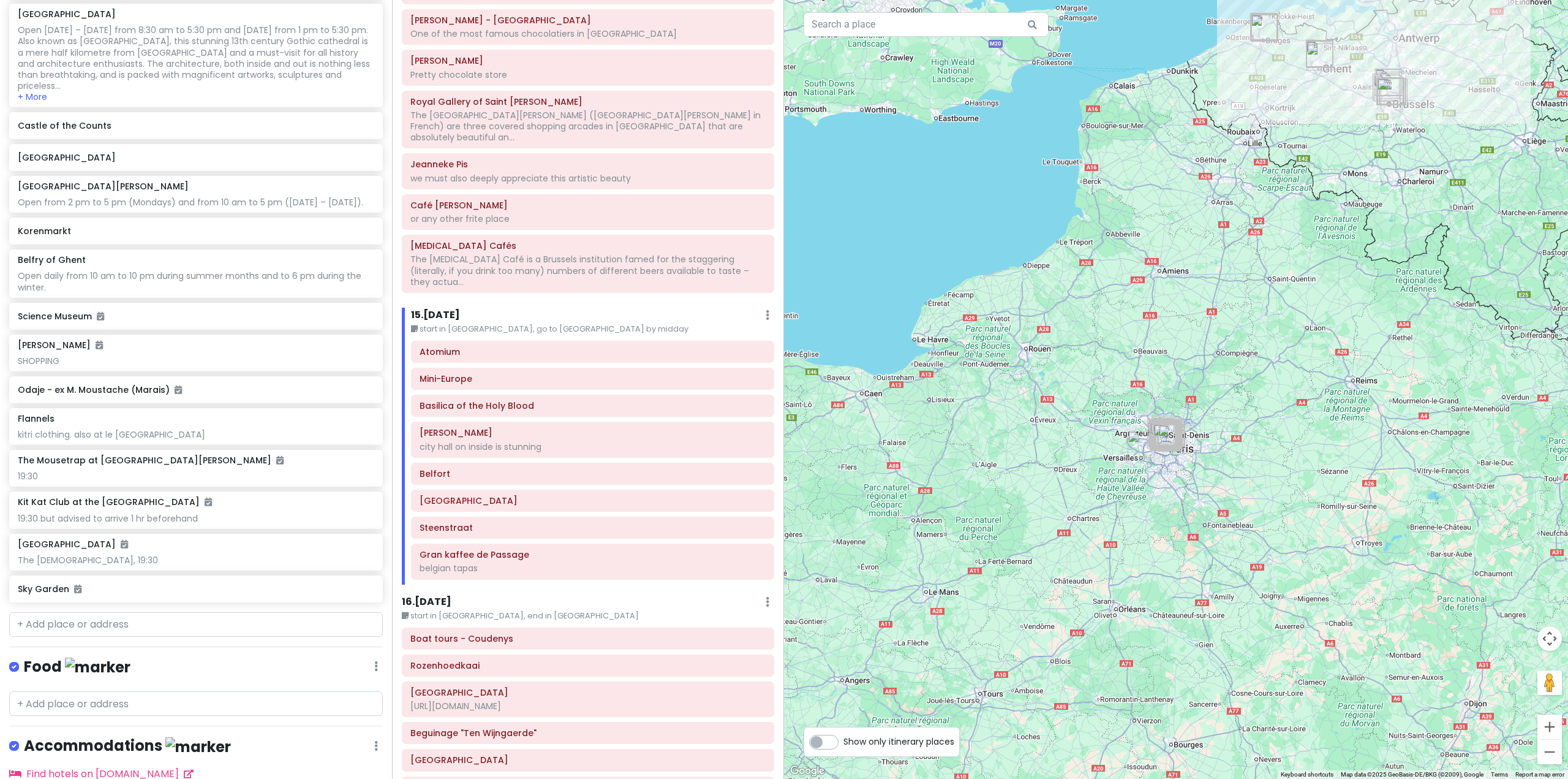
drag, startPoint x: 1265, startPoint y: 325, endPoint x: 1156, endPoint y: 485, distance: 193.6
click at [1160, 497] on div at bounding box center [1177, 390] width 784 height 779
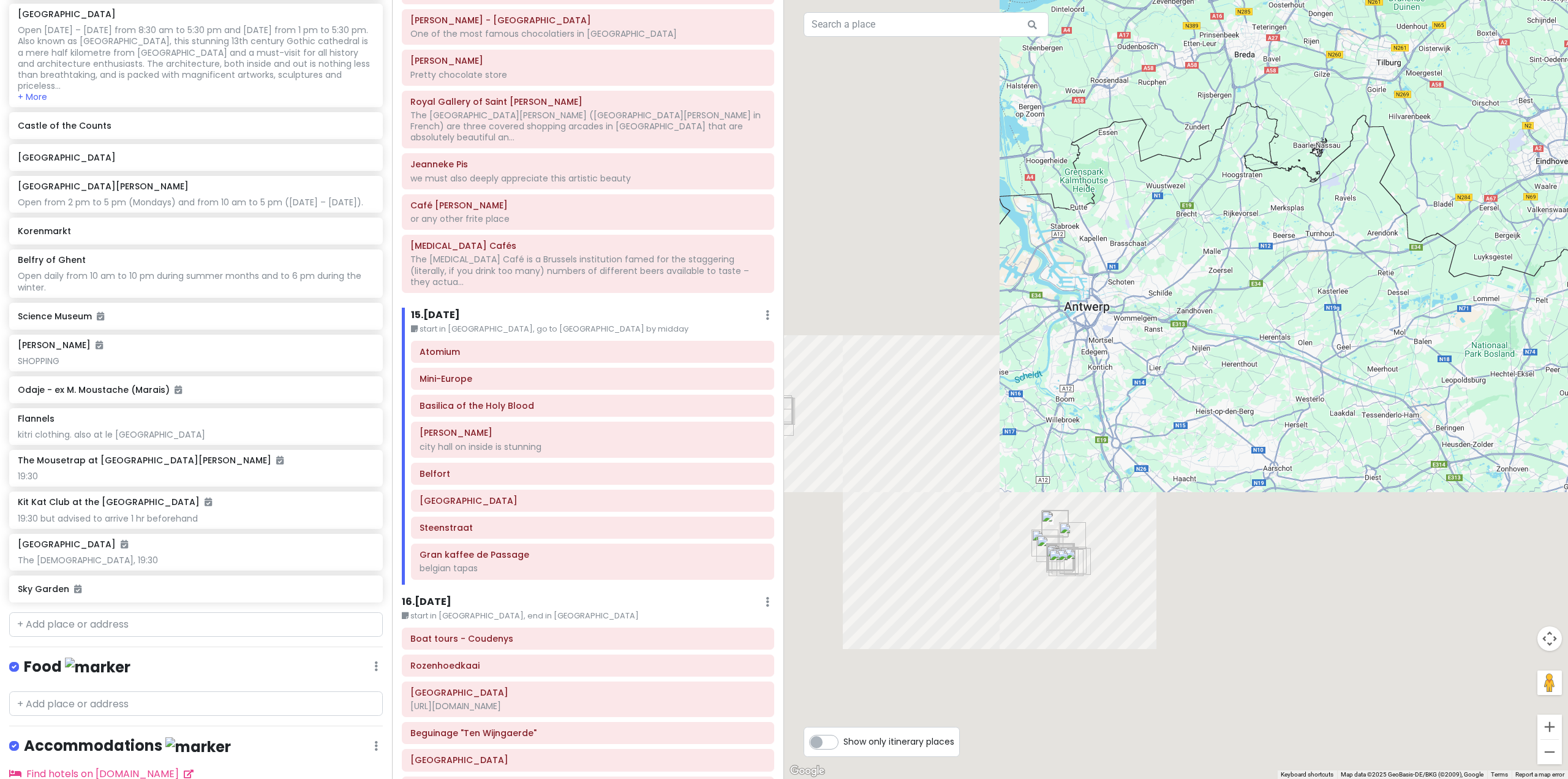
drag, startPoint x: 1177, startPoint y: 438, endPoint x: 1517, endPoint y: 79, distance: 494.5
click at [1515, 77] on div at bounding box center [1177, 390] width 784 height 779
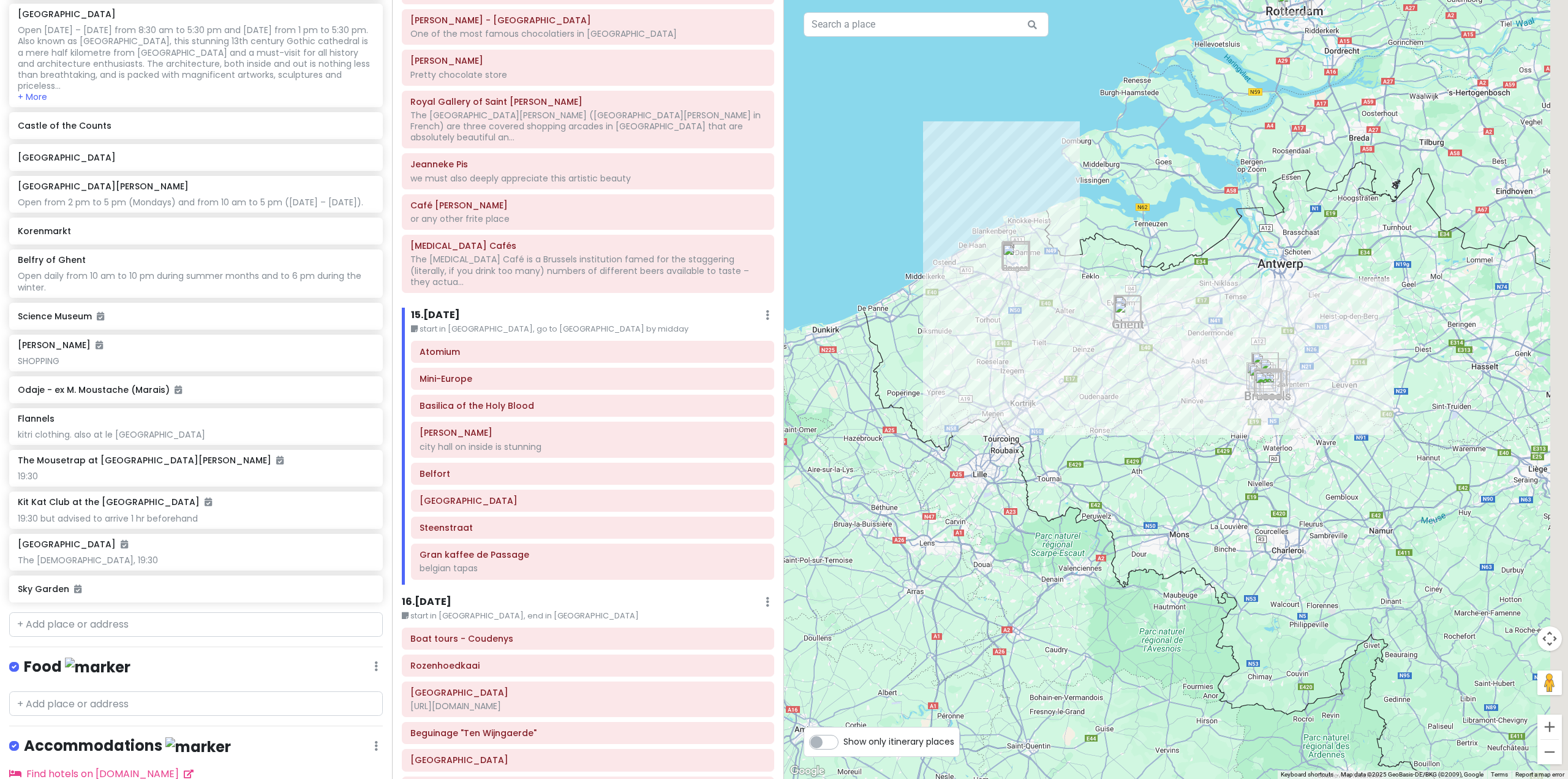
drag, startPoint x: 1354, startPoint y: 94, endPoint x: 1142, endPoint y: 315, distance: 306.2
click at [1151, 310] on div at bounding box center [1177, 390] width 784 height 779
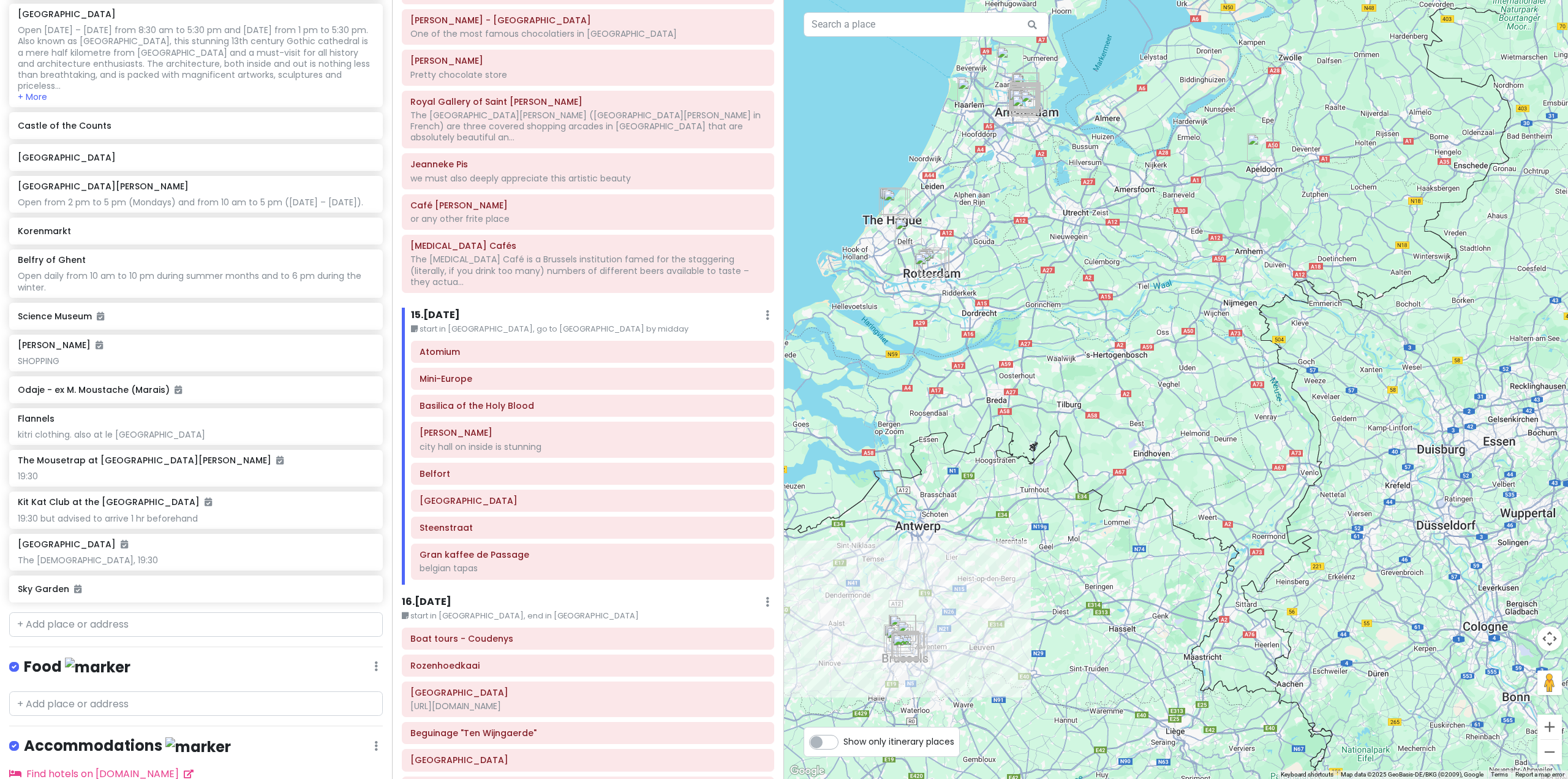
drag, startPoint x: 1415, startPoint y: 143, endPoint x: 1567, endPoint y: -4, distance: 211.5
click at [1567, 0] on html "Europe 25 Private Change Dates Make a Copy Delete Trip Go Pro ⚡️ Give Feedback …" at bounding box center [784, 390] width 1568 height 779
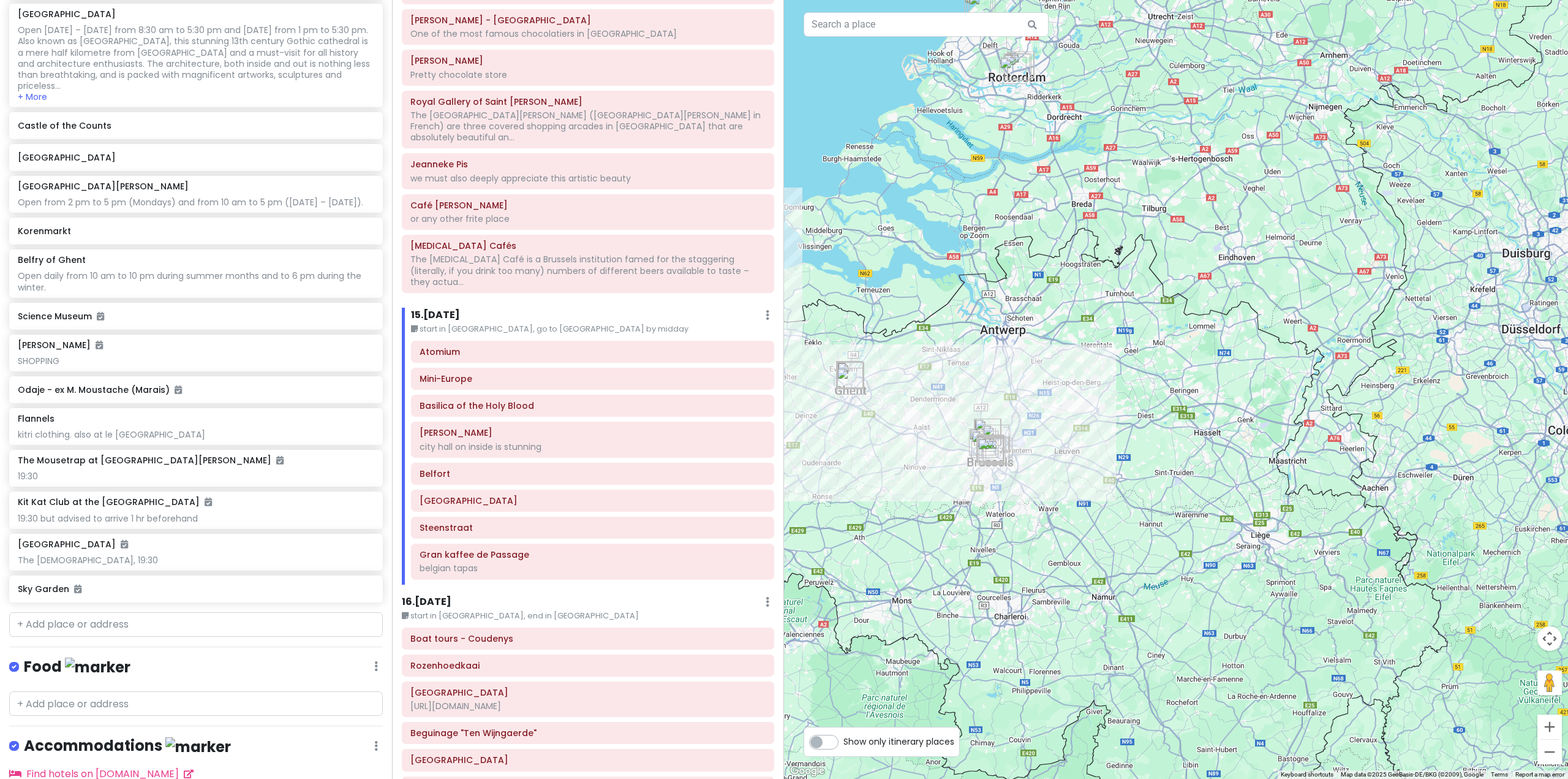
drag, startPoint x: 1022, startPoint y: 334, endPoint x: 1168, endPoint y: 451, distance: 187.1
click at [1168, 451] on div at bounding box center [1177, 390] width 784 height 779
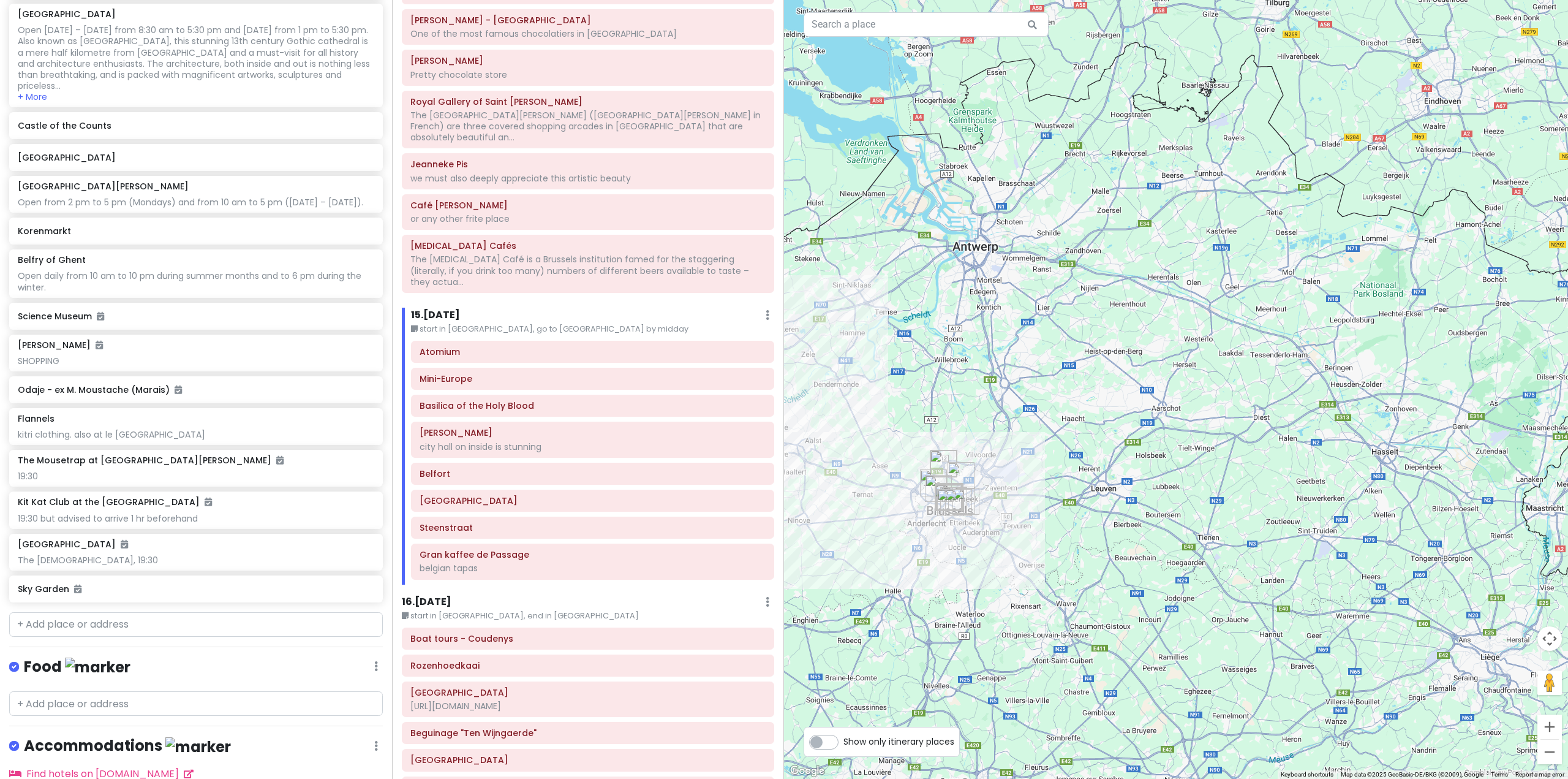
drag, startPoint x: 954, startPoint y: 422, endPoint x: 1138, endPoint y: 457, distance: 187.3
click at [1157, 456] on div at bounding box center [1177, 390] width 784 height 779
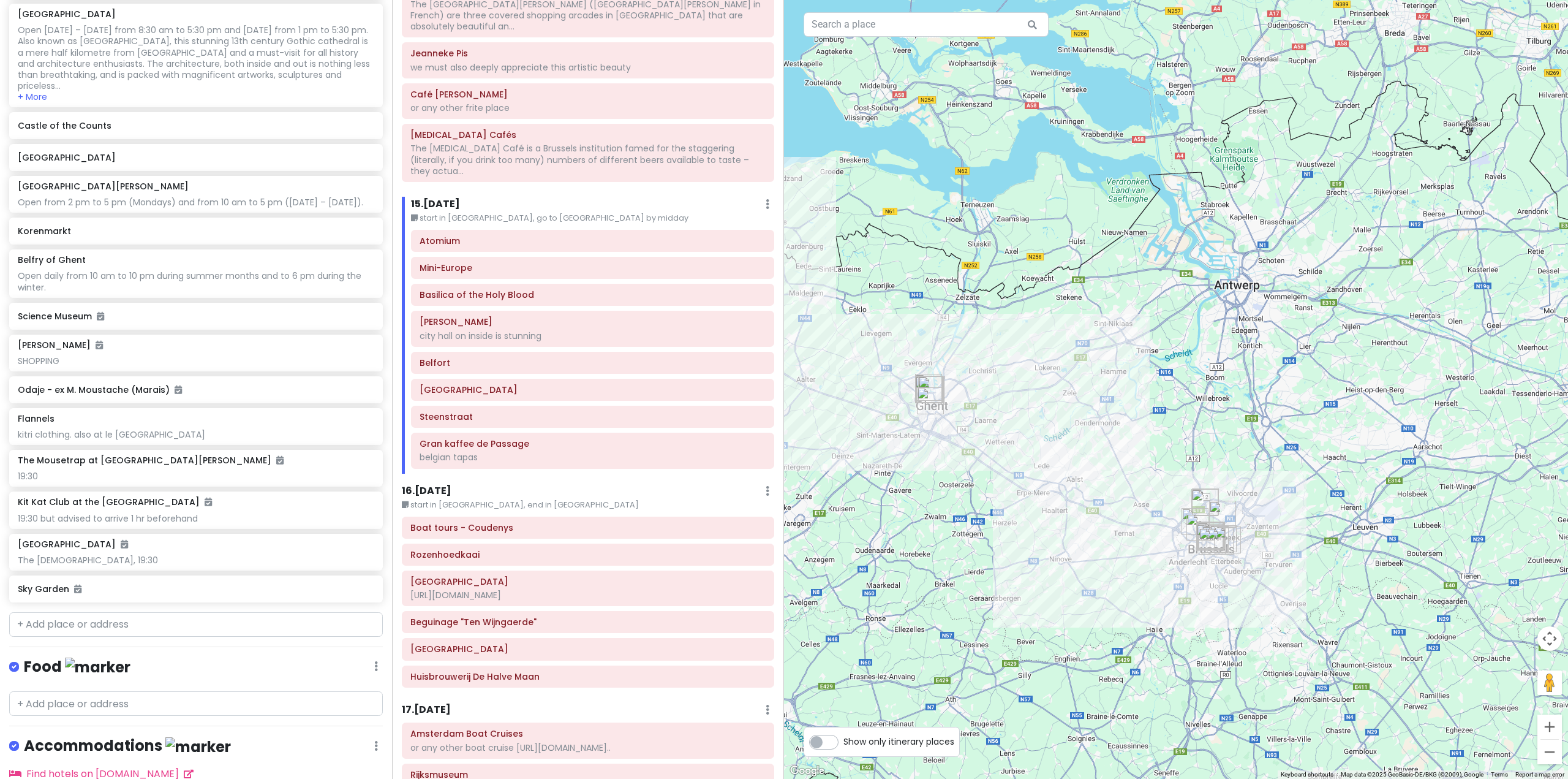
scroll to position [2819, 0]
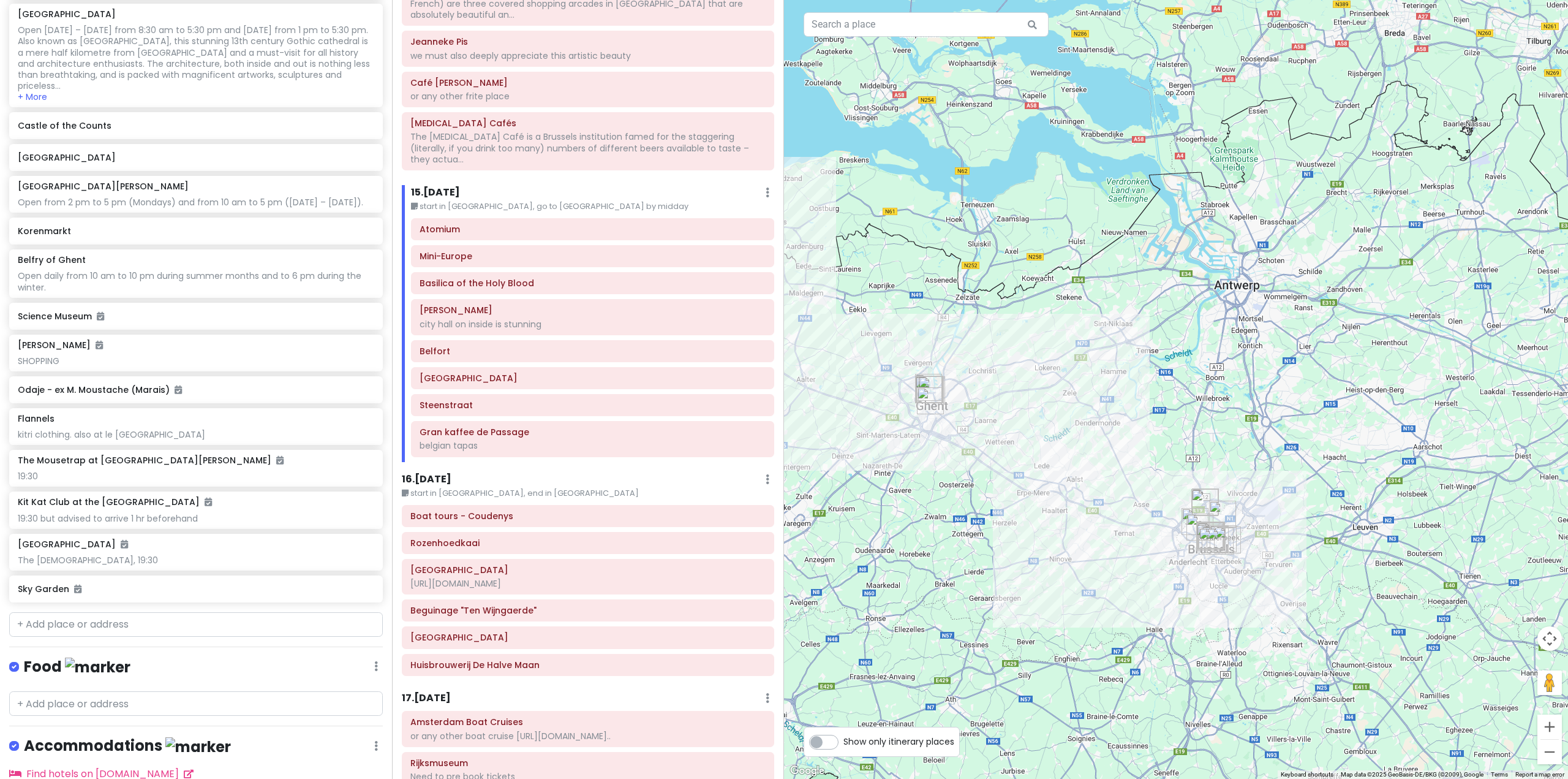
click at [440, 423] on div "Itinerary × 1 . Mon 10/27 Edit Day Notes Delete Day Fly from Perth Drag a place…" at bounding box center [588, 390] width 392 height 779
click at [436, 473] on h6 "16 . Tue 11/11" at bounding box center [427, 479] width 49 height 13
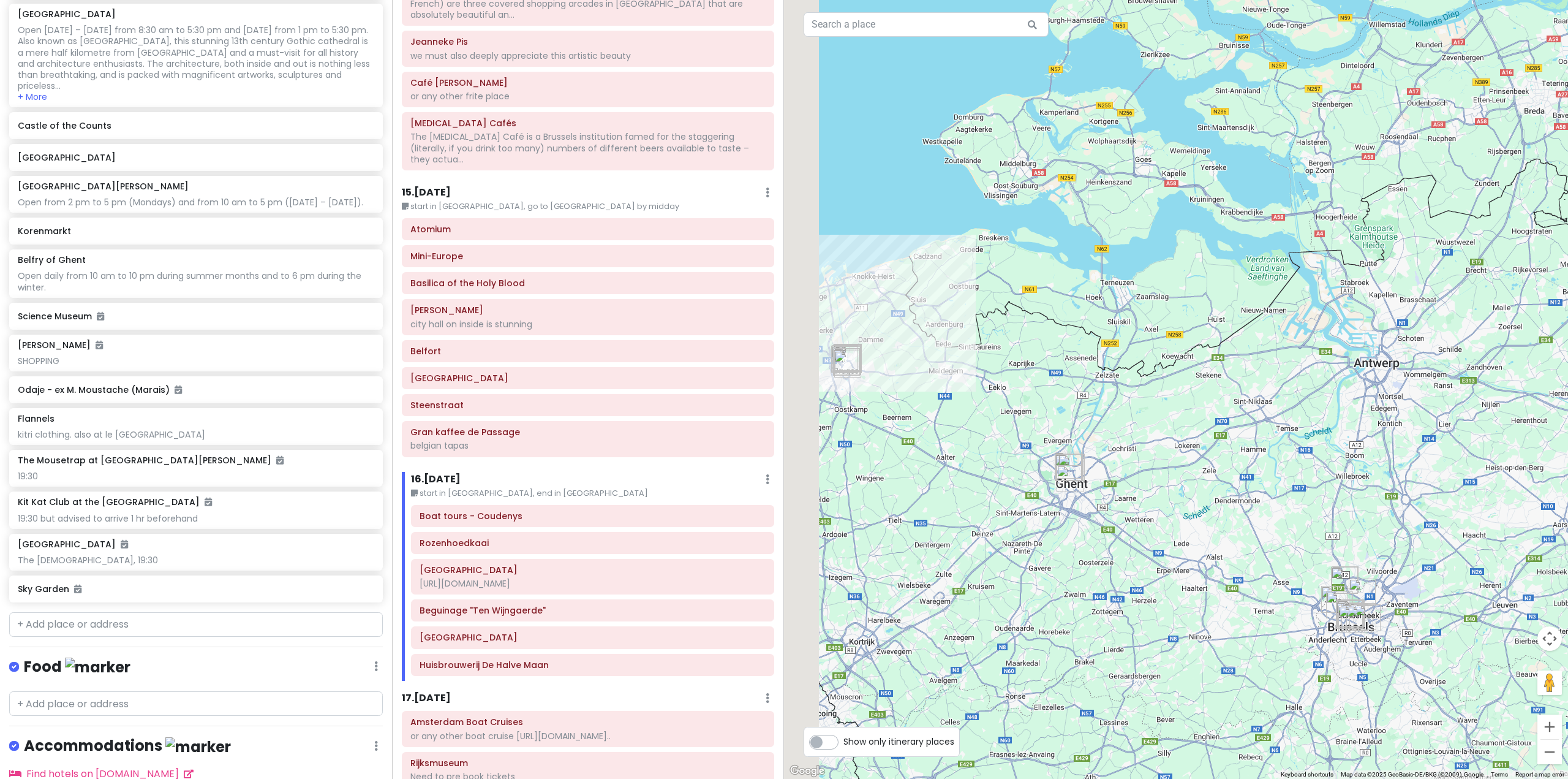
drag, startPoint x: 1026, startPoint y: 484, endPoint x: 1141, endPoint y: 557, distance: 136.2
click at [1139, 556] on div at bounding box center [1177, 390] width 784 height 779
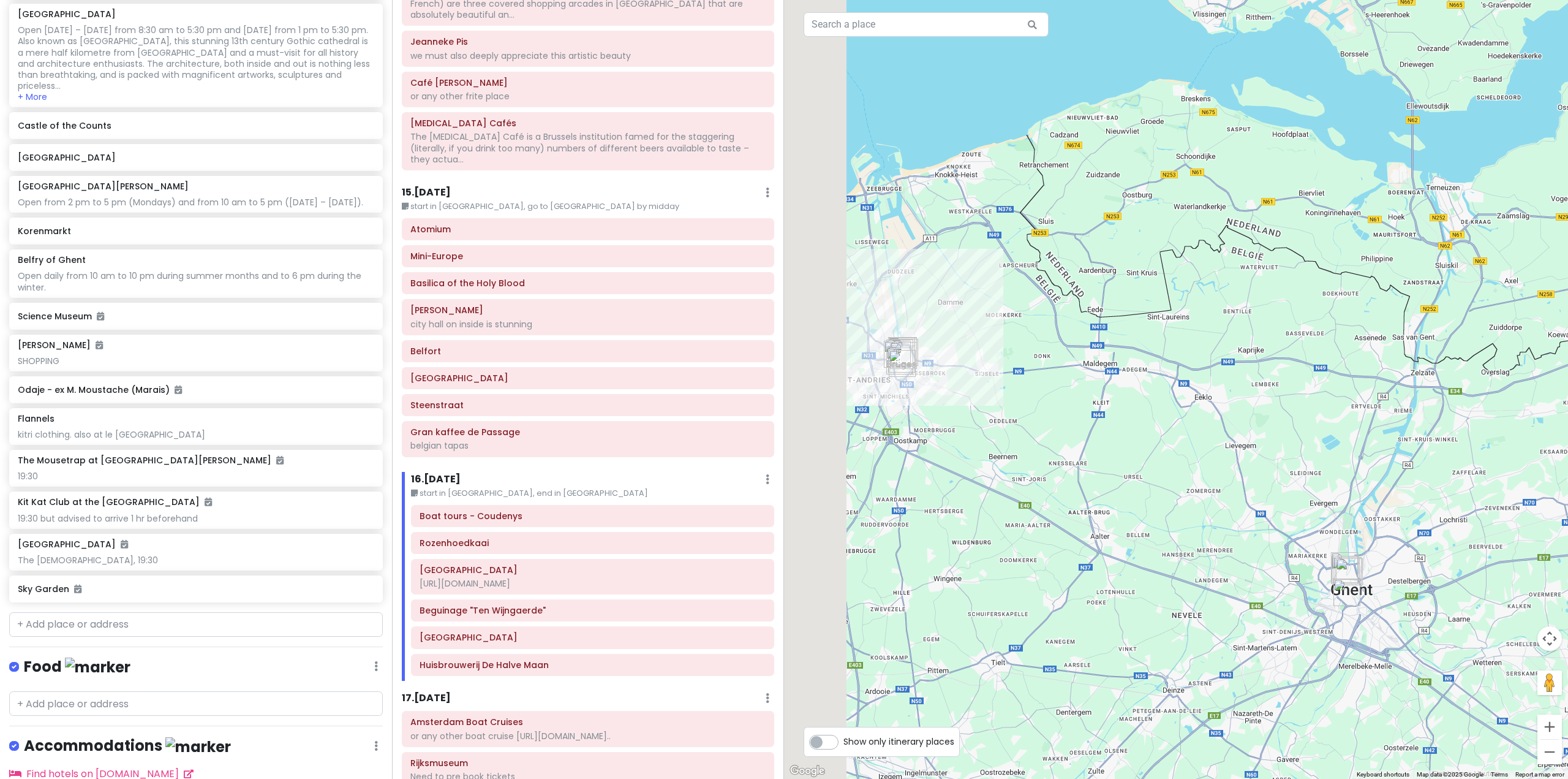
drag, startPoint x: 1052, startPoint y: 437, endPoint x: 1117, endPoint y: 459, distance: 68.6
click at [1109, 457] on div at bounding box center [1177, 390] width 784 height 779
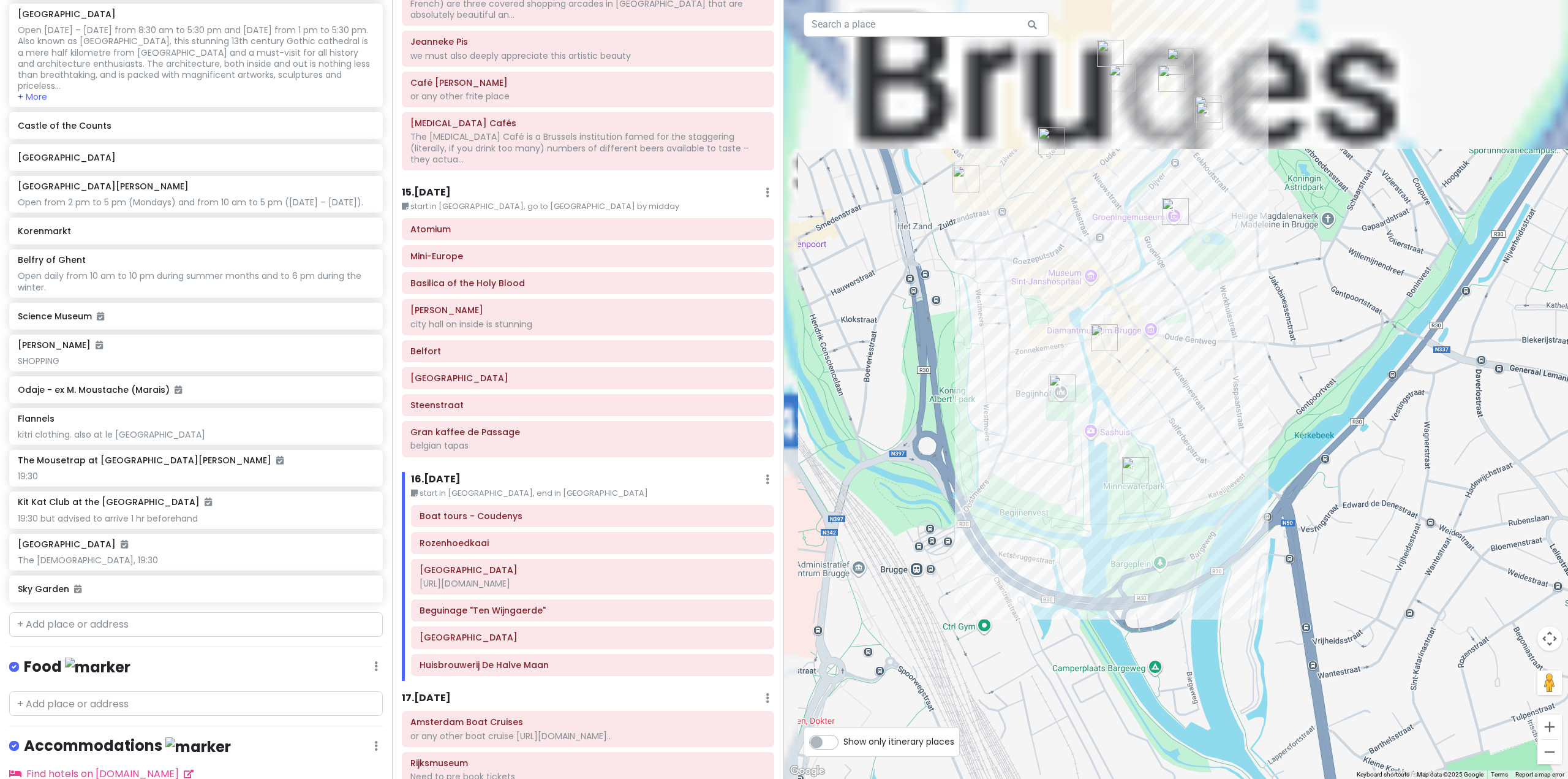
drag, startPoint x: 1114, startPoint y: 356, endPoint x: 1228, endPoint y: 636, distance: 302.3
click at [1236, 645] on div at bounding box center [1177, 390] width 784 height 779
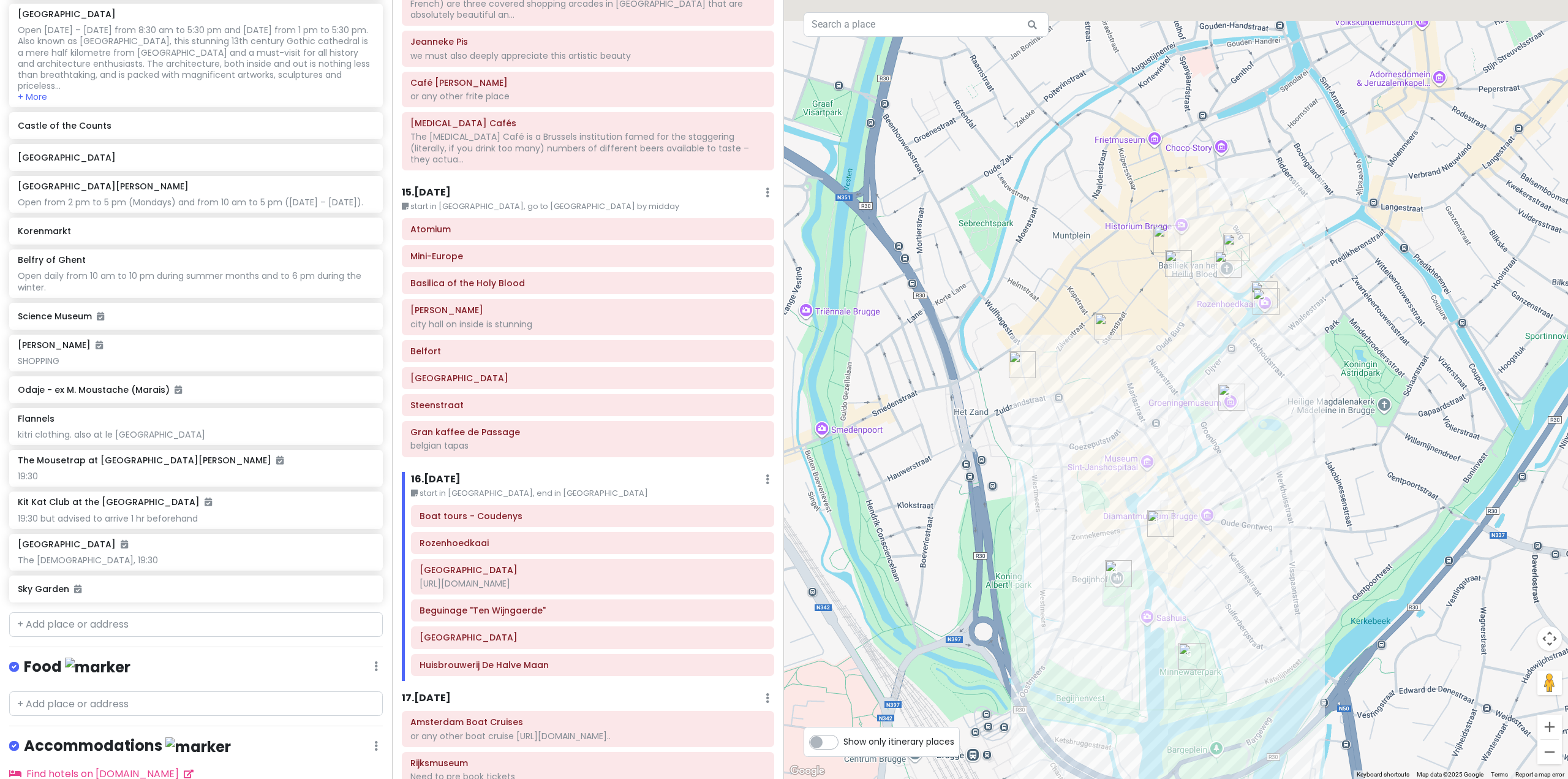
drag, startPoint x: 1208, startPoint y: 390, endPoint x: 1258, endPoint y: 501, distance: 121.7
click at [1258, 501] on div at bounding box center [1177, 390] width 784 height 779
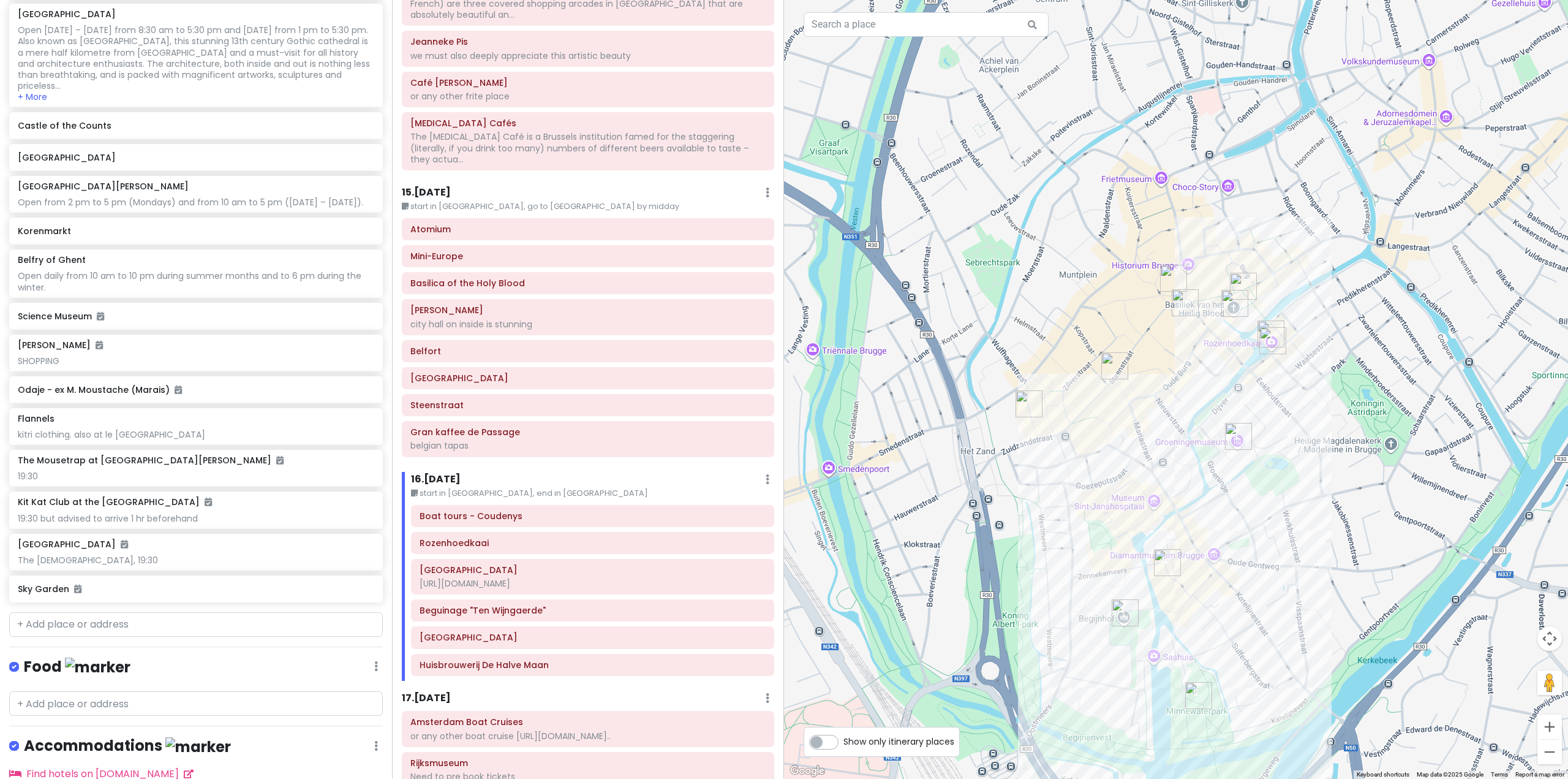
click at [451, 186] on h6 "15 . Mon 11/10" at bounding box center [426, 193] width 49 height 13
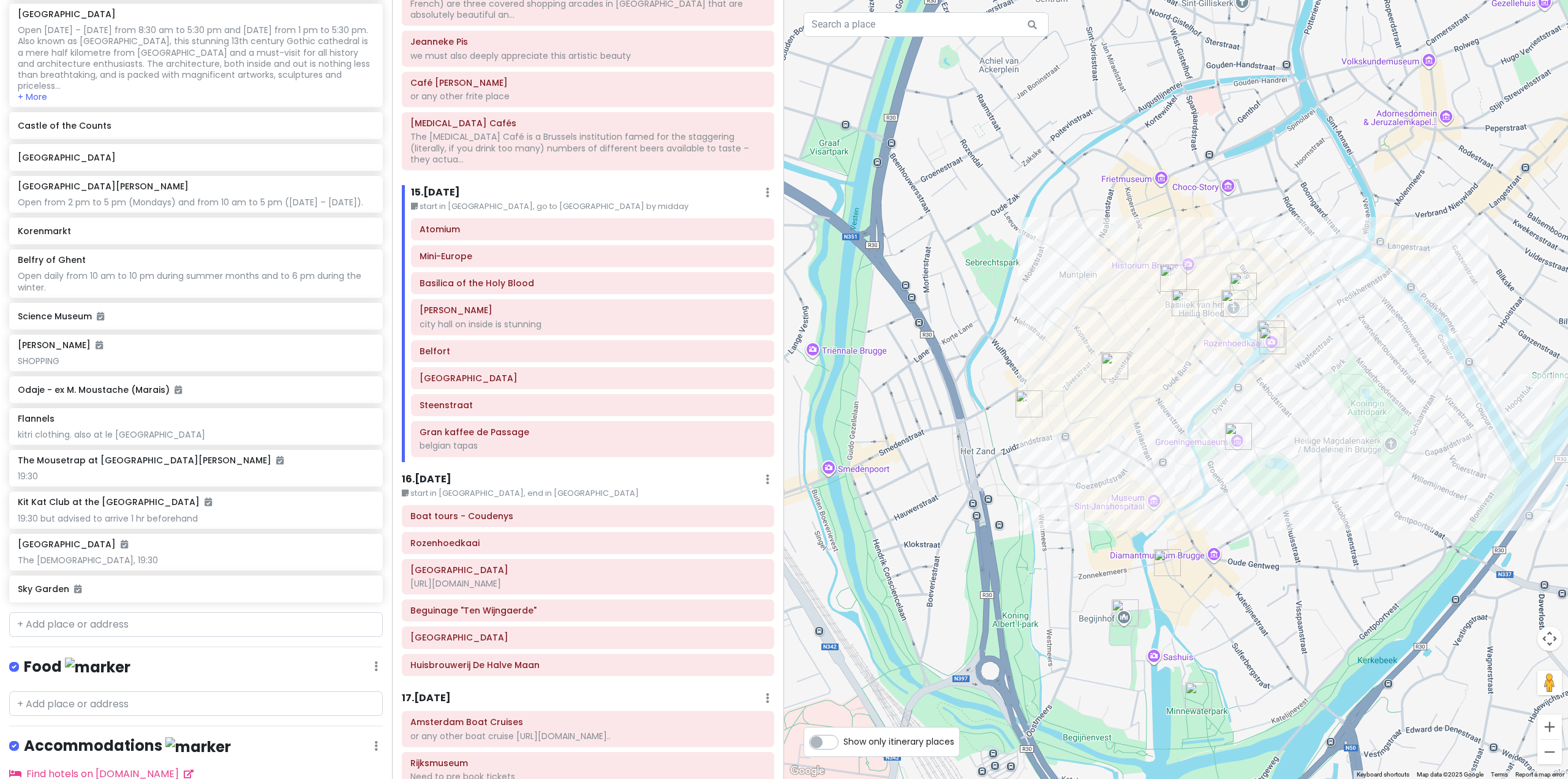
click at [1233, 308] on img "Basilica of the Holy Blood" at bounding box center [1235, 303] width 27 height 27
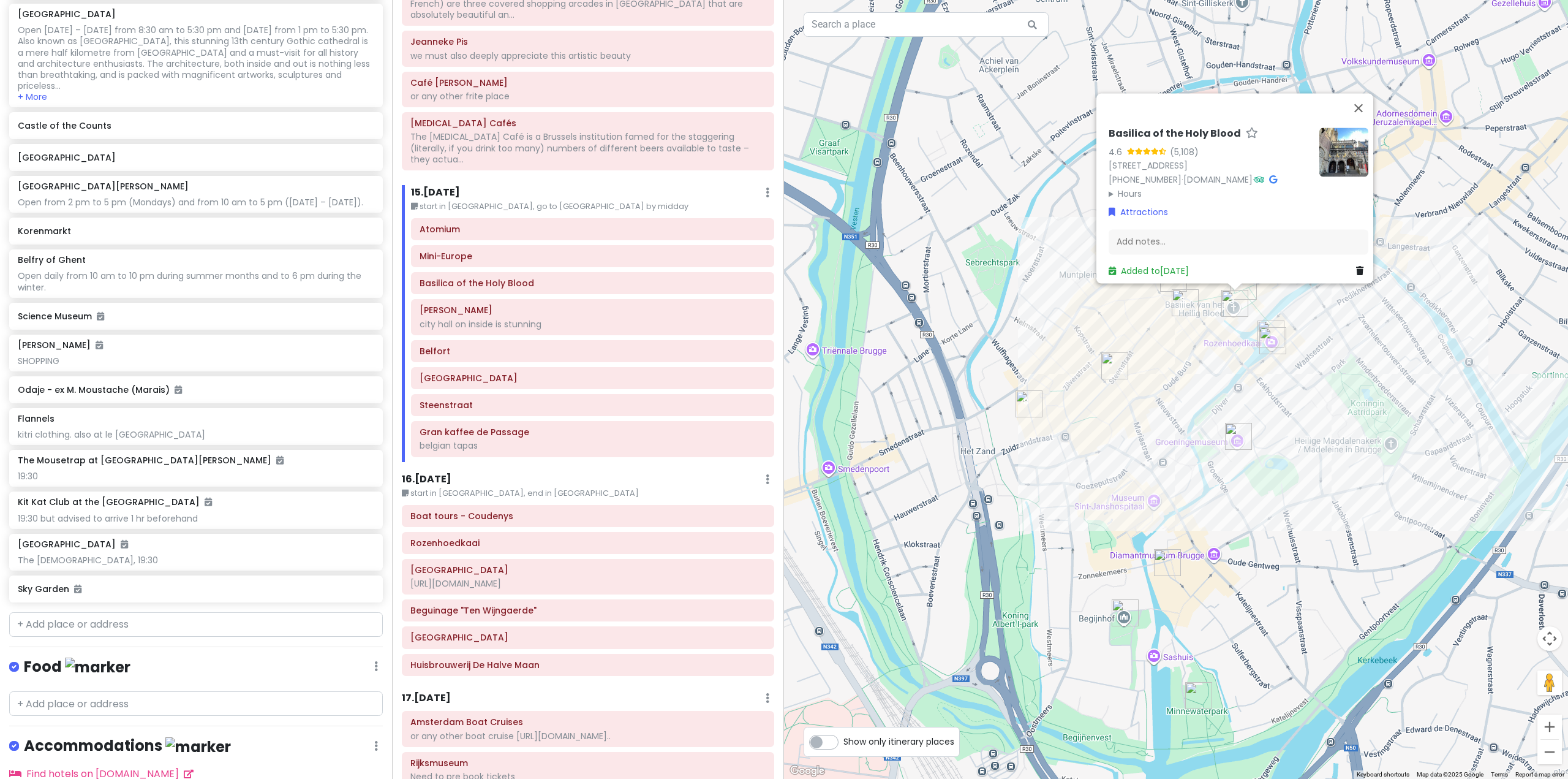
click at [1173, 399] on div "Basilica of the Holy Blood 4.6 (5,108) Burg 13, 8000 Brugge, Belgium +32 50 33 …" at bounding box center [1177, 390] width 784 height 779
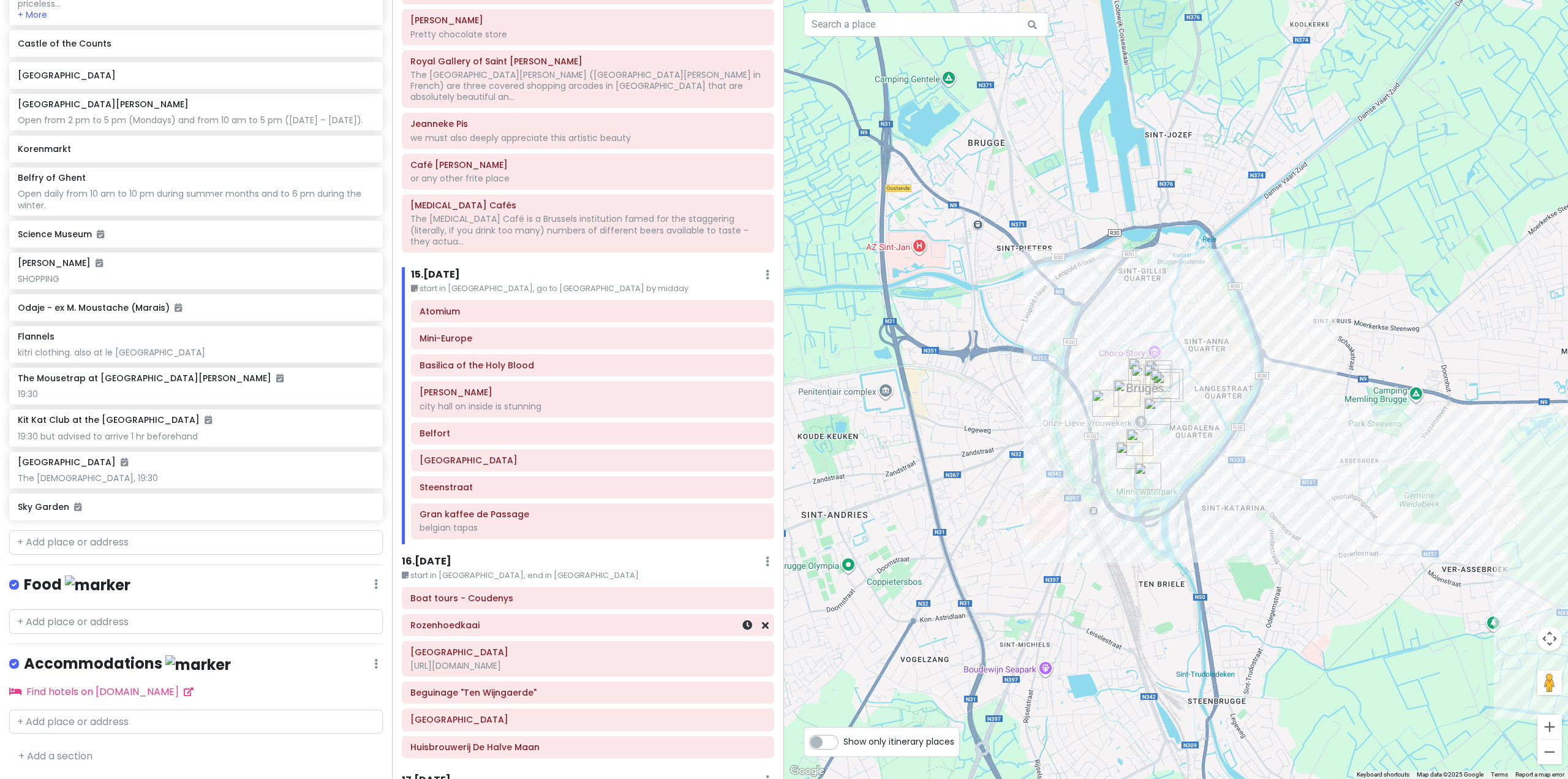
scroll to position [2731, 0]
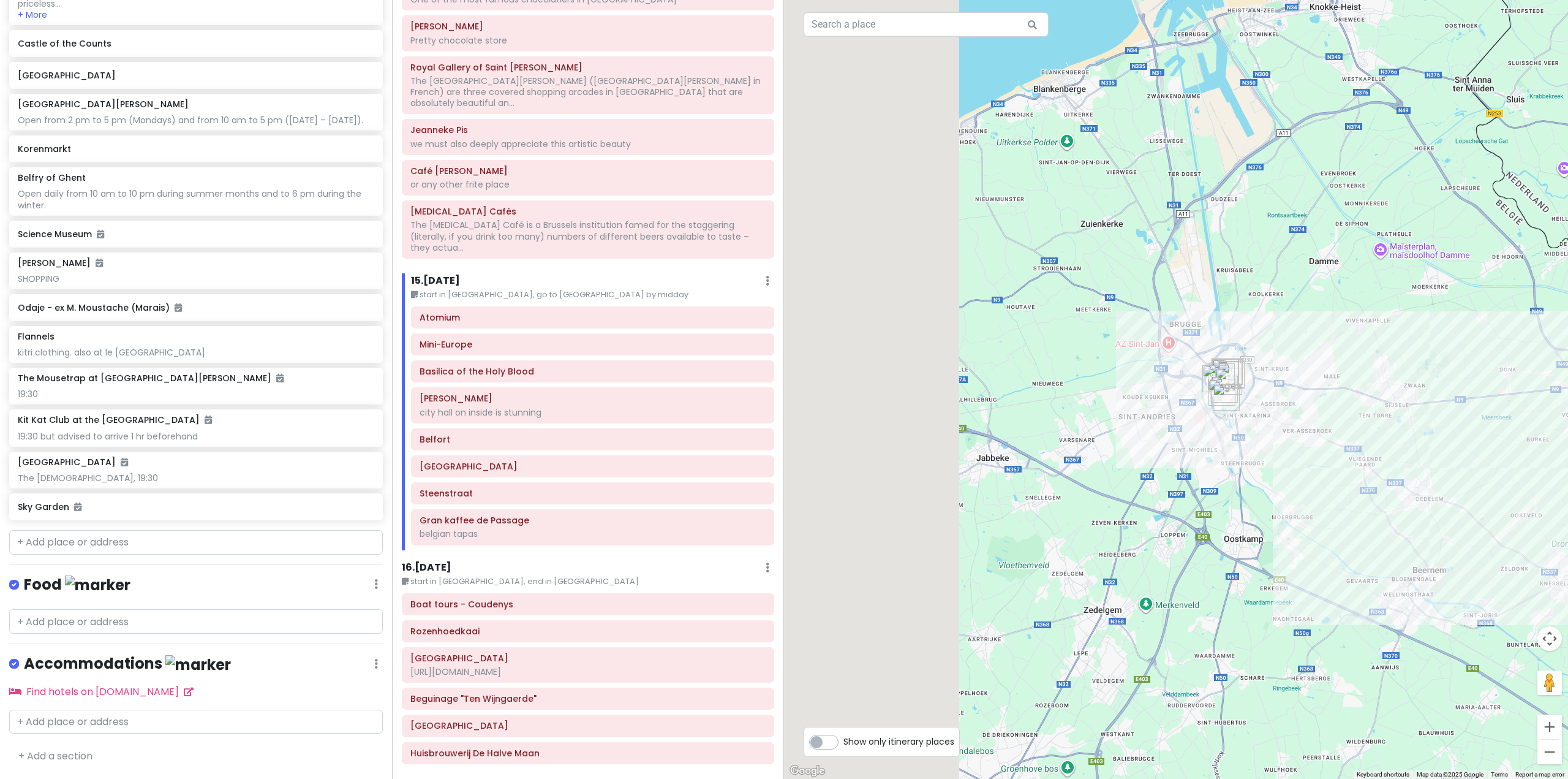
drag, startPoint x: 1349, startPoint y: 362, endPoint x: 1110, endPoint y: 514, distance: 283.2
click at [1150, 521] on div at bounding box center [1177, 390] width 784 height 779
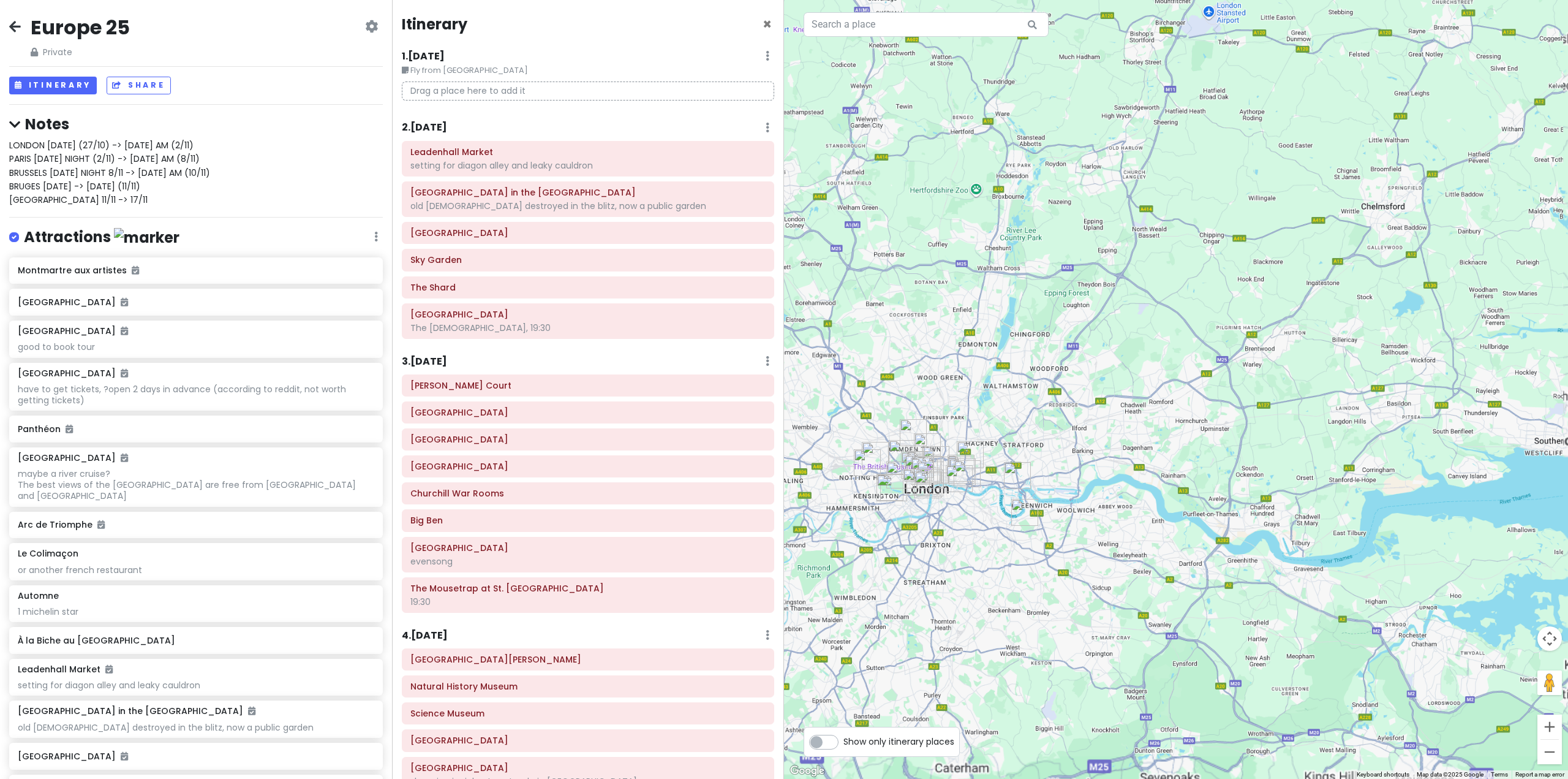
scroll to position [2731, 0]
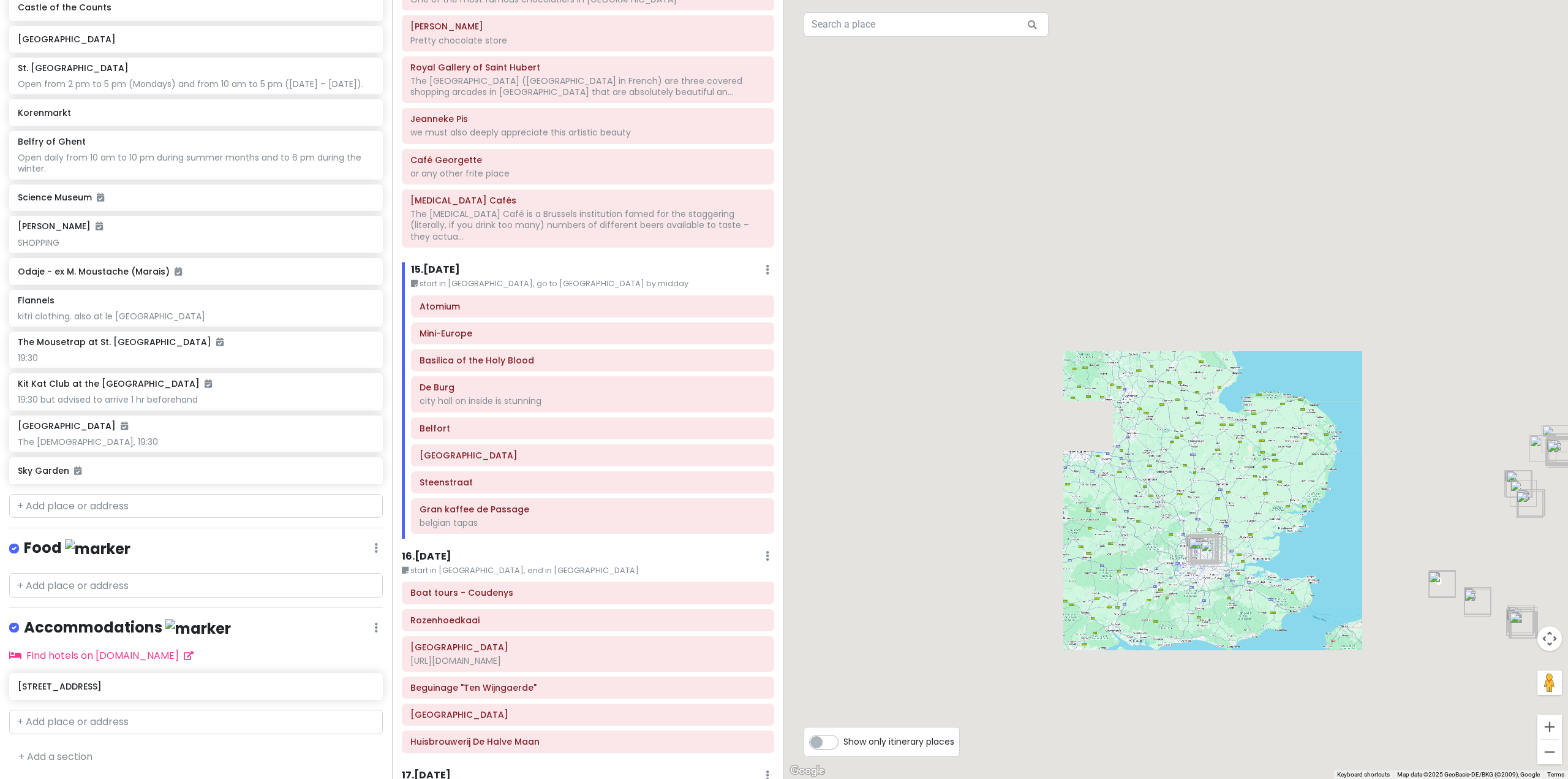
drag, startPoint x: 1253, startPoint y: 597, endPoint x: 1083, endPoint y: 433, distance: 236.2
click at [1088, 435] on div at bounding box center [1177, 390] width 784 height 779
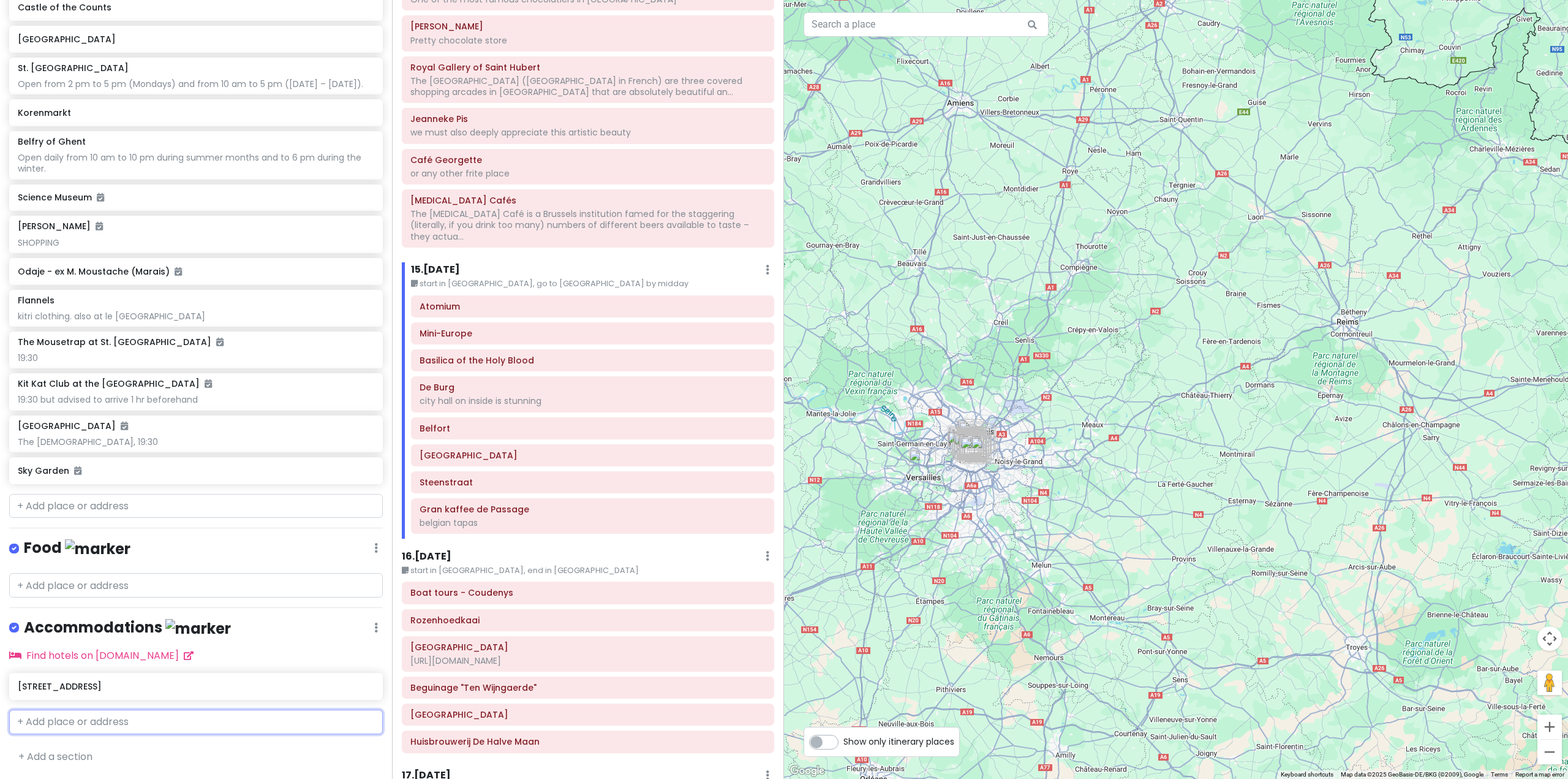
click at [94, 721] on input "text" at bounding box center [196, 722] width 374 height 25
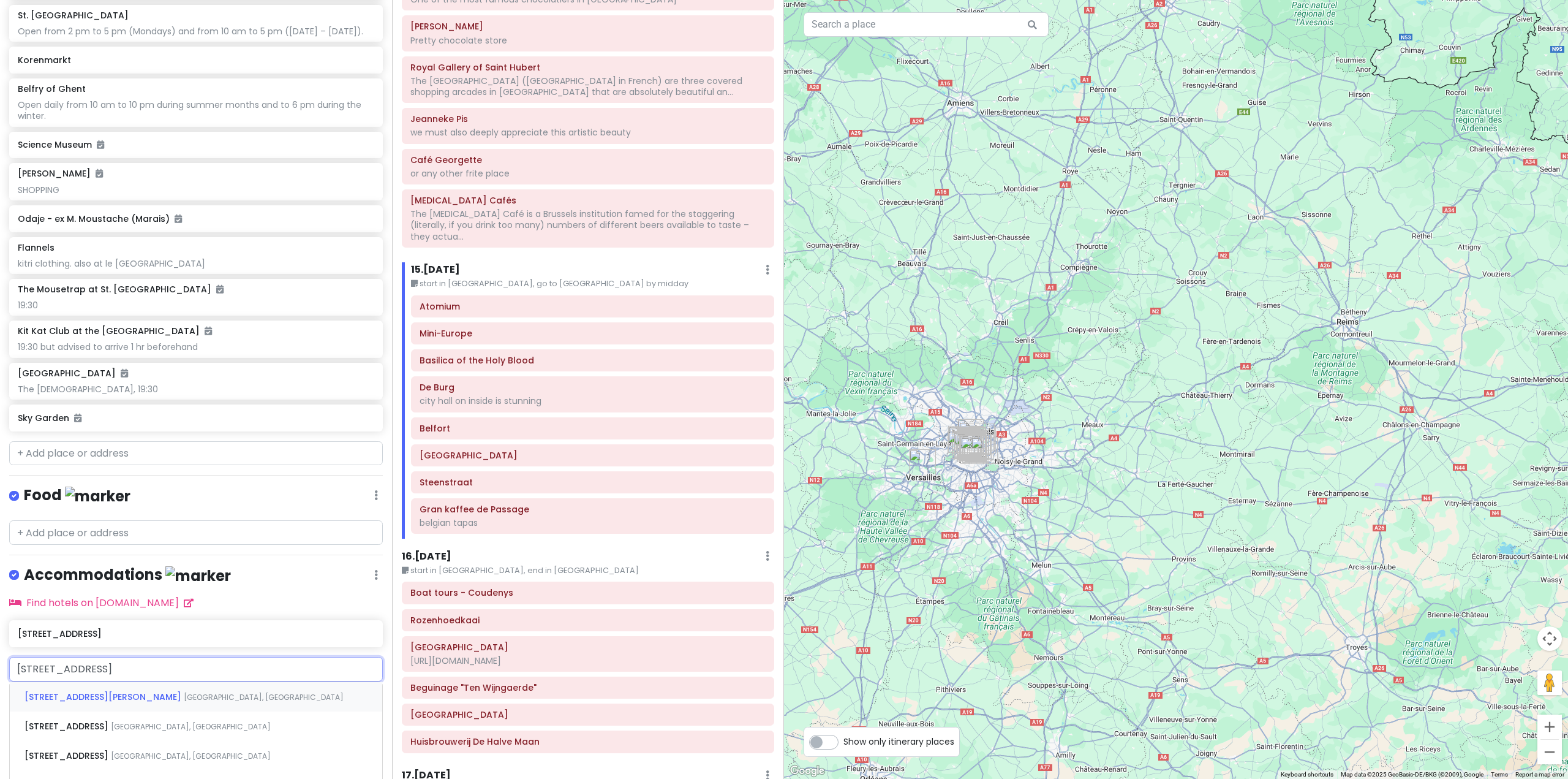
type input "[STREET_ADDRESS]"
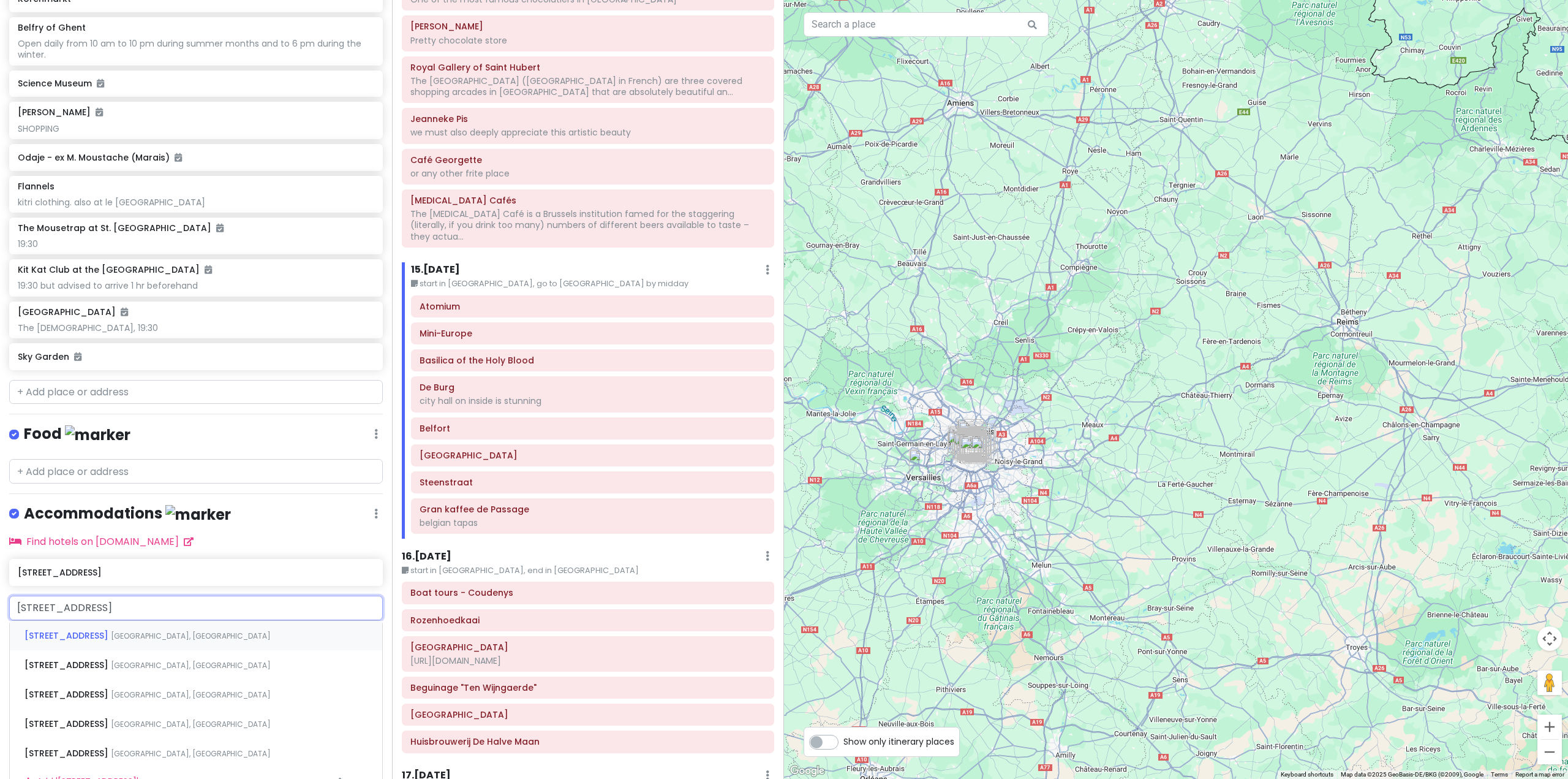
click at [150, 650] on div "[STREET_ADDRESS][PERSON_NAME]" at bounding box center [196, 636] width 372 height 30
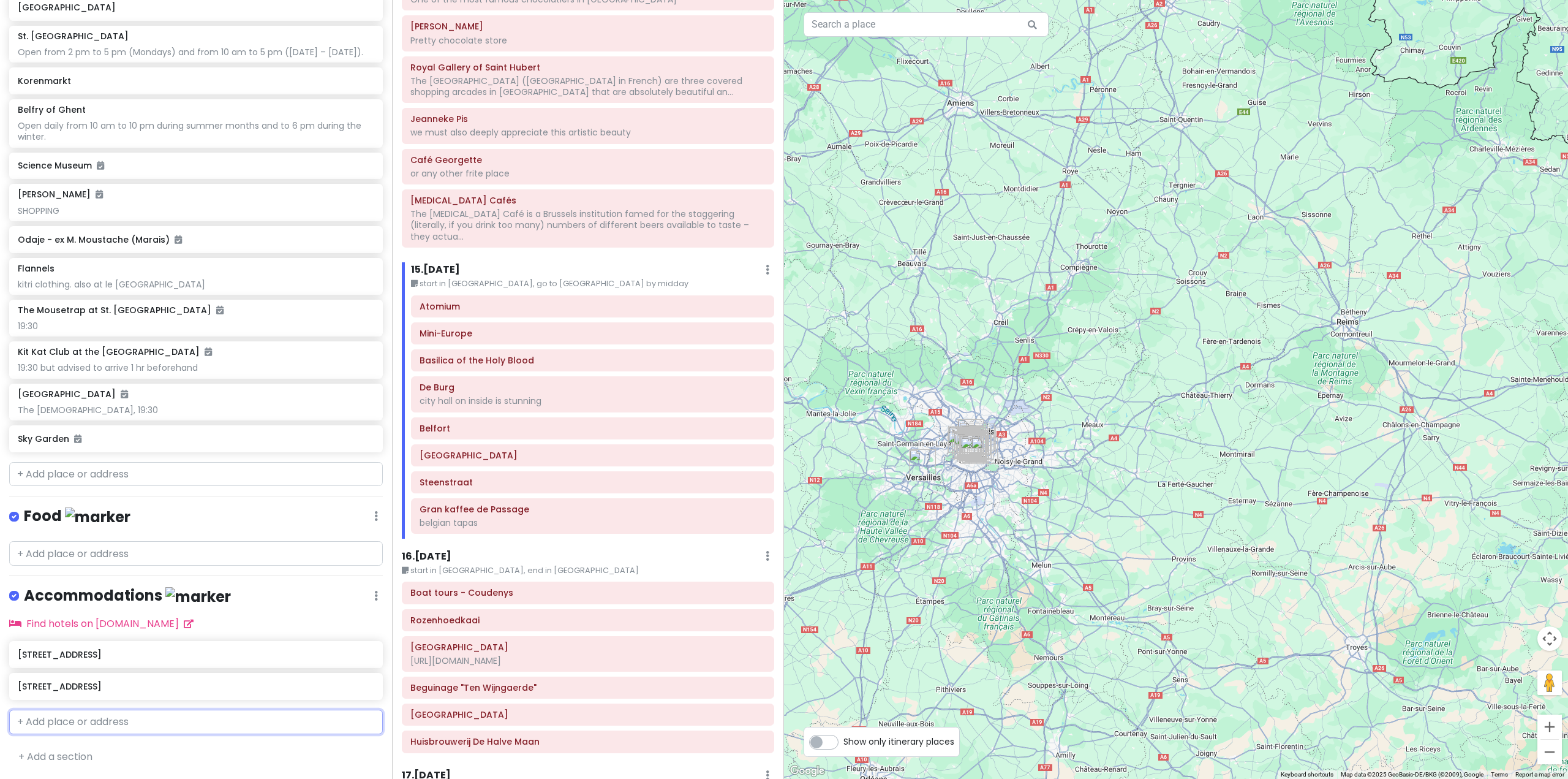
scroll to position [5833, 0]
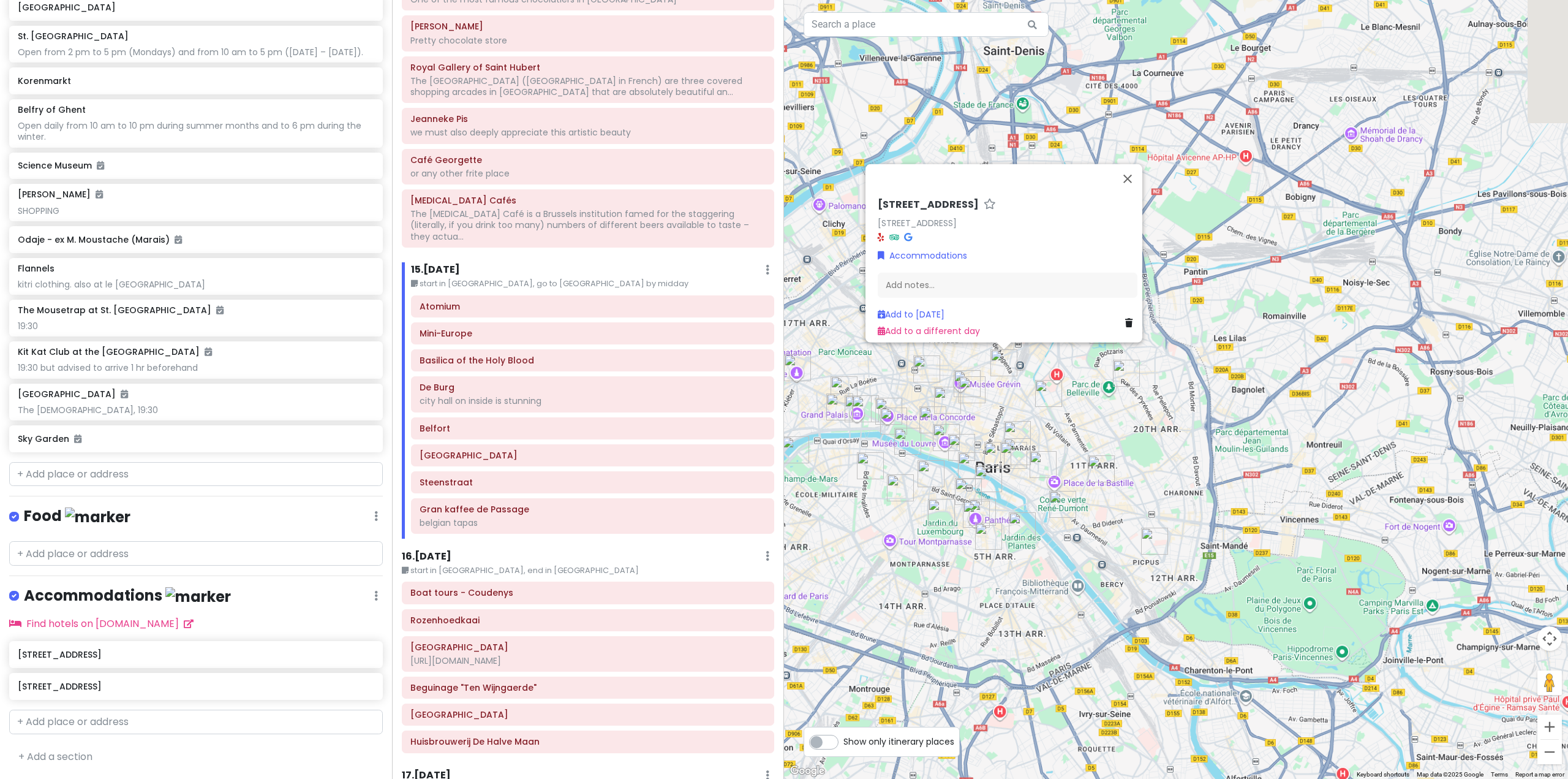
drag, startPoint x: 981, startPoint y: 394, endPoint x: 1184, endPoint y: 529, distance: 243.8
click at [1190, 536] on div "[STREET_ADDRESS] [STREET_ADDRESS] Accommodations Add notes... Add to [DATE] Add…" at bounding box center [1177, 390] width 784 height 779
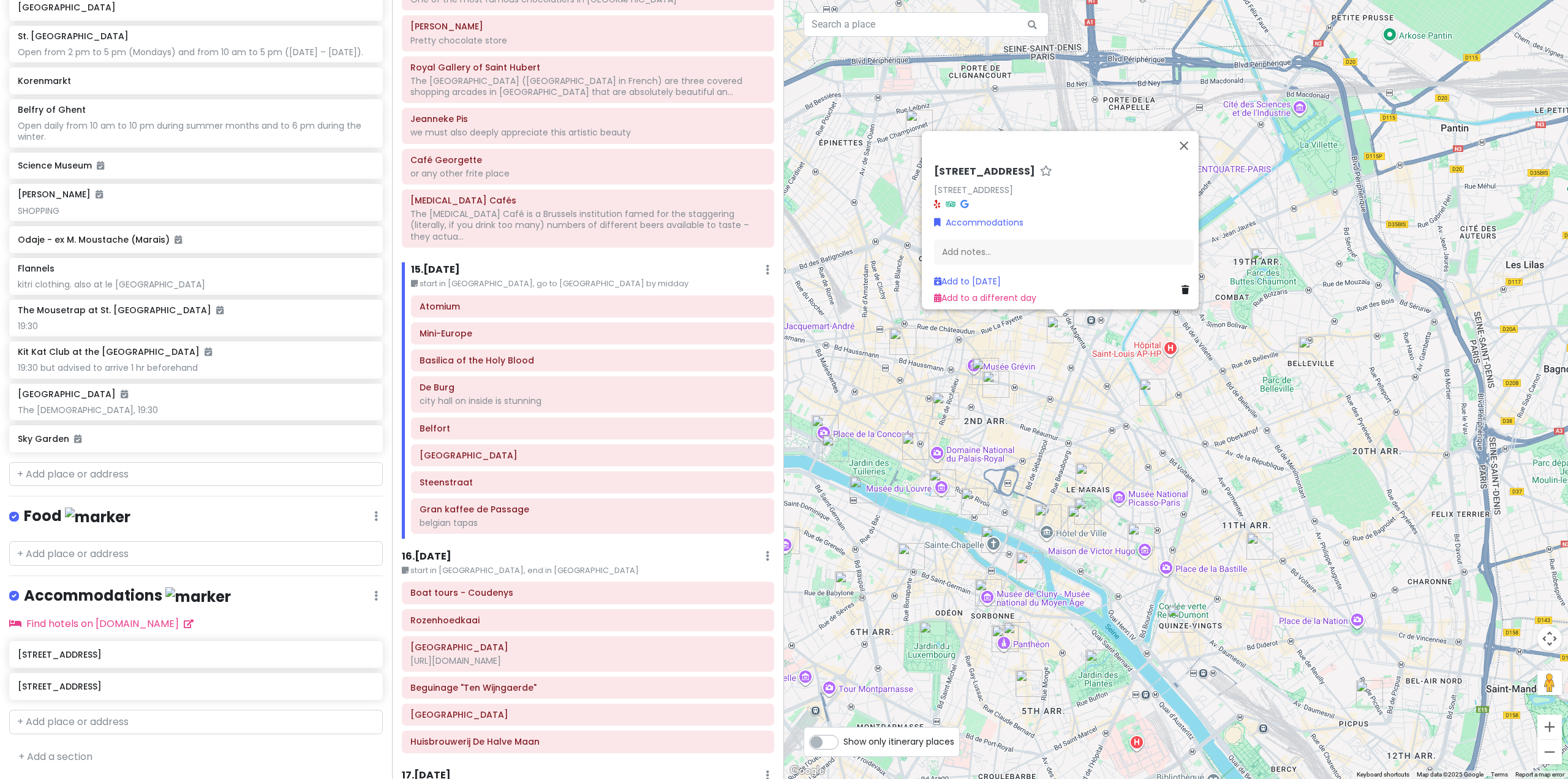
click at [1129, 437] on div "[STREET_ADDRESS] [STREET_ADDRESS] Accommodations Add notes... Add to [DATE] Add…" at bounding box center [1177, 390] width 784 height 779
click at [1187, 138] on button "Close" at bounding box center [1184, 145] width 30 height 30
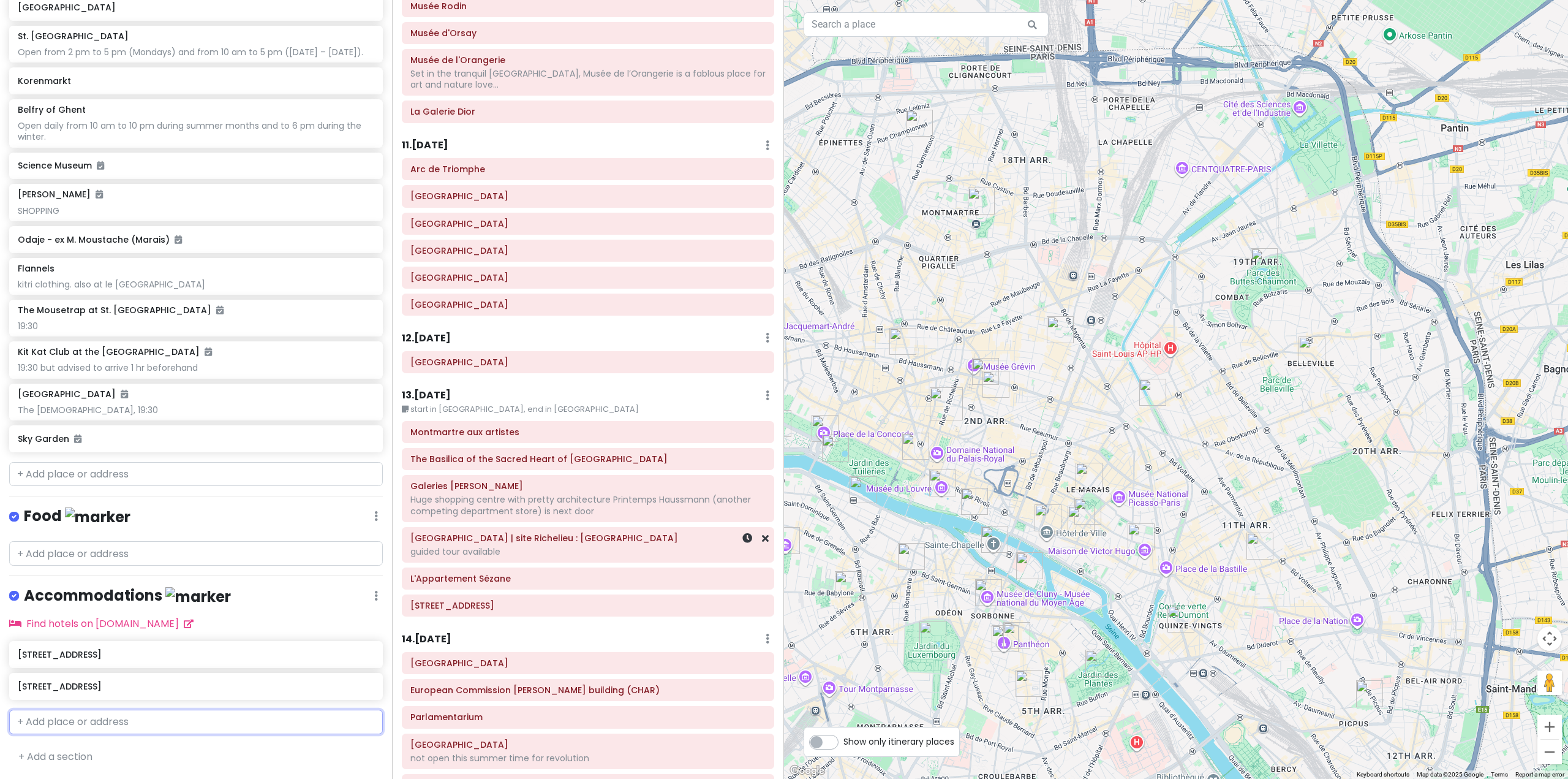
scroll to position [1689, 0]
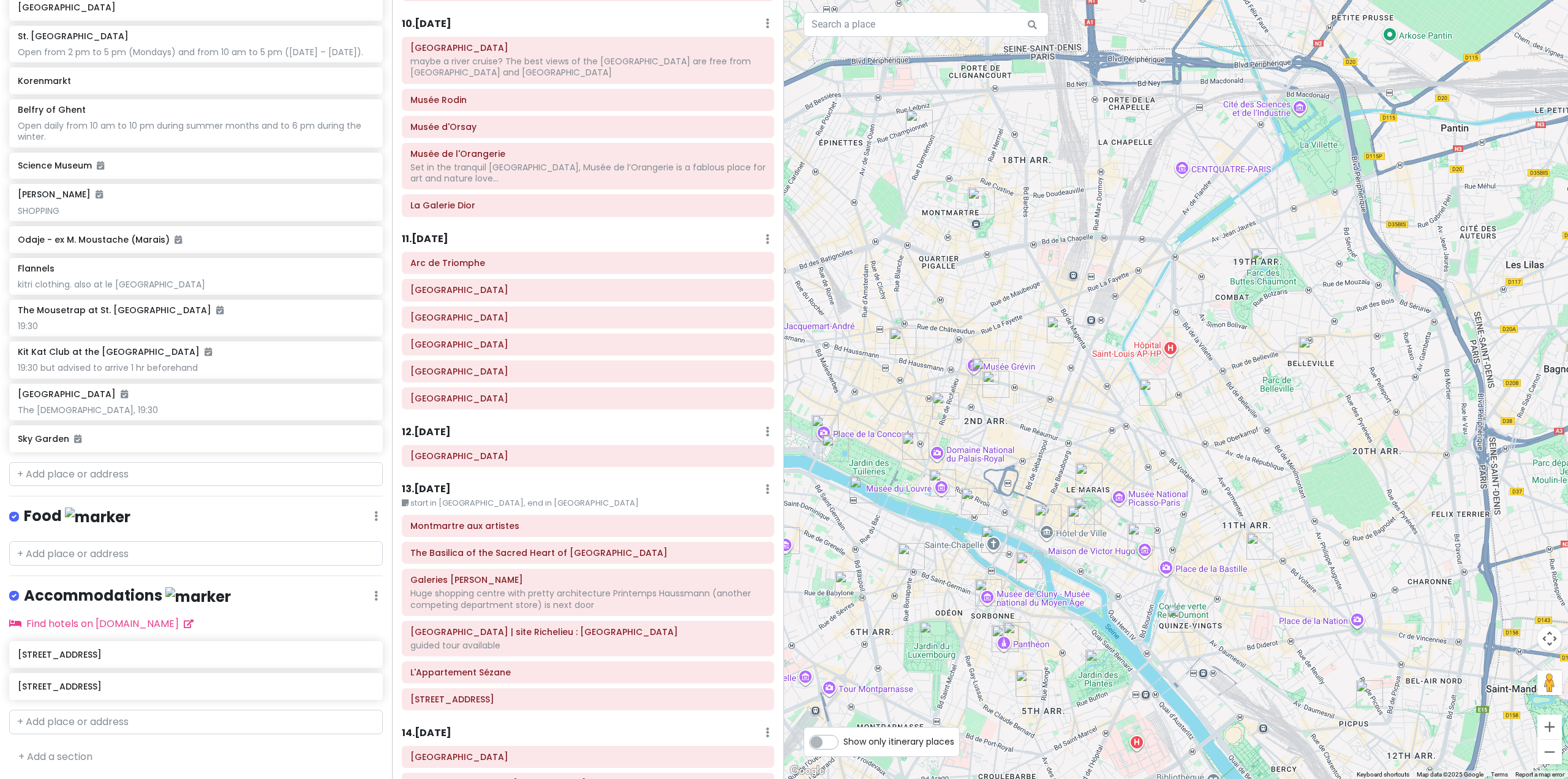
click at [449, 483] on h6 "13 . [DATE]" at bounding box center [426, 489] width 49 height 13
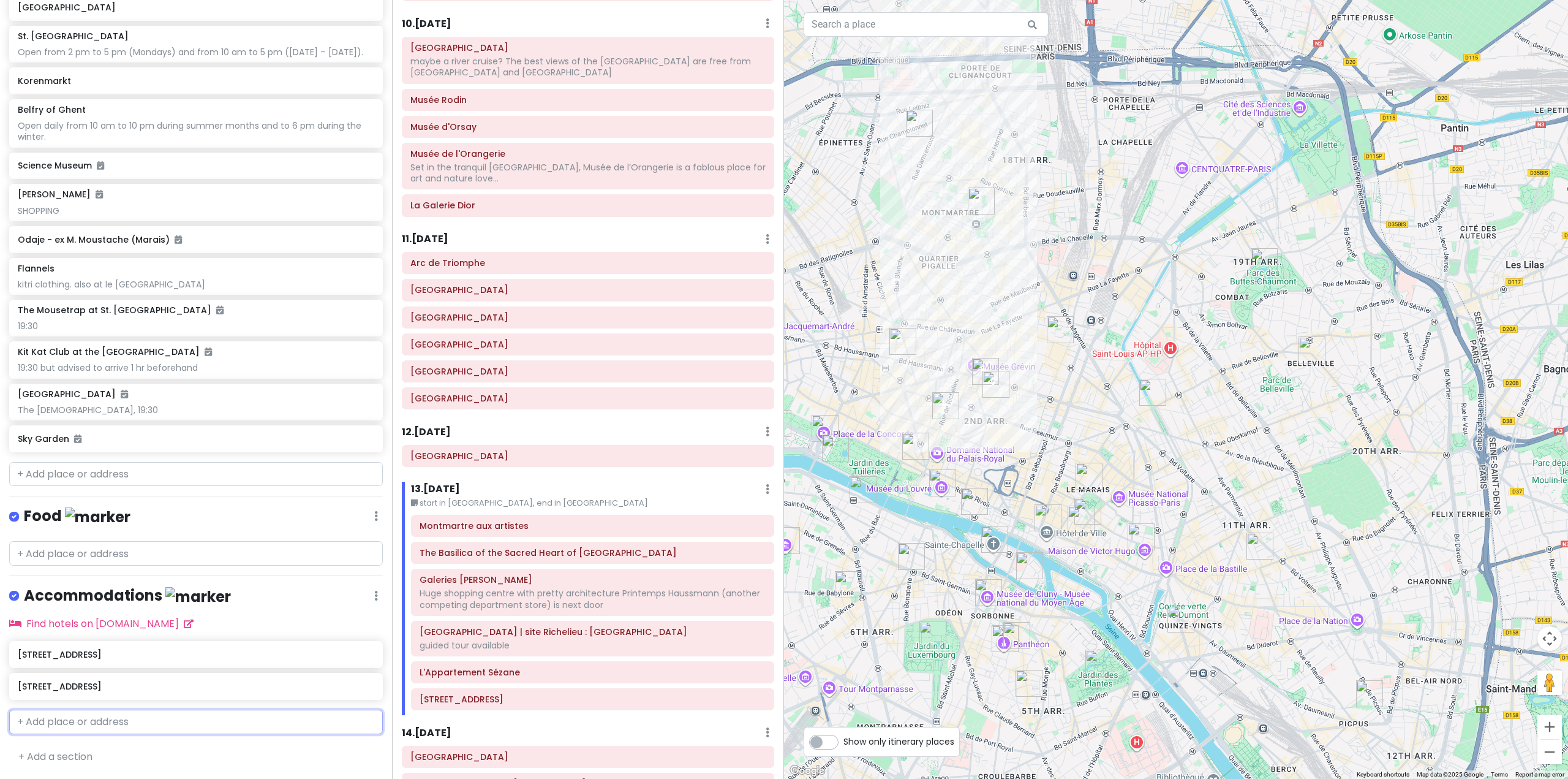
click at [133, 730] on input "text" at bounding box center [196, 722] width 374 height 25
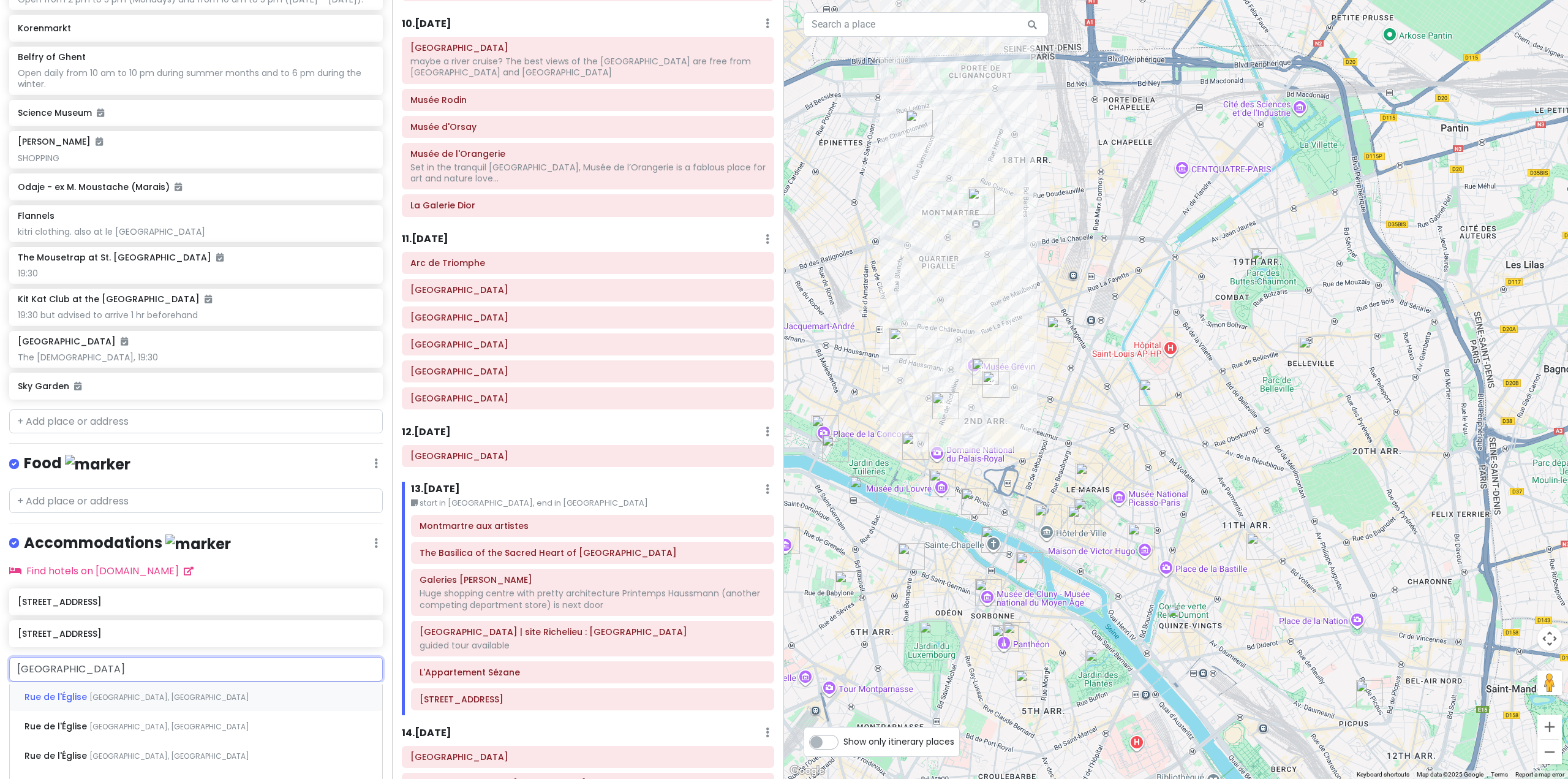
type input "[GEOGRAPHIC_DATA]"
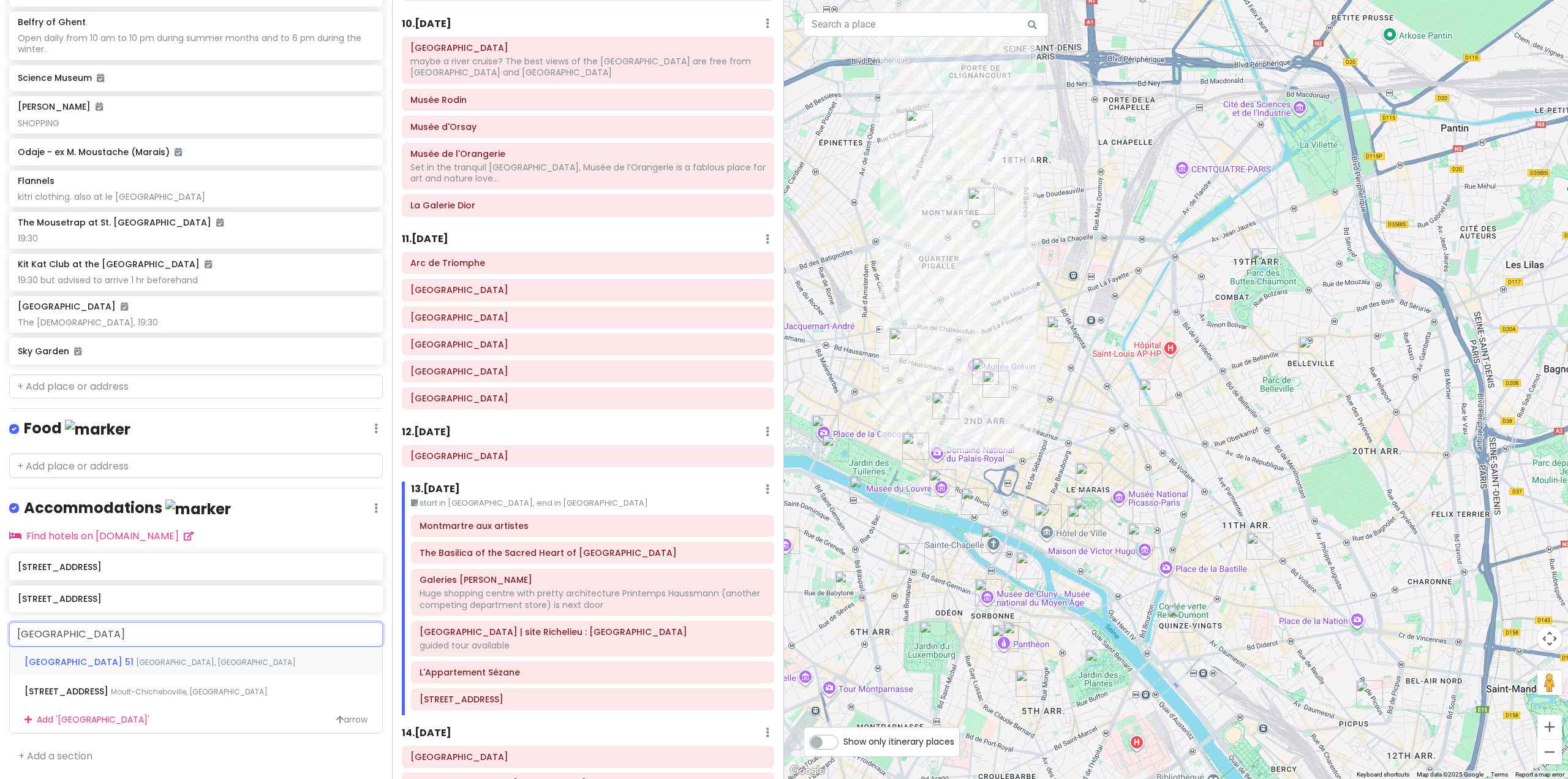
click at [233, 660] on div "[STREET_ADDRESS]" at bounding box center [196, 662] width 372 height 30
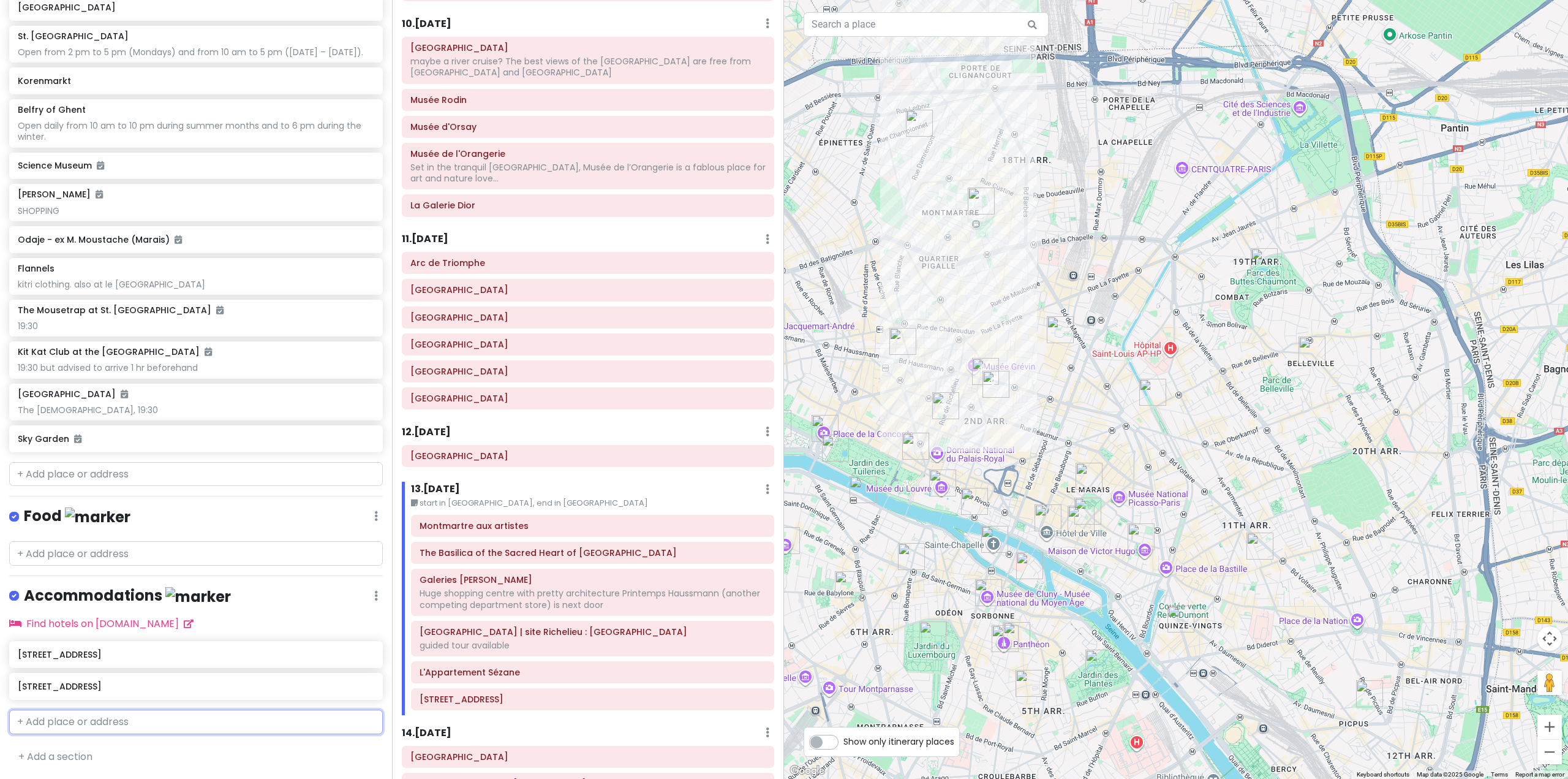
scroll to position [5865, 0]
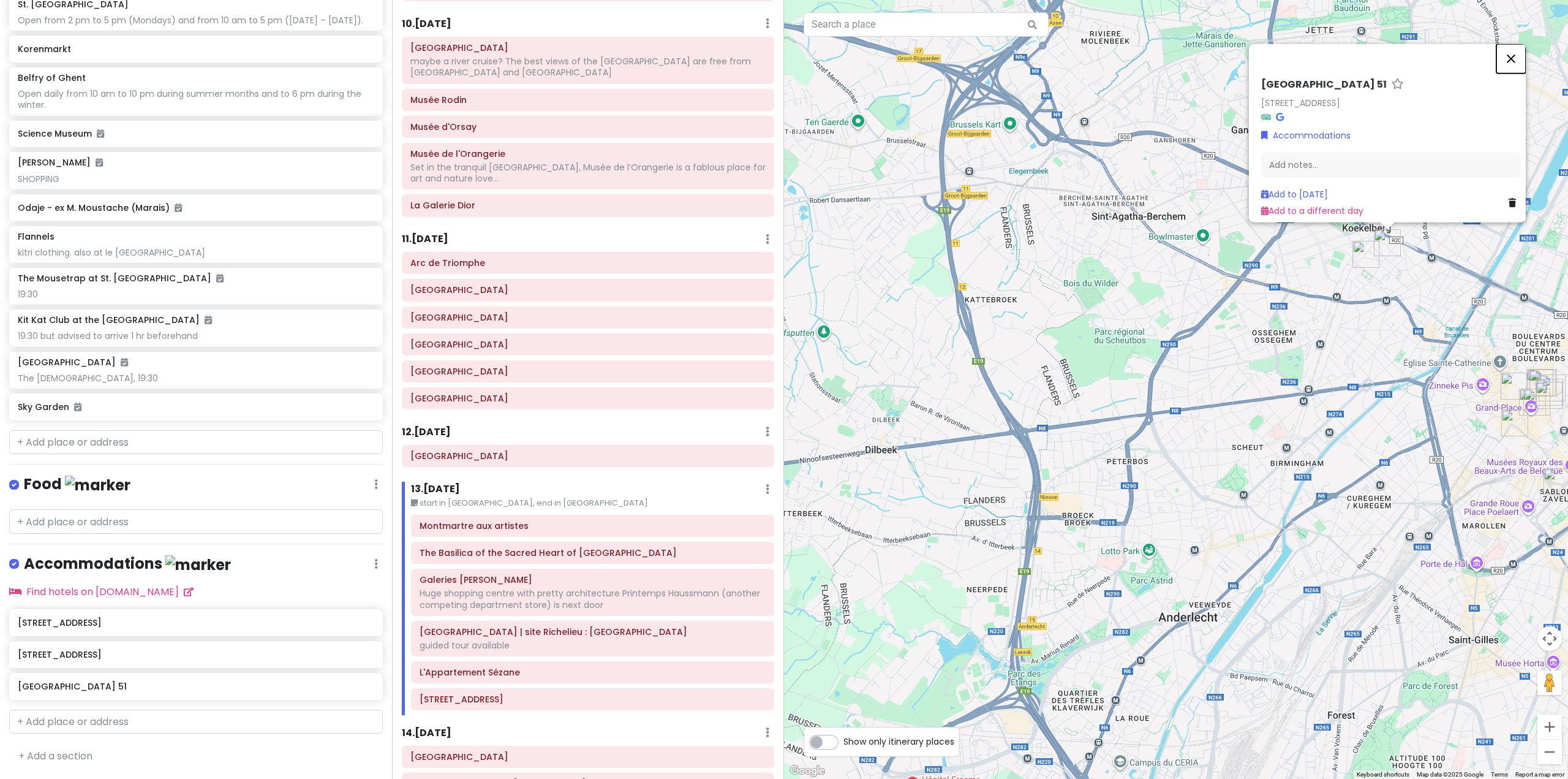
click at [1521, 46] on button "Close" at bounding box center [1512, 59] width 30 height 30
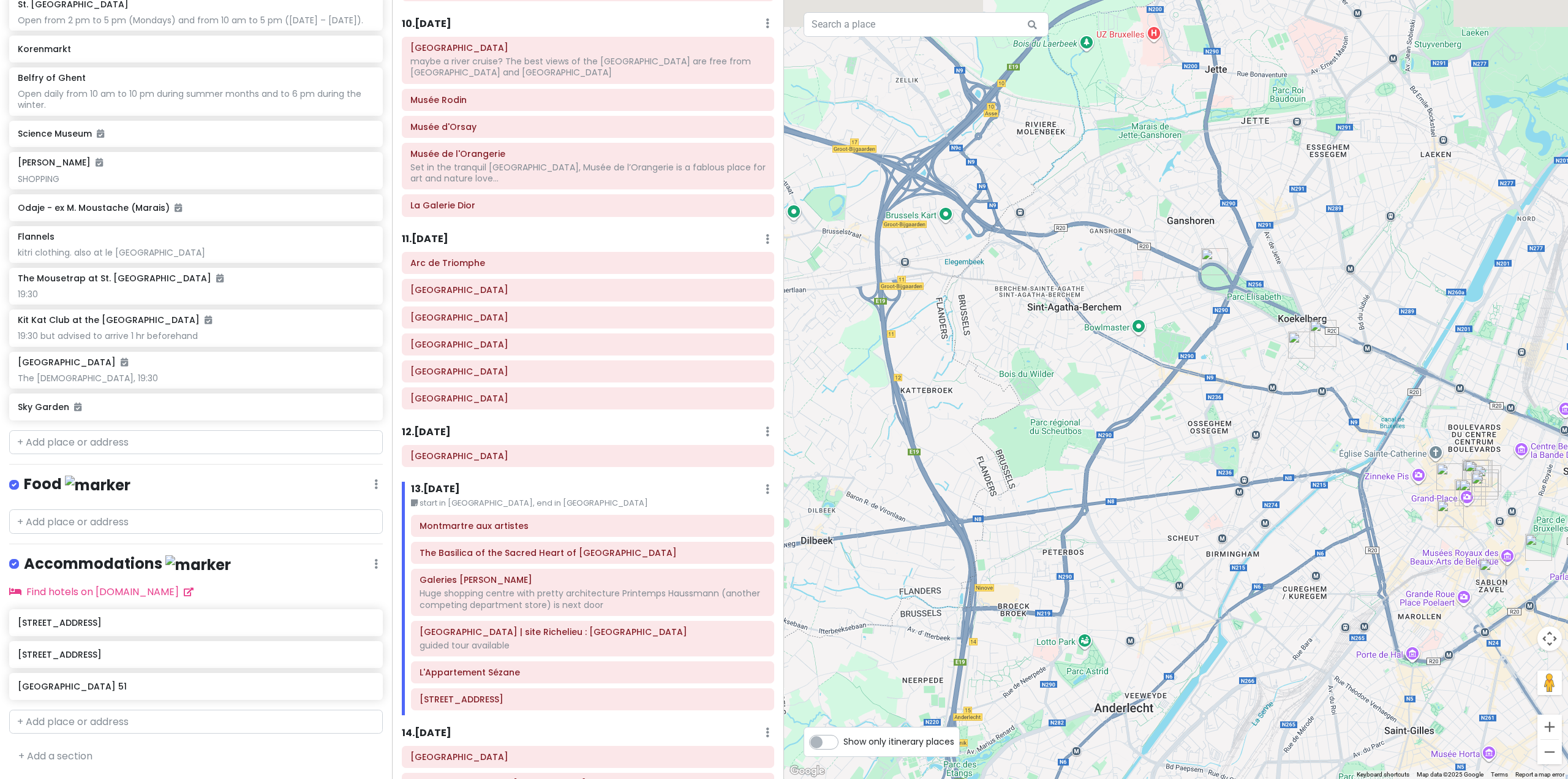
drag, startPoint x: 1313, startPoint y: 445, endPoint x: 1284, endPoint y: 481, distance: 46.2
click at [1284, 481] on div at bounding box center [1177, 390] width 784 height 779
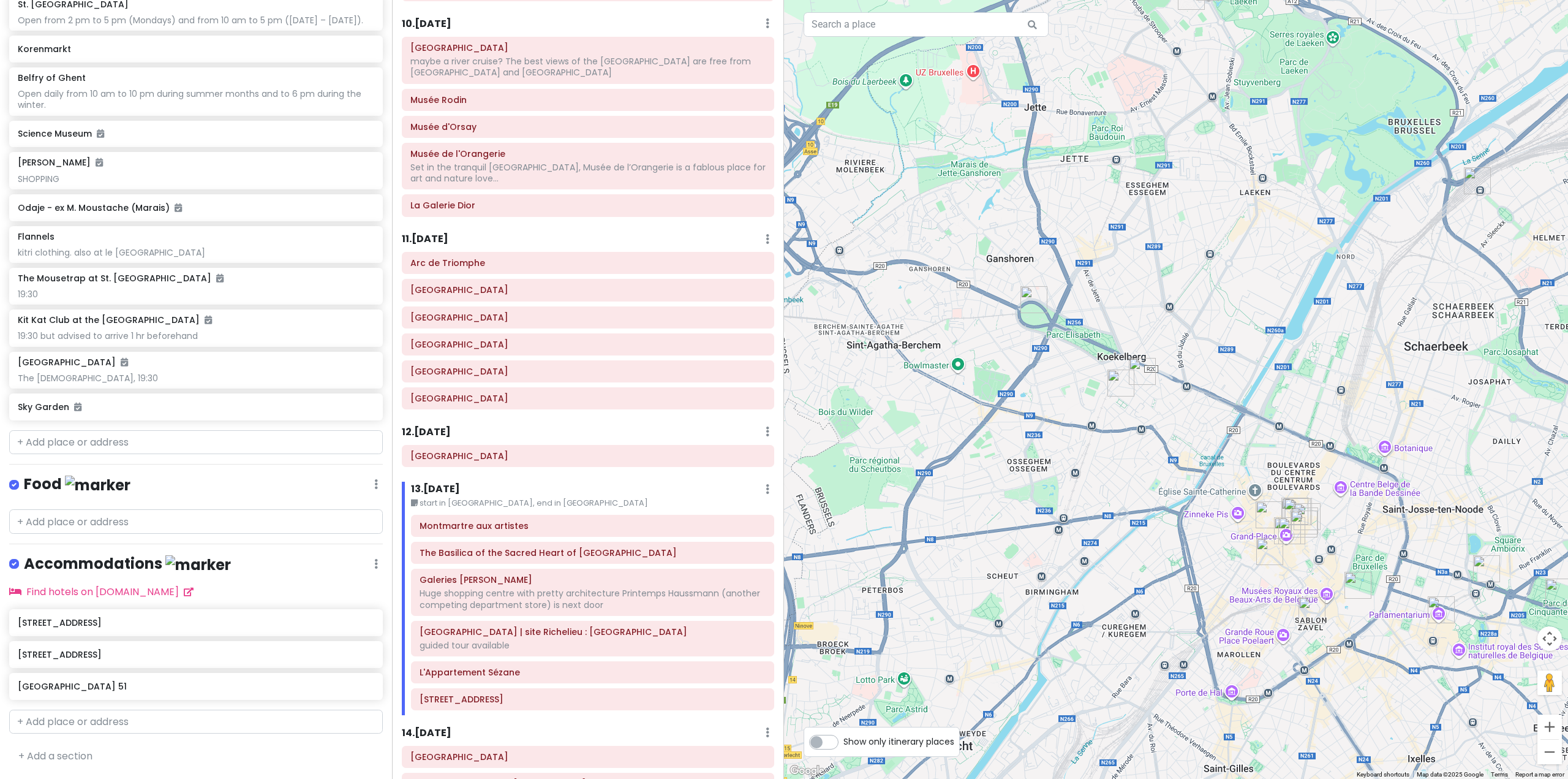
drag, startPoint x: 1279, startPoint y: 434, endPoint x: 1130, endPoint y: 420, distance: 149.7
click at [1135, 420] on div at bounding box center [1177, 390] width 784 height 779
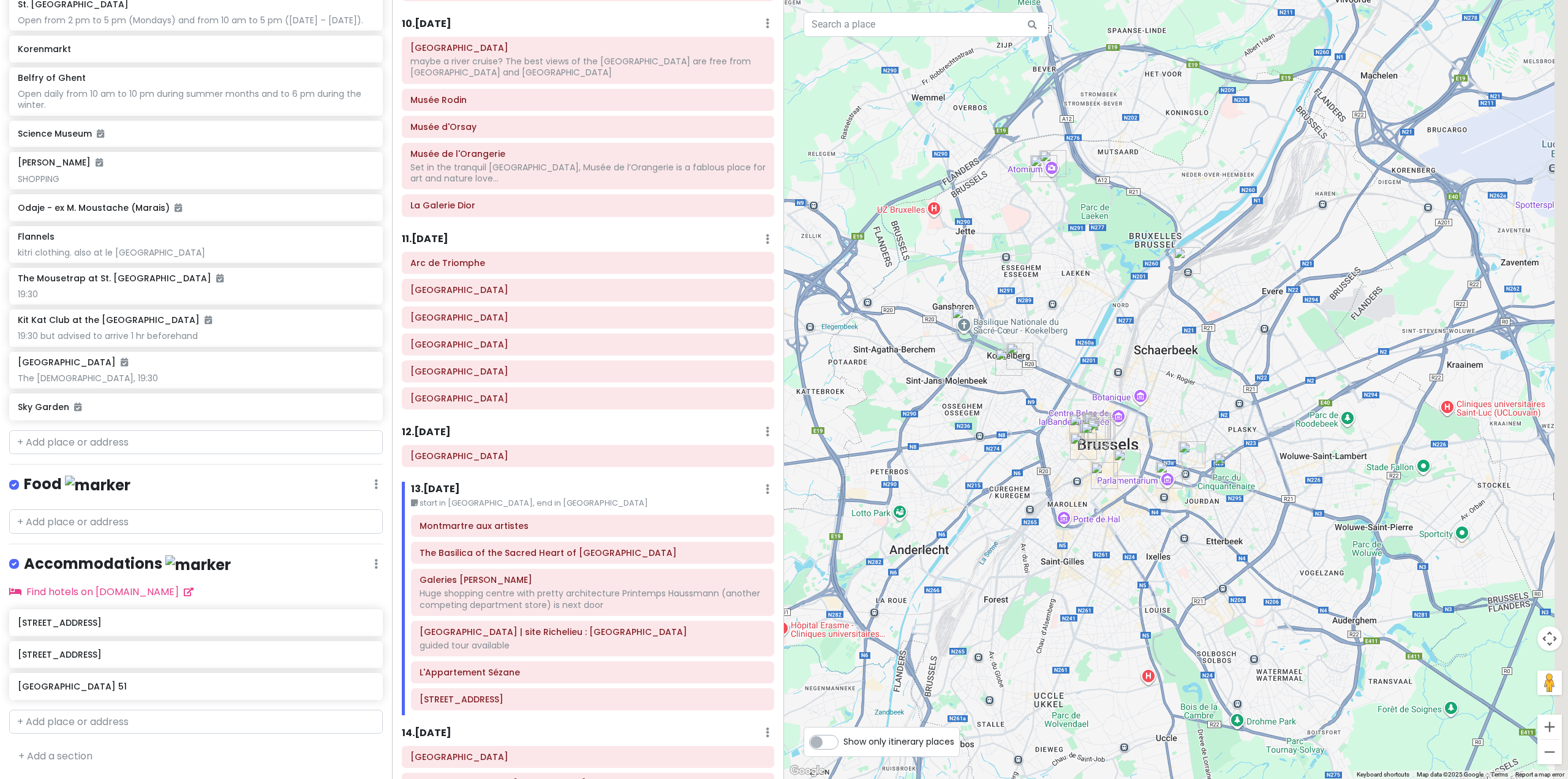
drag, startPoint x: 1116, startPoint y: 410, endPoint x: 1025, endPoint y: 389, distance: 93.4
click at [1025, 389] on div at bounding box center [1177, 390] width 784 height 779
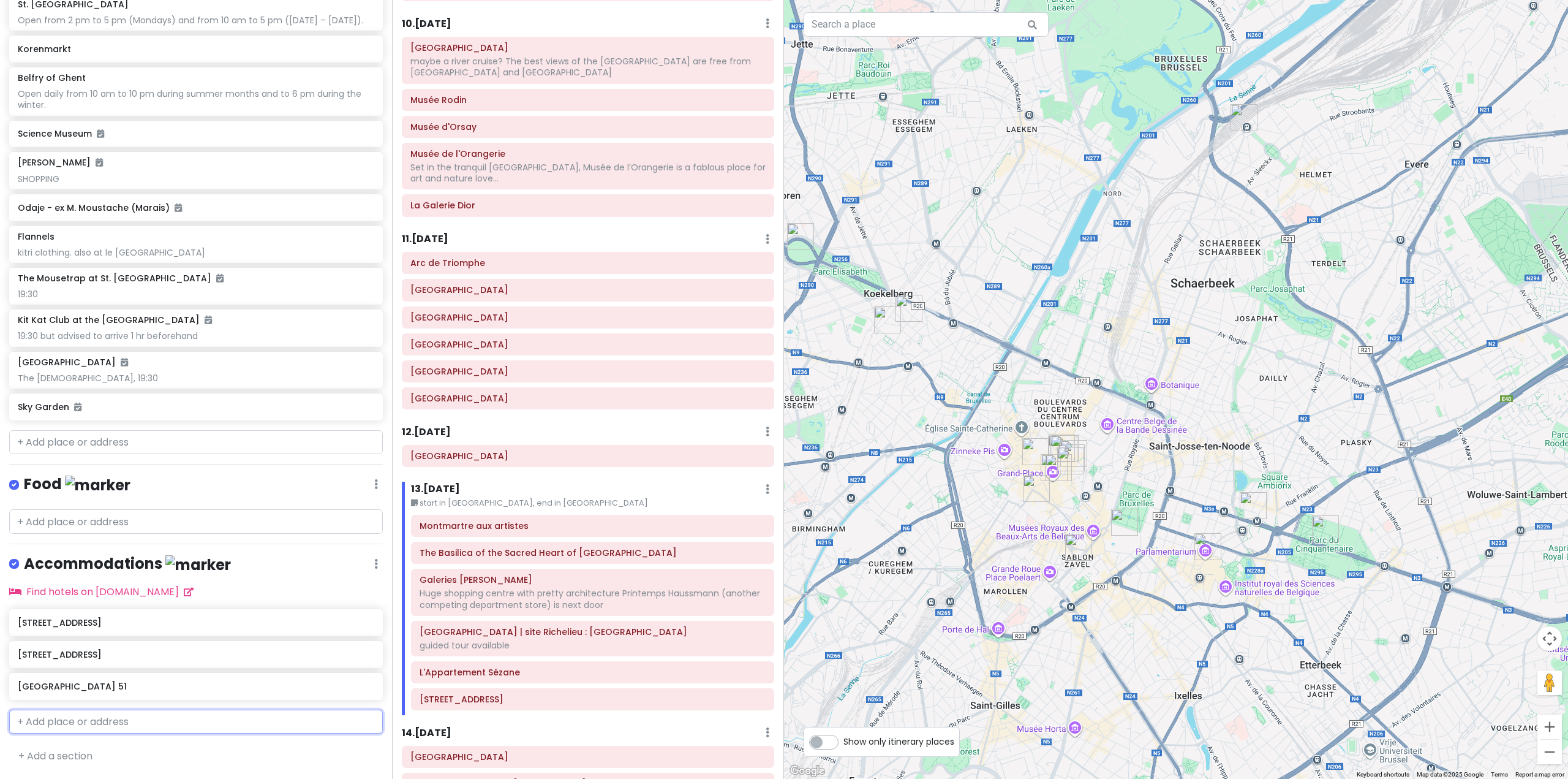
click at [147, 716] on input "text" at bounding box center [196, 722] width 374 height 25
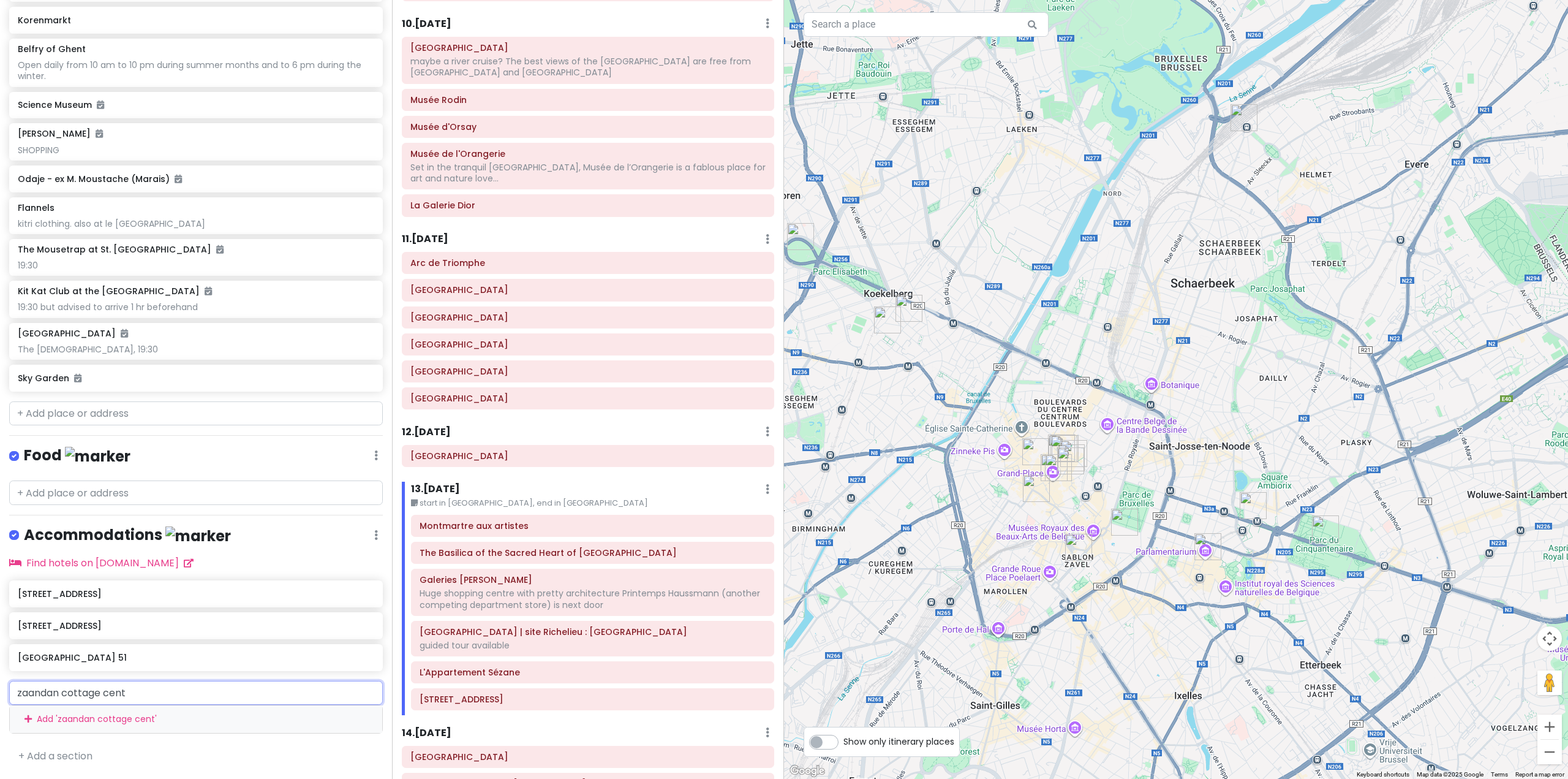
scroll to position [5893, 0]
drag, startPoint x: 102, startPoint y: 701, endPoint x: 56, endPoint y: 698, distance: 46.1
click at [56, 698] on input "zaandan cottage cent" at bounding box center [196, 693] width 374 height 25
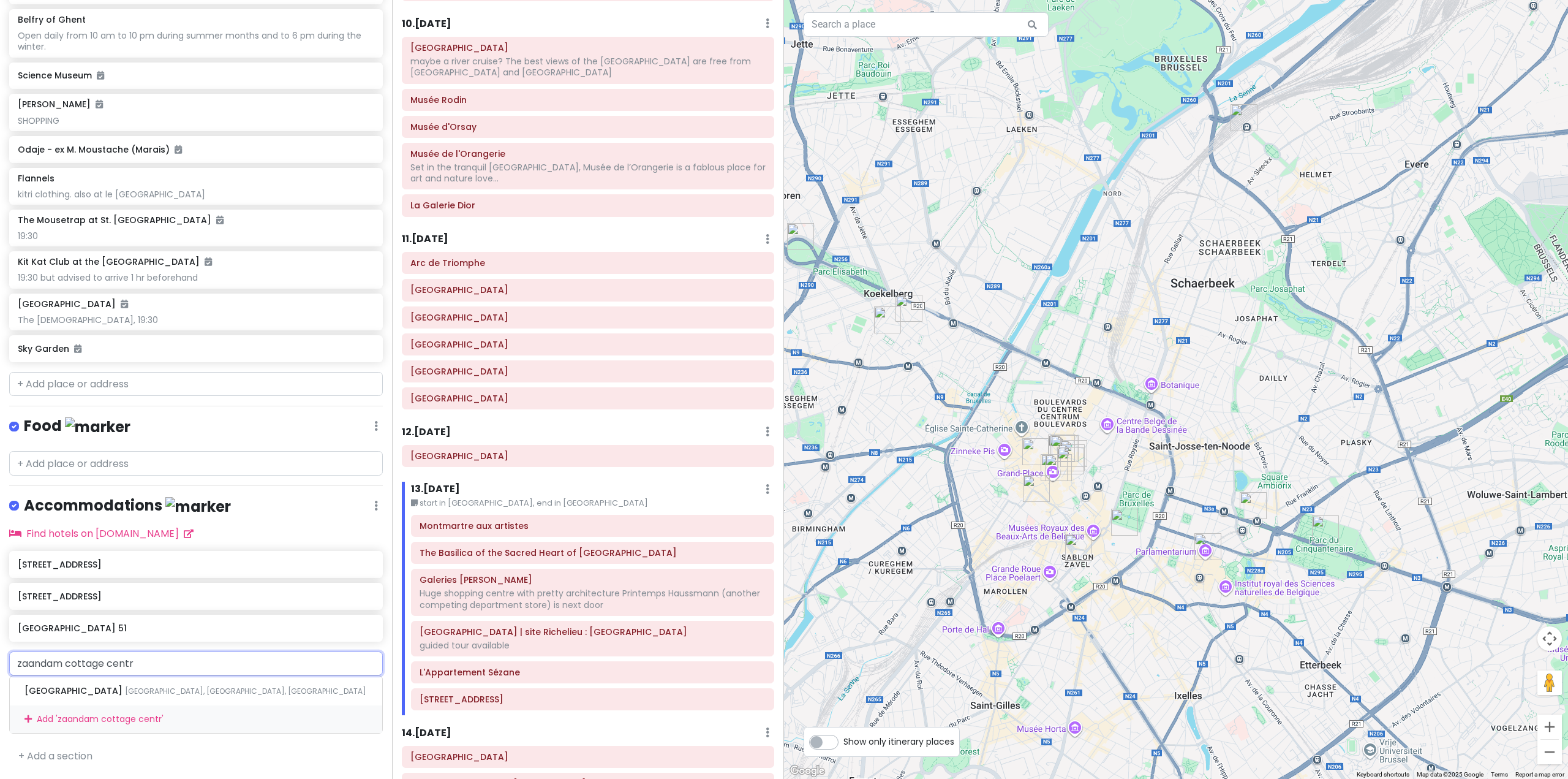
type input "[GEOGRAPHIC_DATA]"
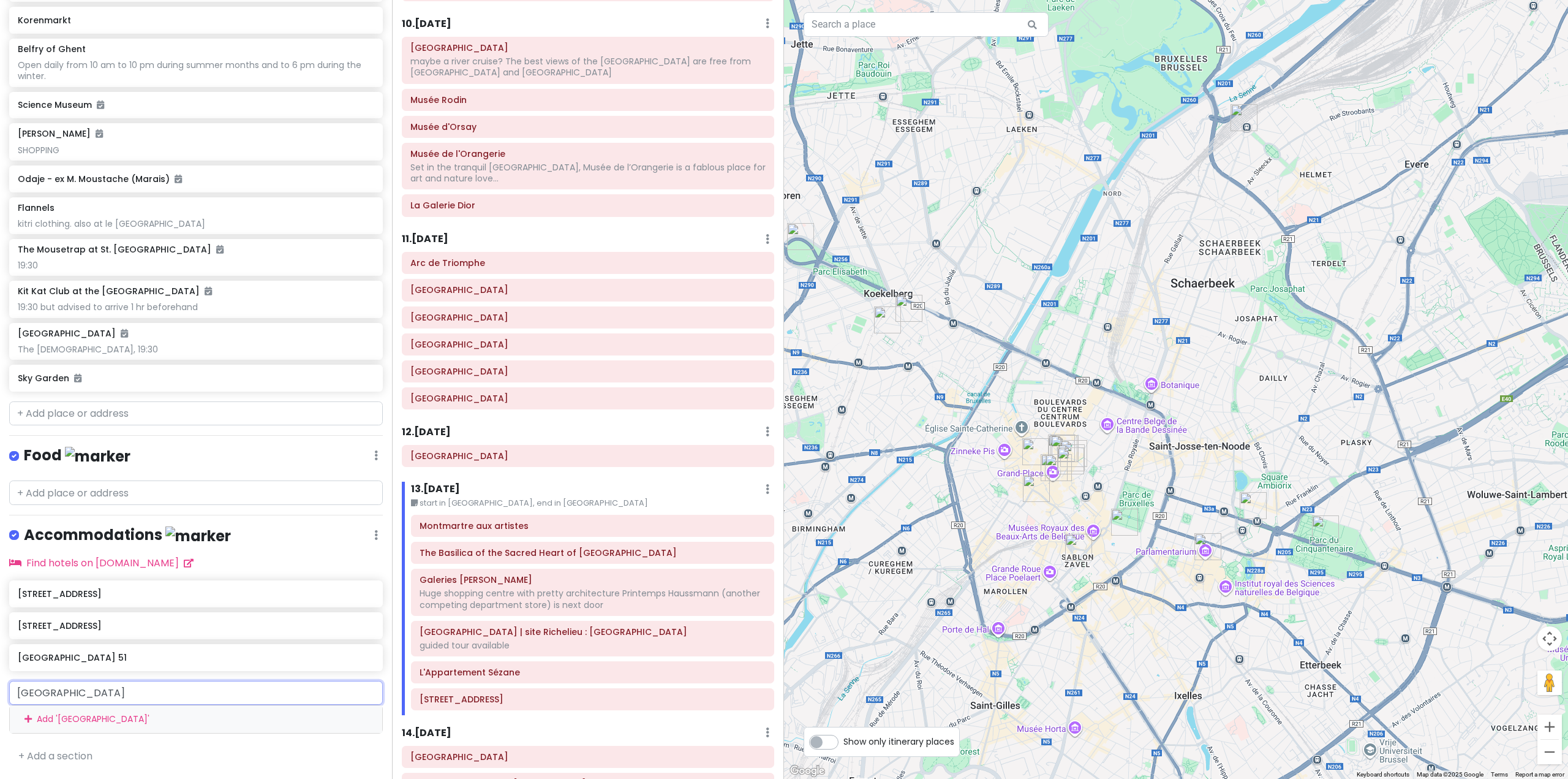
drag, startPoint x: 195, startPoint y: 689, endPoint x: 0, endPoint y: 689, distance: 195.0
click at [0, 689] on div "[GEOGRAPHIC_DATA] Add ' [GEOGRAPHIC_DATA] centre '" at bounding box center [196, 707] width 392 height 53
type input "zaandam"
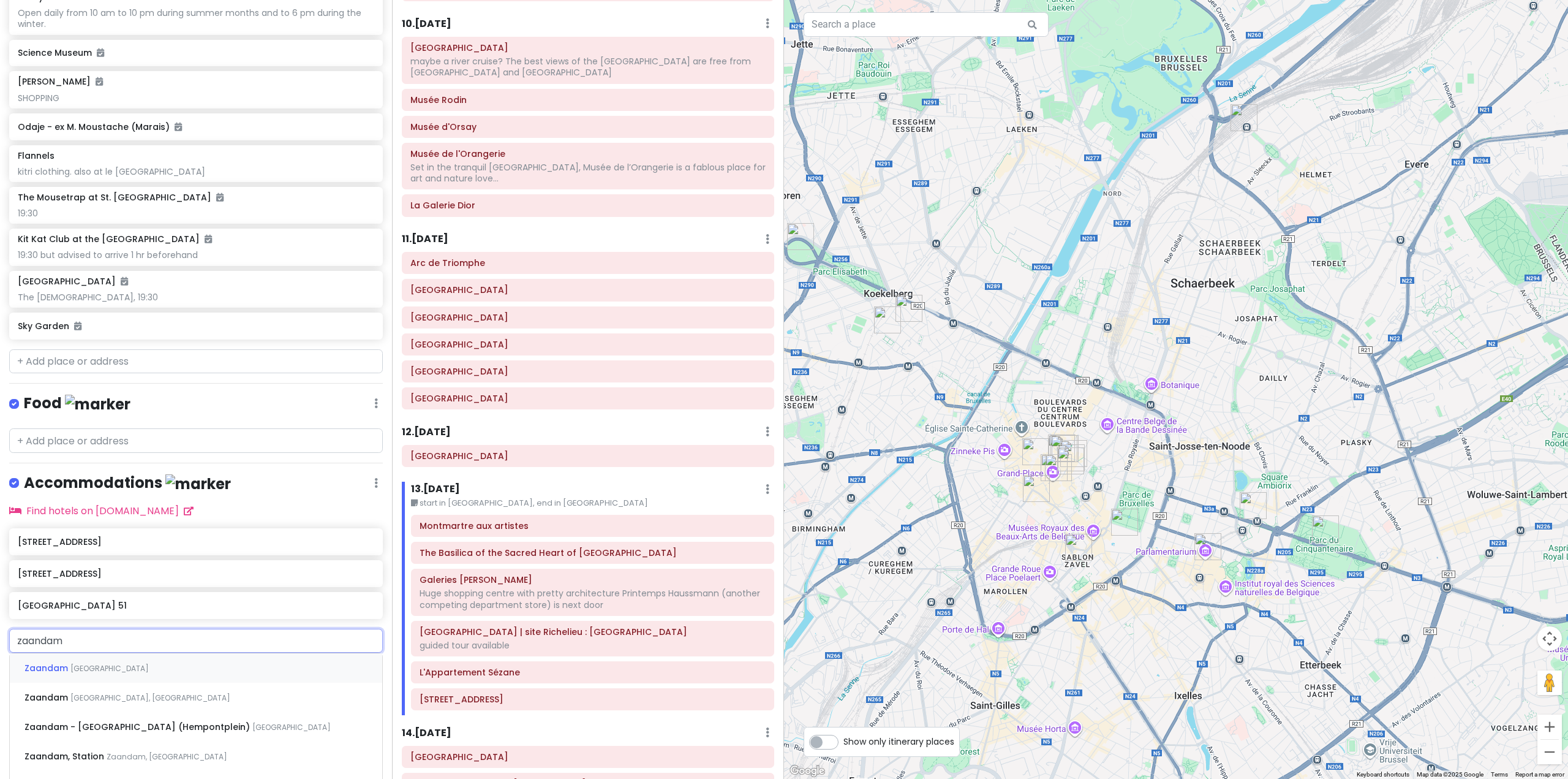
click at [158, 683] on div "Zaandam [GEOGRAPHIC_DATA]" at bounding box center [196, 668] width 372 height 30
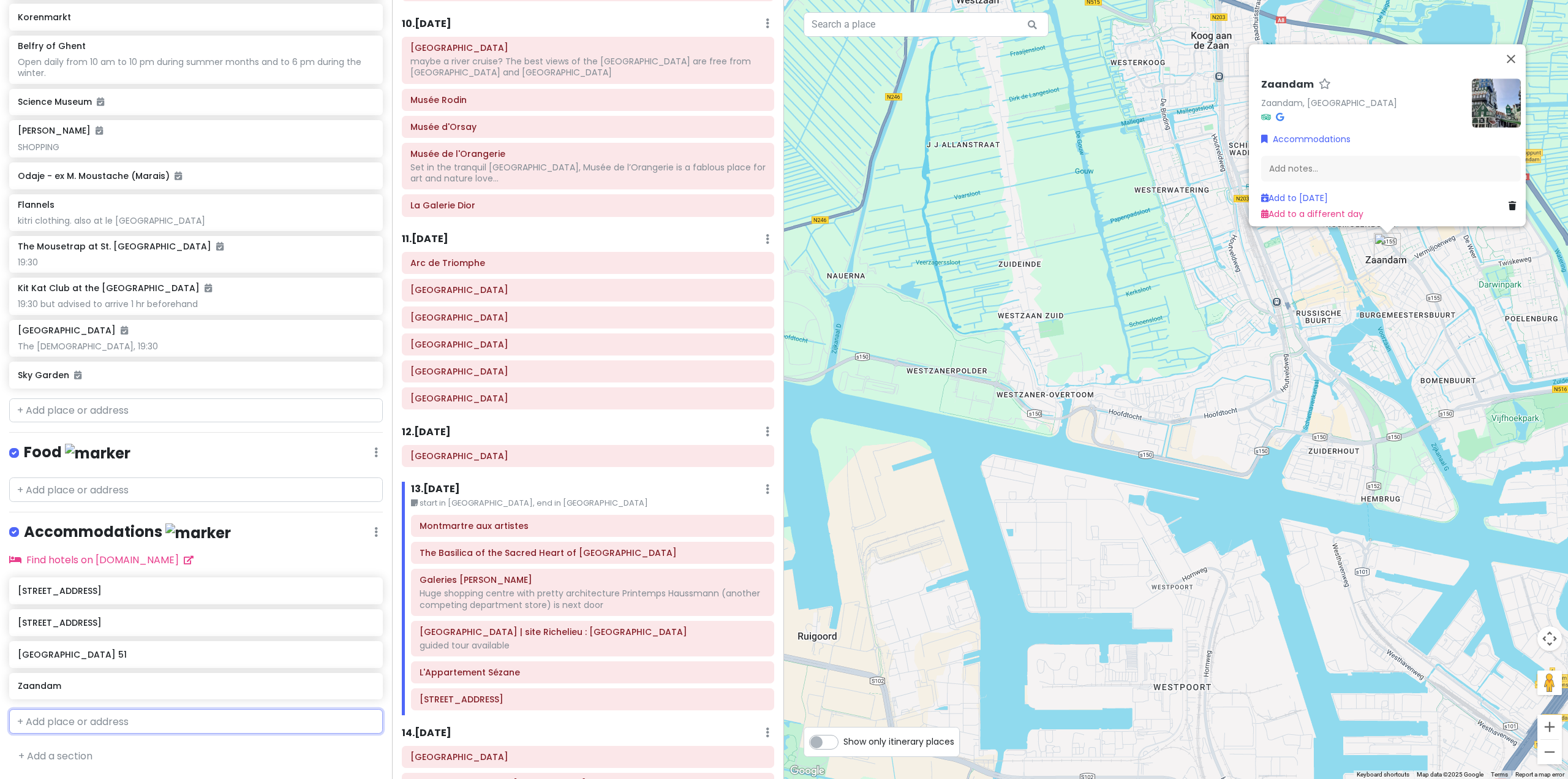
click at [84, 721] on input "text" at bounding box center [196, 721] width 374 height 25
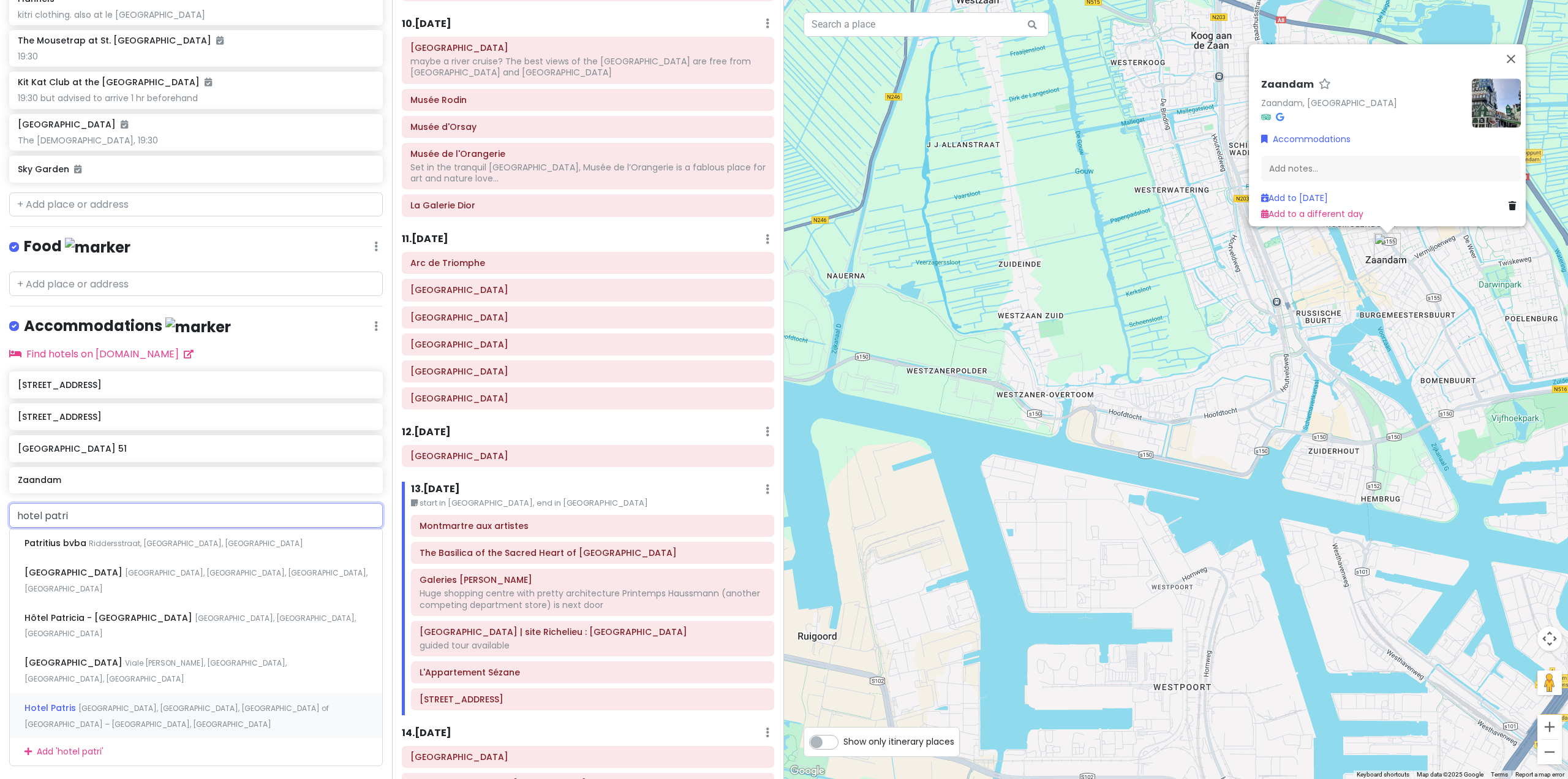
scroll to position [6073, 0]
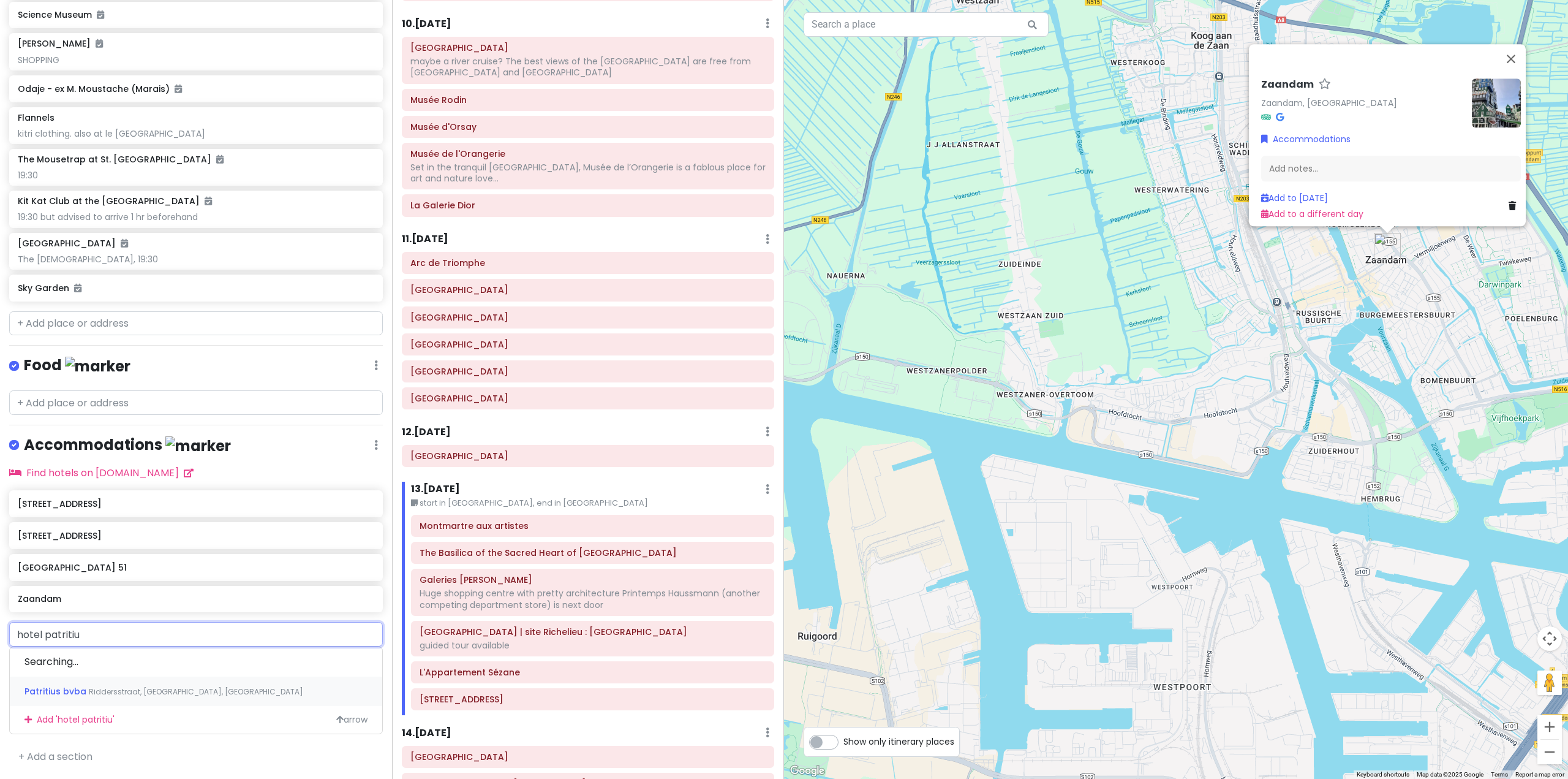
type input "hotel patritius"
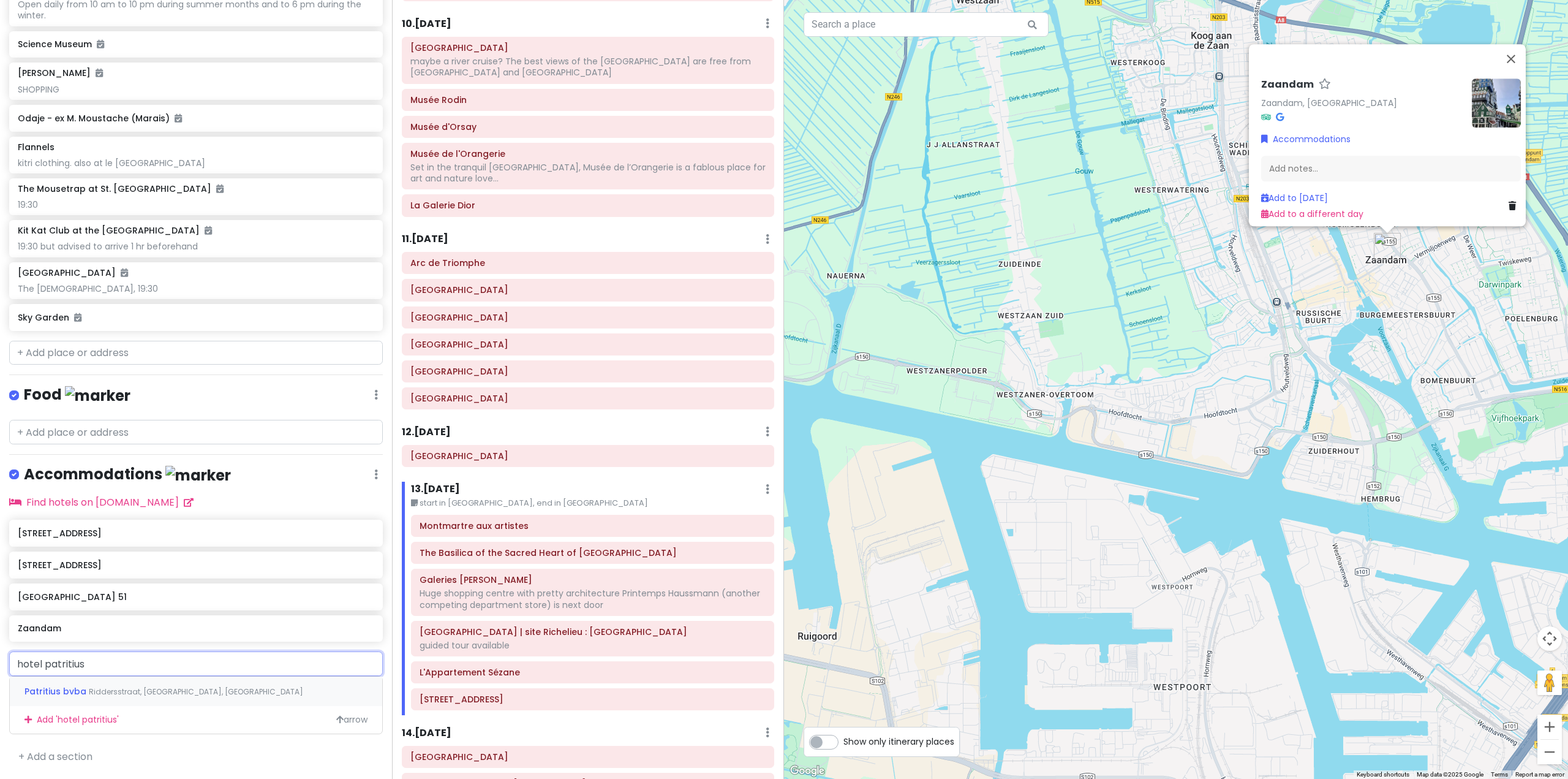
scroll to position [5955, 0]
drag, startPoint x: 128, startPoint y: 669, endPoint x: 140, endPoint y: 665, distance: 12.6
click at [127, 669] on input "hotel patritius" at bounding box center [196, 663] width 374 height 25
click at [178, 690] on span "Riddersstraat, [GEOGRAPHIC_DATA], [GEOGRAPHIC_DATA]" at bounding box center [196, 692] width 214 height 11
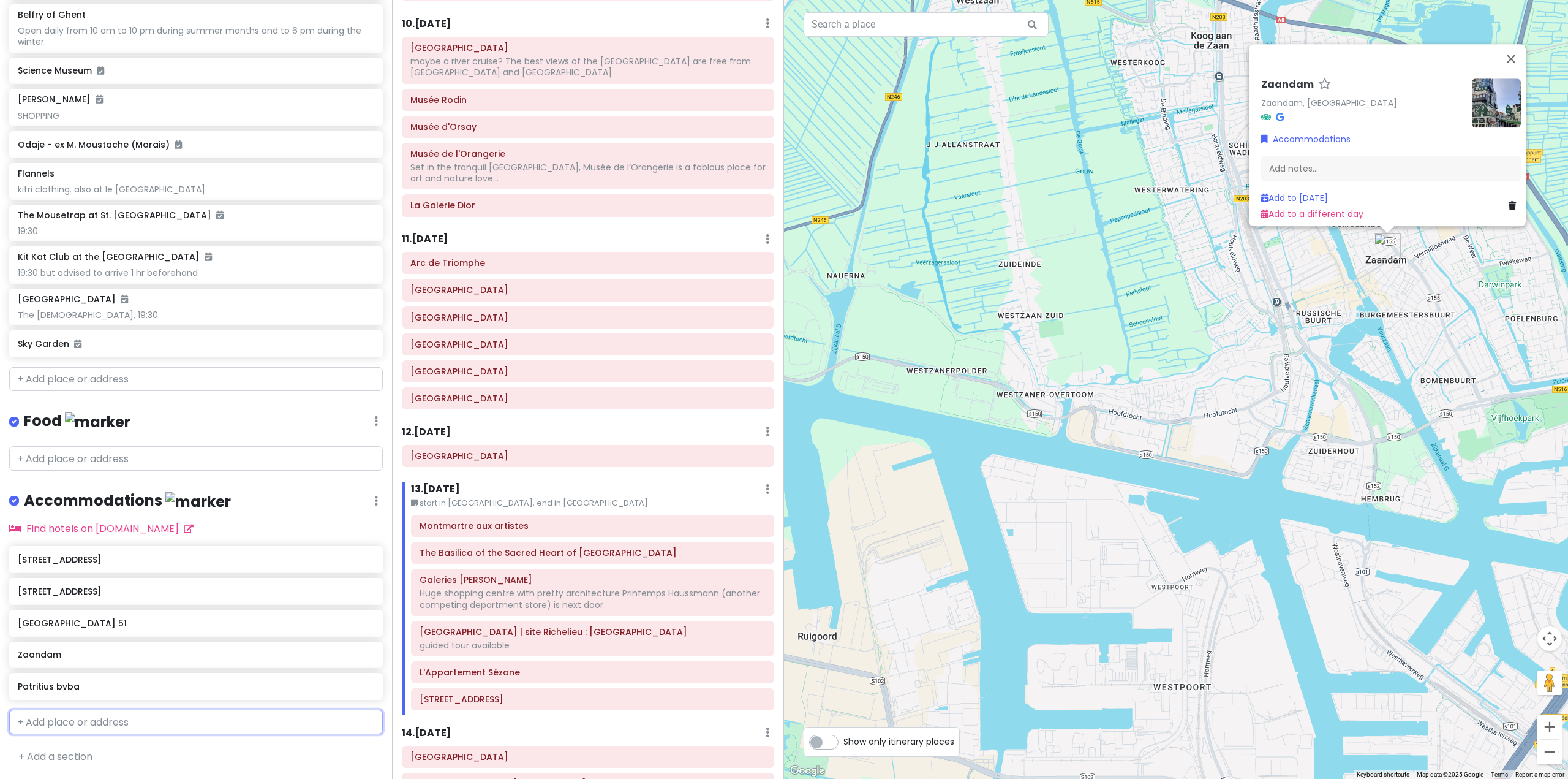
scroll to position [5929, 0]
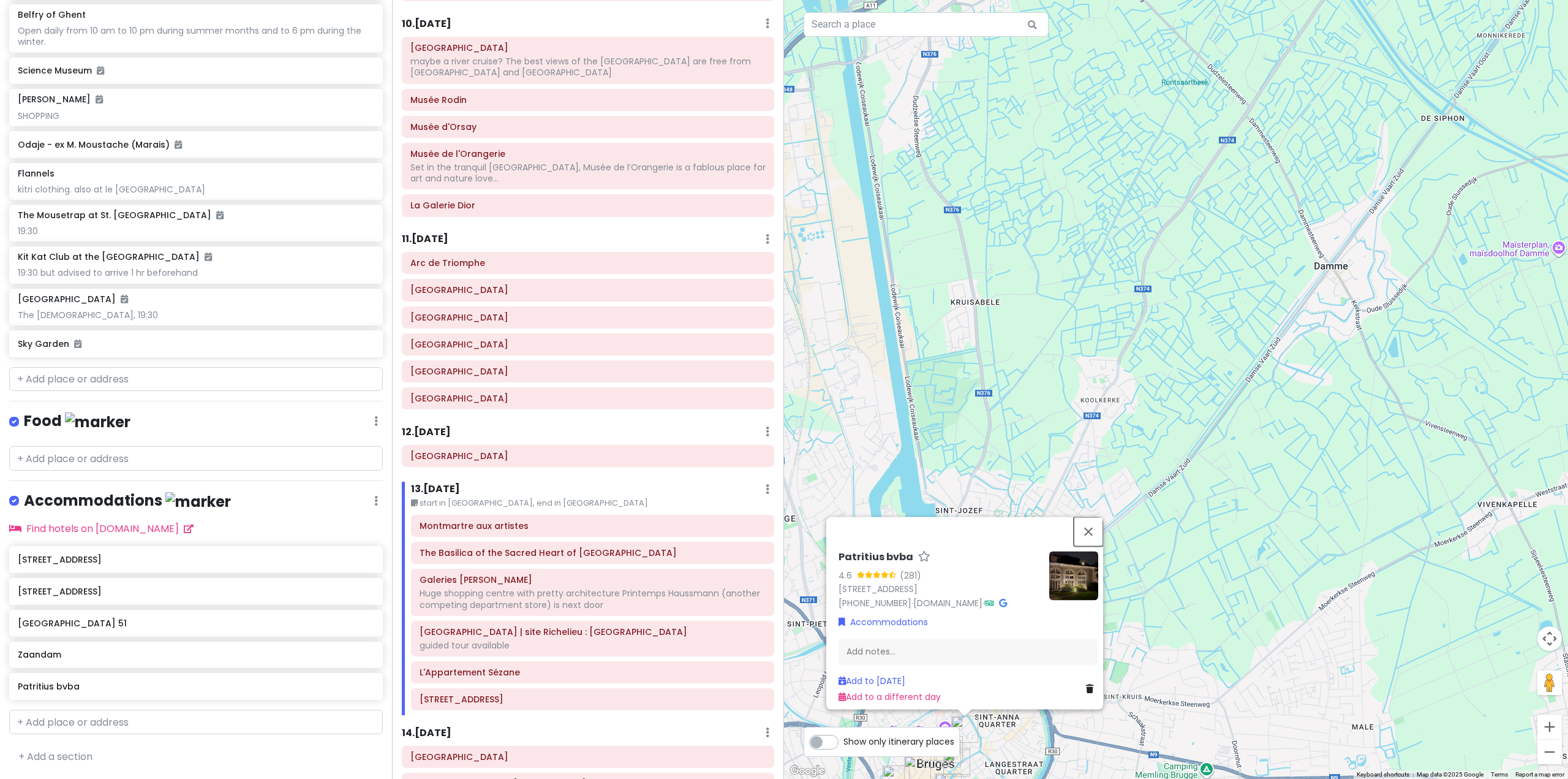
click at [1093, 519] on button "Close" at bounding box center [1088, 531] width 30 height 30
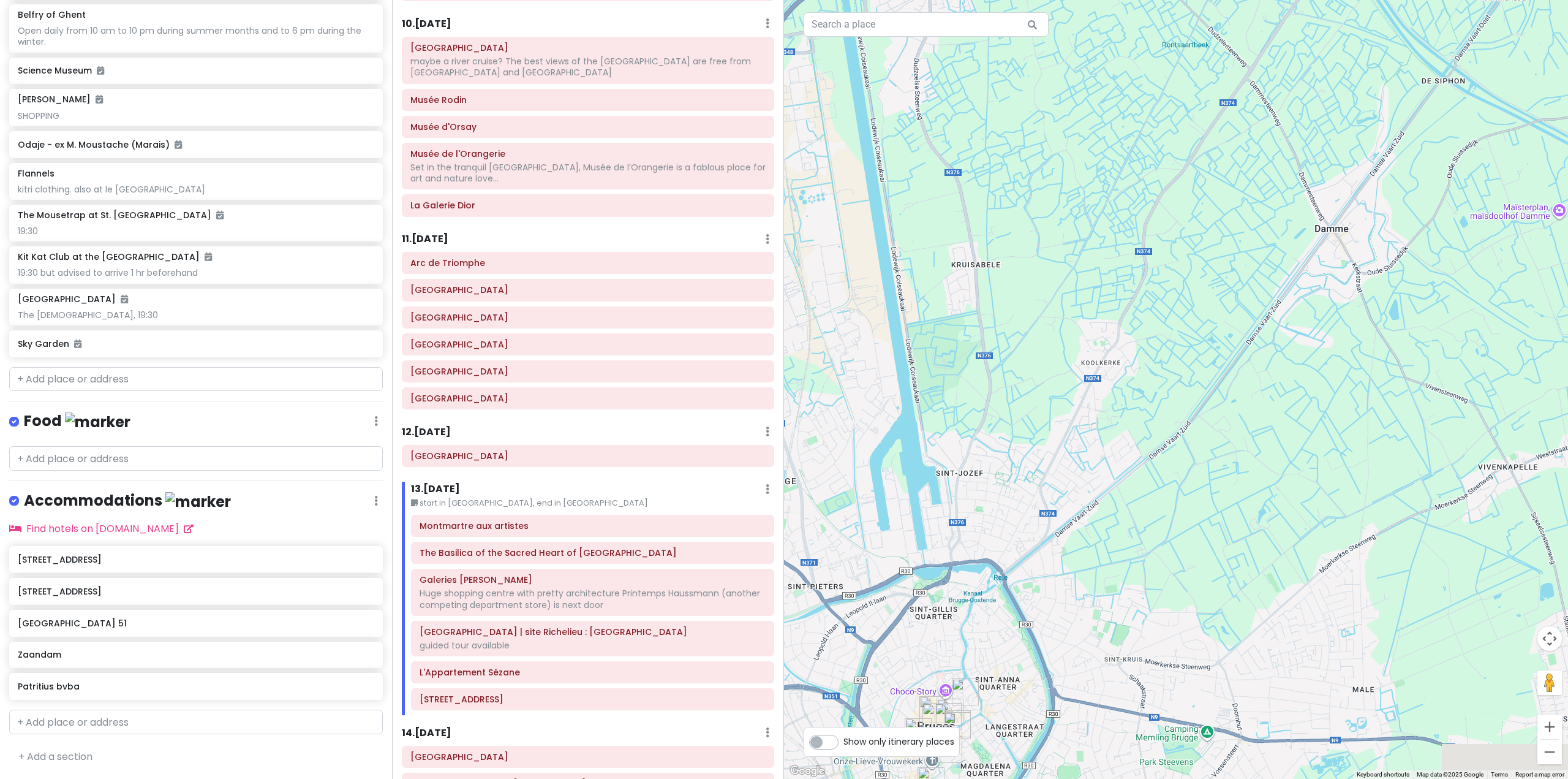
drag, startPoint x: 1156, startPoint y: 650, endPoint x: 1198, endPoint y: 452, distance: 202.4
click at [1198, 452] on div at bounding box center [1177, 390] width 784 height 779
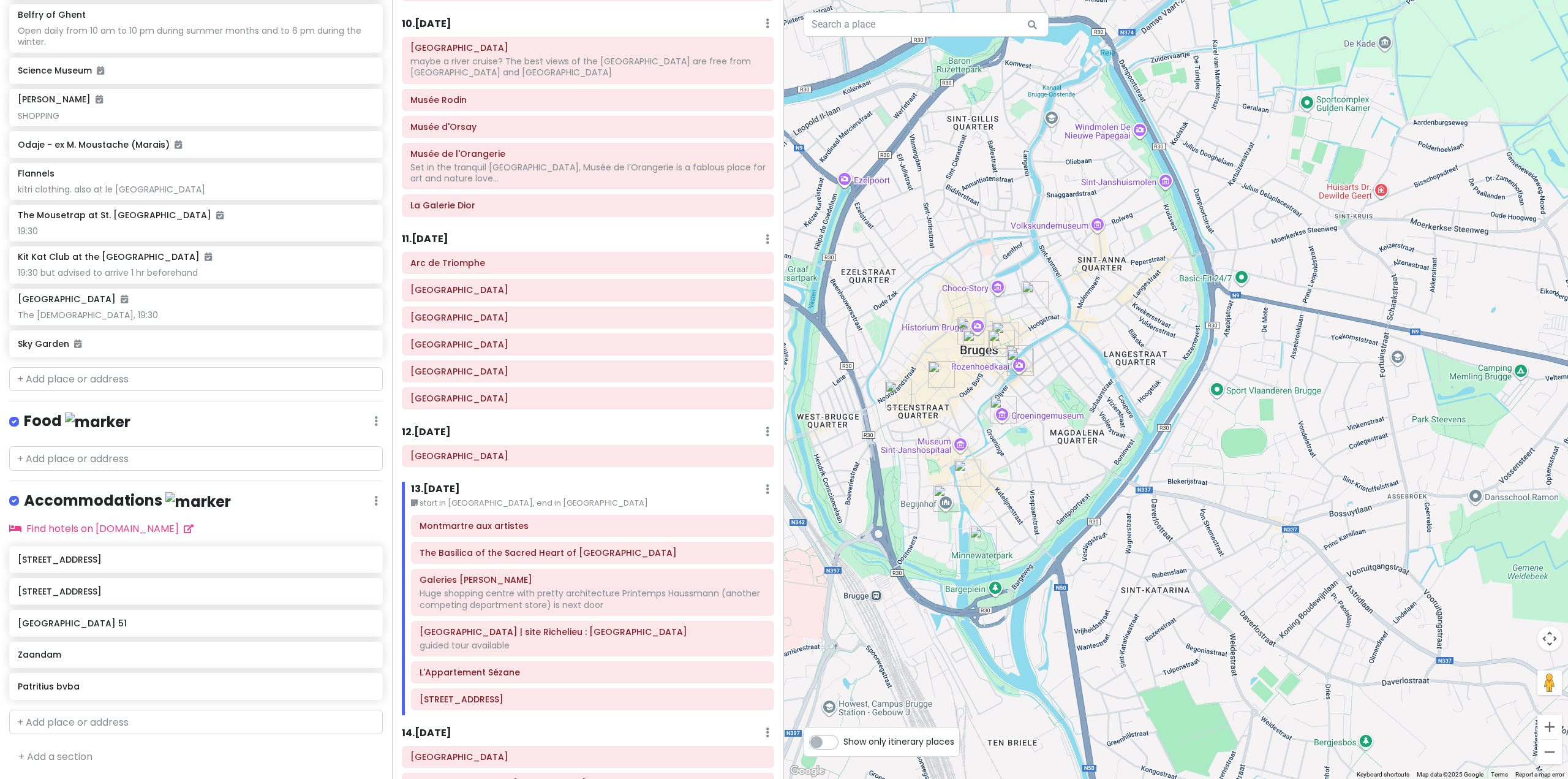
click at [1030, 290] on img "Patritius bvba" at bounding box center [1035, 295] width 27 height 27
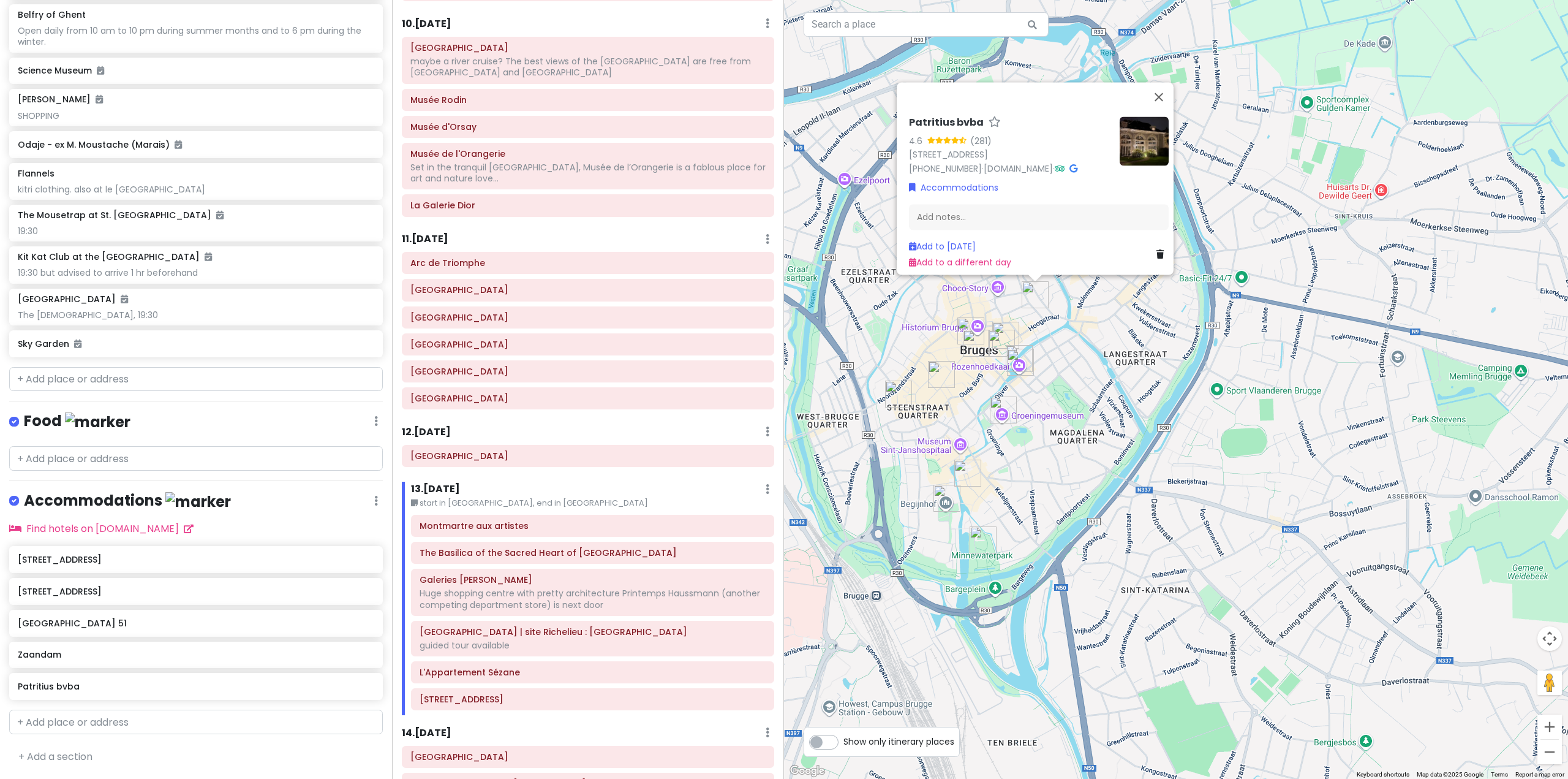
click at [1074, 367] on div "Patritius bvba 4.6 (281) [STREET_ADDRESS] [PHONE_NUMBER] · [DOMAIN_NAME] · Acco…" at bounding box center [1177, 390] width 784 height 779
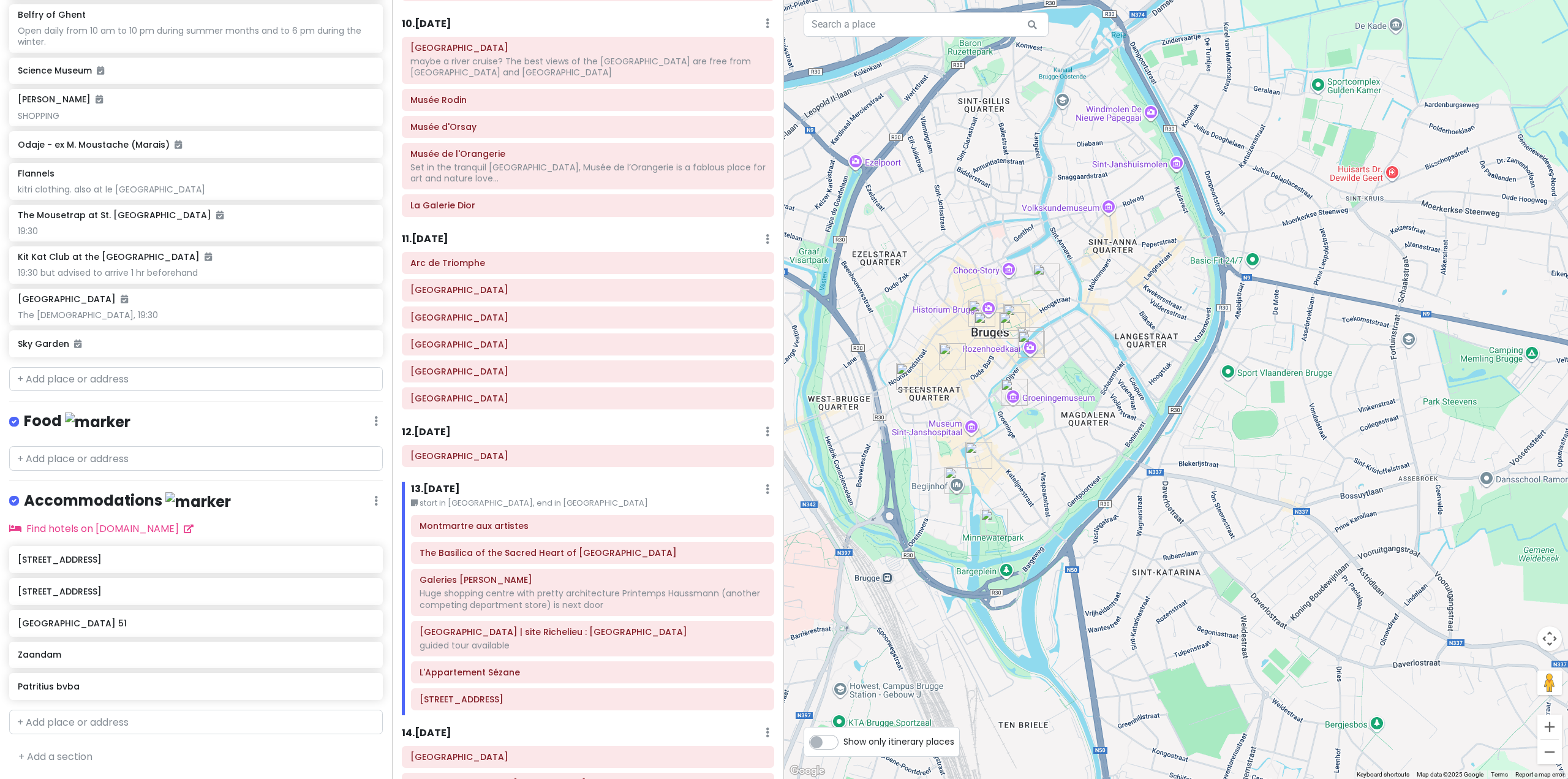
drag, startPoint x: 1066, startPoint y: 370, endPoint x: 1076, endPoint y: 352, distance: 20.6
click at [1076, 352] on div at bounding box center [1177, 390] width 784 height 779
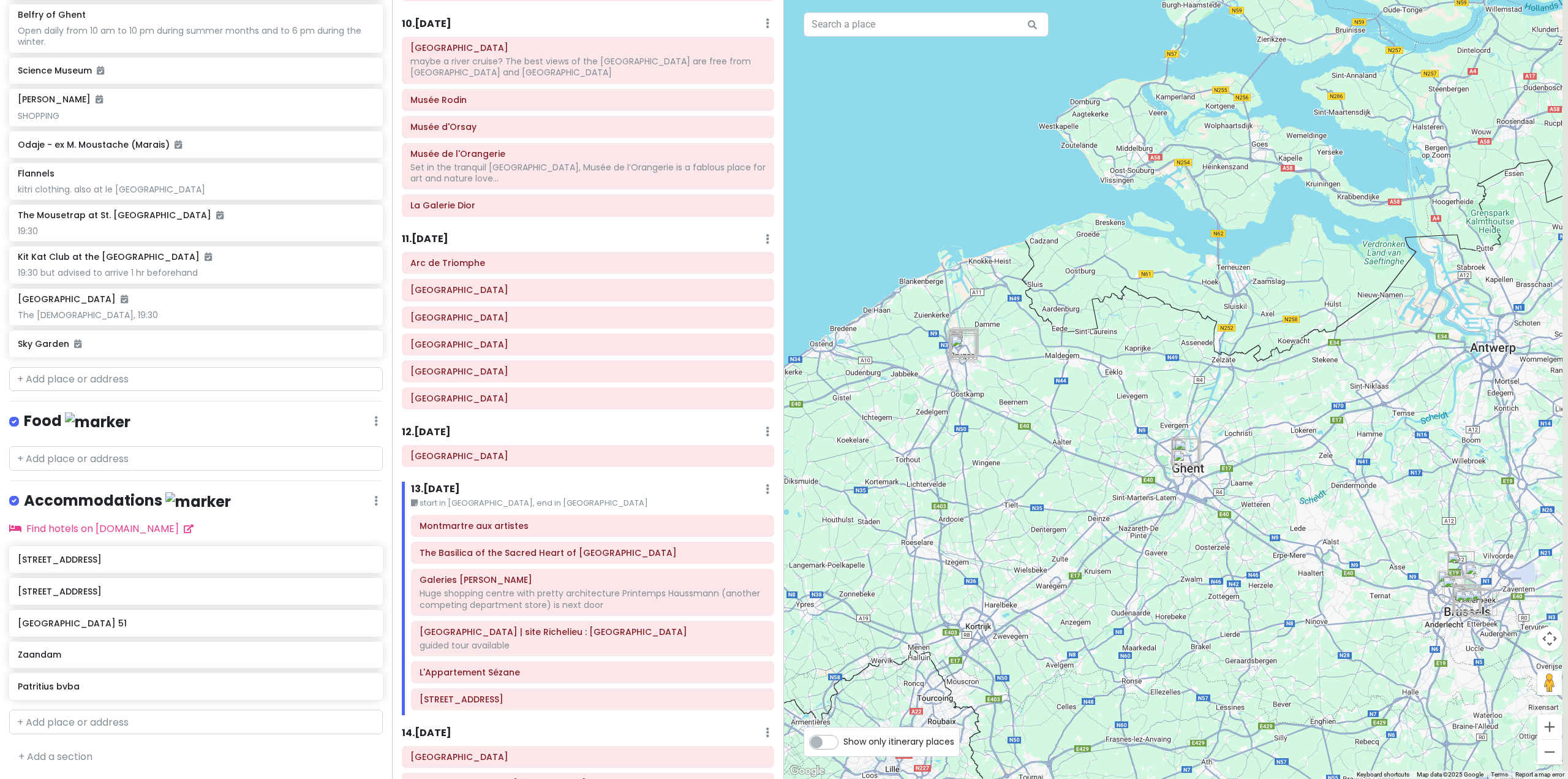
drag, startPoint x: 1332, startPoint y: 423, endPoint x: 1083, endPoint y: 387, distance: 251.6
click at [1047, 389] on div at bounding box center [1177, 390] width 784 height 779
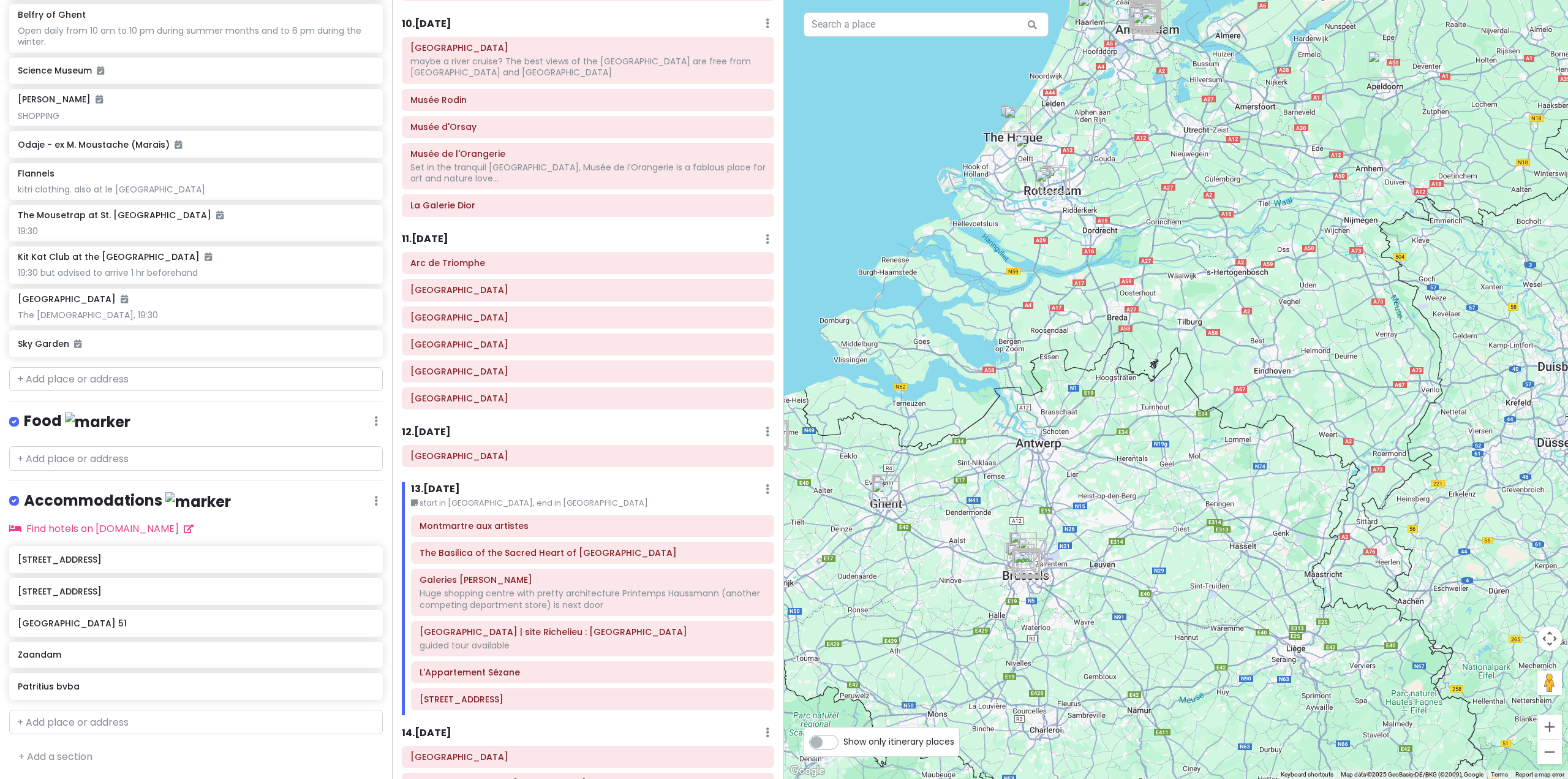
drag, startPoint x: 1052, startPoint y: 346, endPoint x: 1073, endPoint y: 478, distance: 133.7
click at [1073, 478] on div at bounding box center [1177, 390] width 784 height 779
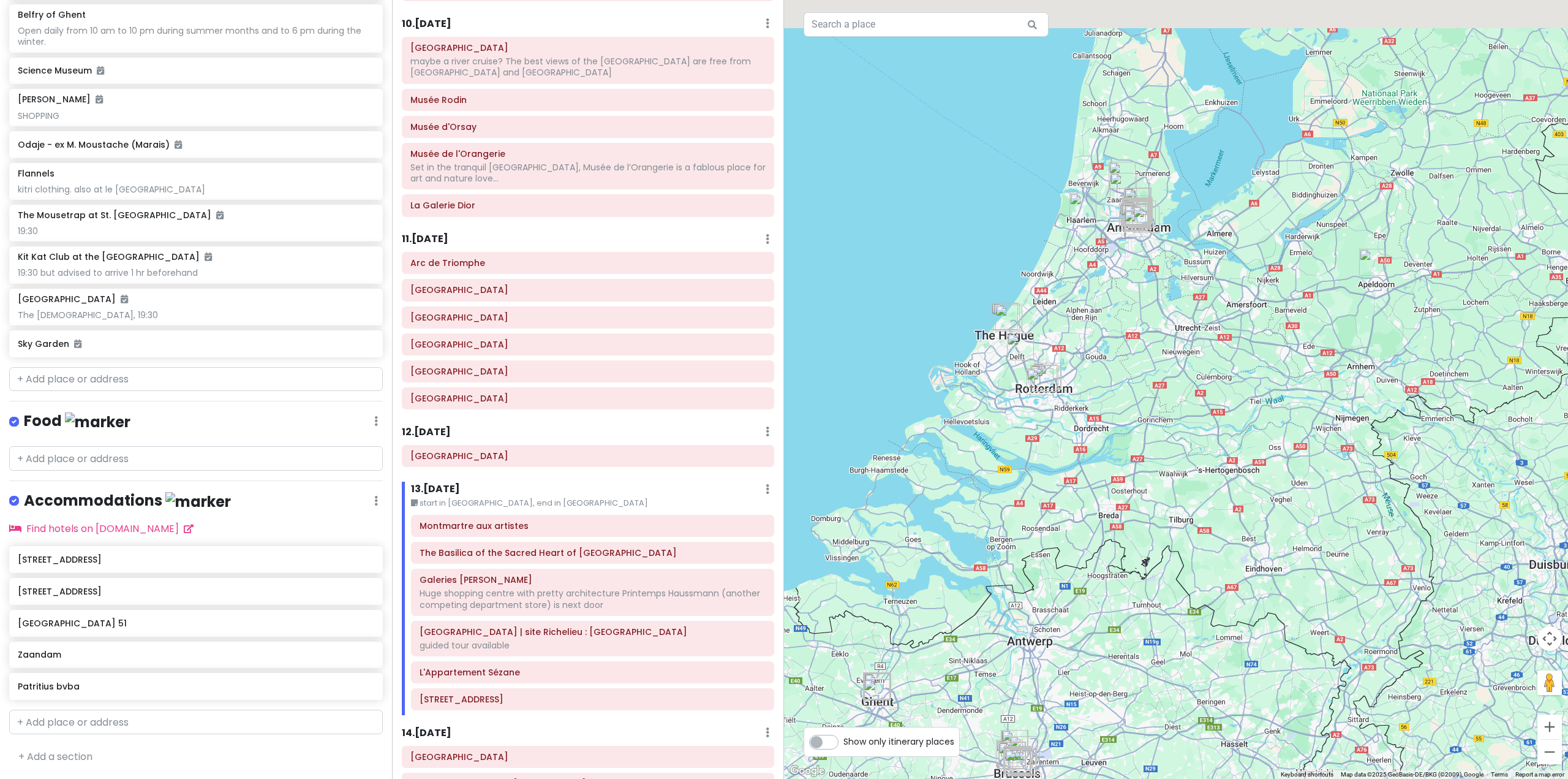
drag, startPoint x: 1043, startPoint y: 333, endPoint x: 1024, endPoint y: 497, distance: 165.1
click at [1024, 497] on div at bounding box center [1177, 390] width 784 height 779
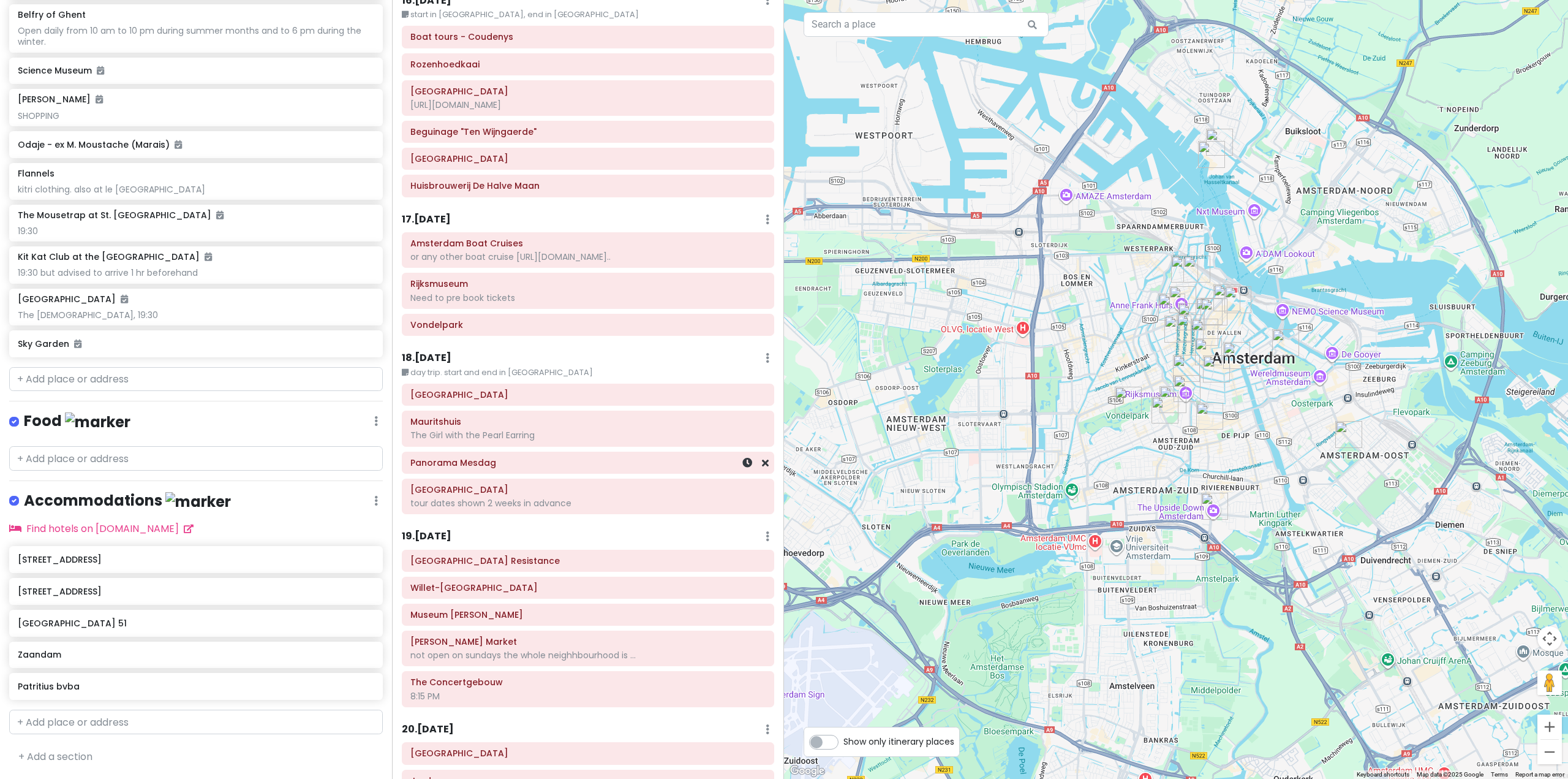
scroll to position [3283, 0]
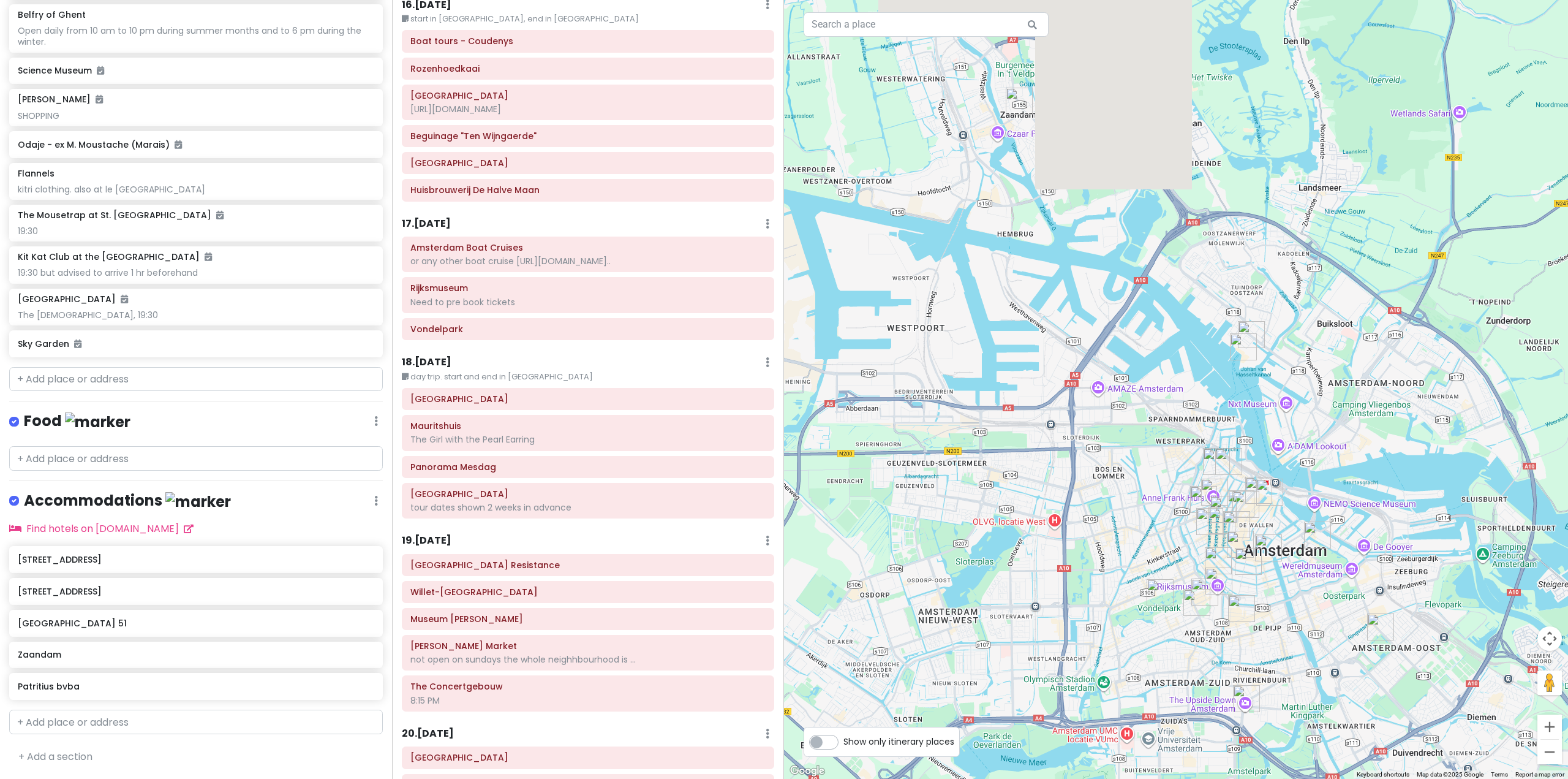
drag, startPoint x: 1285, startPoint y: 294, endPoint x: 1311, endPoint y: 496, distance: 203.7
click at [1311, 496] on div at bounding box center [1177, 390] width 784 height 779
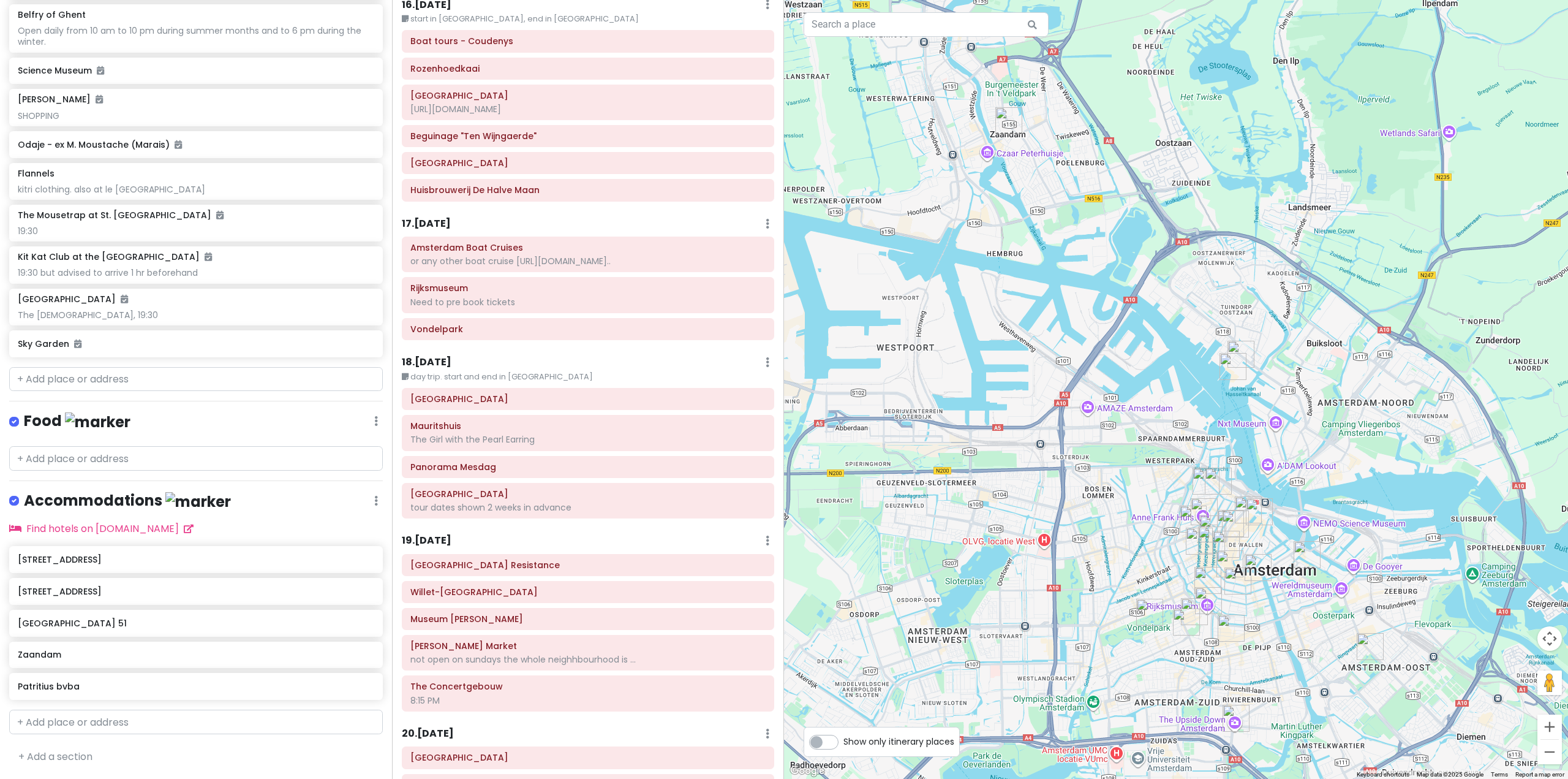
click at [844, 746] on label "Show only itinerary places" at bounding box center [899, 739] width 111 height 15
click at [844, 739] on input "Show only itinerary places" at bounding box center [847, 735] width 8 height 8
checkbox input "true"
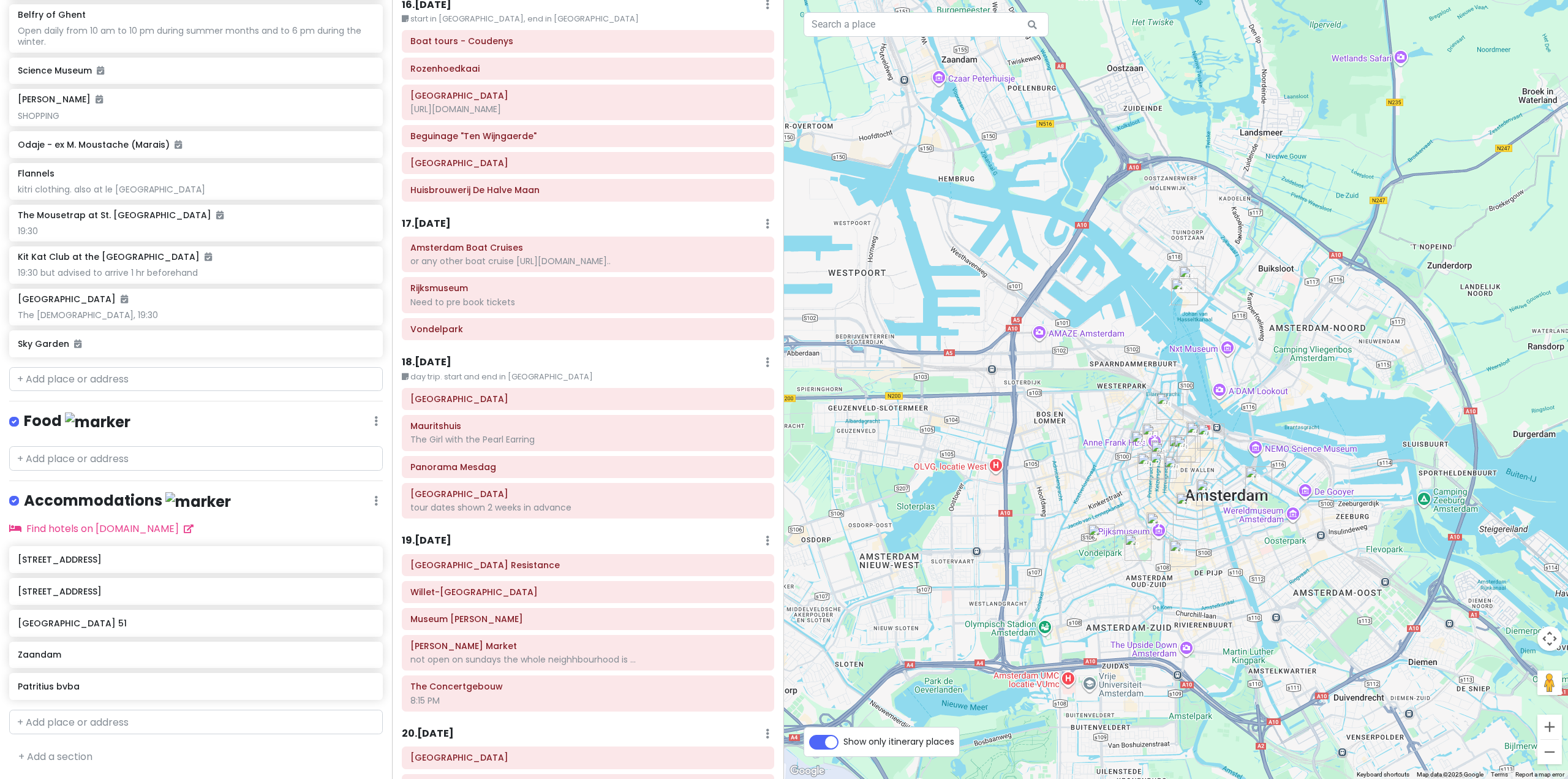
drag, startPoint x: 1120, startPoint y: 591, endPoint x: 1041, endPoint y: 528, distance: 101.0
click at [1045, 528] on div at bounding box center [1177, 390] width 784 height 779
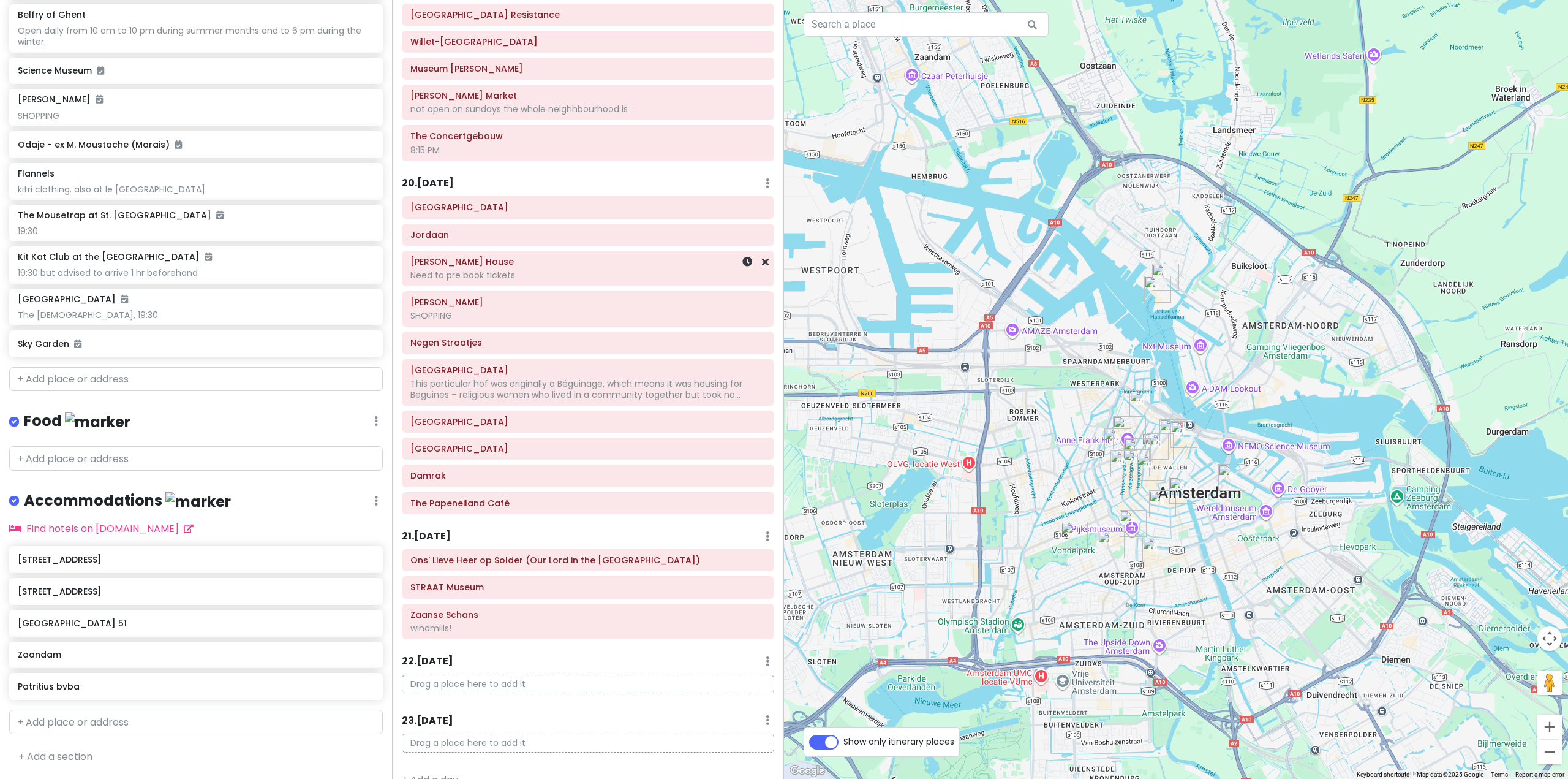
scroll to position [3834, 0]
click at [451, 529] on h6 "21 . [DATE]" at bounding box center [426, 536] width 49 height 13
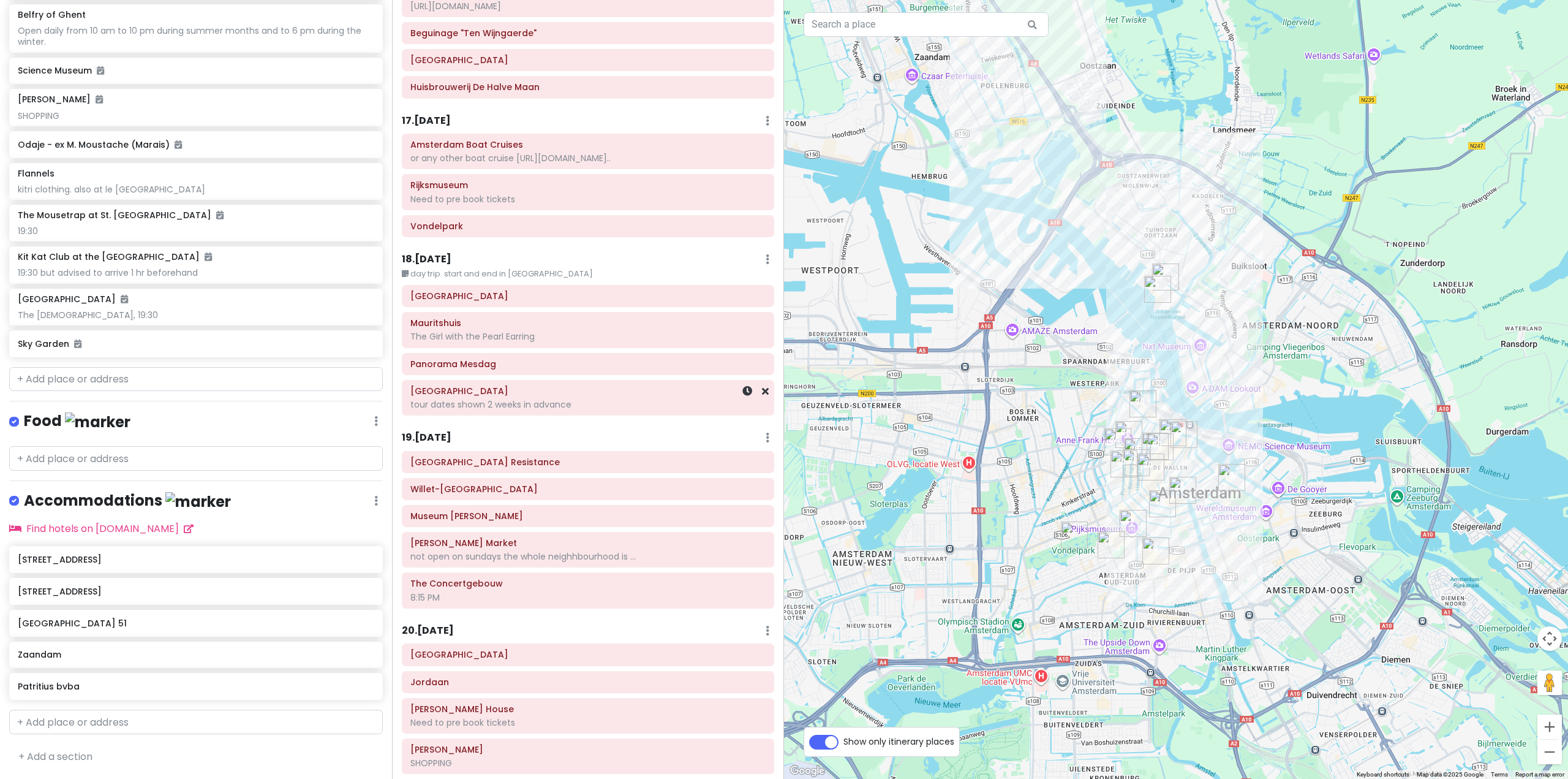
scroll to position [3344, 0]
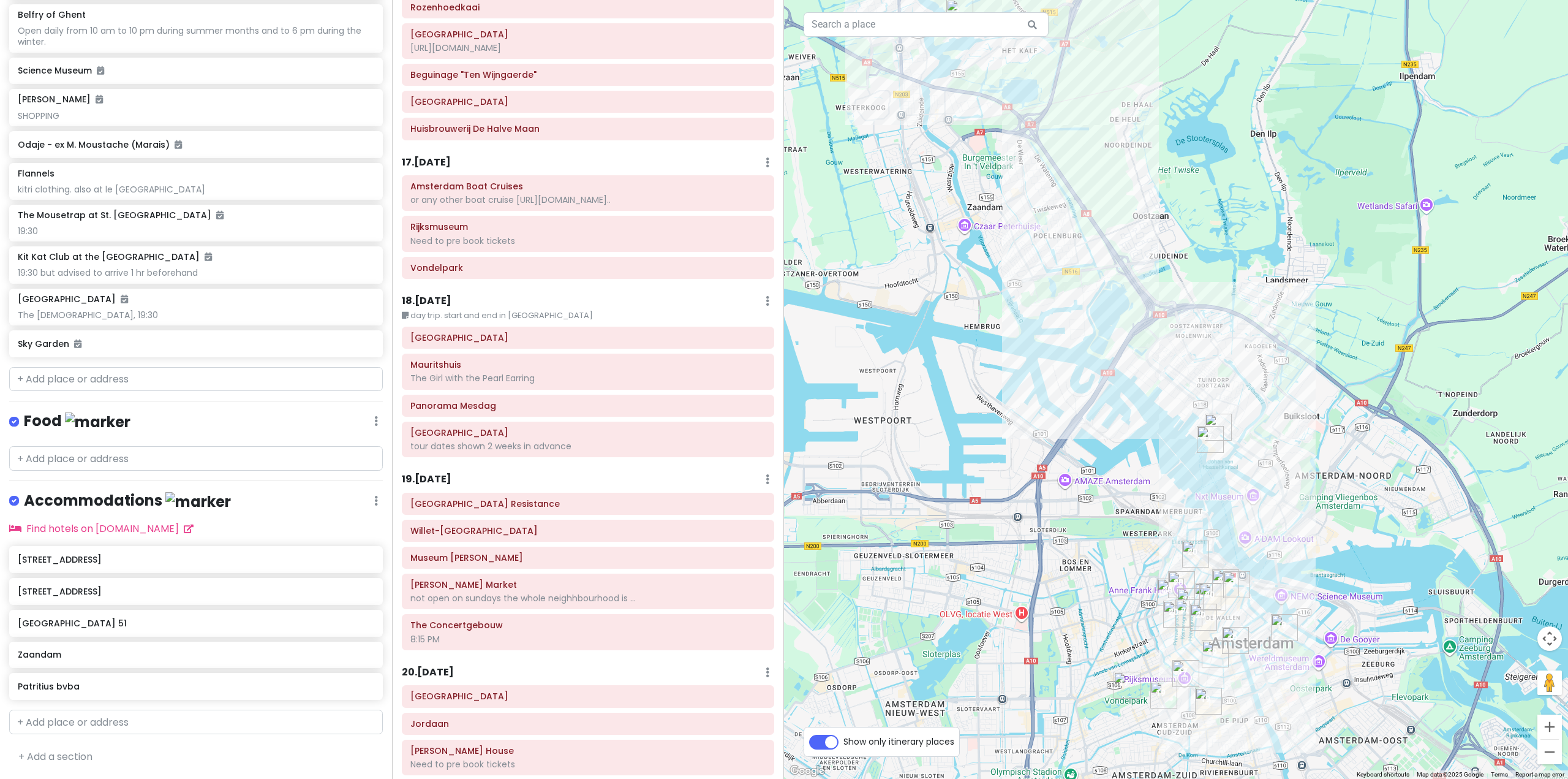
drag, startPoint x: 949, startPoint y: 291, endPoint x: 1004, endPoint y: 443, distance: 161.6
click at [1004, 443] on div at bounding box center [1177, 390] width 784 height 779
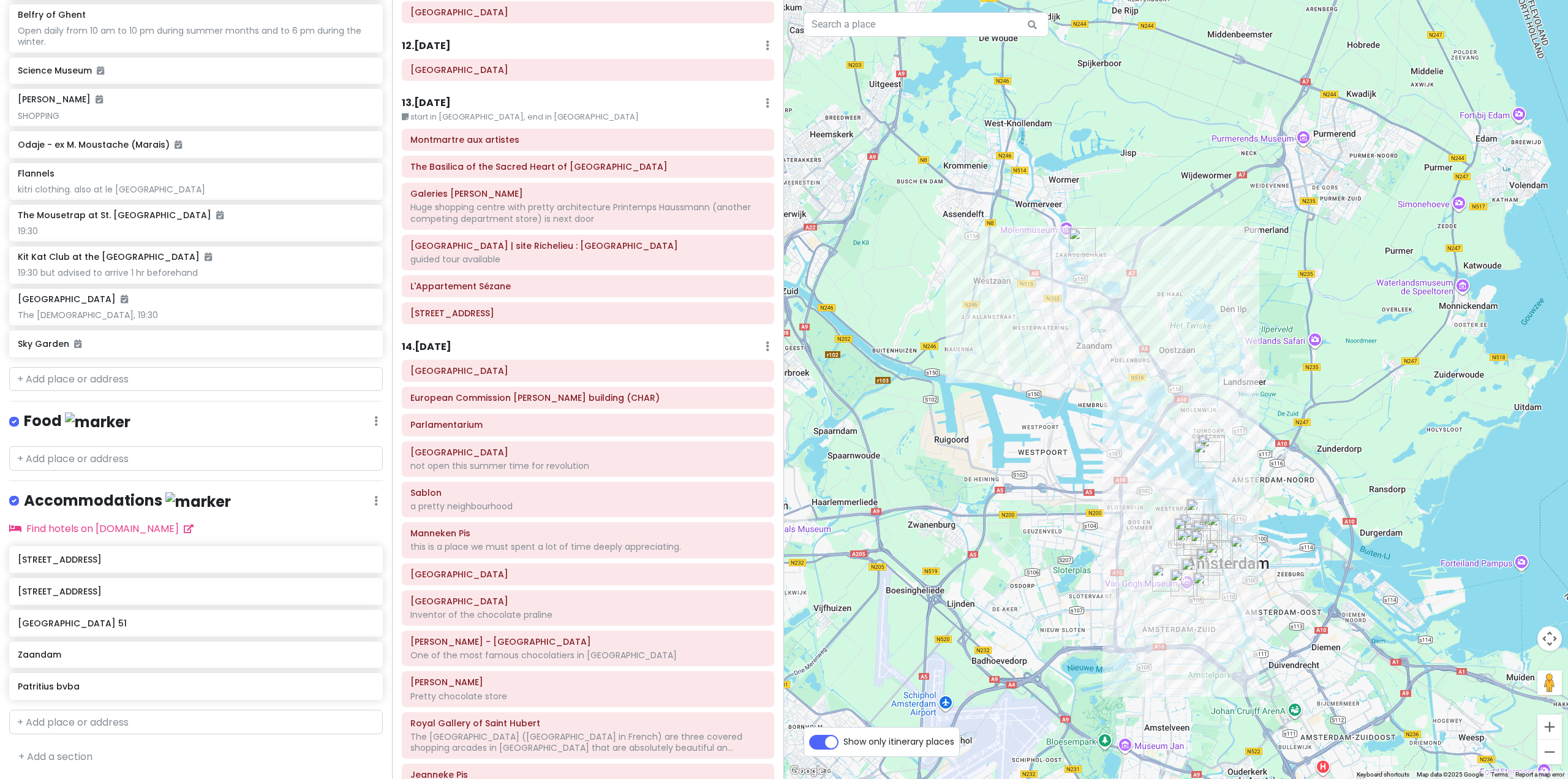
scroll to position [2118, 0]
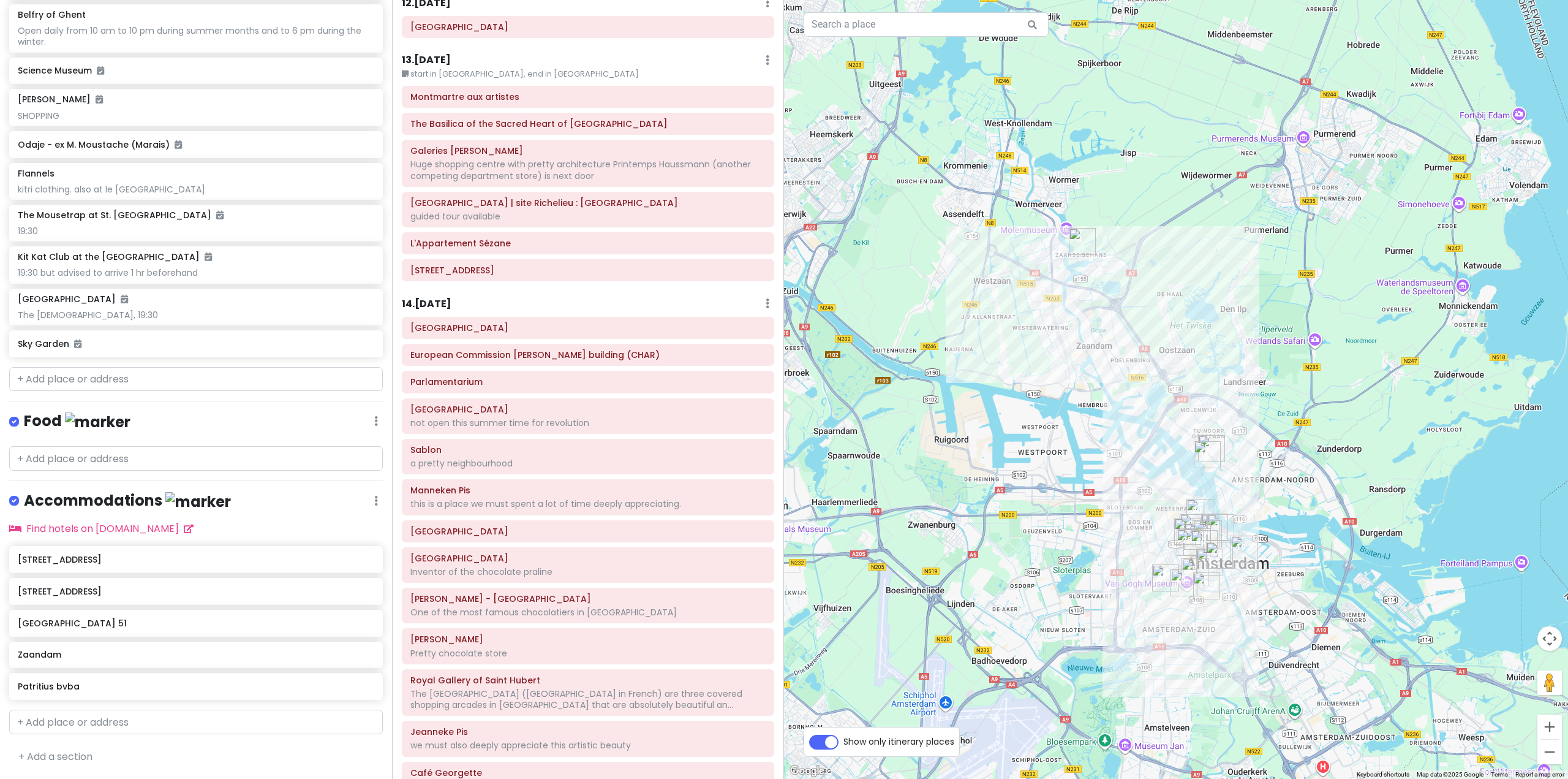
click at [447, 296] on div "14 . [DATE] Add Day Notes Delete Day" at bounding box center [588, 306] width 372 height 21
click at [451, 298] on h6 "14 . [DATE]" at bounding box center [427, 304] width 49 height 13
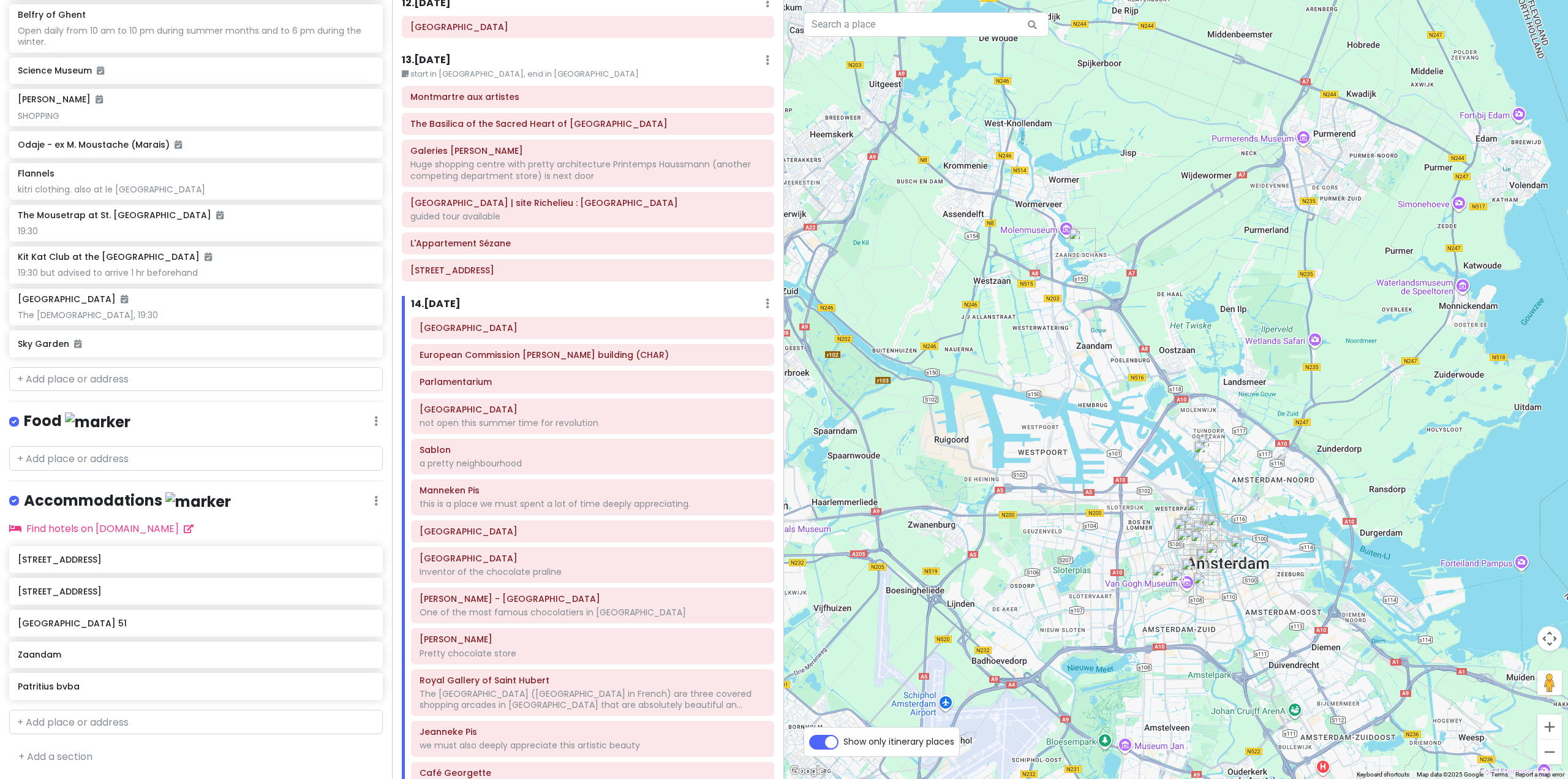
drag, startPoint x: 1055, startPoint y: 478, endPoint x: 1442, endPoint y: 431, distance: 389.8
click at [1400, 435] on div at bounding box center [1177, 390] width 784 height 779
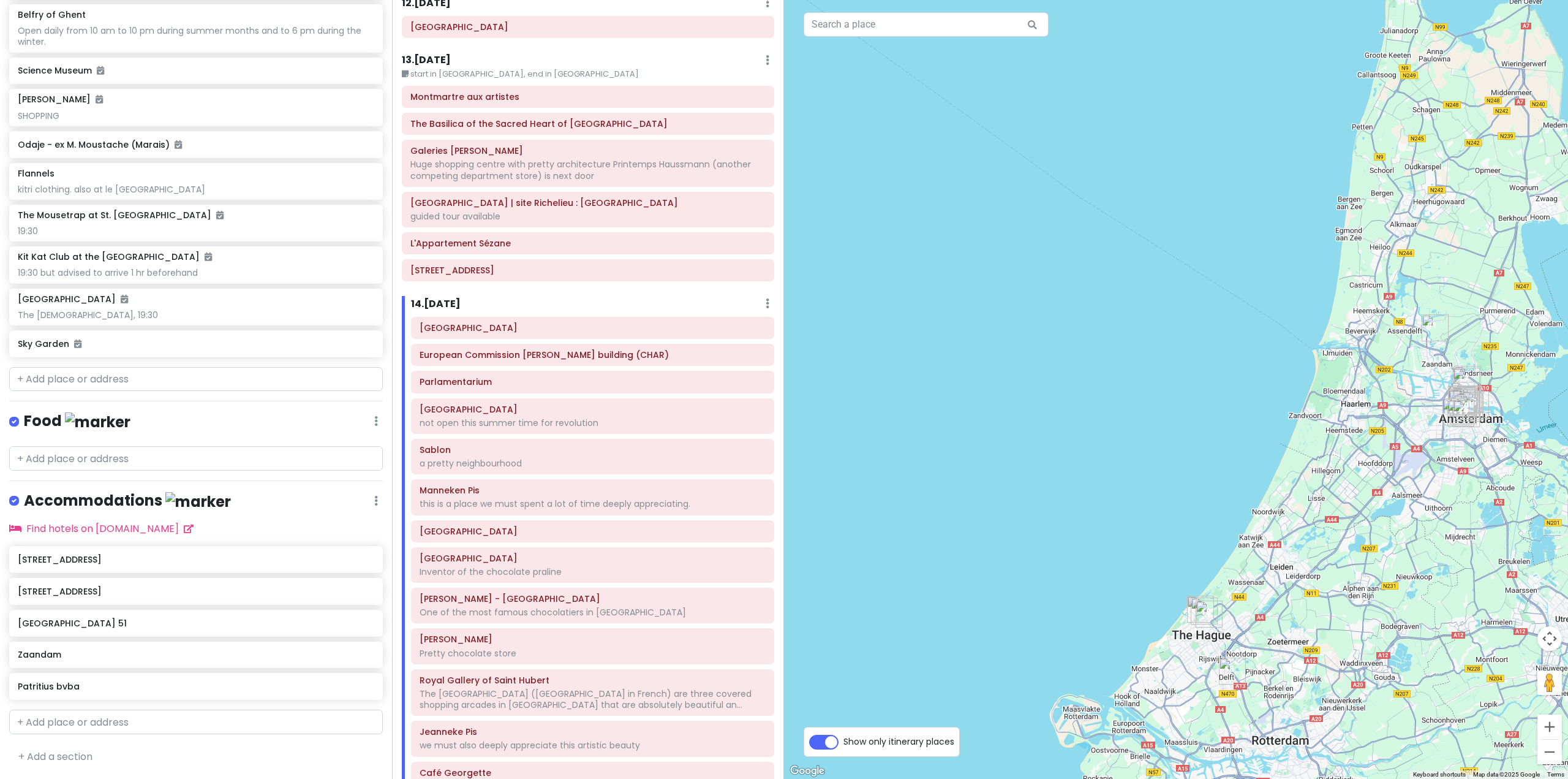
drag, startPoint x: 1298, startPoint y: 412, endPoint x: 1100, endPoint y: 418, distance: 198.1
click at [1100, 418] on div at bounding box center [1177, 390] width 784 height 779
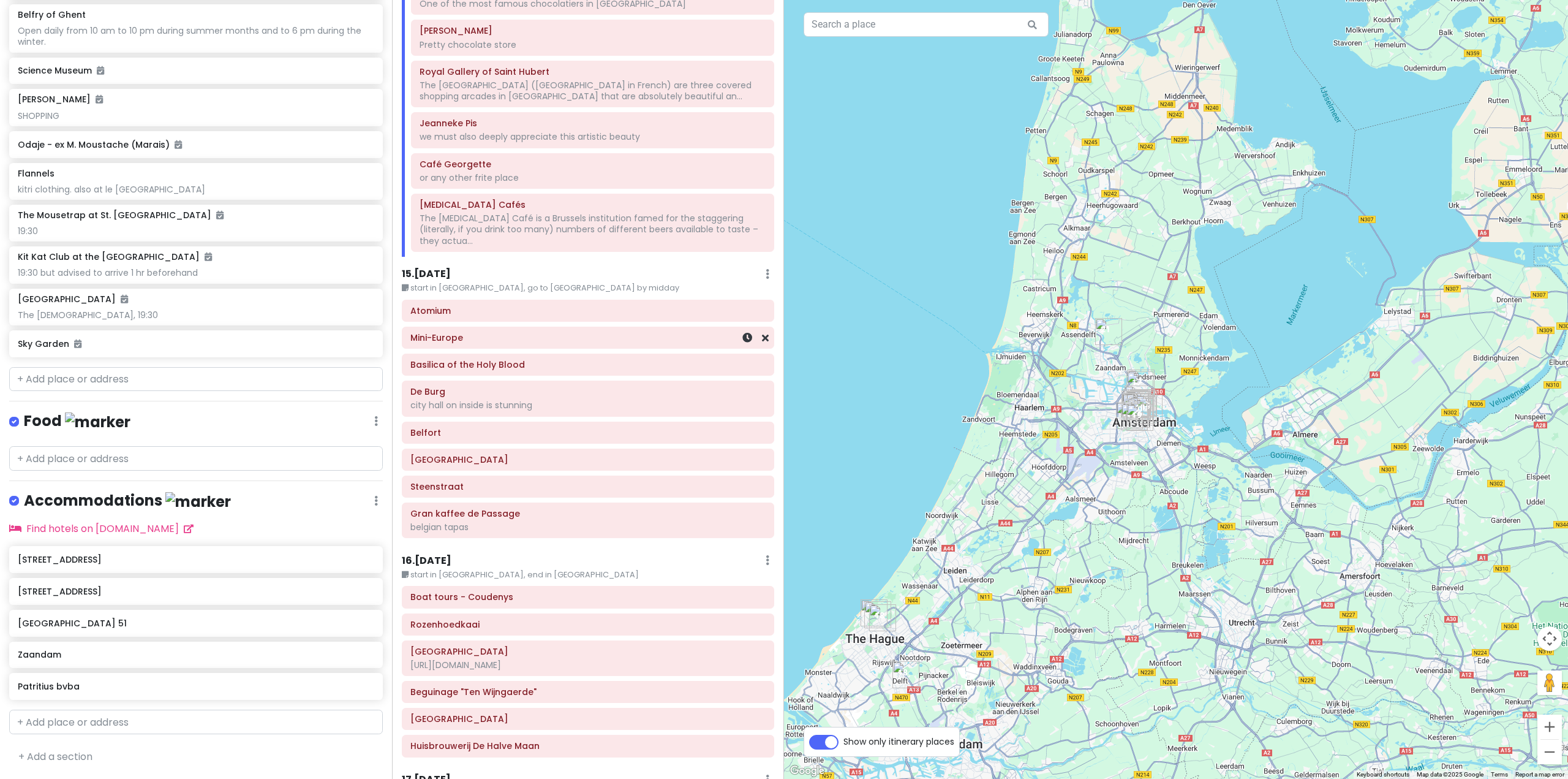
scroll to position [2731, 0]
